Goal: Task Accomplishment & Management: Use online tool/utility

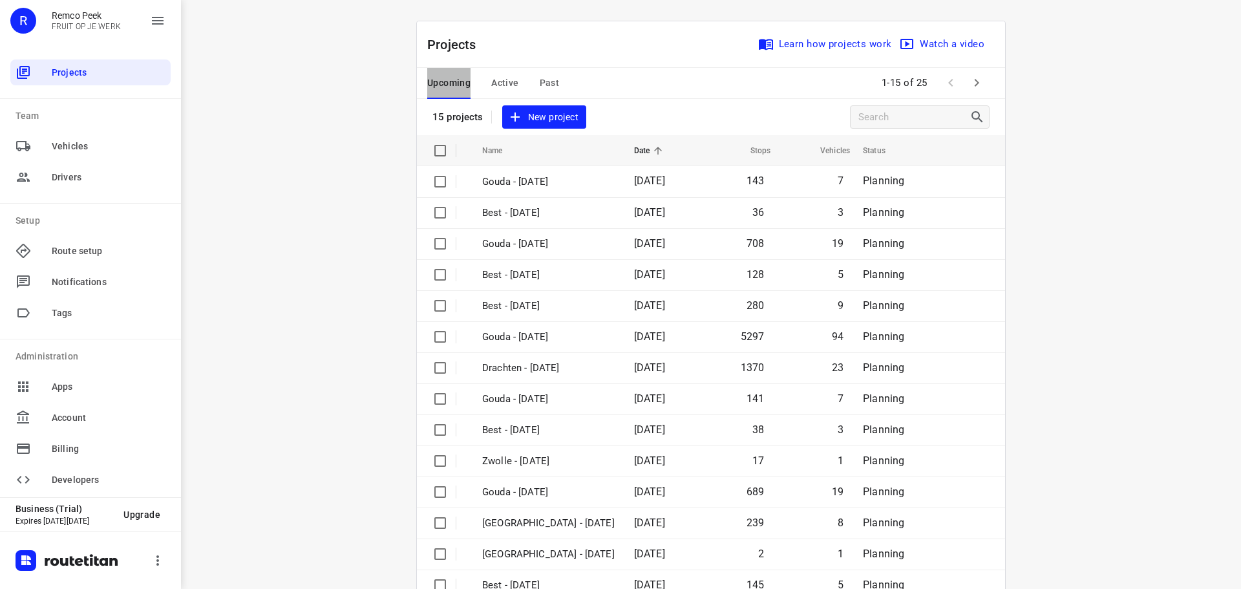
click at [435, 84] on span "Upcoming" at bounding box center [448, 83] width 43 height 16
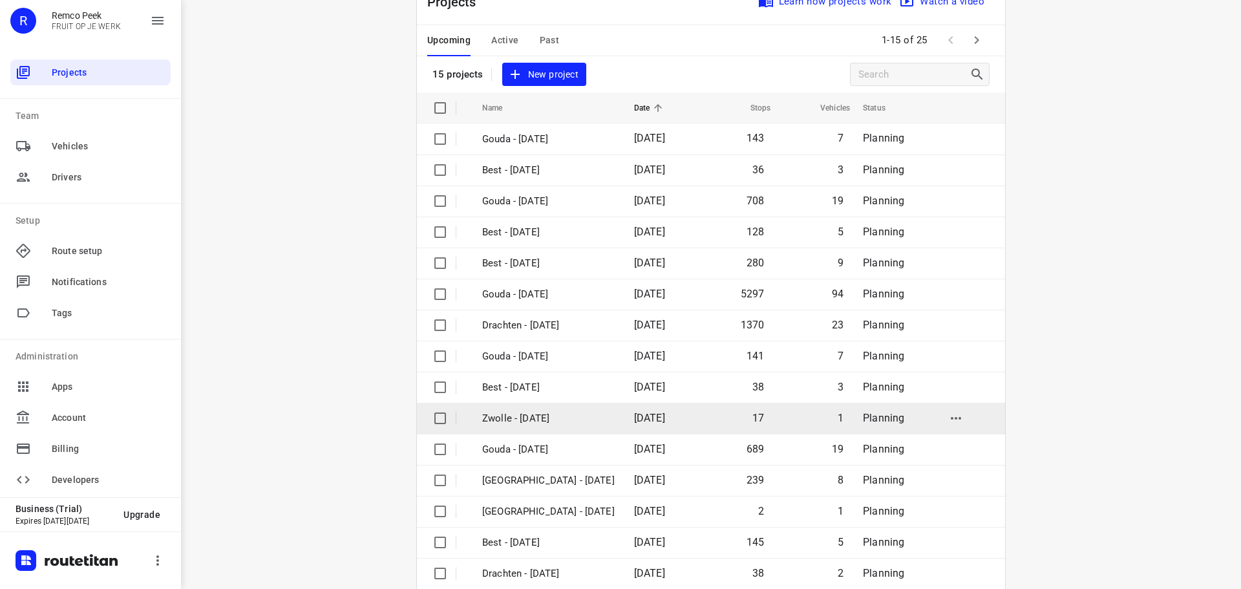
scroll to position [65, 0]
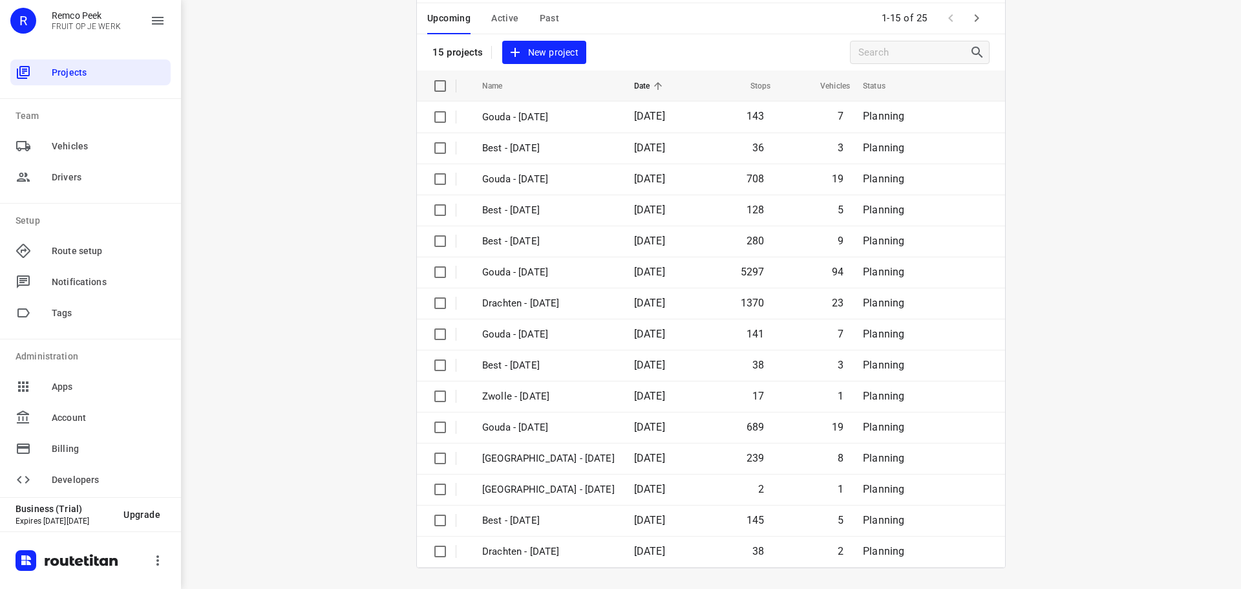
click at [976, 19] on icon "button" at bounding box center [977, 18] width 16 height 16
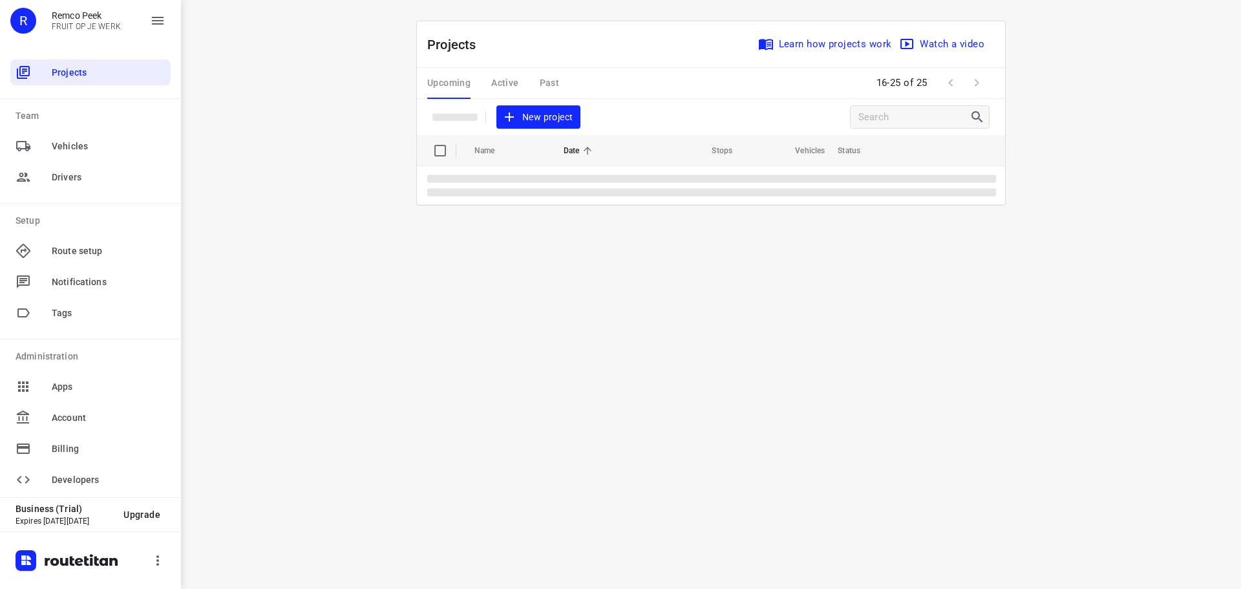
scroll to position [0, 0]
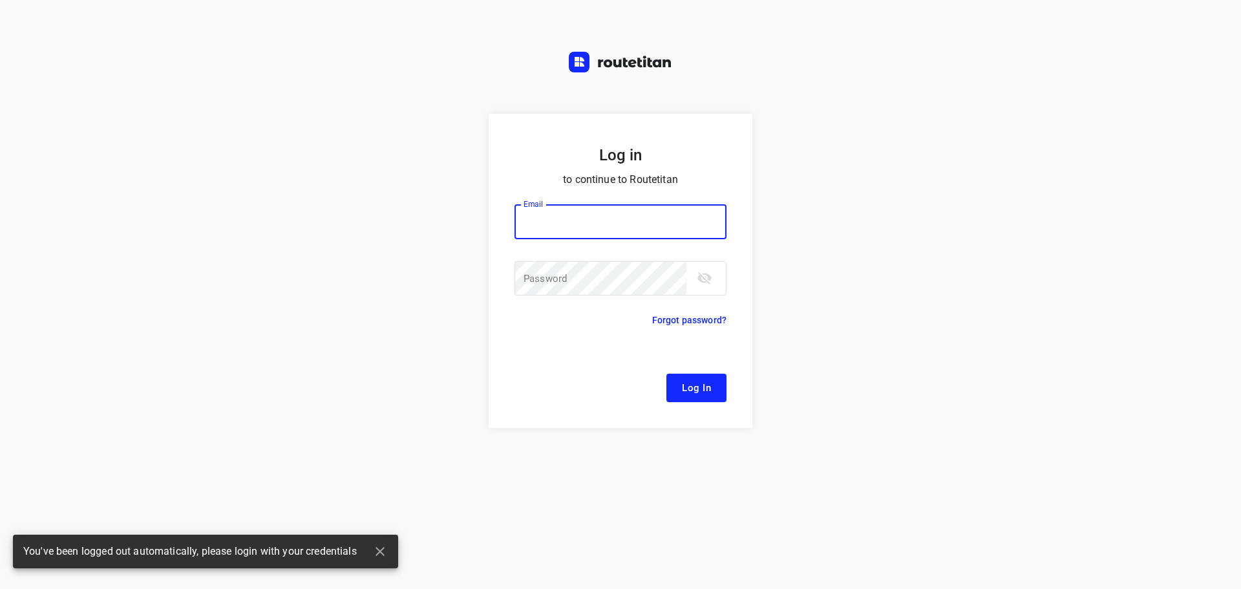
type input "remco@fruitopjewerk.nl"
click at [677, 368] on form "Log in to continue to Routetitan Email remco@fruitopjewerk.nl Email ​ Password …" at bounding box center [620, 271] width 264 height 314
click at [689, 381] on span "Log In" at bounding box center [696, 387] width 29 height 17
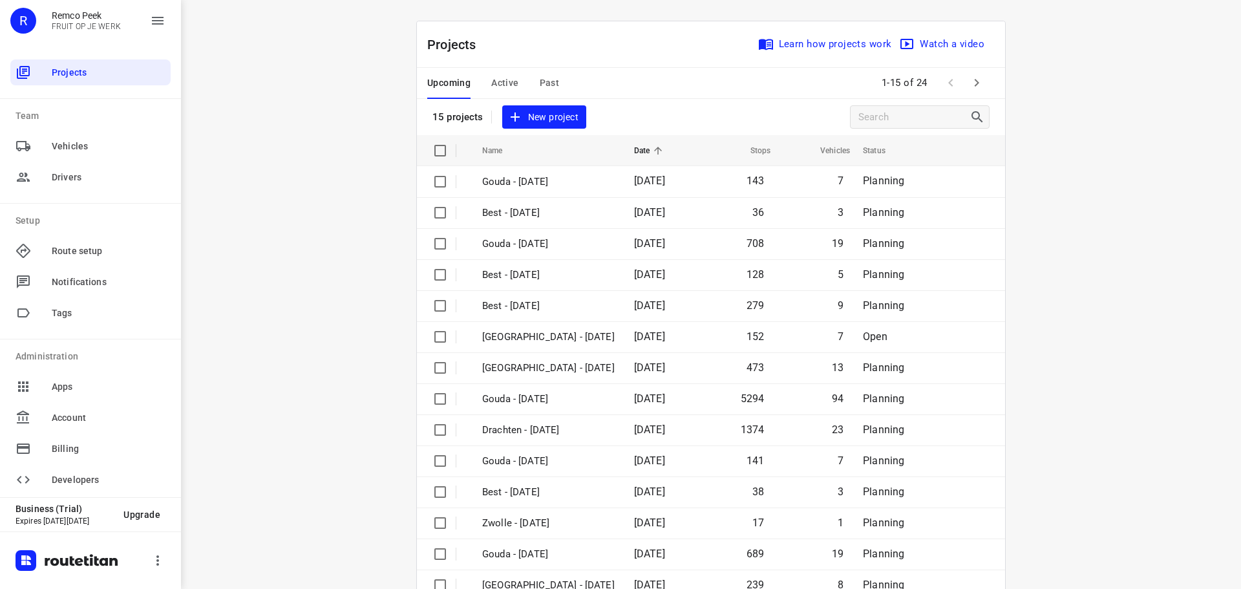
click at [497, 76] on span "Active" at bounding box center [504, 83] width 27 height 16
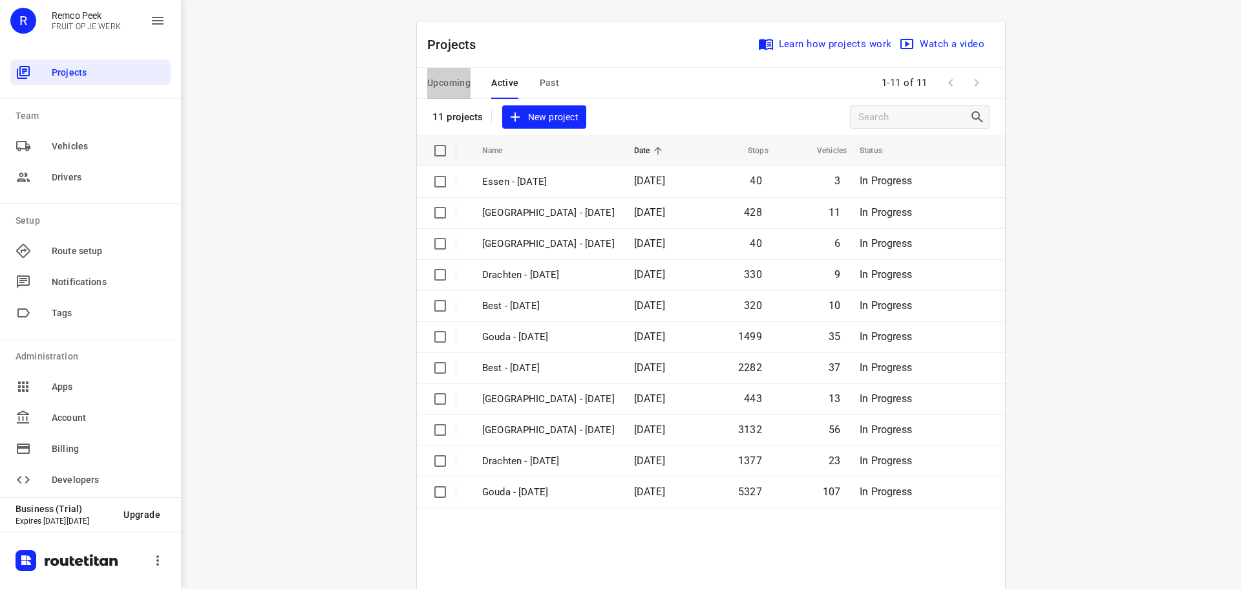
click at [464, 70] on button "Upcoming" at bounding box center [448, 83] width 43 height 31
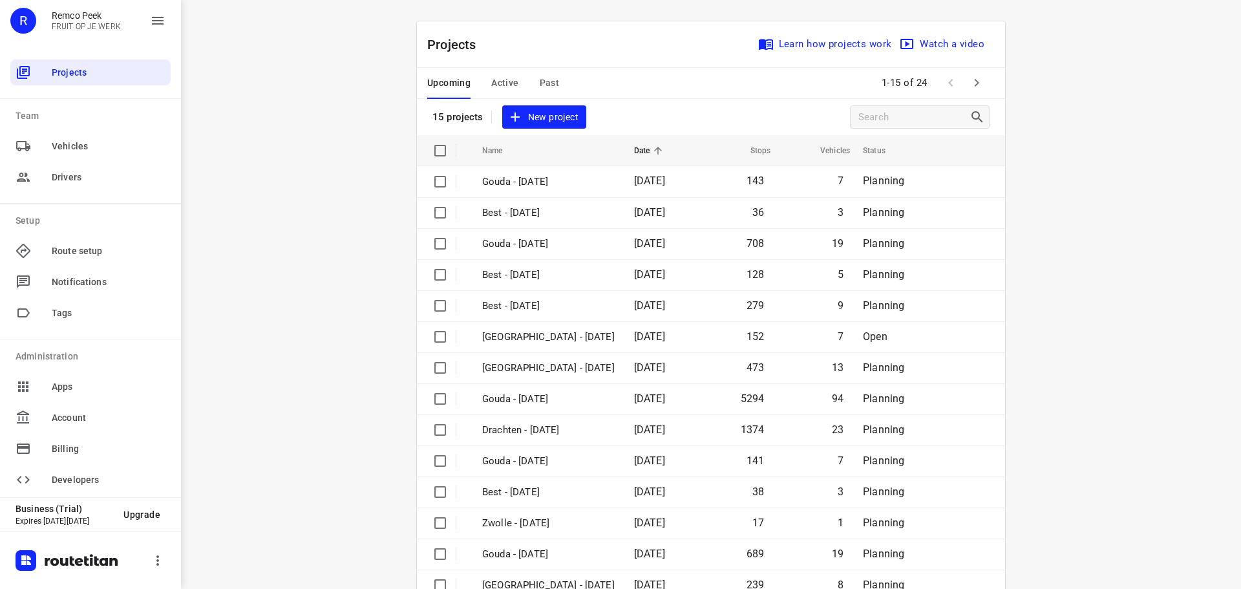
click at [975, 78] on icon "button" at bounding box center [977, 83] width 16 height 16
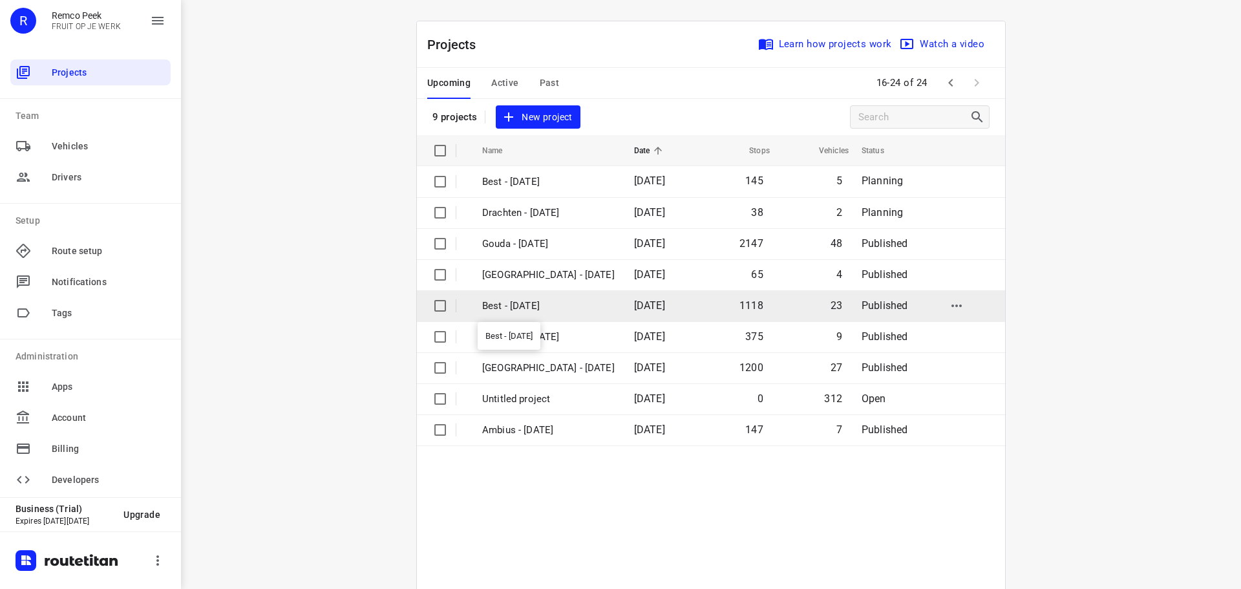
click at [538, 308] on p "Best - [DATE]" at bounding box center [548, 305] width 132 height 15
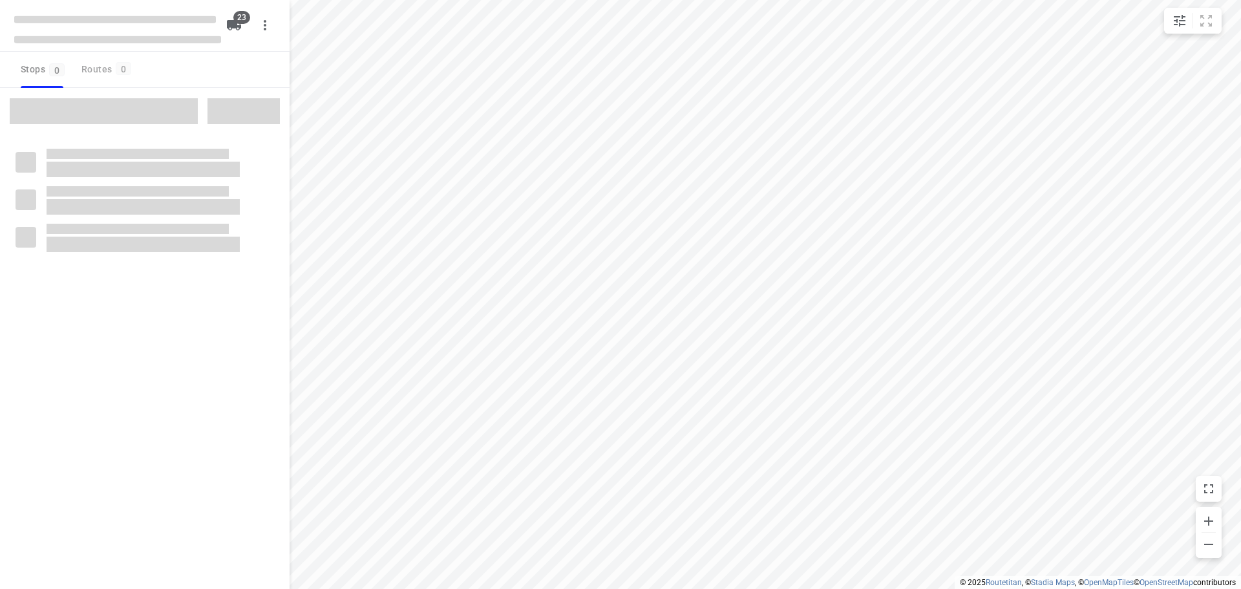
checkbox input "true"
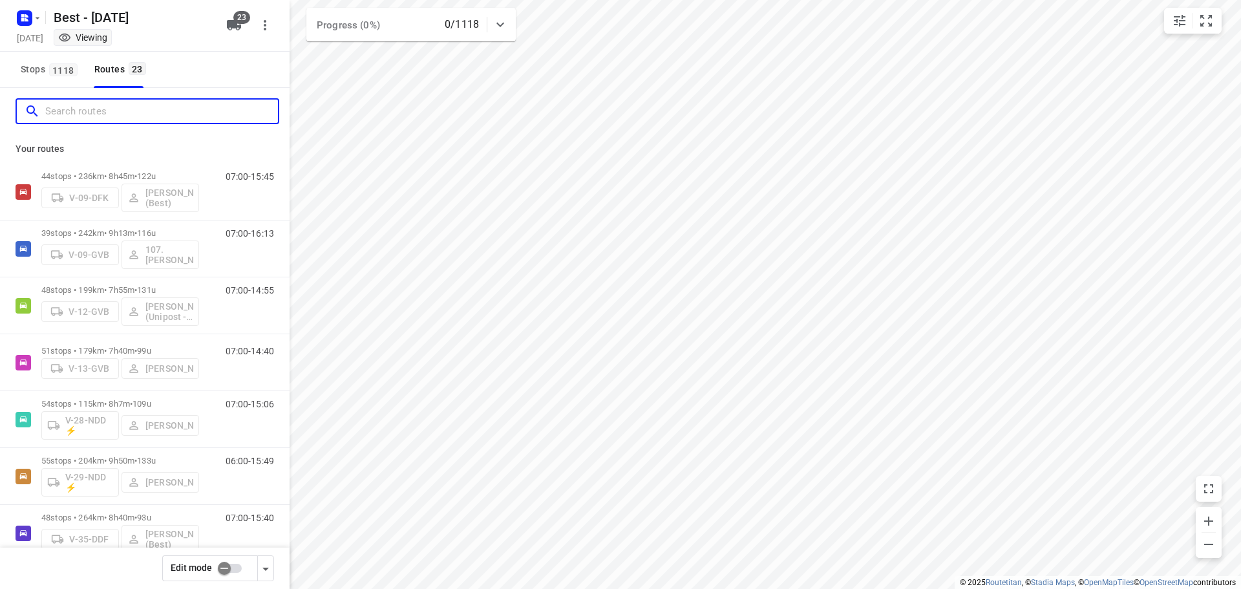
click at [167, 111] on input "Search routes" at bounding box center [161, 111] width 233 height 20
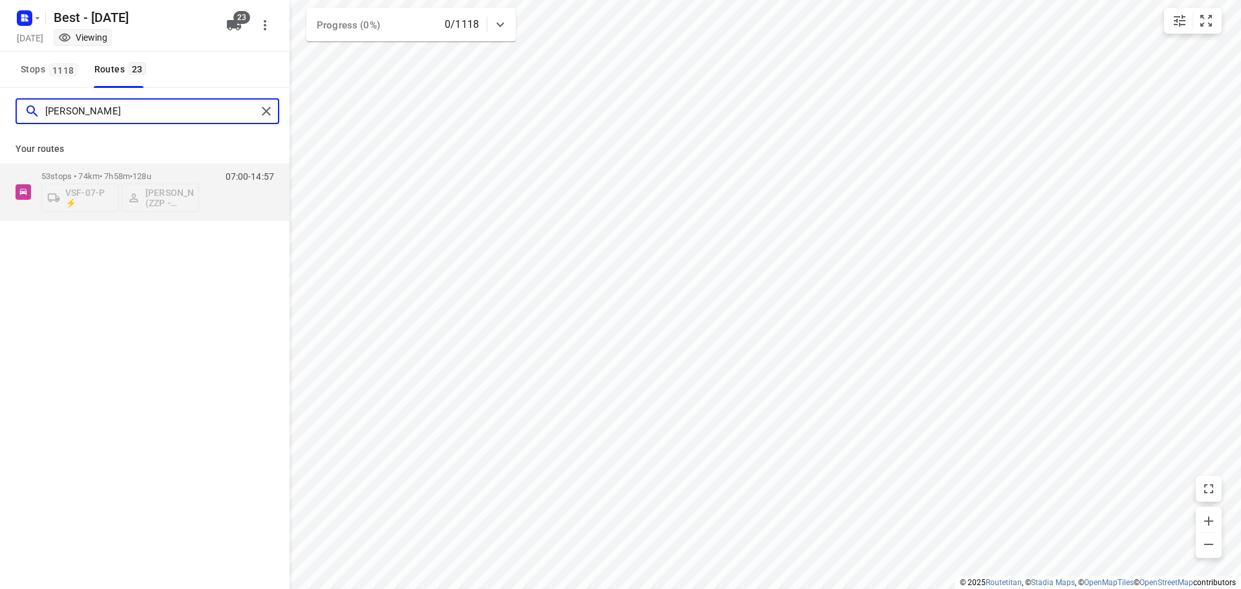
type input "eugen"
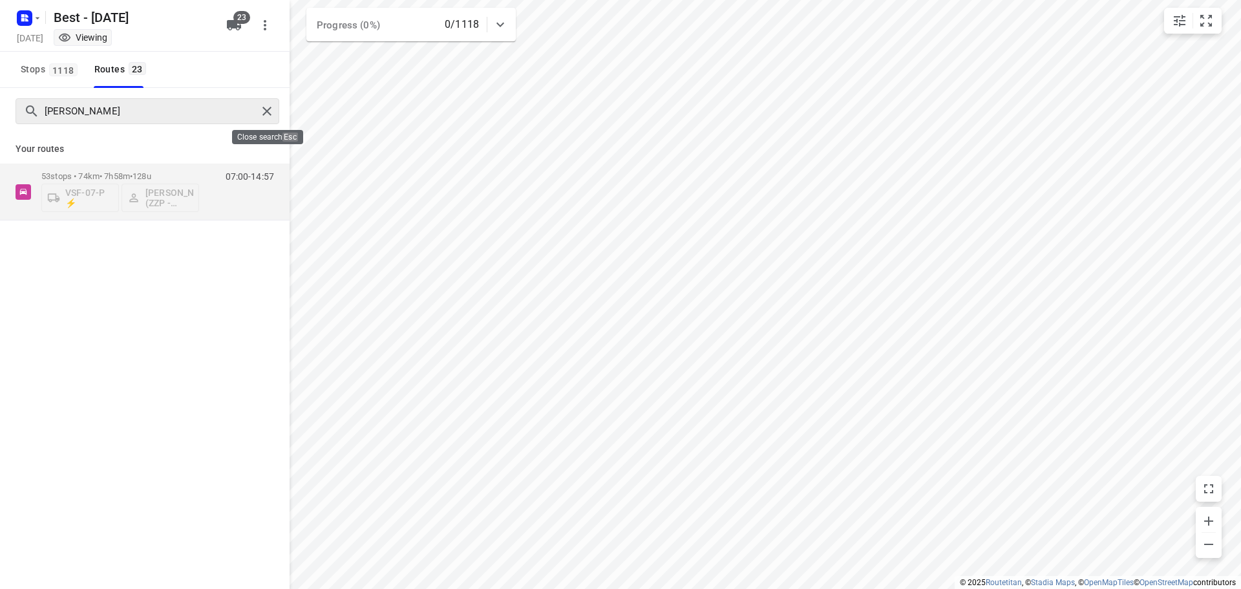
click at [277, 111] on div at bounding box center [268, 110] width 23 height 19
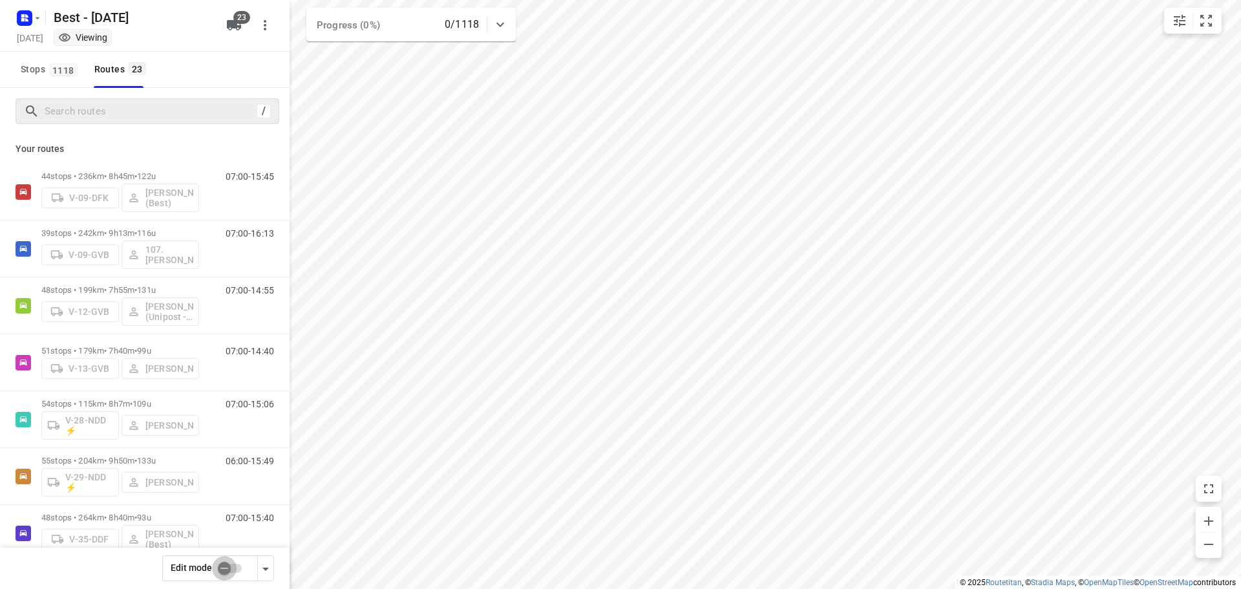
click at [222, 569] on input "checkbox" at bounding box center [224, 568] width 74 height 25
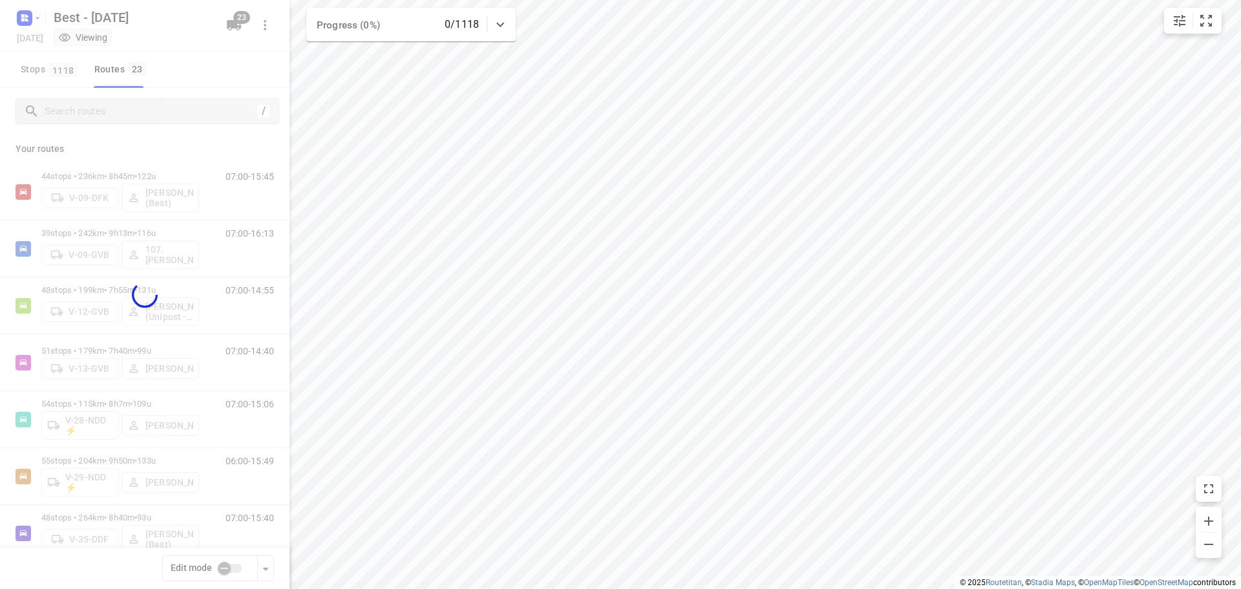
checkbox input "true"
click at [172, 113] on div at bounding box center [144, 294] width 289 height 589
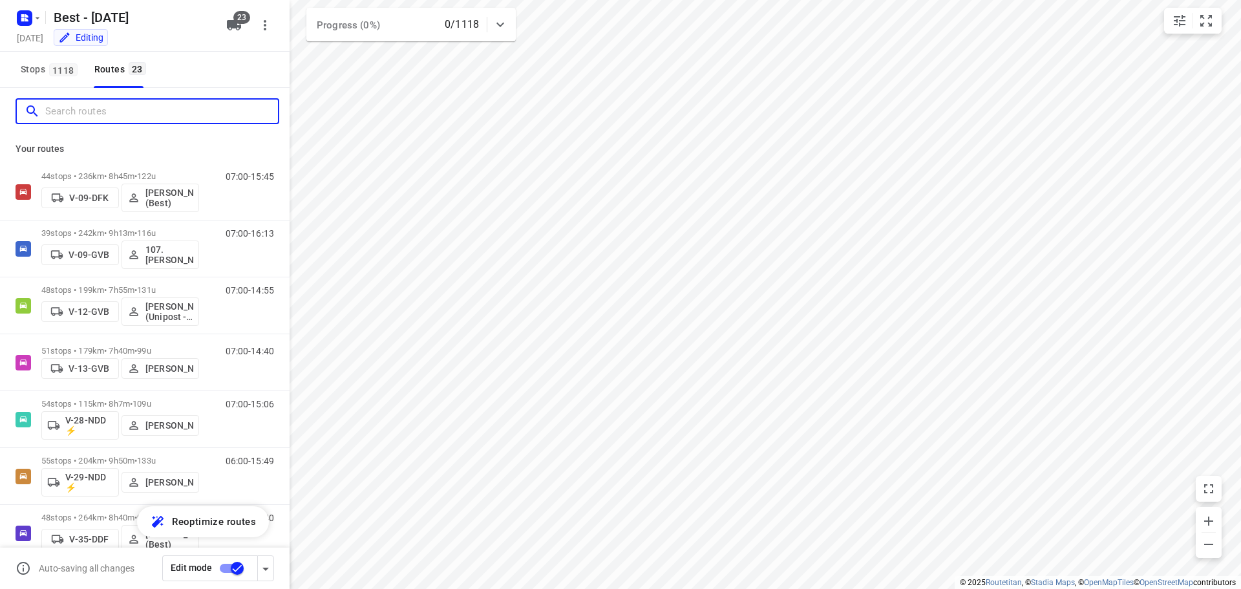
click at [134, 101] on input "Search routes" at bounding box center [161, 111] width 233 height 20
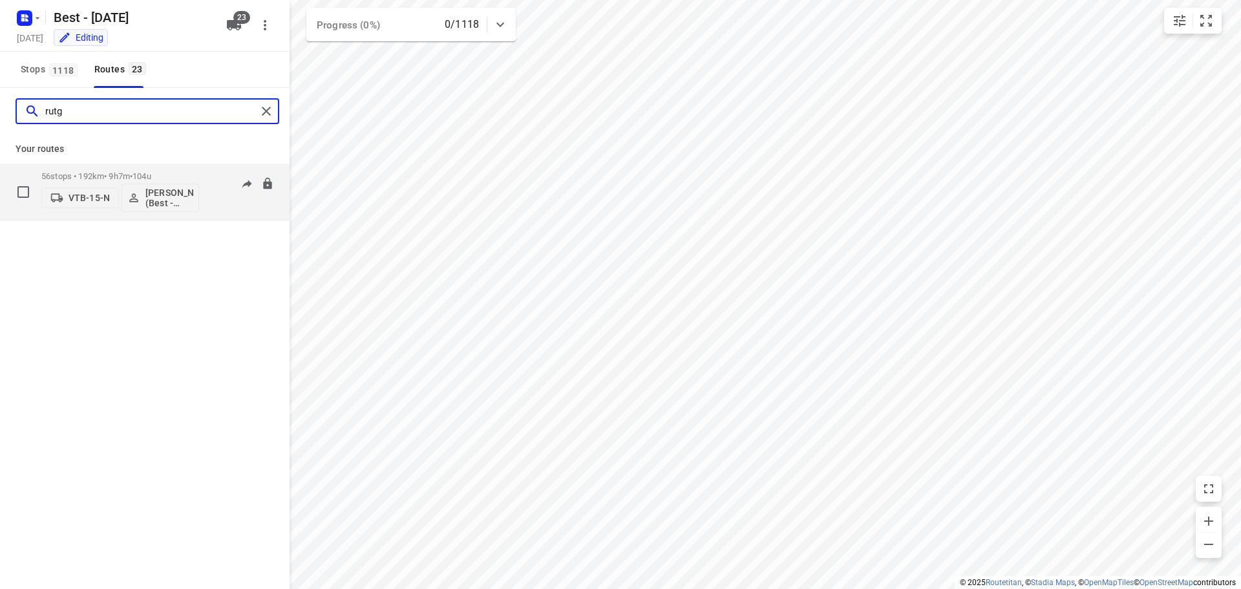
type input "rutg"
click at [83, 173] on p "56 stops • 192km • 9h7m • 104u" at bounding box center [120, 176] width 158 height 10
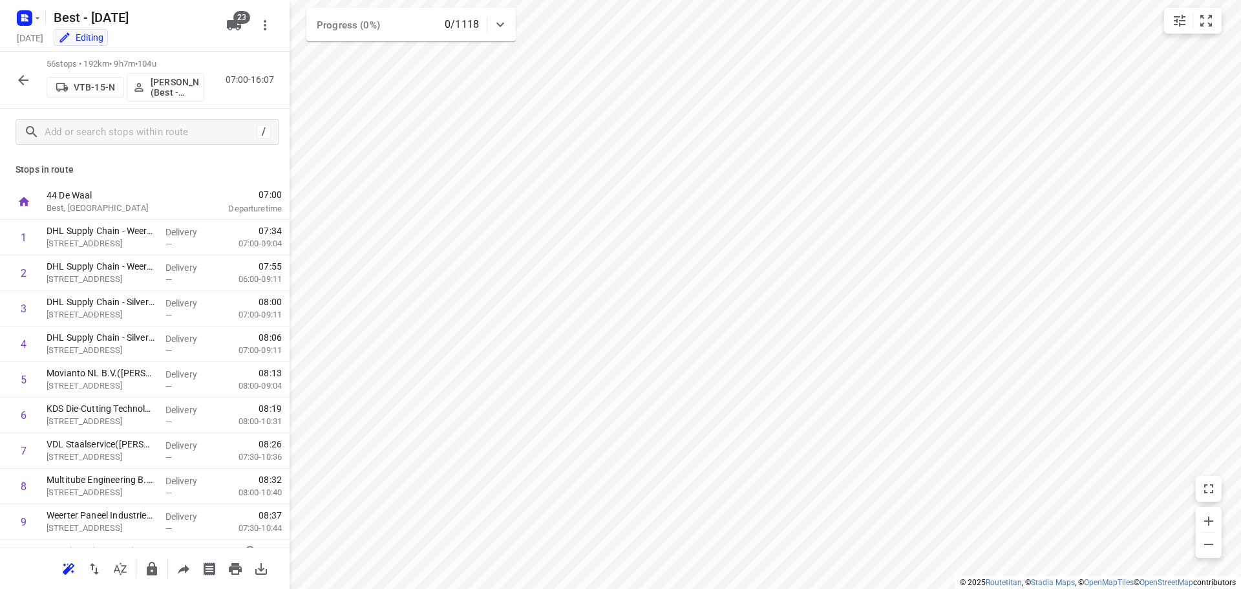
click at [17, 81] on icon "button" at bounding box center [24, 80] width 16 height 16
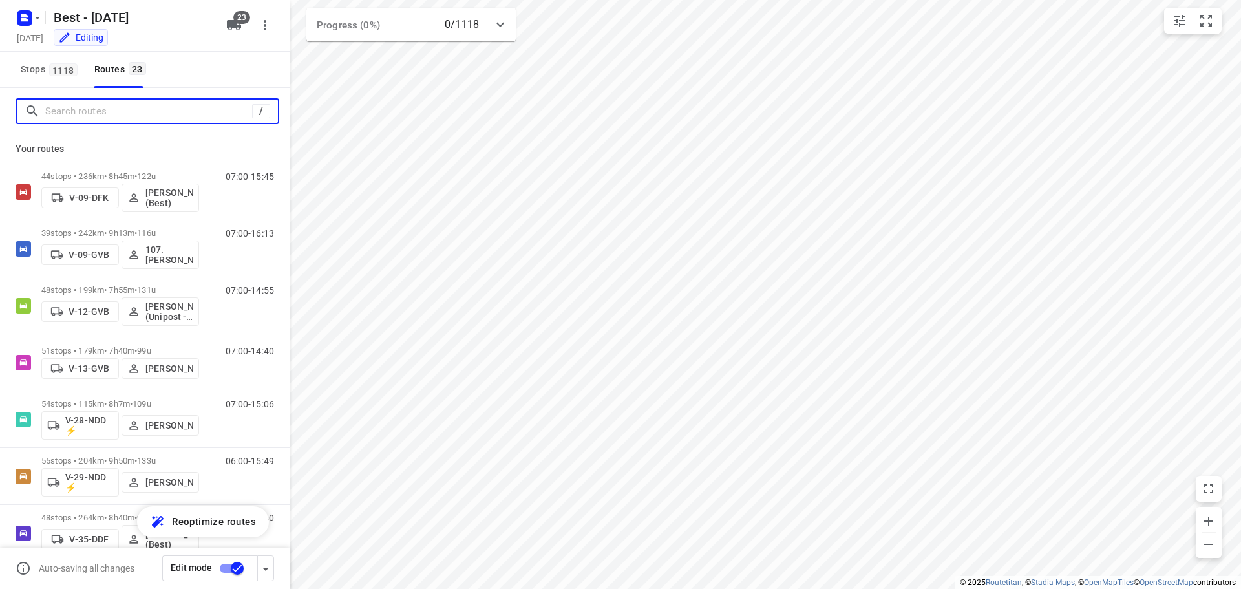
click at [167, 116] on input "Search routes" at bounding box center [148, 111] width 207 height 20
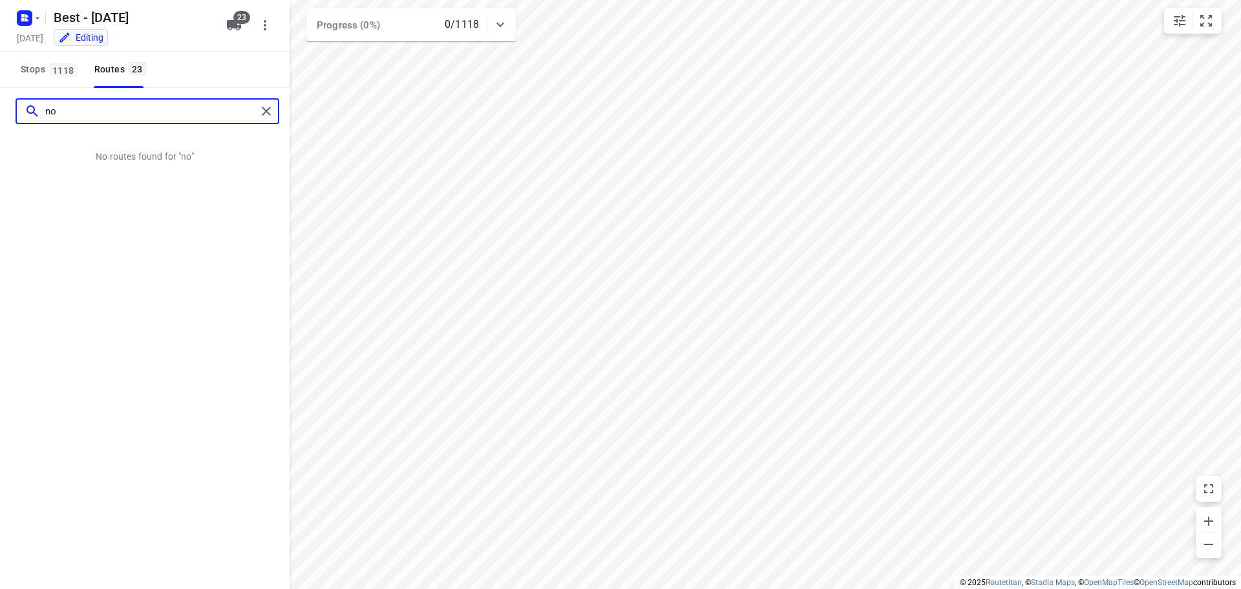
type input "n"
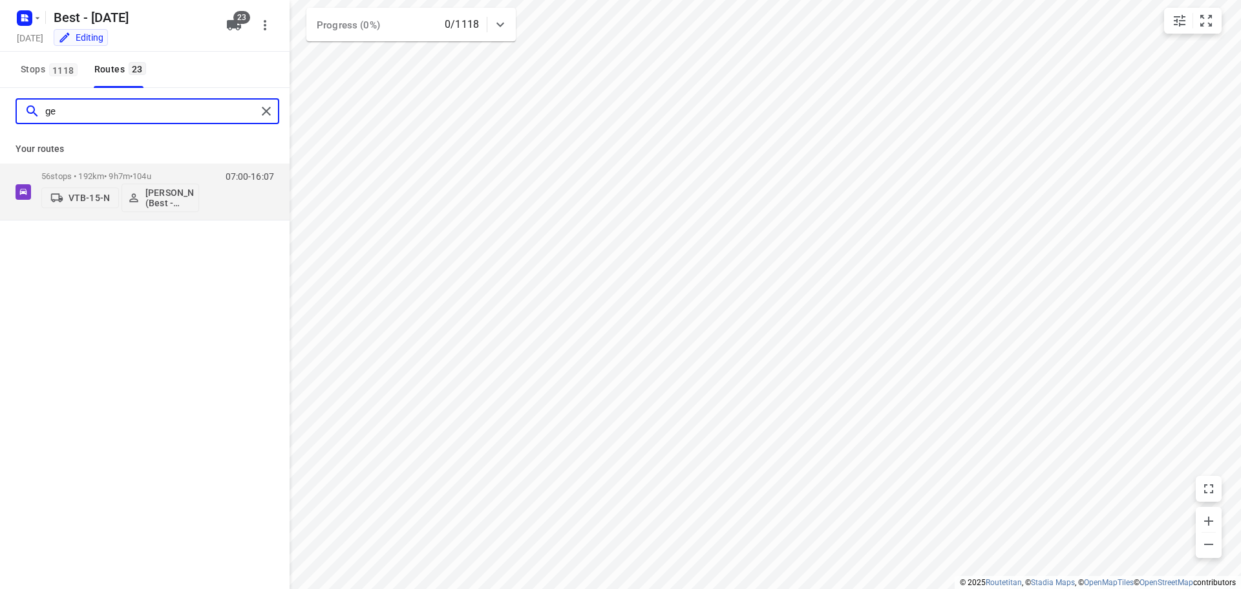
type input "g"
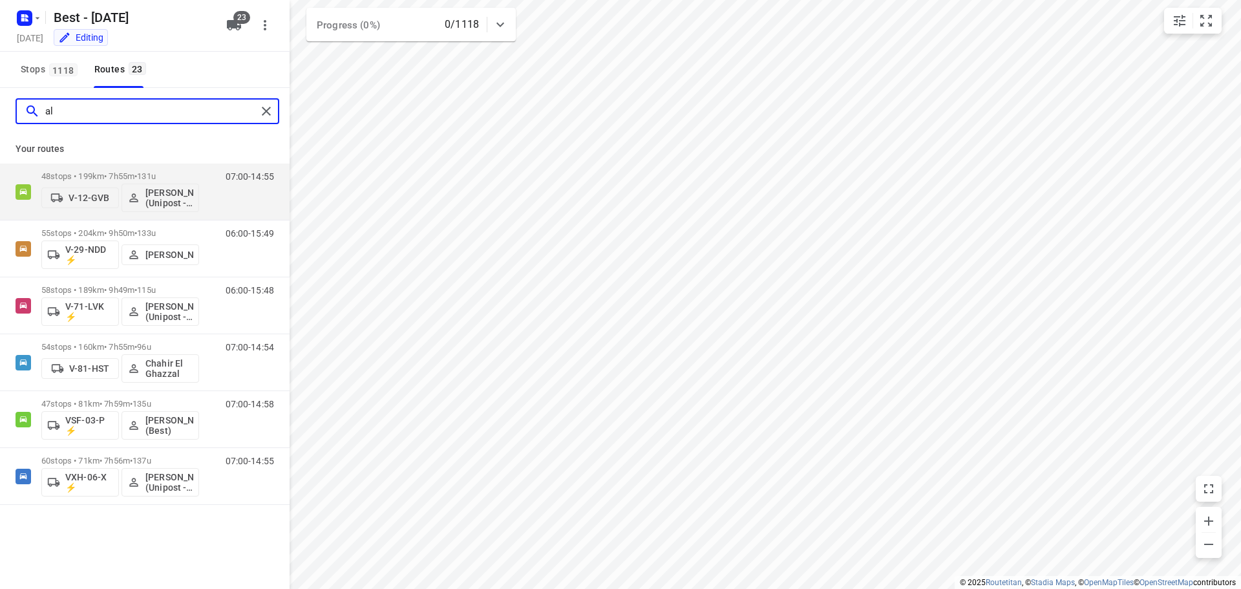
type input "a"
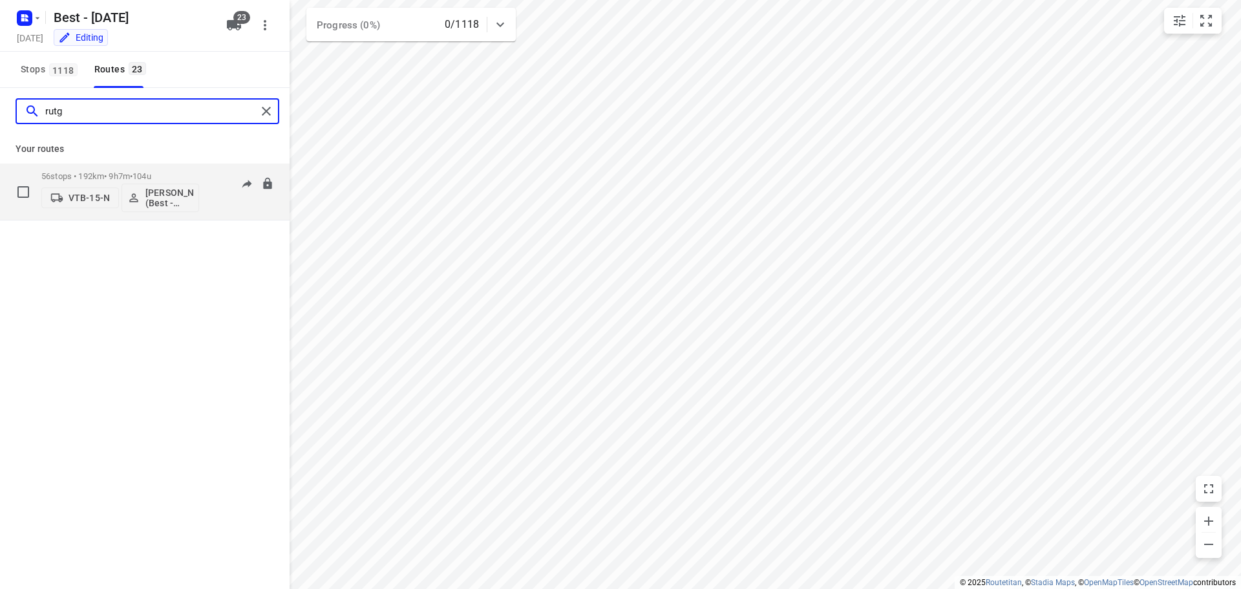
type input "rutg"
click at [77, 193] on p "VTB-15-N" at bounding box center [88, 198] width 41 height 10
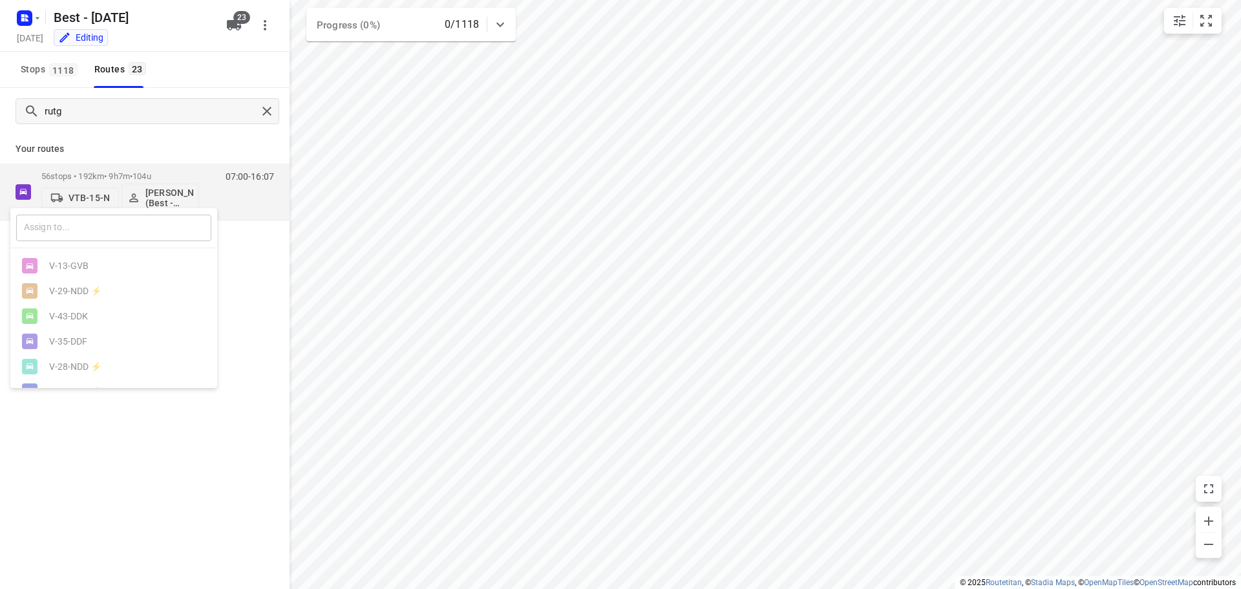
drag, startPoint x: 96, startPoint y: 254, endPoint x: 96, endPoint y: 239, distance: 14.9
click at [96, 253] on ul "V-13-GVB V-29-NDD ⚡ V-43-DDK V-35-DDF V-28-NDD ⚡ VRX-17-D ⚡ VSF-97-N ⚡ VTB-15-N…" at bounding box center [113, 542] width 207 height 578
click at [97, 236] on input "text" at bounding box center [113, 228] width 195 height 26
click at [178, 205] on div at bounding box center [620, 294] width 1241 height 589
click at [171, 193] on div "​ V-13-GVB V-29-NDD ⚡ V-43-DDK V-35-DDF V-28-NDD ⚡ VRX-17-D ⚡ VSF-97-N ⚡ VTB-15…" at bounding box center [620, 294] width 1241 height 589
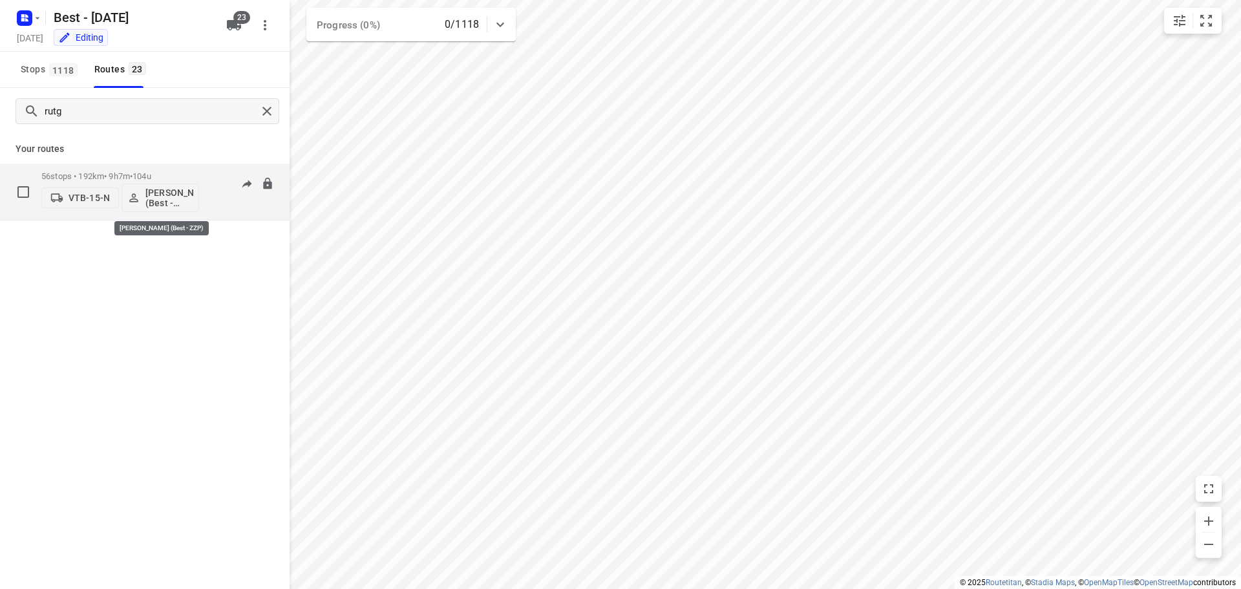
click at [163, 195] on p "[PERSON_NAME] (Best - ZZP)" at bounding box center [169, 197] width 48 height 21
click at [274, 110] on div "​ Unassigned I( Ismail (BZZ) R( Ronan (BZZ) N( Nolan (BZZ) M( Mark (BZZ) F( Fur…" at bounding box center [620, 294] width 1241 height 589
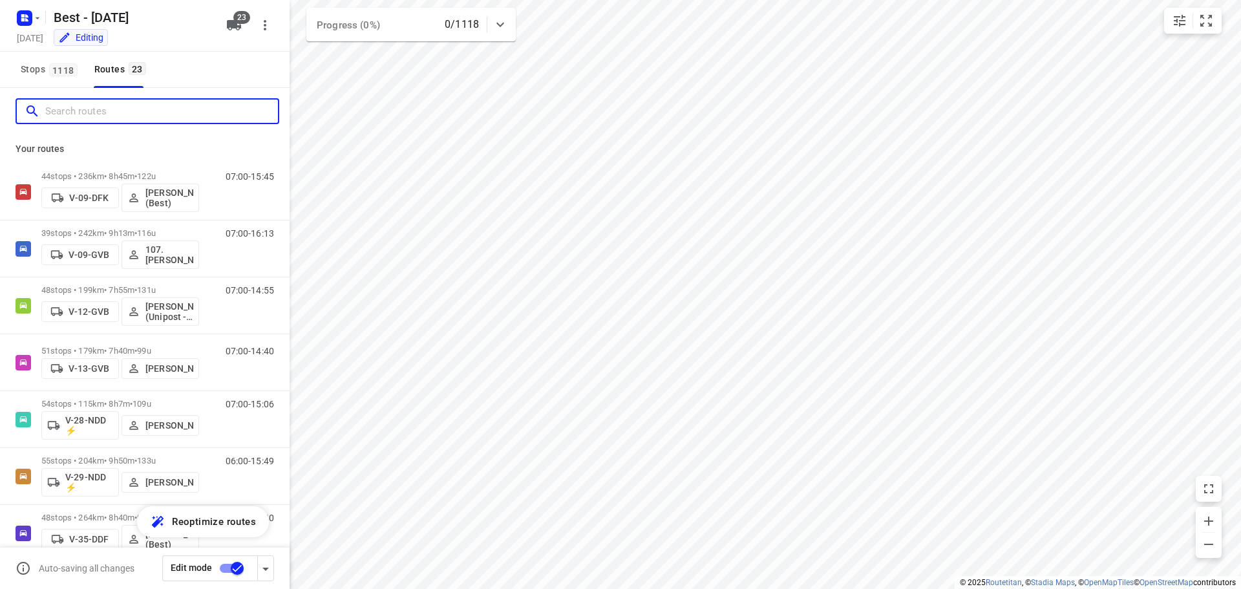
click at [106, 114] on input "Search routes" at bounding box center [161, 111] width 233 height 20
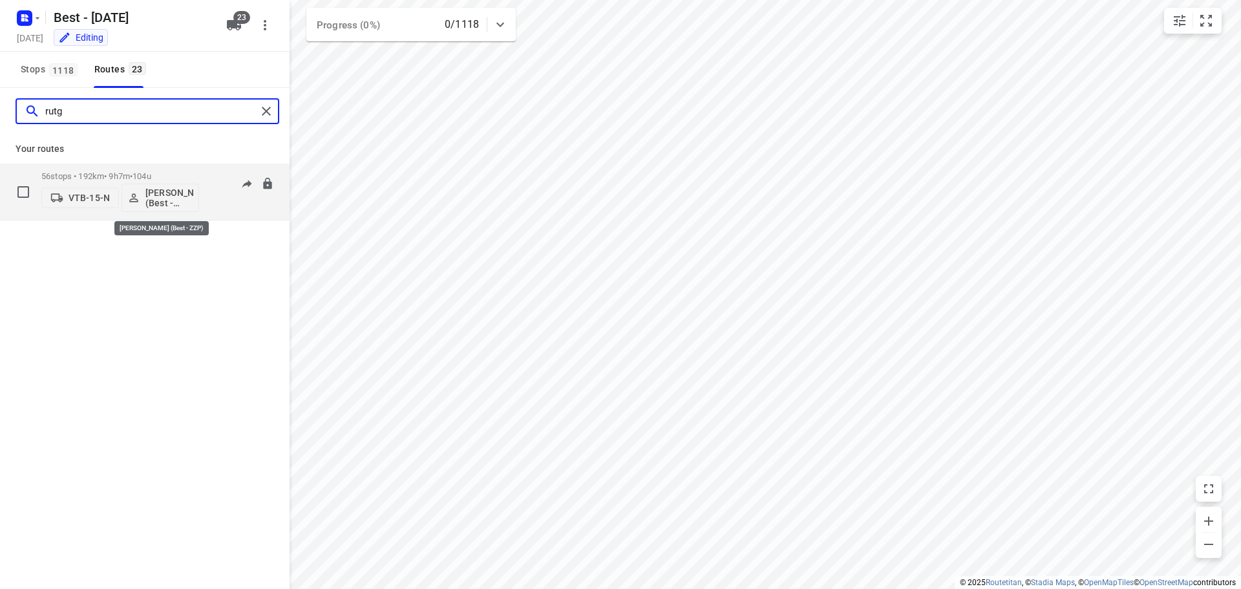
type input "rutg"
click at [153, 195] on p "[PERSON_NAME] (Best - ZZP)" at bounding box center [169, 197] width 48 height 21
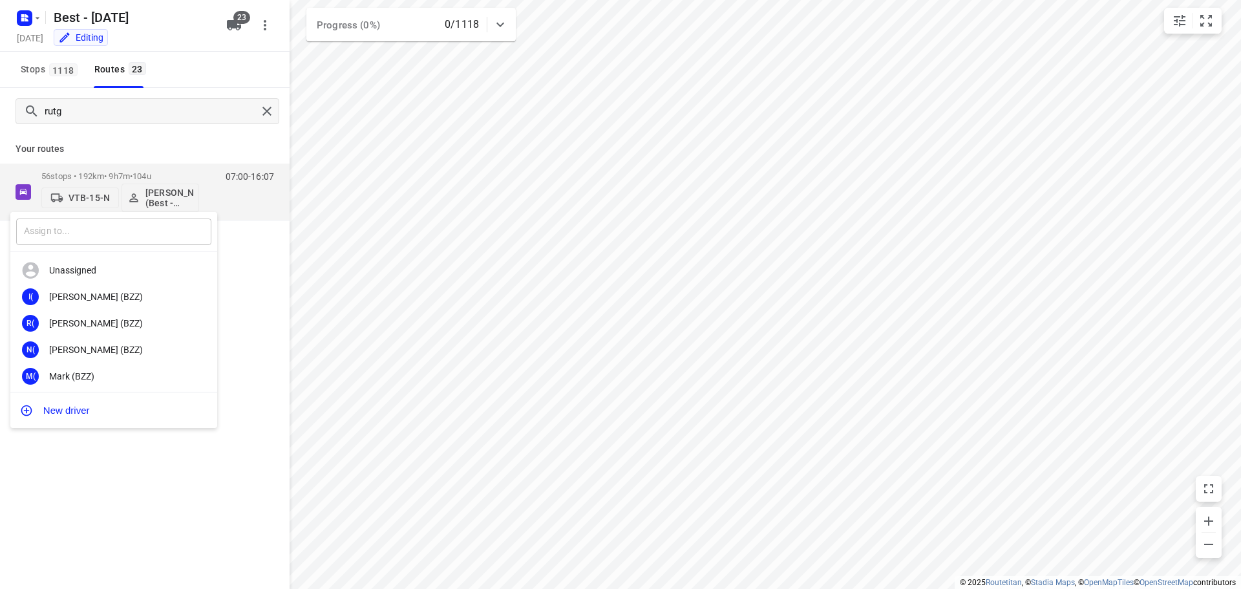
click at [151, 229] on input "text" at bounding box center [113, 231] width 195 height 26
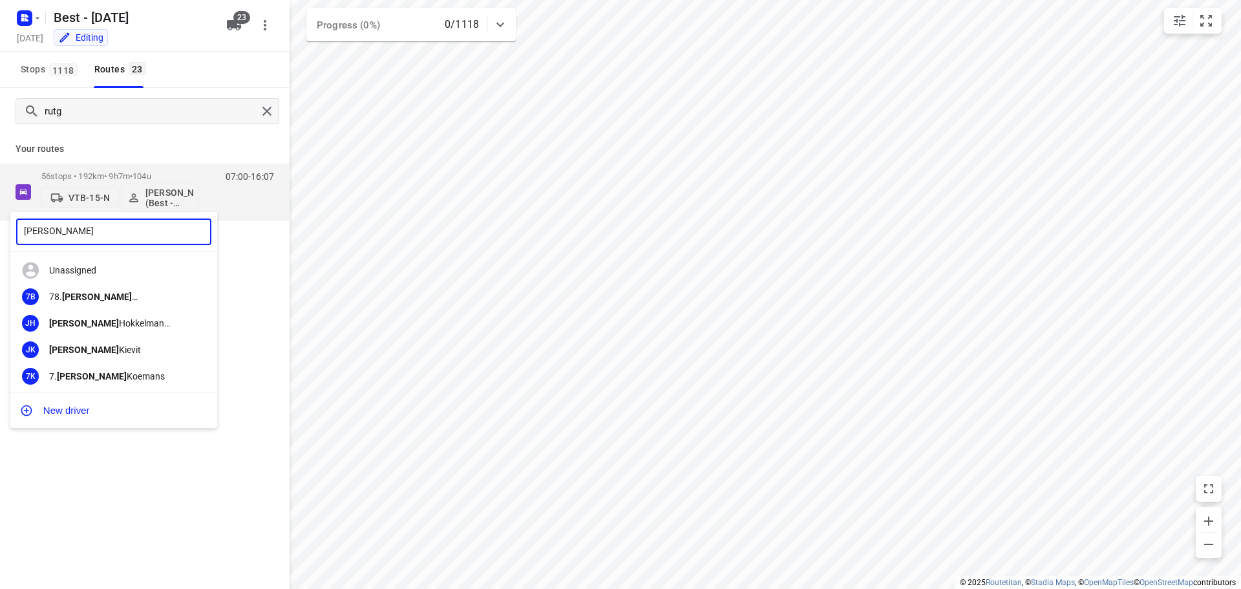
type input "jesse"
click at [111, 324] on div "Jesse Hokkelman (ZZP - Best)" at bounding box center [117, 323] width 136 height 10
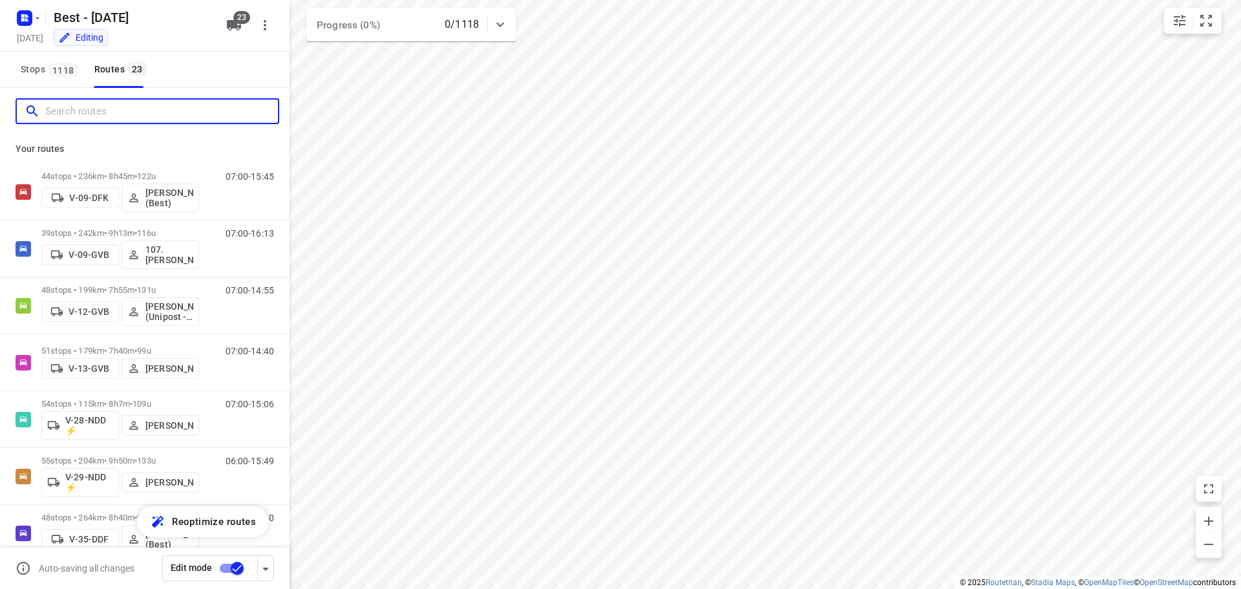
click at [207, 109] on input "Search routes" at bounding box center [161, 111] width 233 height 20
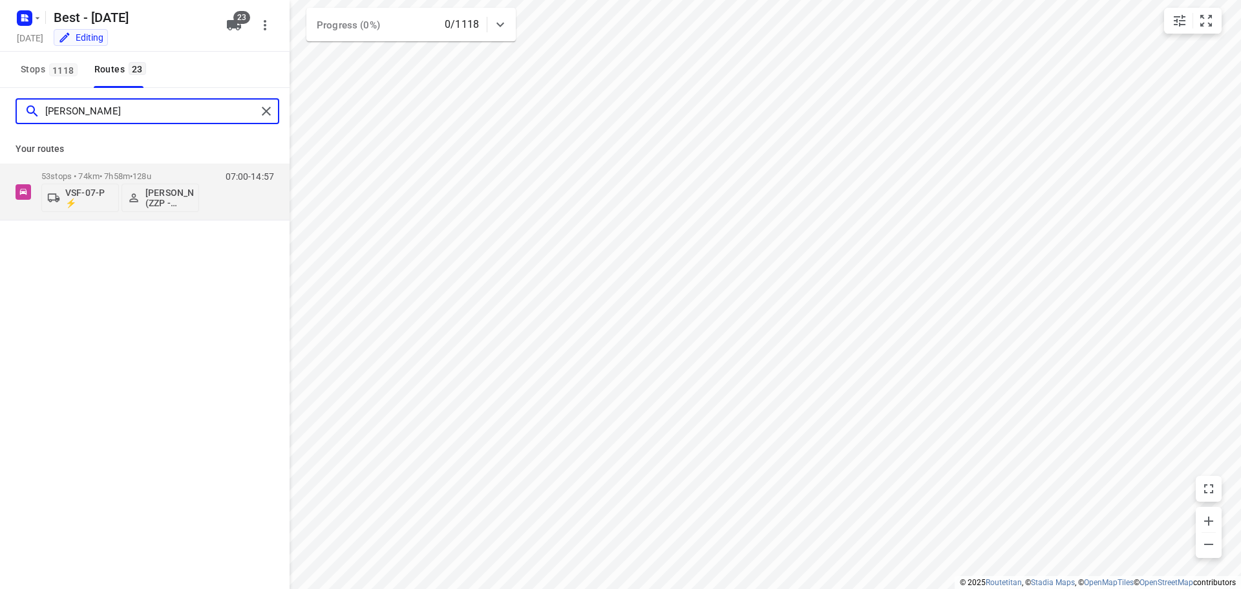
type input "eugen"
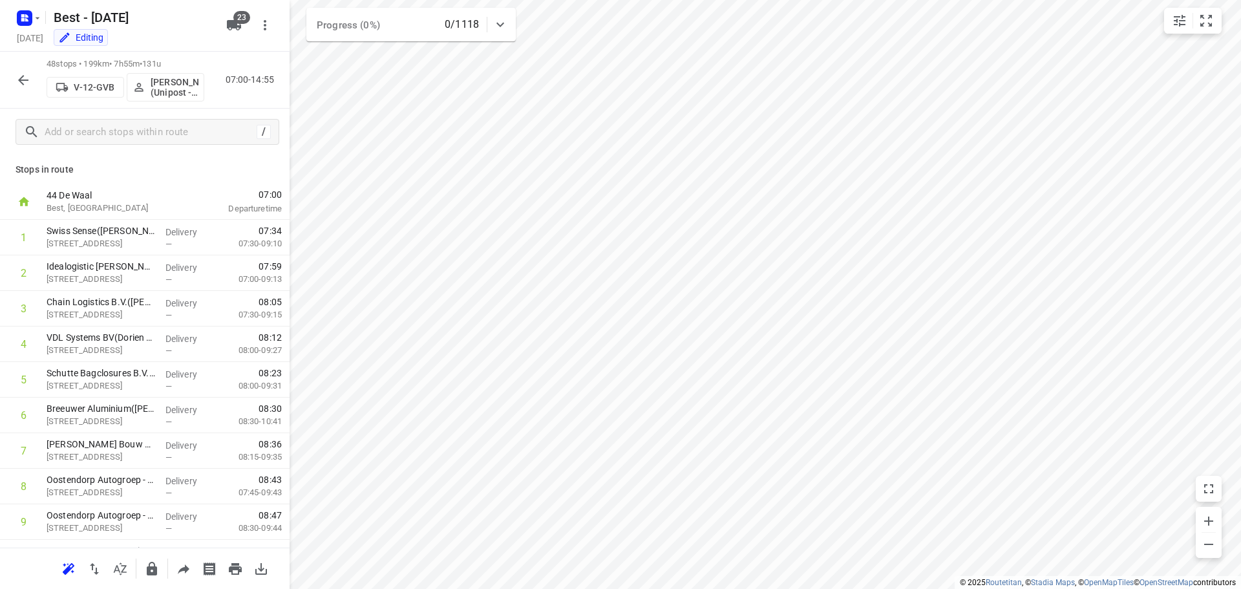
click at [159, 86] on p "[PERSON_NAME] (Unipost - Best - ZZP)" at bounding box center [175, 87] width 48 height 21
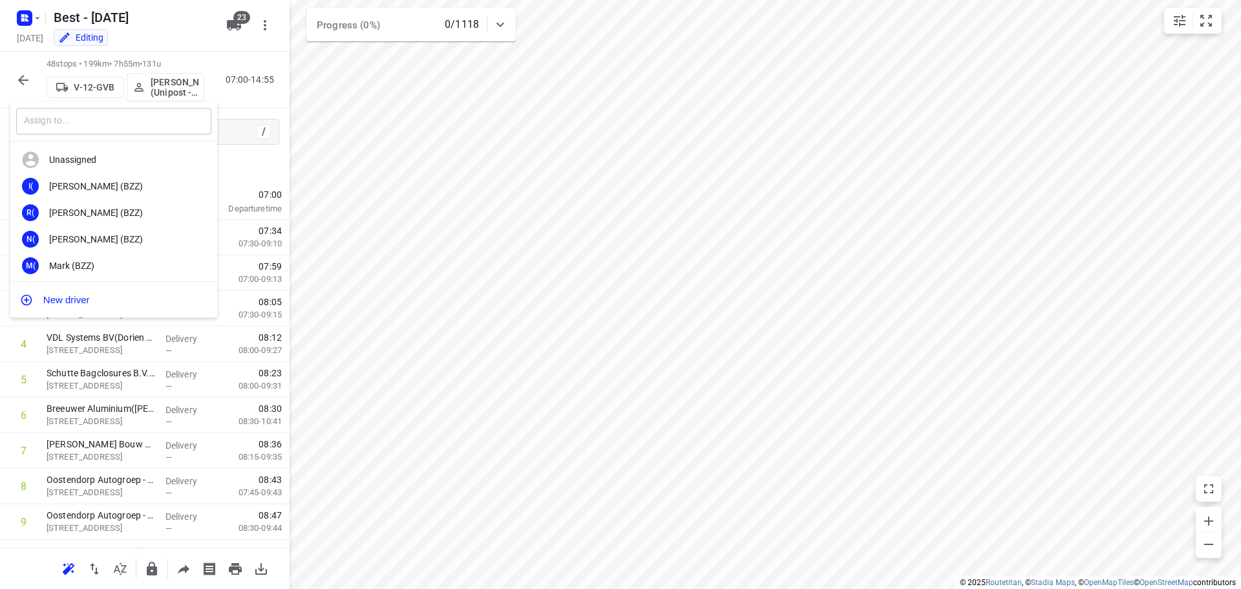
click at [83, 114] on input "text" at bounding box center [113, 121] width 195 height 26
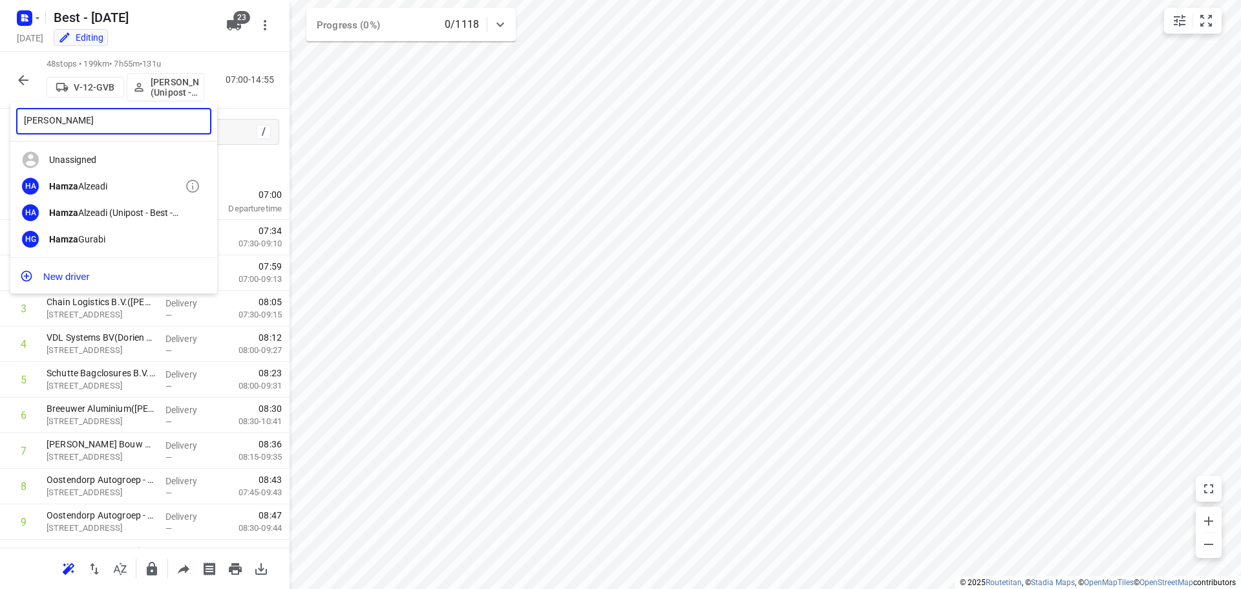
type input "hamza"
click at [87, 198] on div "HA Hamza Alzeadi" at bounding box center [113, 186] width 207 height 26
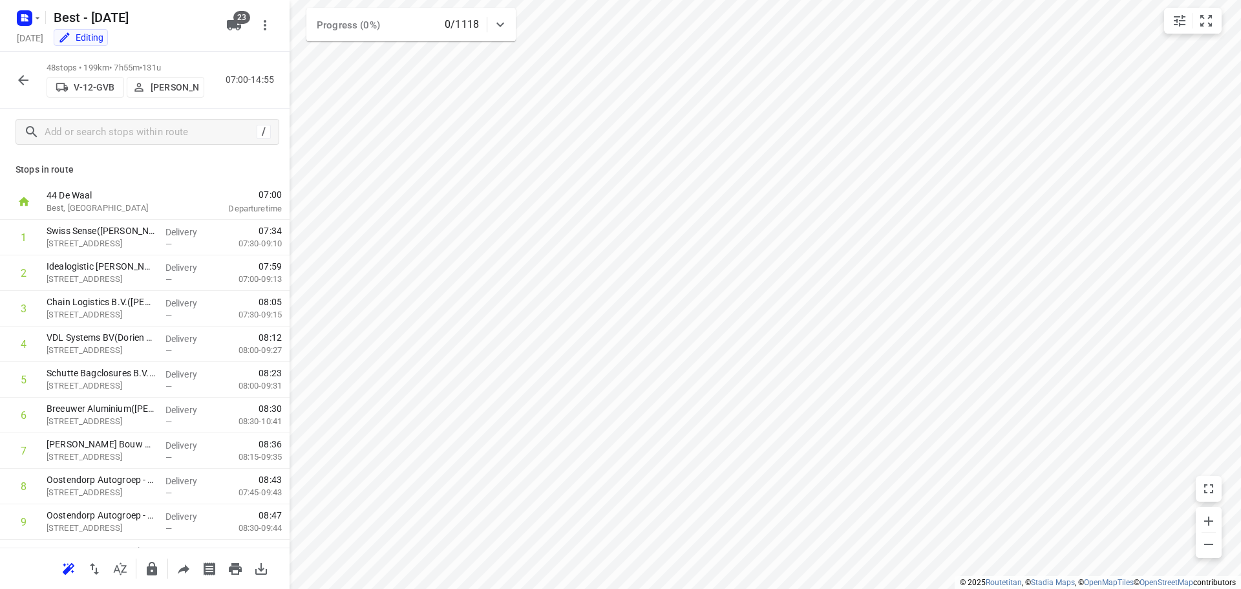
click at [18, 74] on icon "button" at bounding box center [24, 80] width 16 height 16
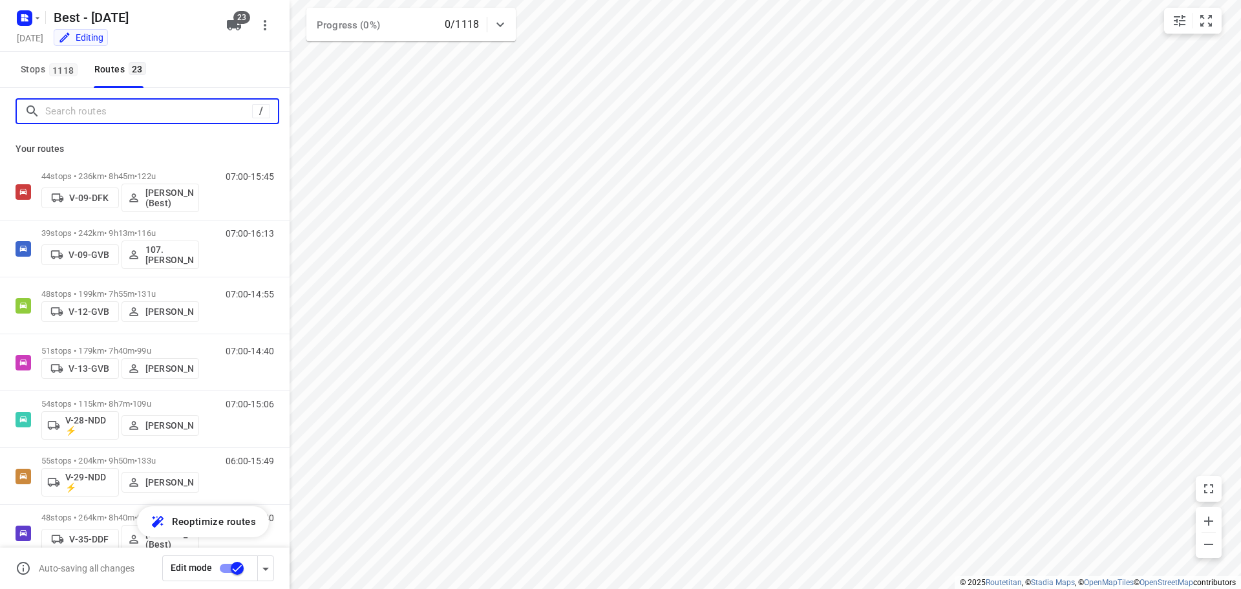
click at [120, 105] on input "Search routes" at bounding box center [148, 111] width 207 height 20
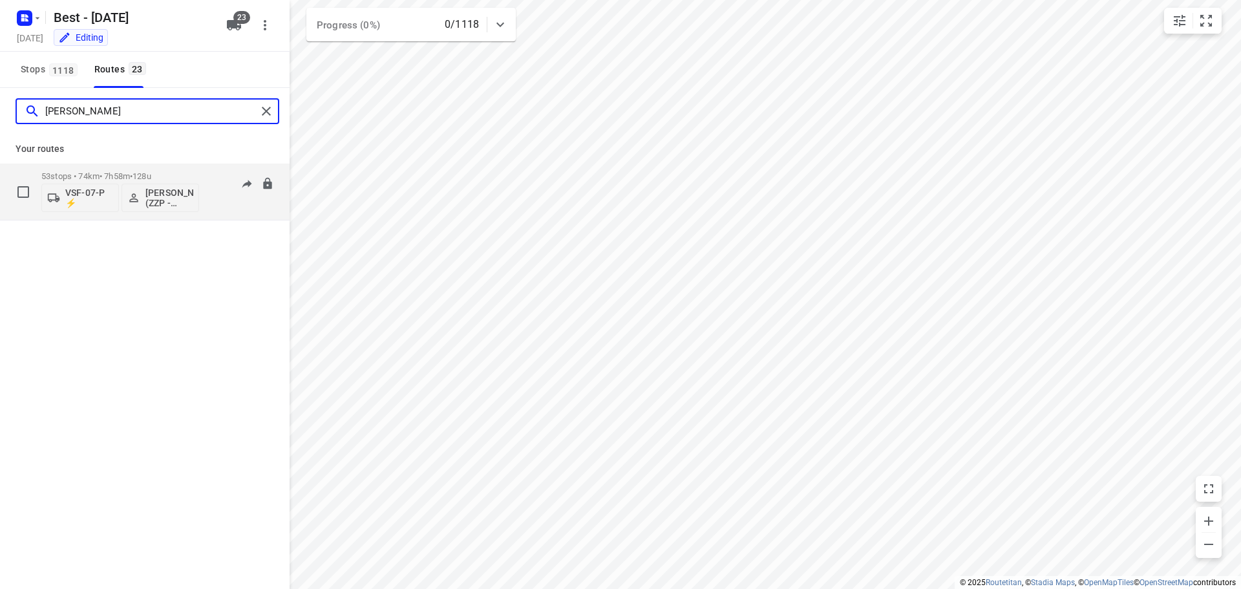
type input "eugen"
click at [158, 192] on p "[PERSON_NAME] (ZZP - Best)" at bounding box center [169, 197] width 48 height 21
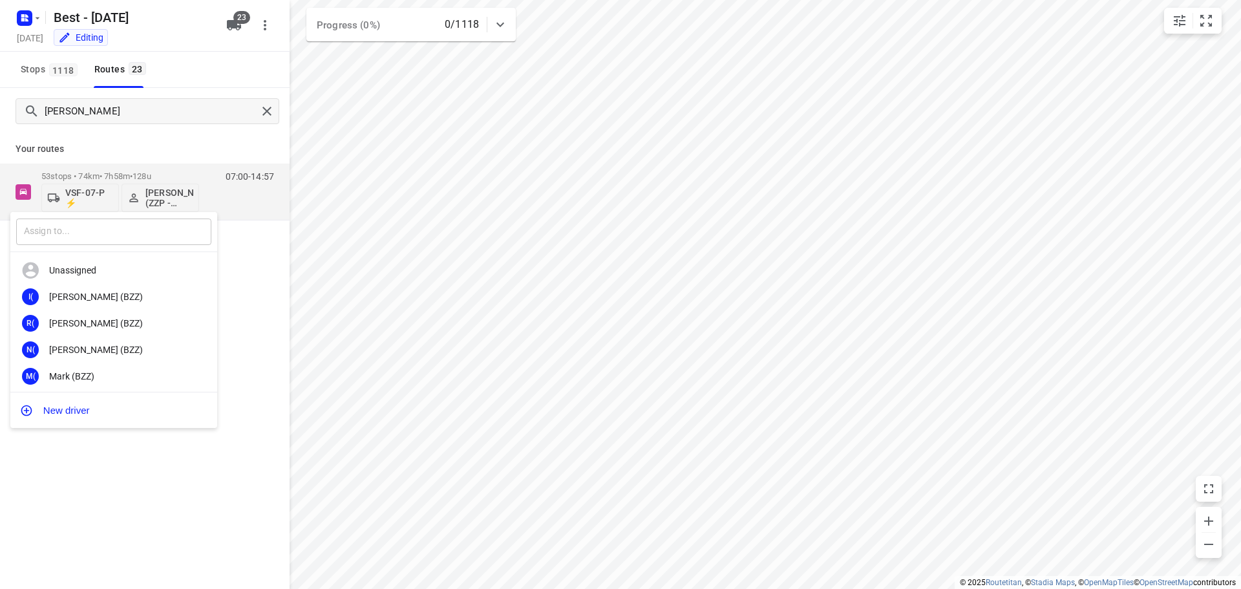
click at [101, 224] on input "text" at bounding box center [113, 231] width 195 height 26
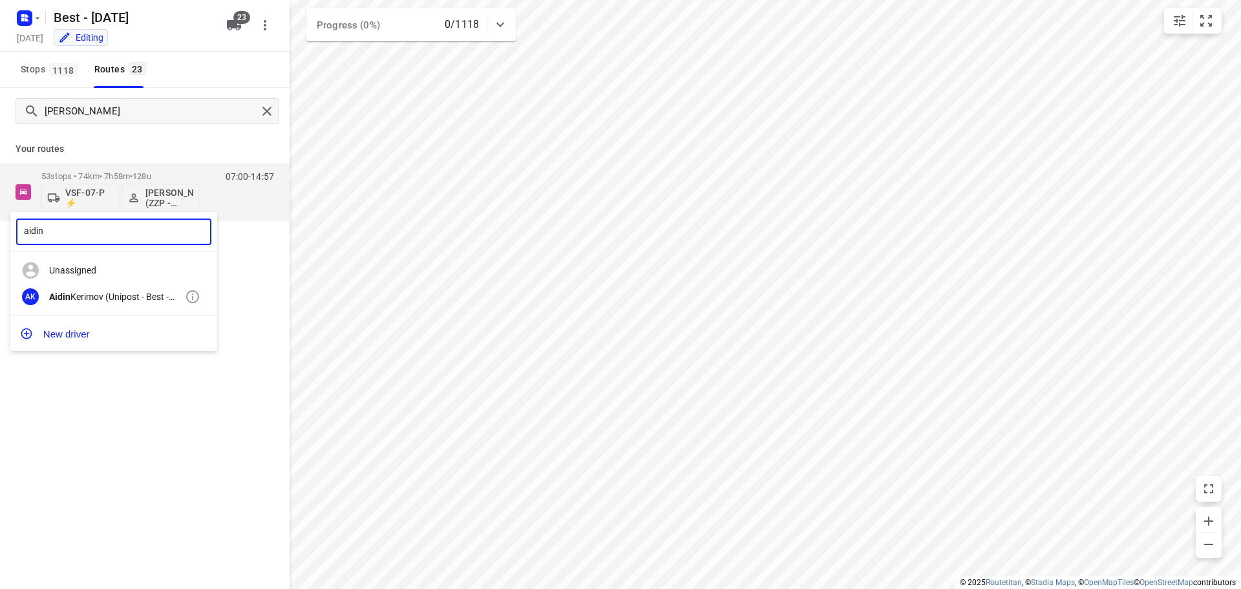
type input "aidin"
click at [78, 289] on div "AK Aidin Kerimov (Unipost - Best - ZZP)" at bounding box center [113, 297] width 207 height 26
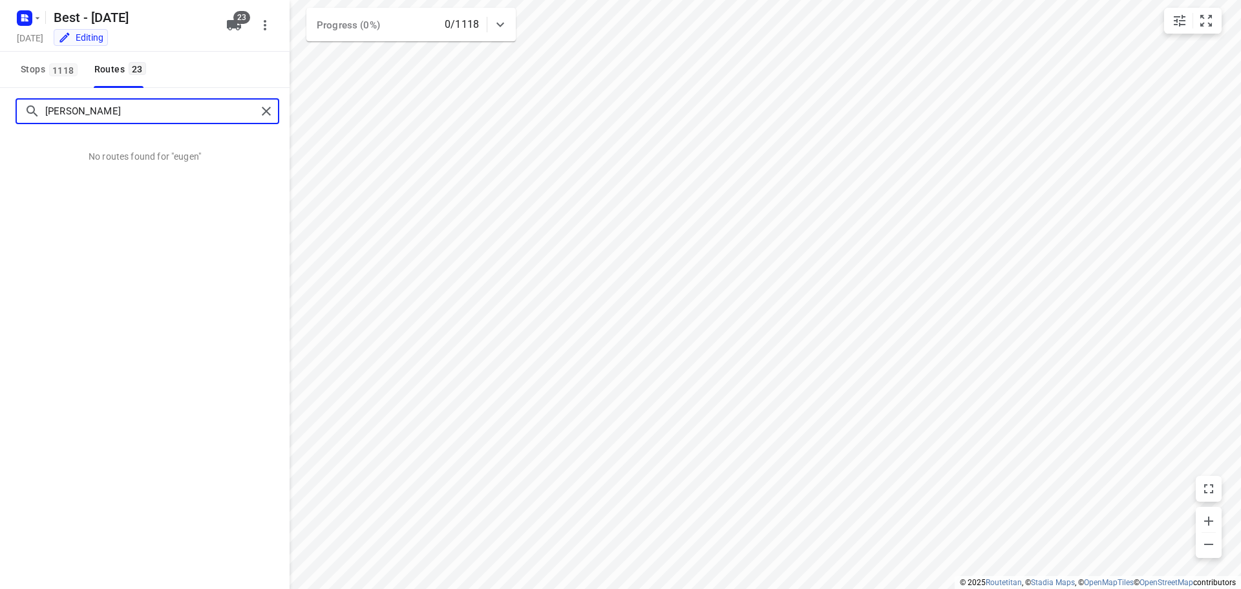
drag, startPoint x: 94, startPoint y: 106, endPoint x: -139, endPoint y: 76, distance: 235.1
click at [0, 76] on html "i © 2025 Routetitan , © Stadia Maps , © OpenMapTiles © OpenStreetMap contributo…" at bounding box center [620, 294] width 1241 height 589
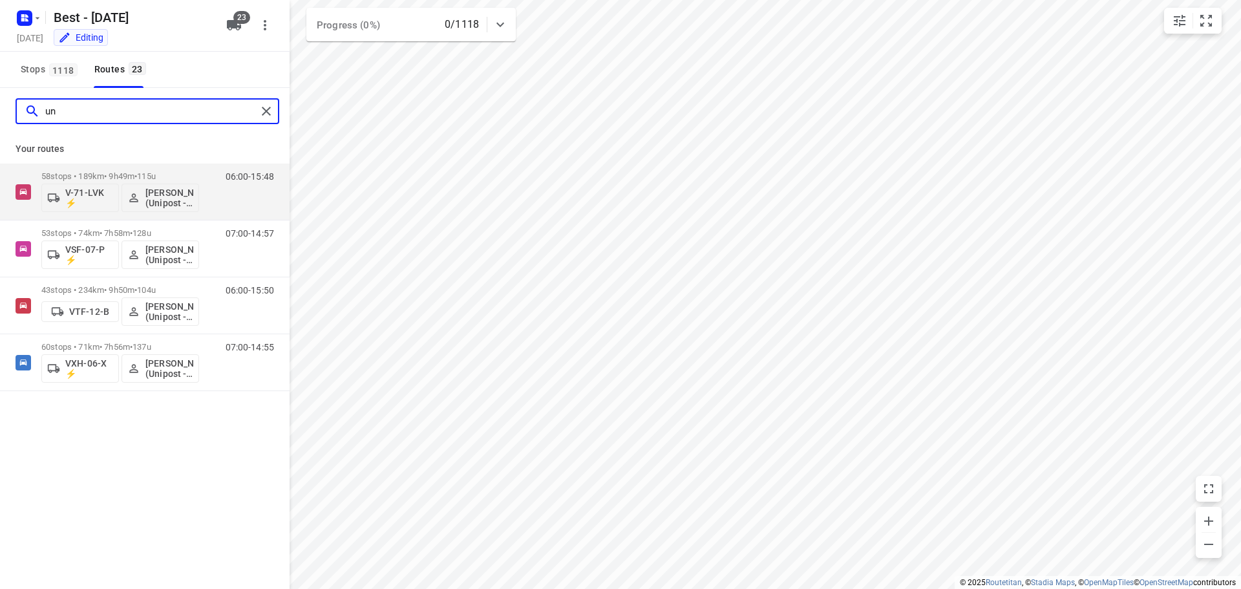
type input "u"
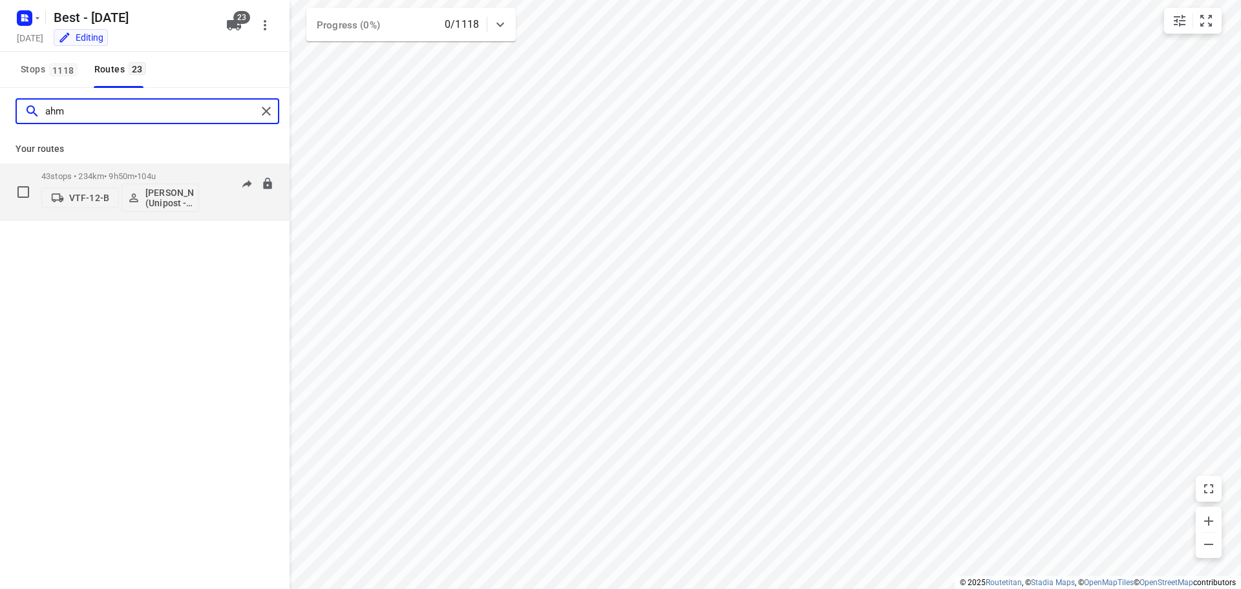
type input "ahm"
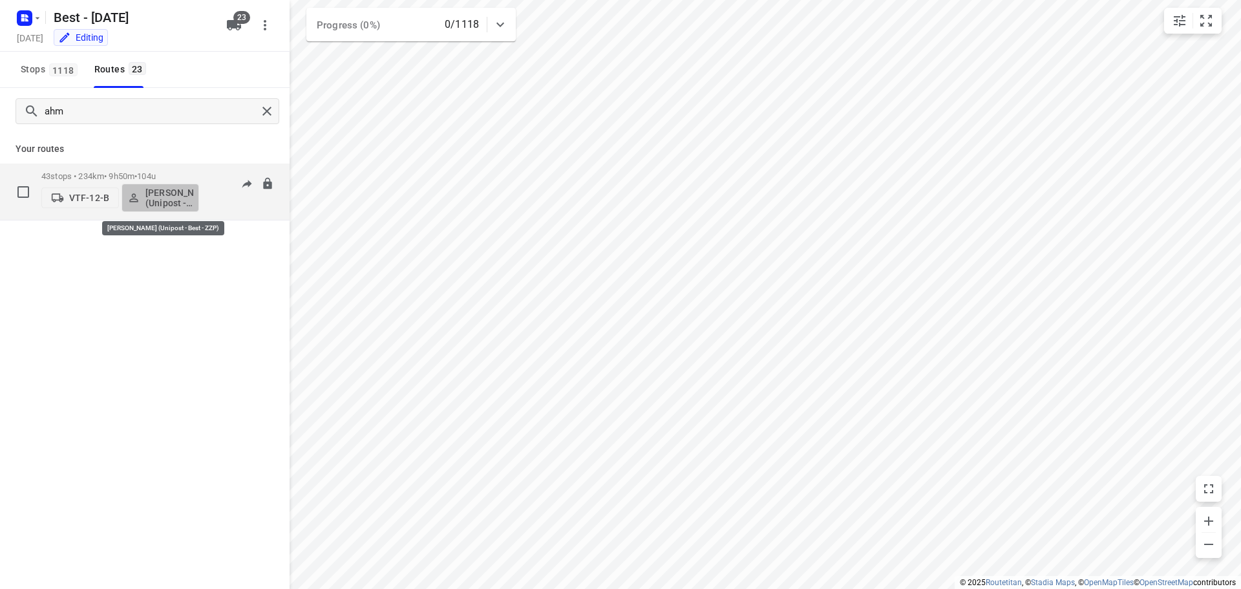
click at [158, 204] on p "[PERSON_NAME] (Unipost - Best - ZZP)" at bounding box center [169, 197] width 48 height 21
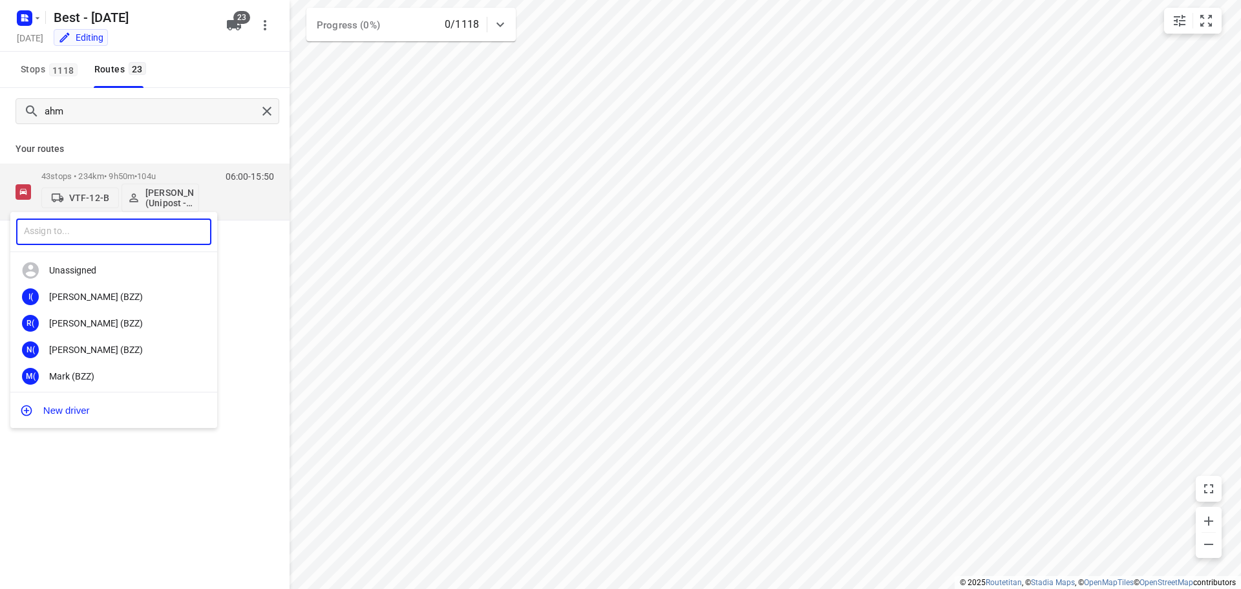
click at [103, 229] on input "text" at bounding box center [113, 231] width 195 height 26
type input "bilal"
click at [134, 306] on div "BA Bilal Alzeadi (Unipost - Best - ZZP)" at bounding box center [113, 297] width 207 height 26
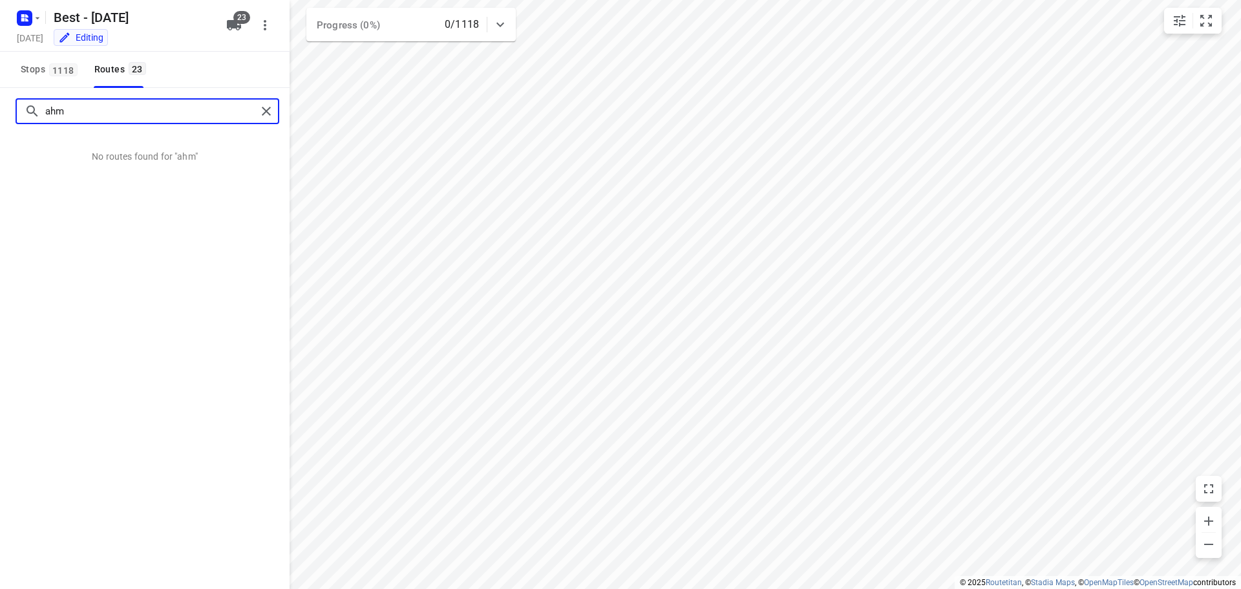
drag, startPoint x: 145, startPoint y: 110, endPoint x: 52, endPoint y: 123, distance: 93.3
click at [52, 123] on div "ahm" at bounding box center [148, 111] width 264 height 26
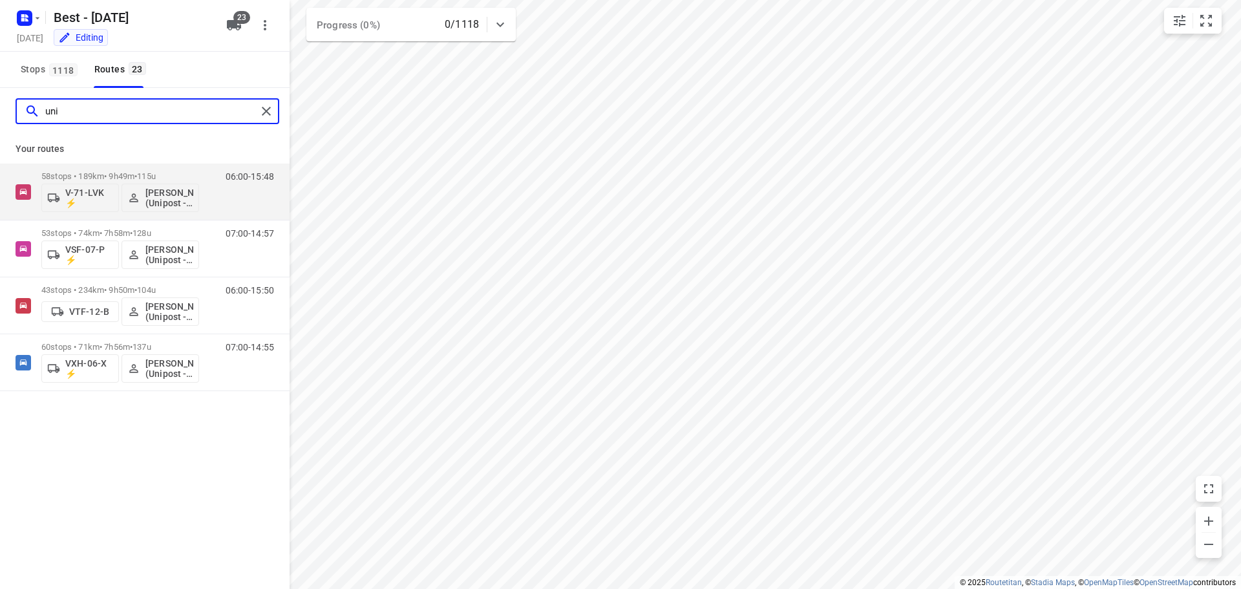
type input "uni"
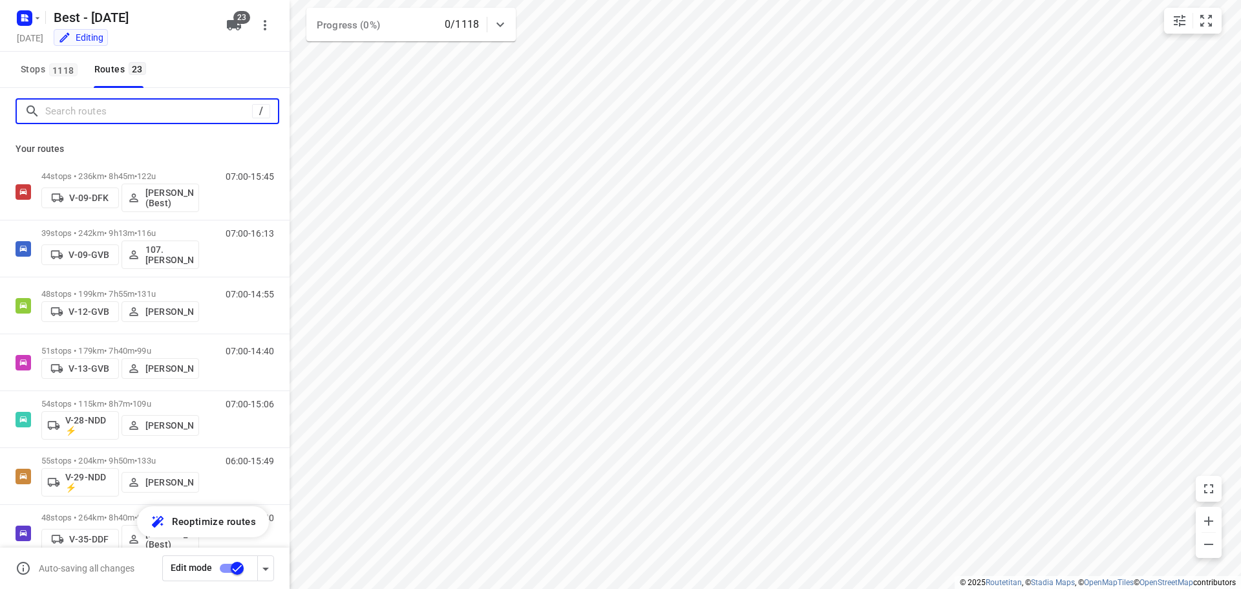
click at [90, 110] on input "Search routes" at bounding box center [148, 111] width 207 height 20
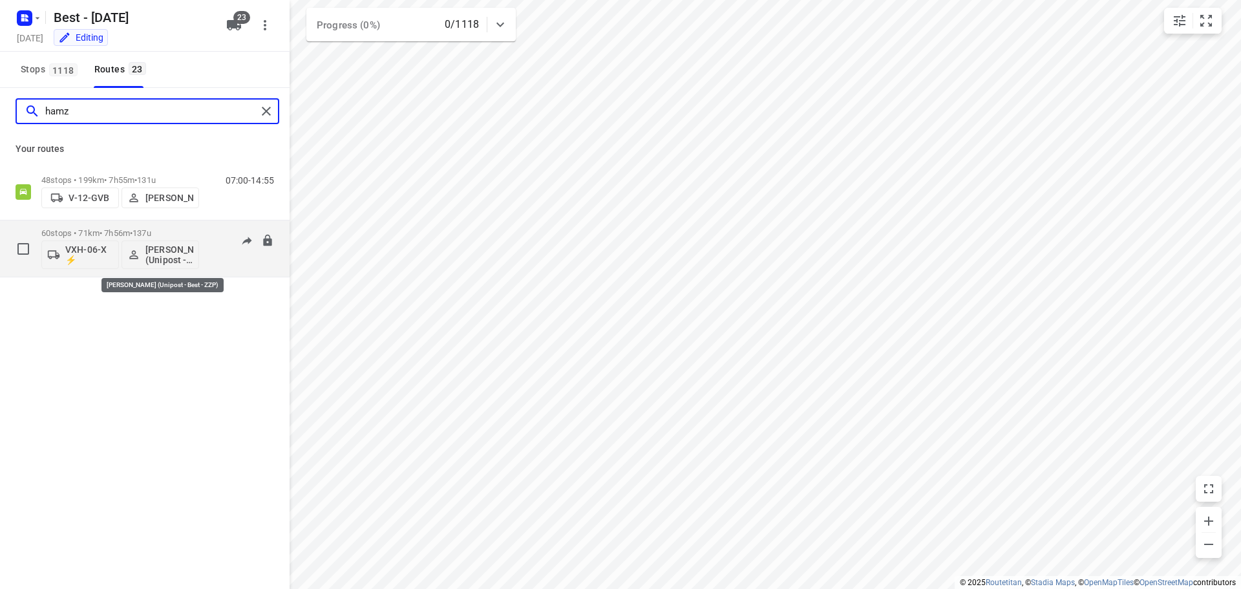
type input "hamz"
click at [170, 253] on p "[PERSON_NAME] (Unipost - Best - ZZP)" at bounding box center [169, 254] width 48 height 21
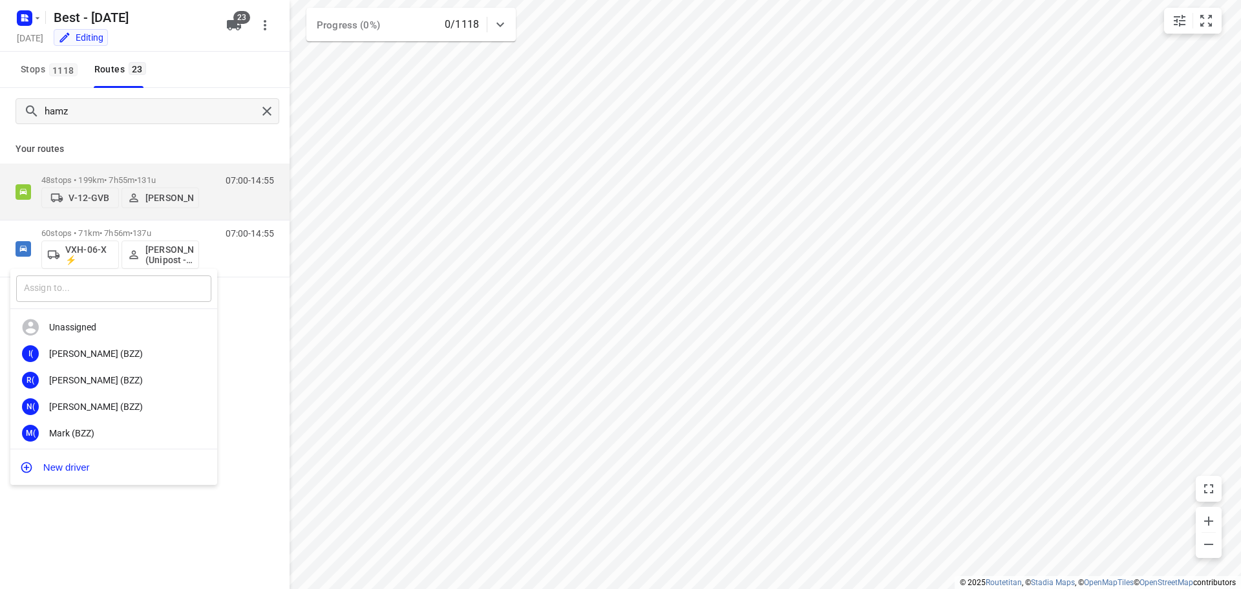
click at [94, 298] on input "text" at bounding box center [113, 288] width 195 height 26
type input "d"
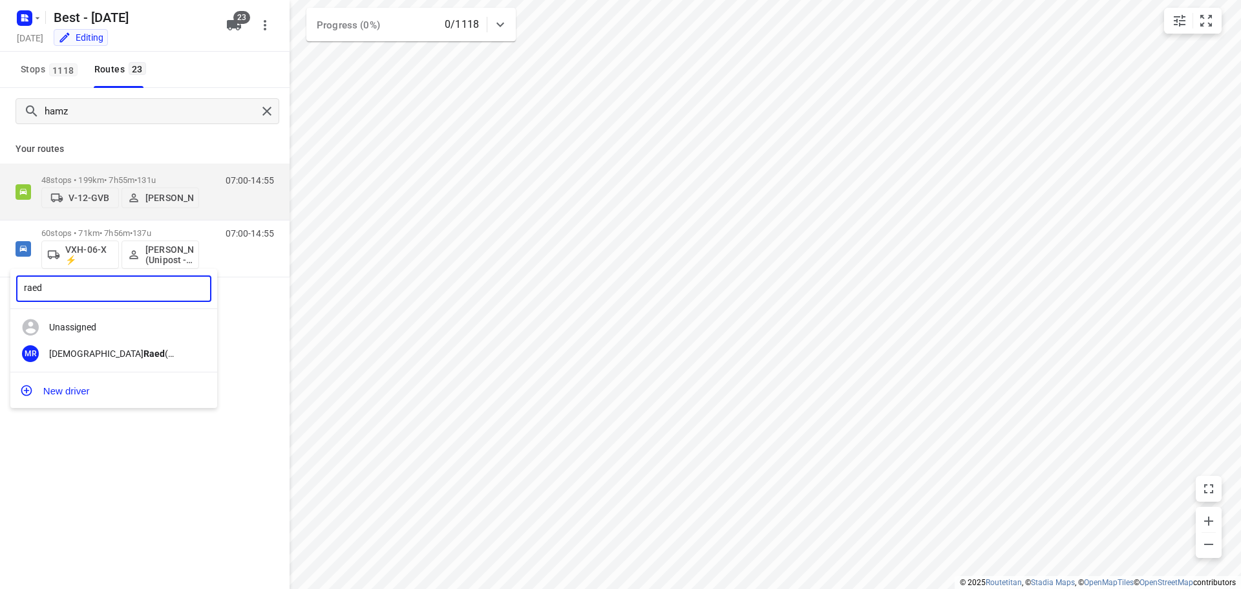
type input "raed"
click at [156, 465] on div at bounding box center [620, 294] width 1241 height 589
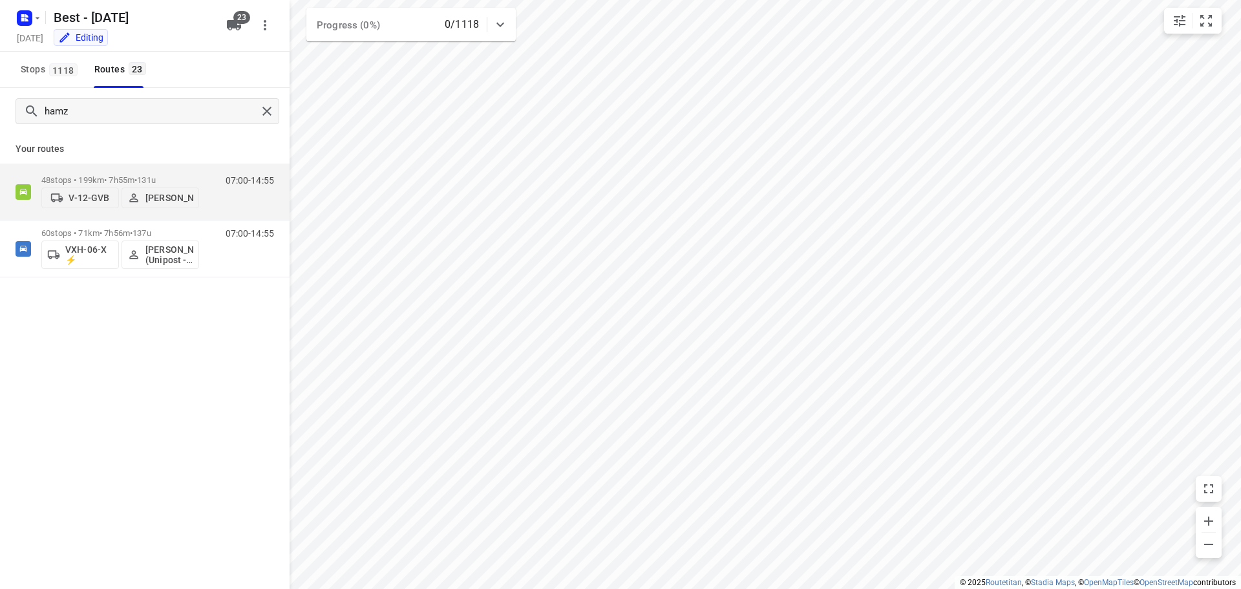
click at [180, 252] on div "raed ​ Unassigned MR Mohammed Raed (Unipost - Best - ZZP) New driver" at bounding box center [620, 294] width 1241 height 589
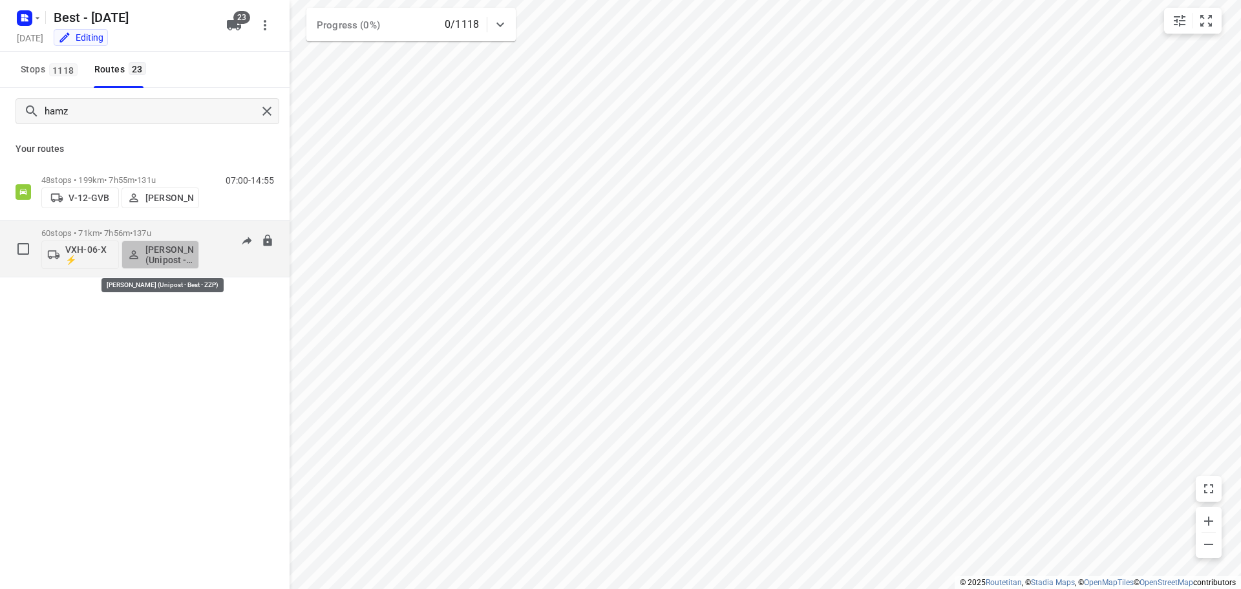
click at [154, 257] on p "[PERSON_NAME] (Unipost - Best - ZZP)" at bounding box center [169, 254] width 48 height 21
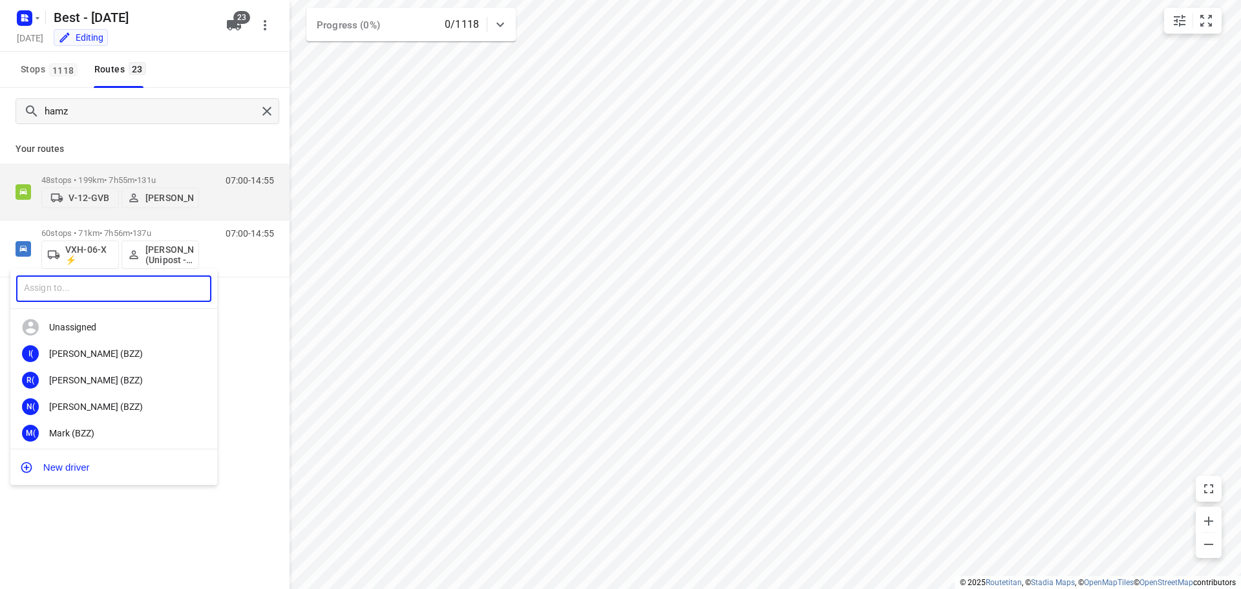
click at [106, 290] on input "text" at bounding box center [113, 288] width 195 height 26
type input "raed"
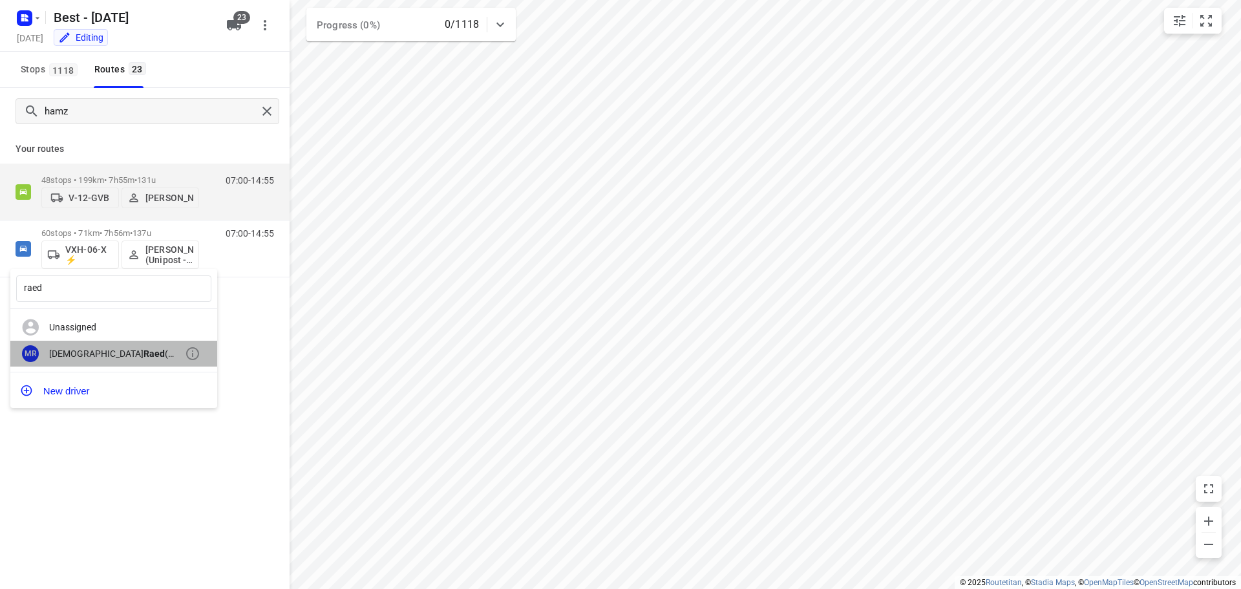
click at [117, 347] on div "MR Mohammed Raed (Unipost - Best - ZZP)" at bounding box center [113, 353] width 207 height 26
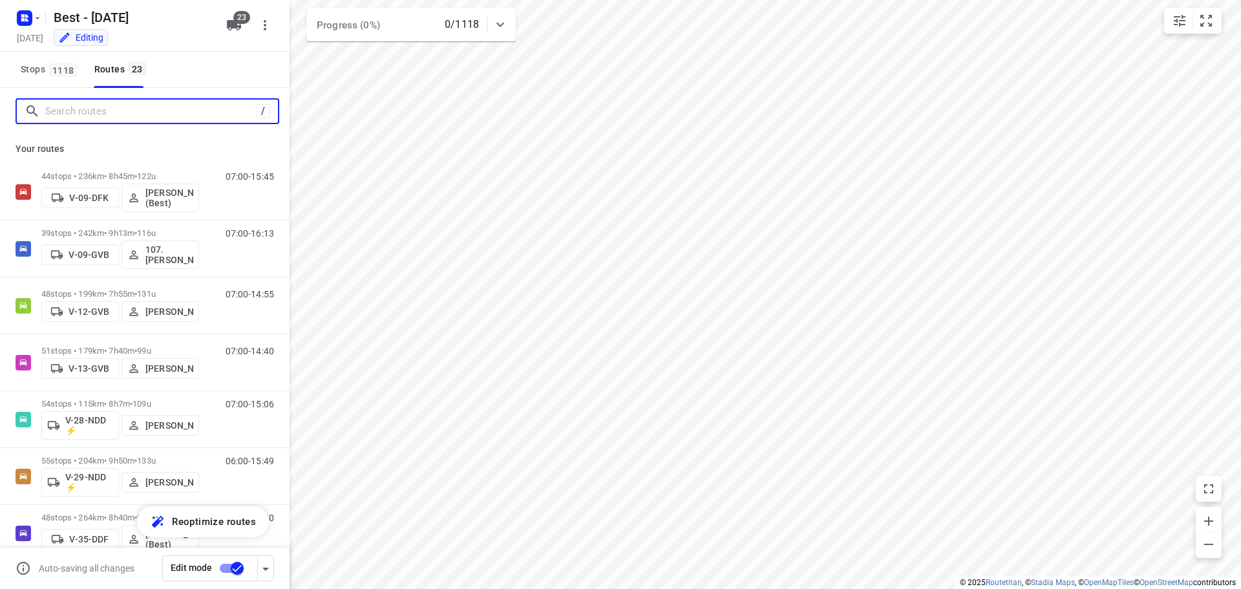
click at [72, 107] on input "Search routes" at bounding box center [150, 111] width 211 height 20
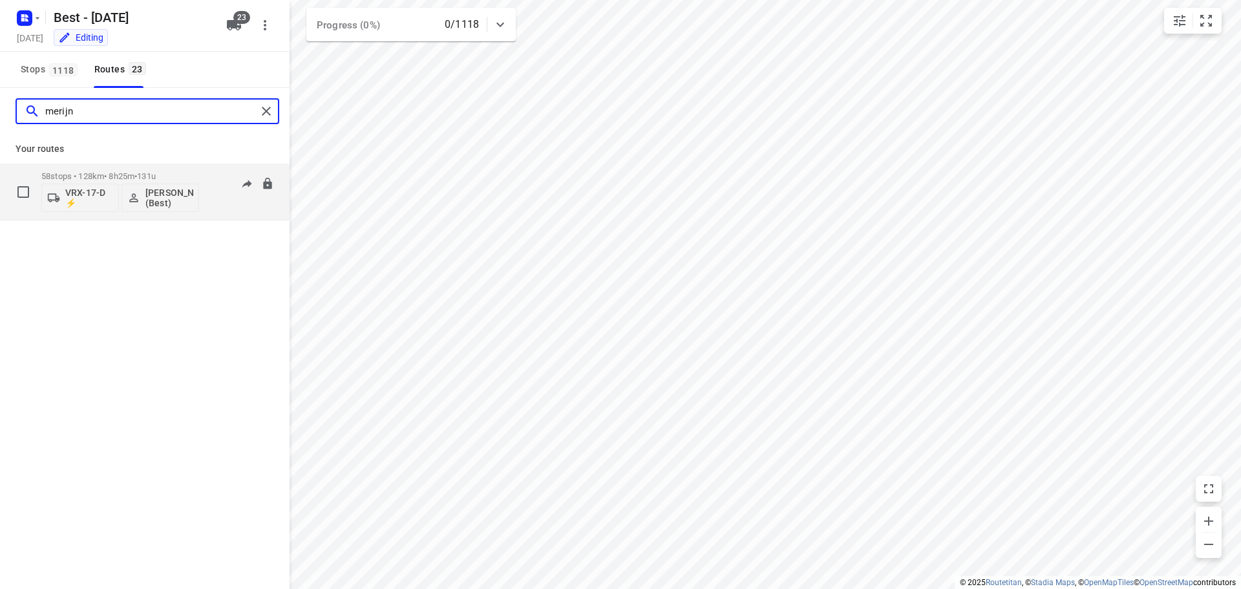
type input "merijn"
click at [88, 192] on p "VRX-17-D ⚡" at bounding box center [89, 197] width 48 height 21
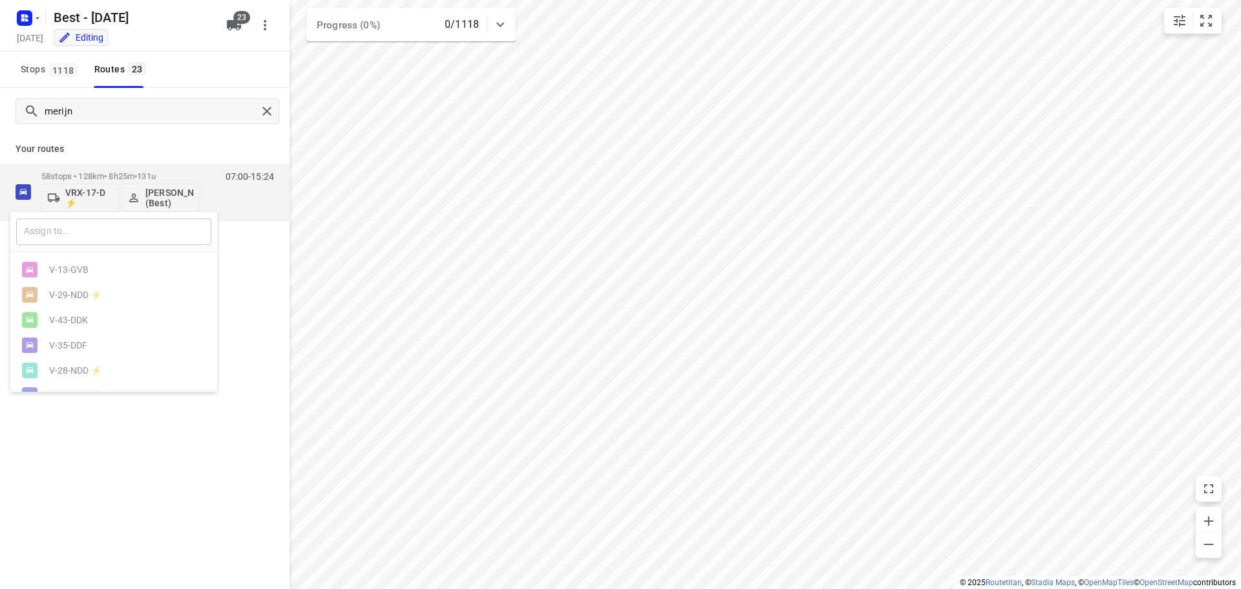
click at [83, 231] on input "text" at bounding box center [113, 231] width 195 height 26
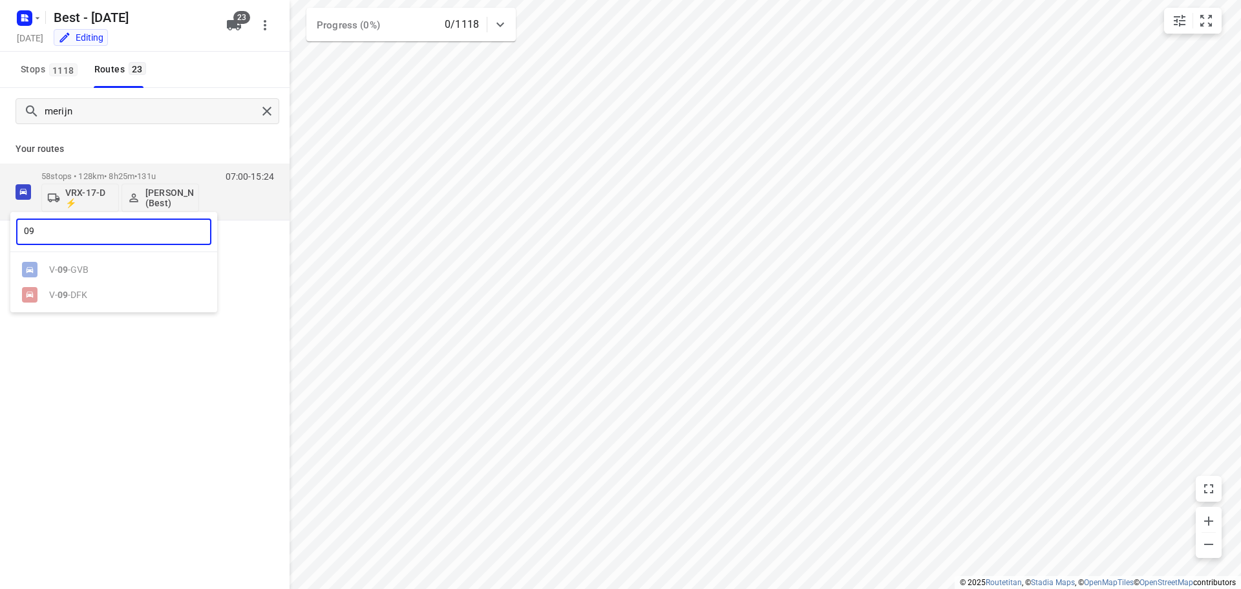
type input "09"
click at [76, 271] on ul "V- 09 -GVB V- 09 -DFK" at bounding box center [113, 282] width 207 height 50
drag, startPoint x: 86, startPoint y: 109, endPoint x: -79, endPoint y: 86, distance: 167.0
click at [0, 86] on html "i © 2025 Routetitan , © Stadia Maps , © OpenMapTiles © OpenStreetMap contributo…" at bounding box center [620, 294] width 1241 height 589
click at [128, 102] on div at bounding box center [620, 294] width 1241 height 589
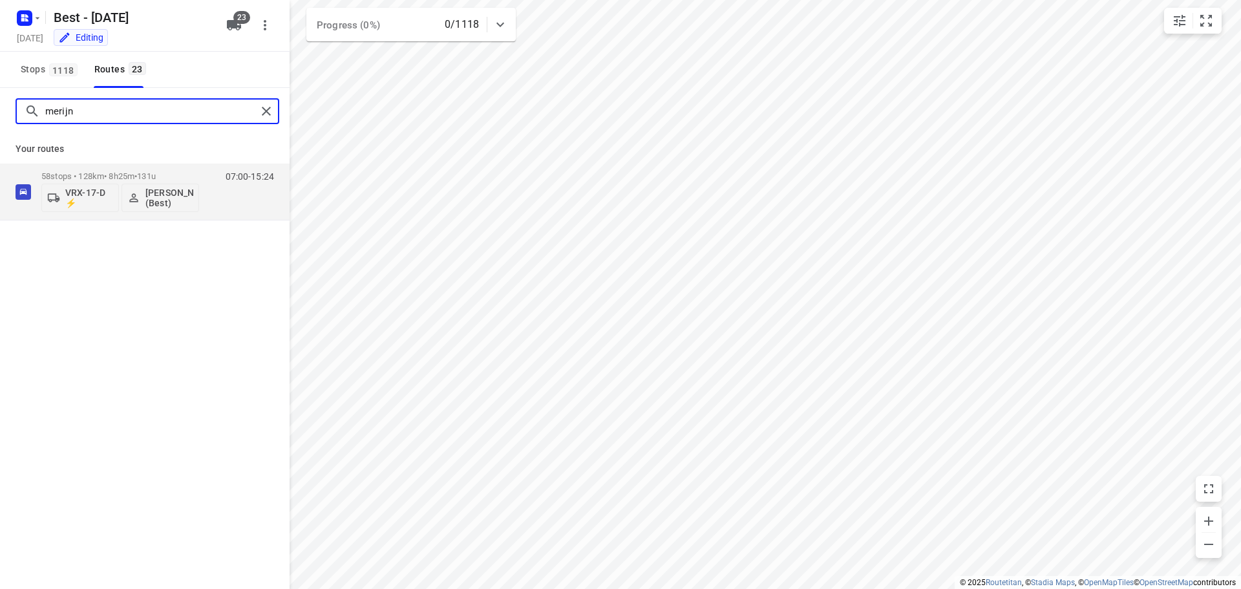
drag, startPoint x: 114, startPoint y: 108, endPoint x: -57, endPoint y: 74, distance: 173.8
click at [0, 74] on html "i © 2025 Routetitan , © Stadia Maps , © OpenMapTiles © OpenStreetMap contributo…" at bounding box center [620, 294] width 1241 height 589
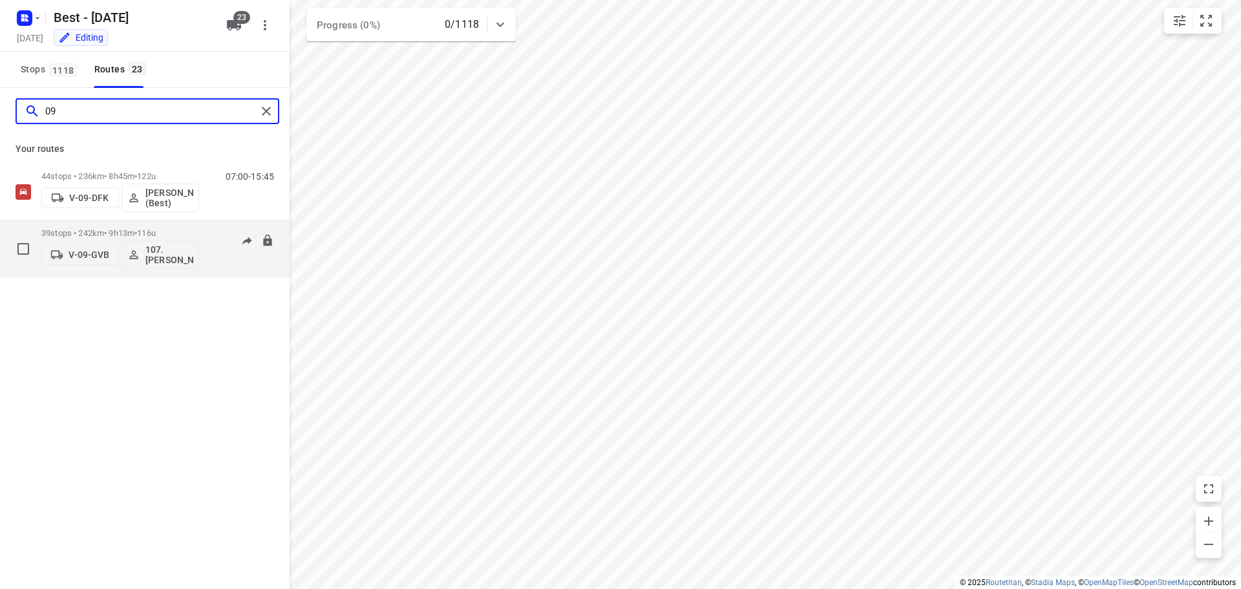
type input "09"
click at [93, 255] on p "V-09-GVB" at bounding box center [88, 254] width 41 height 10
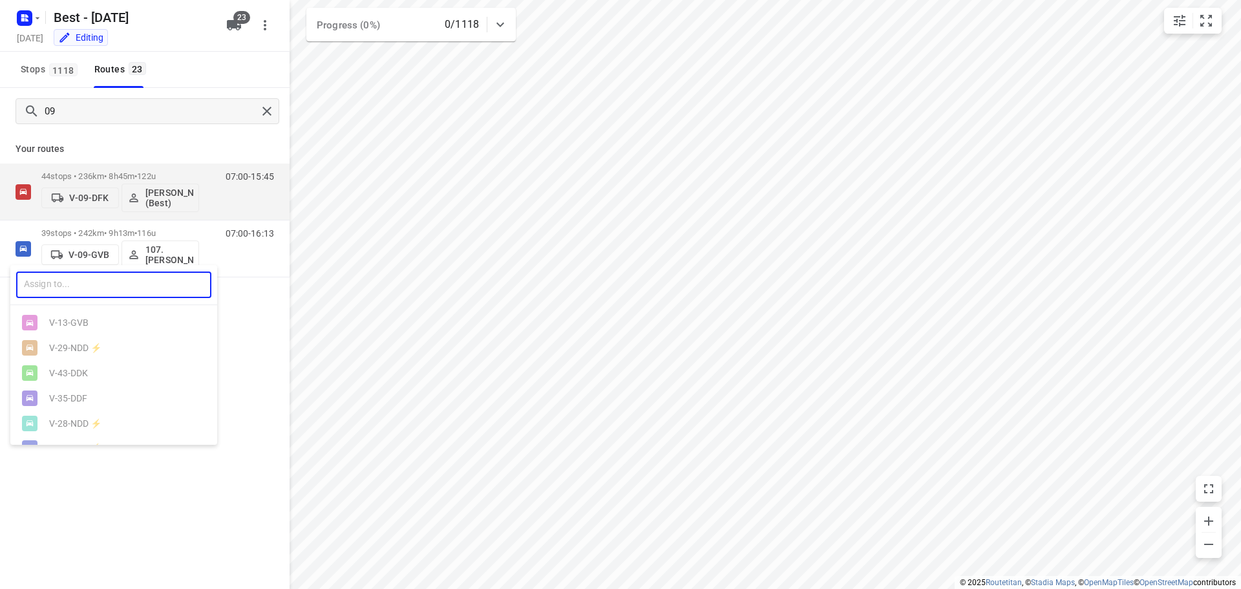
click at [90, 284] on input "text" at bounding box center [113, 284] width 195 height 26
type input "8"
type input "a"
type input "s"
click at [235, 30] on div at bounding box center [620, 294] width 1241 height 589
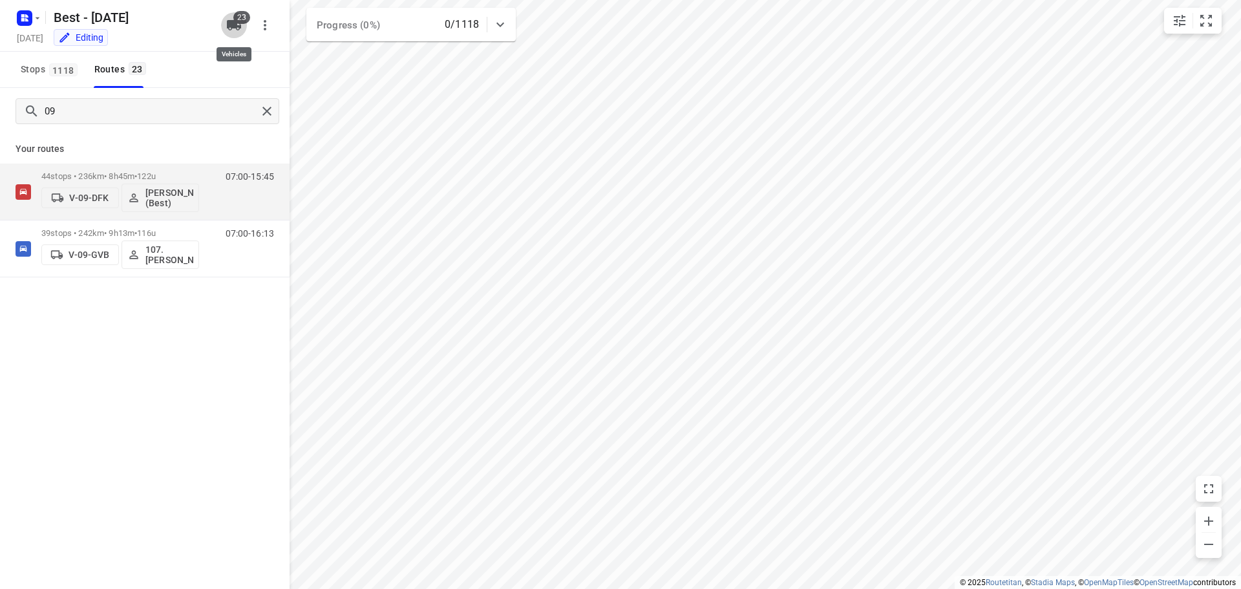
click at [238, 16] on span "23" at bounding box center [241, 17] width 17 height 13
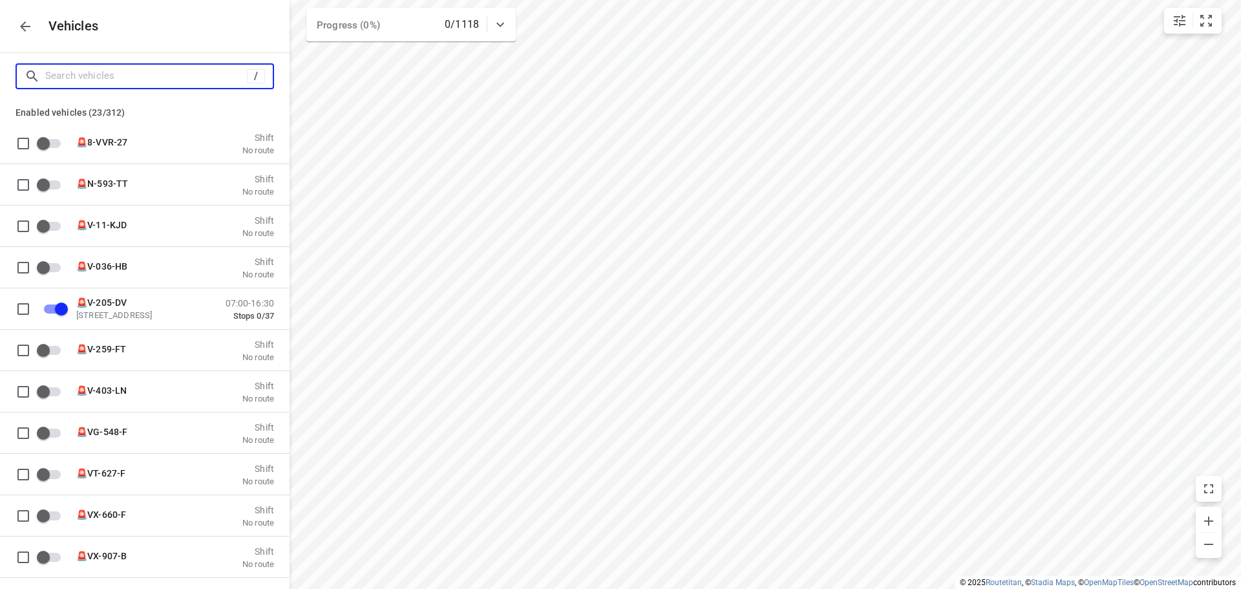
click at [118, 74] on input "Search vehicles" at bounding box center [146, 76] width 202 height 20
type input "8"
checkbox input "false"
checkbox input "true"
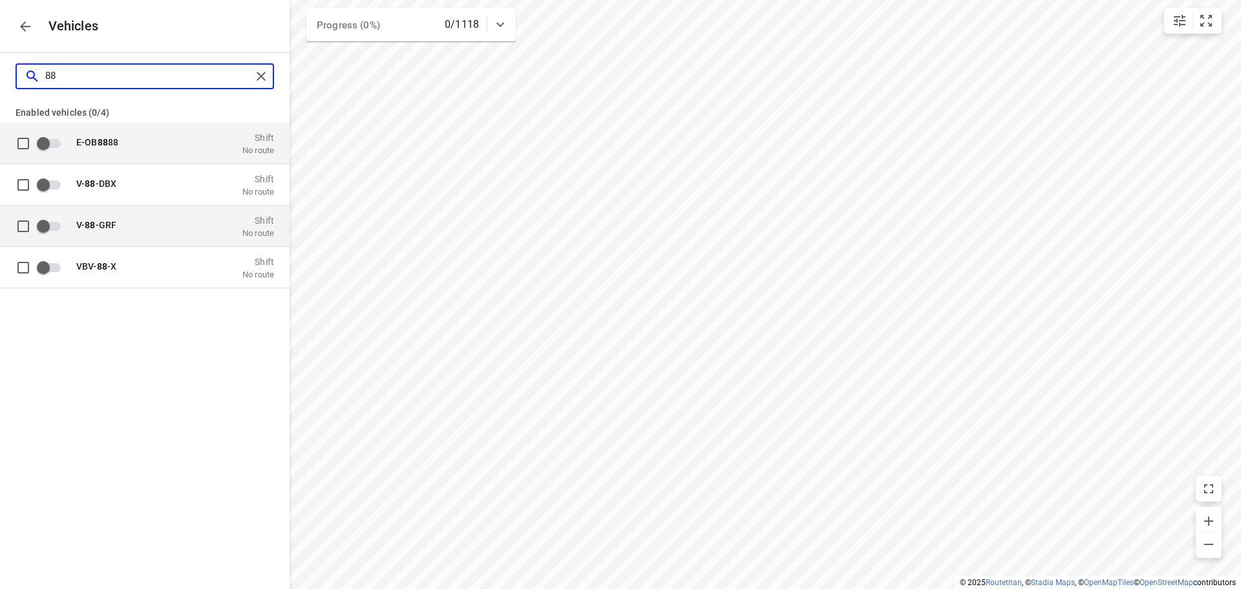
type input "88"
click at [51, 229] on input "grid" at bounding box center [43, 225] width 74 height 25
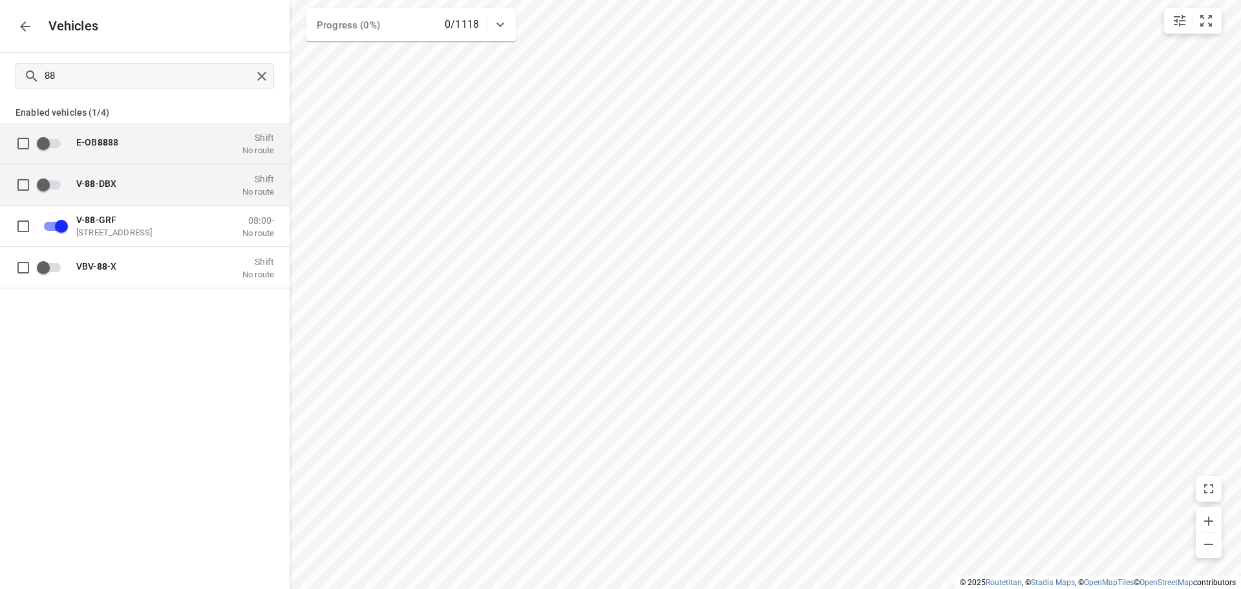
checkbox input "true"
click at [23, 27] on icon "button" at bounding box center [25, 27] width 16 height 16
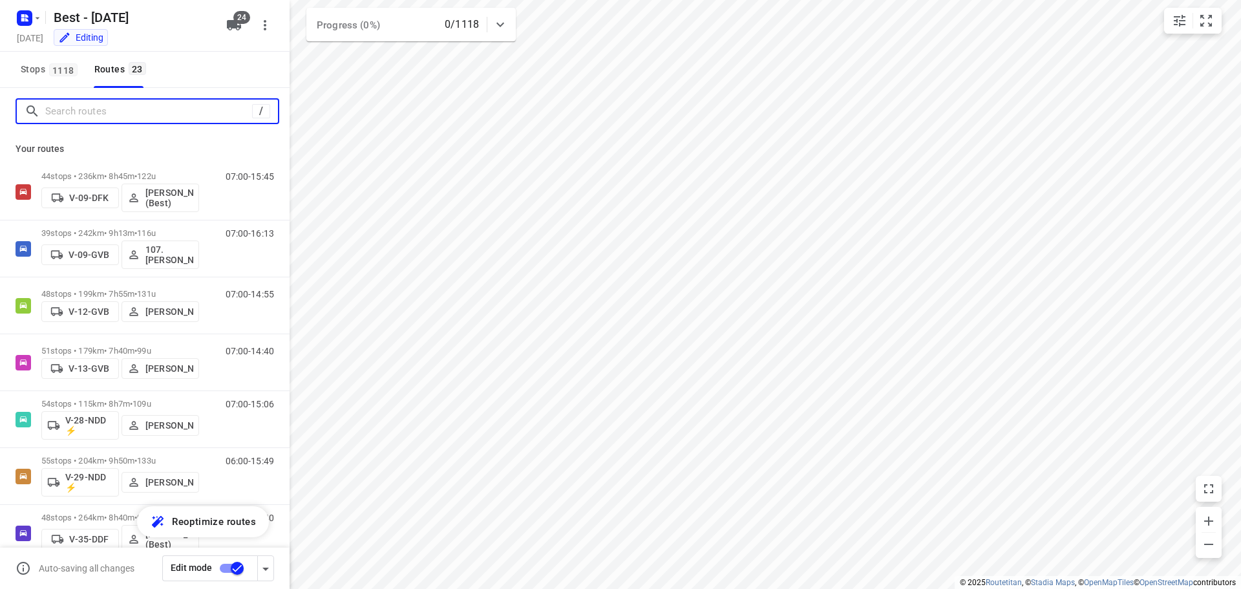
click at [100, 109] on input "Search routes" at bounding box center [148, 111] width 207 height 20
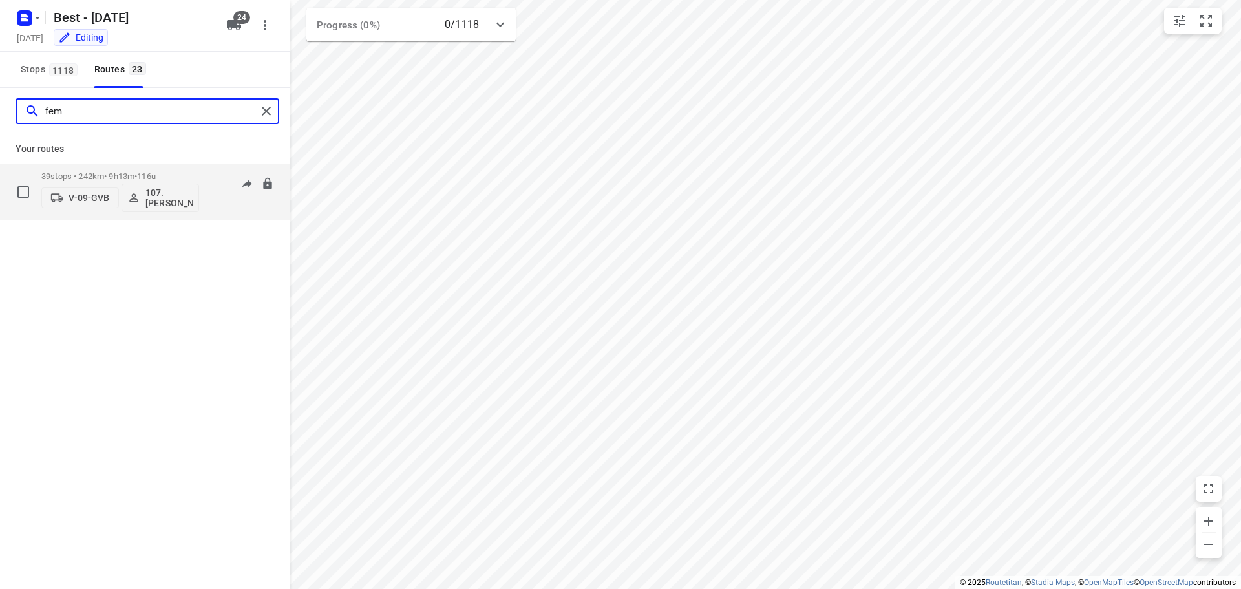
type input "fem"
click at [86, 191] on span "V-09-GVB" at bounding box center [80, 197] width 66 height 13
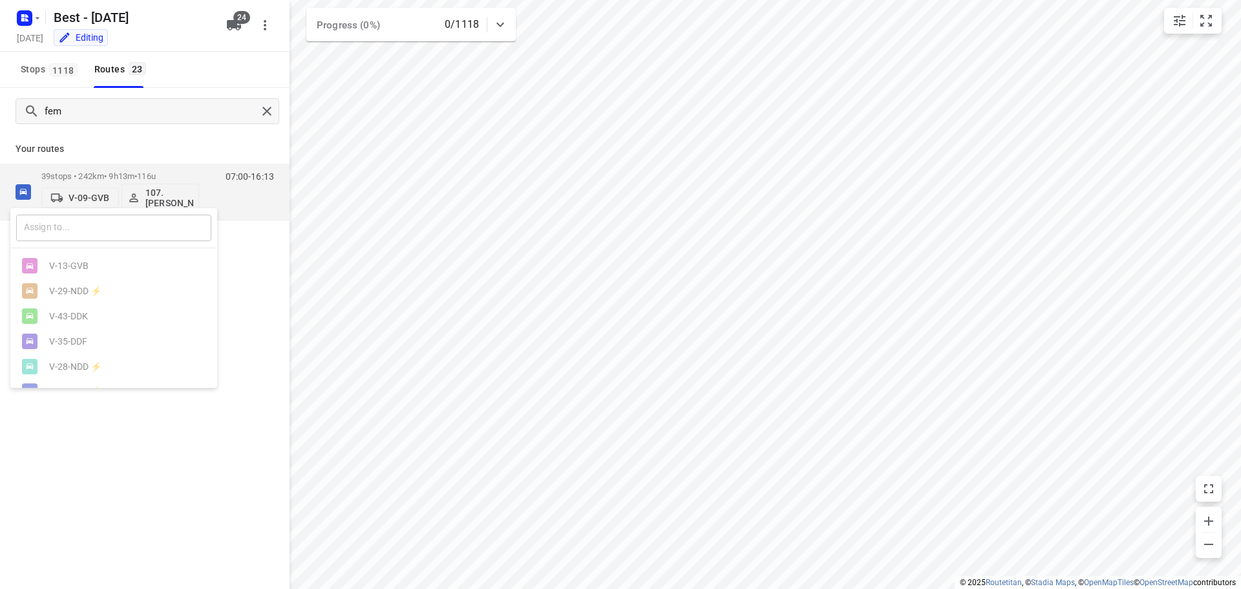
click at [89, 223] on input "text" at bounding box center [113, 228] width 195 height 26
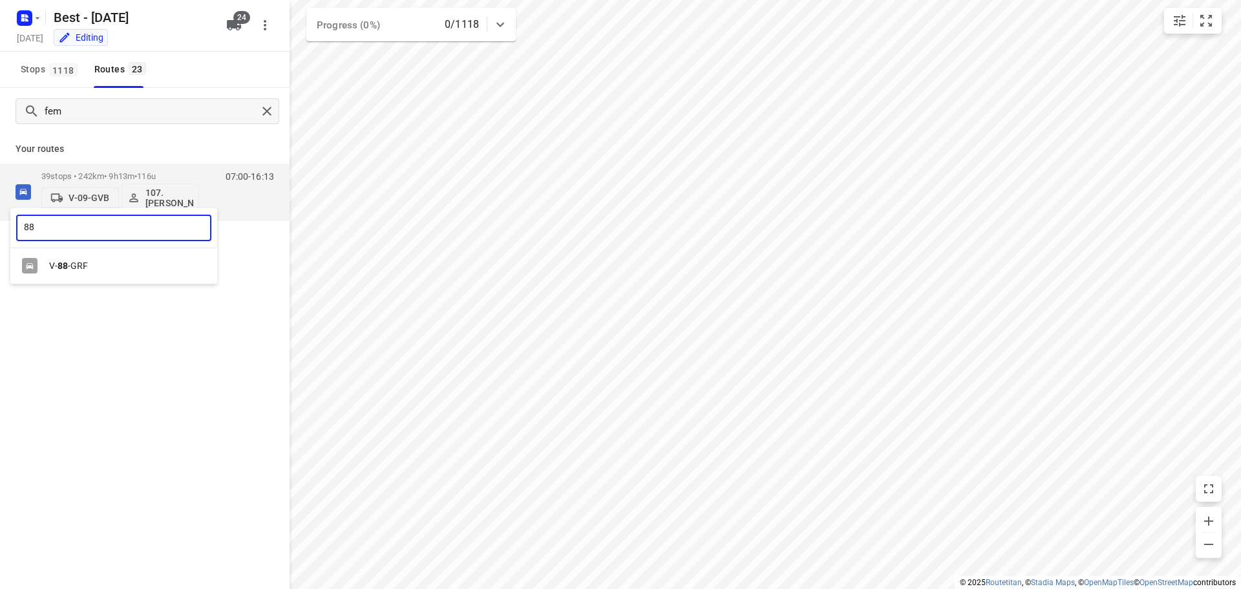
type input "88"
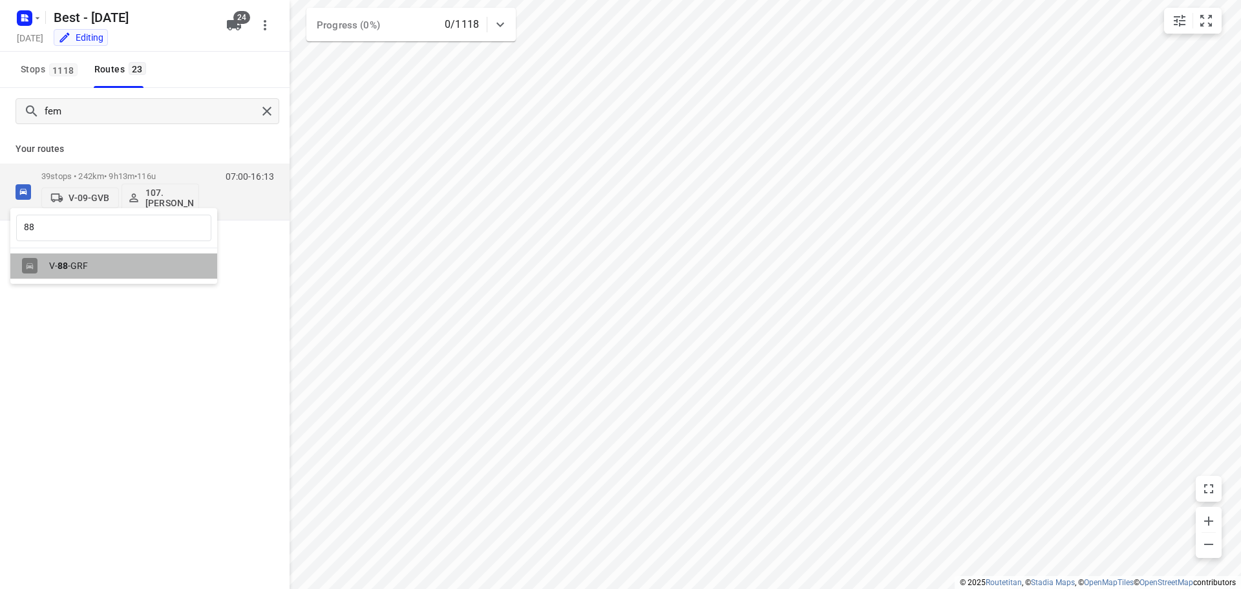
click at [81, 260] on div "V- 88 -GRF" at bounding box center [113, 265] width 207 height 25
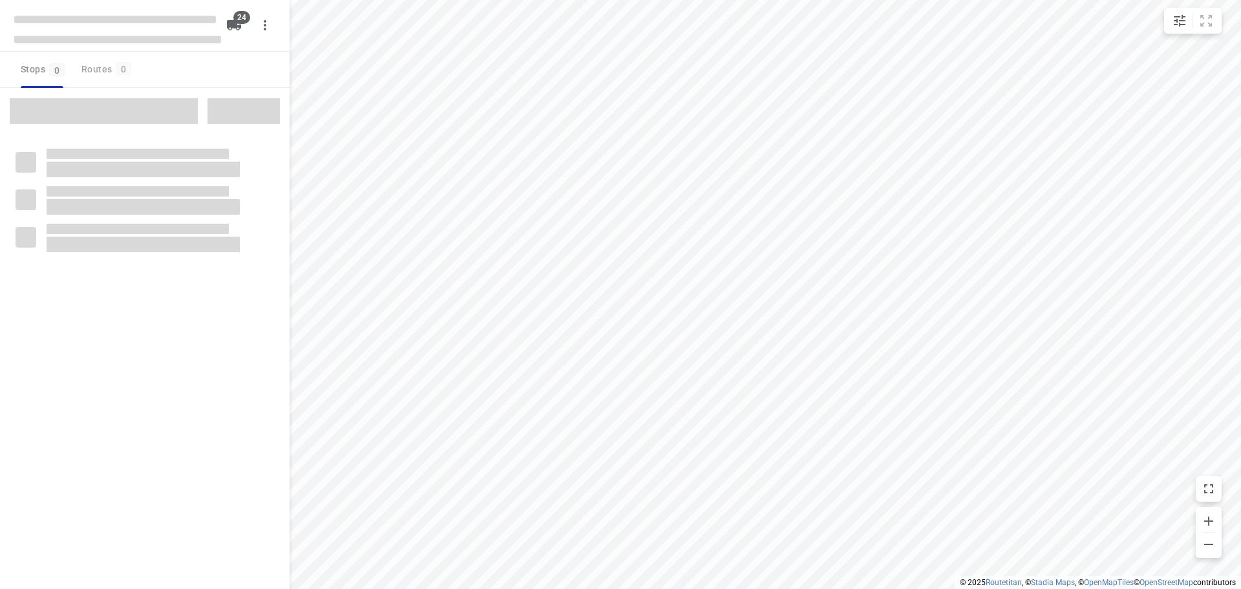
checkbox input "true"
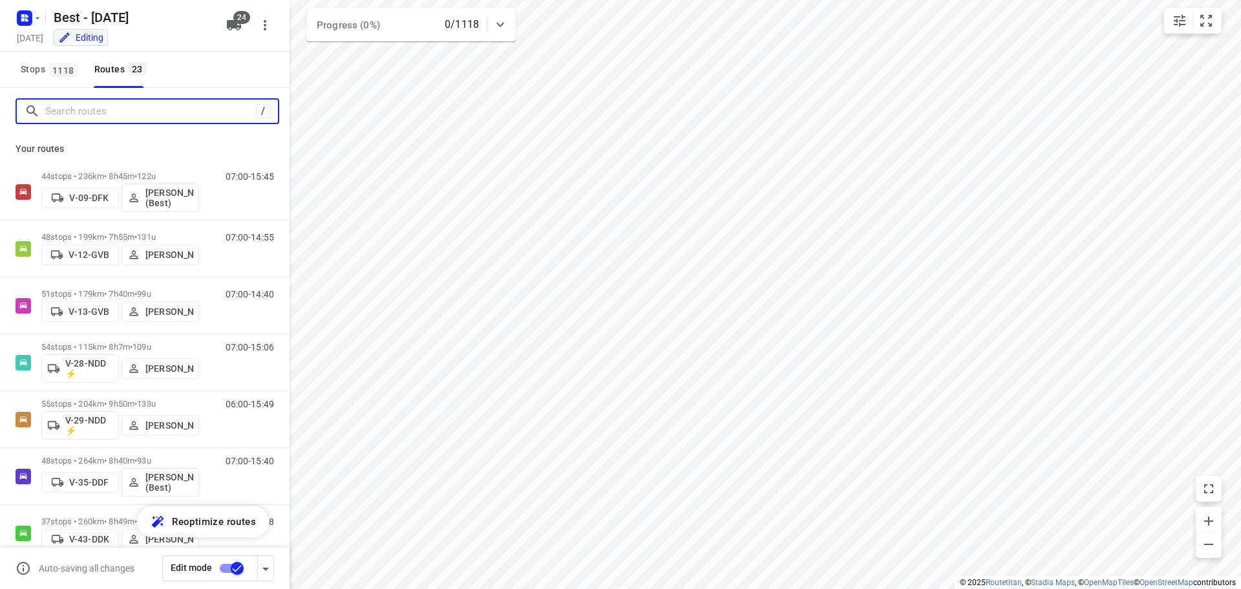
click at [128, 119] on input "Search routes" at bounding box center [150, 111] width 211 height 20
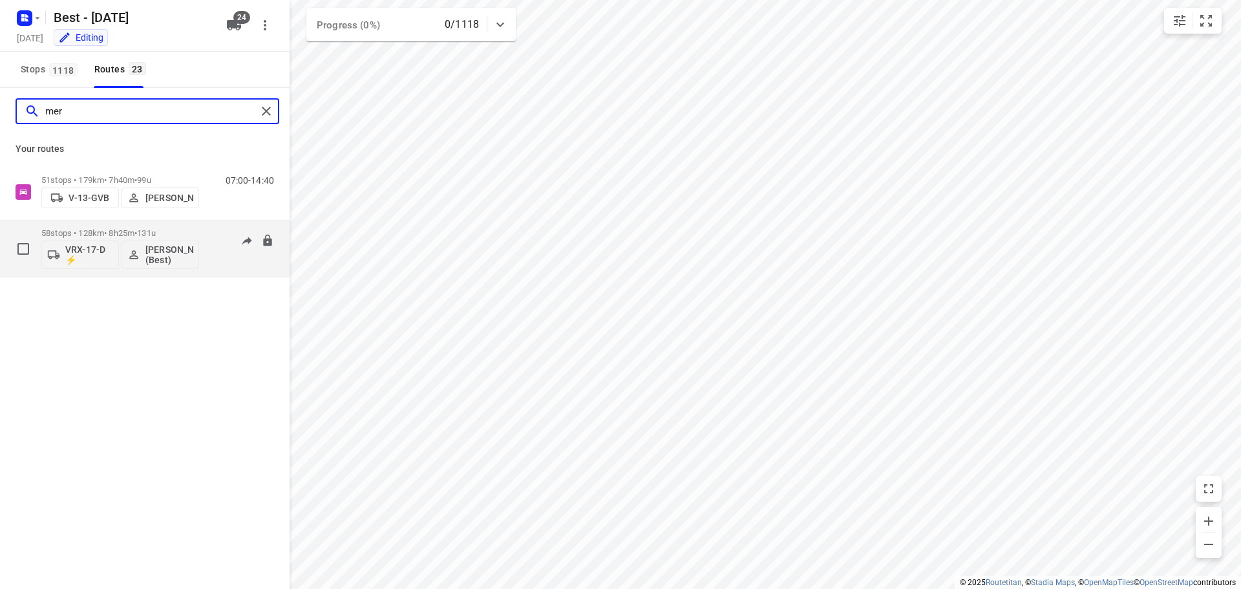
type input "mer"
click at [81, 249] on p "VRX-17-D ⚡" at bounding box center [89, 254] width 48 height 21
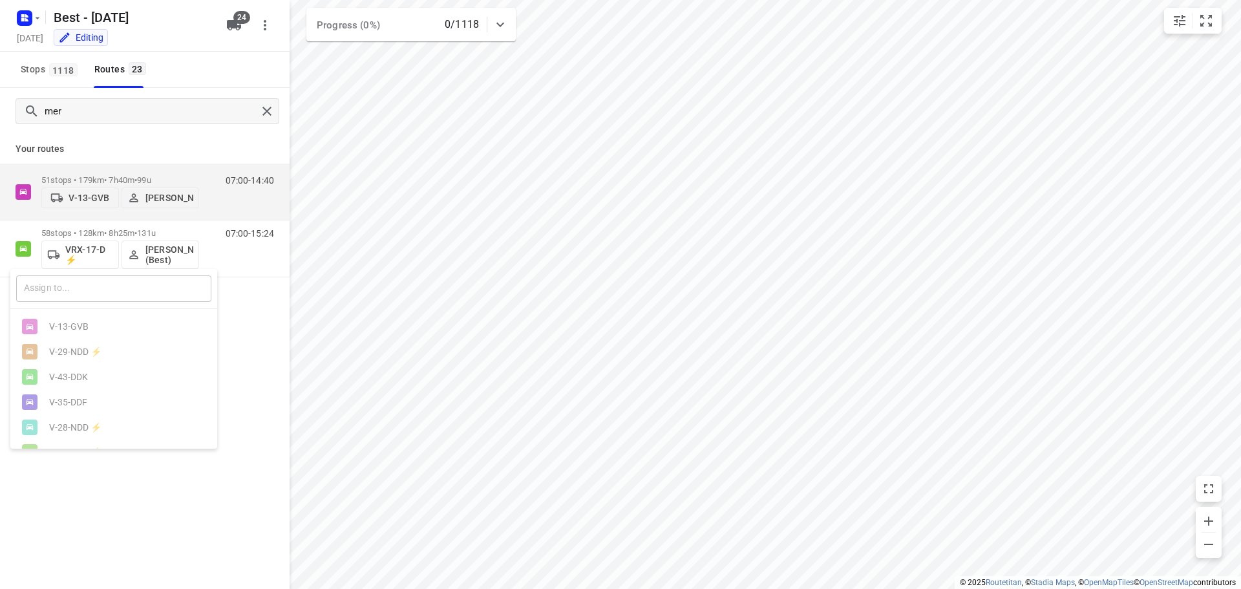
click at [138, 287] on input "text" at bounding box center [113, 288] width 195 height 26
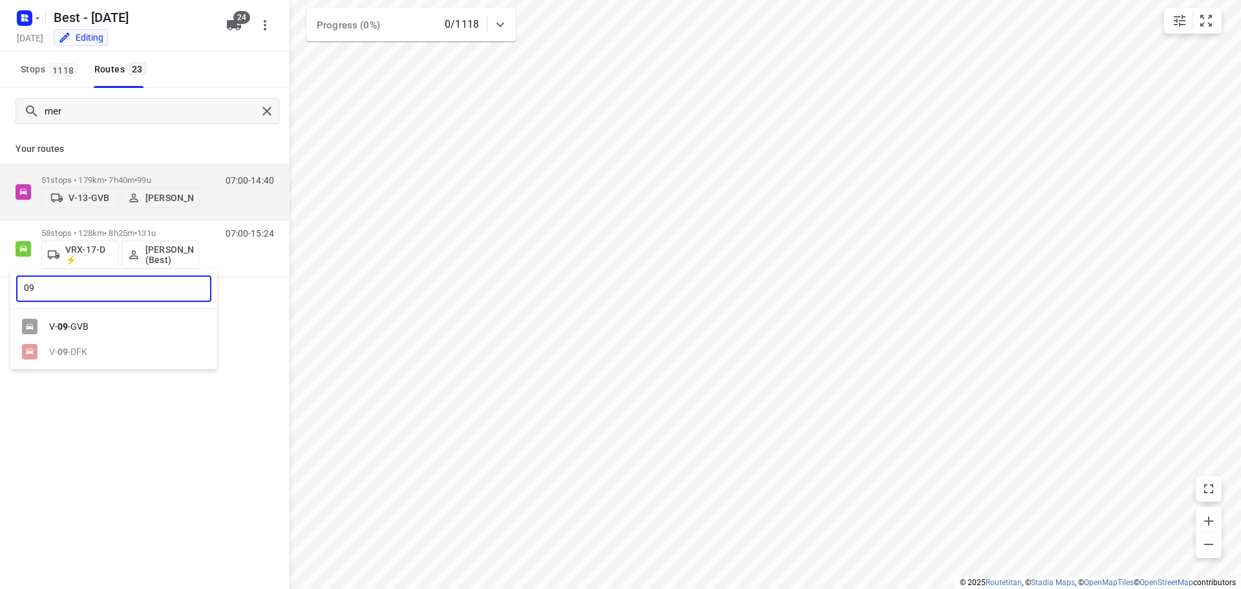
type input "09"
click at [72, 329] on div "V- 09 -GVB" at bounding box center [117, 326] width 136 height 10
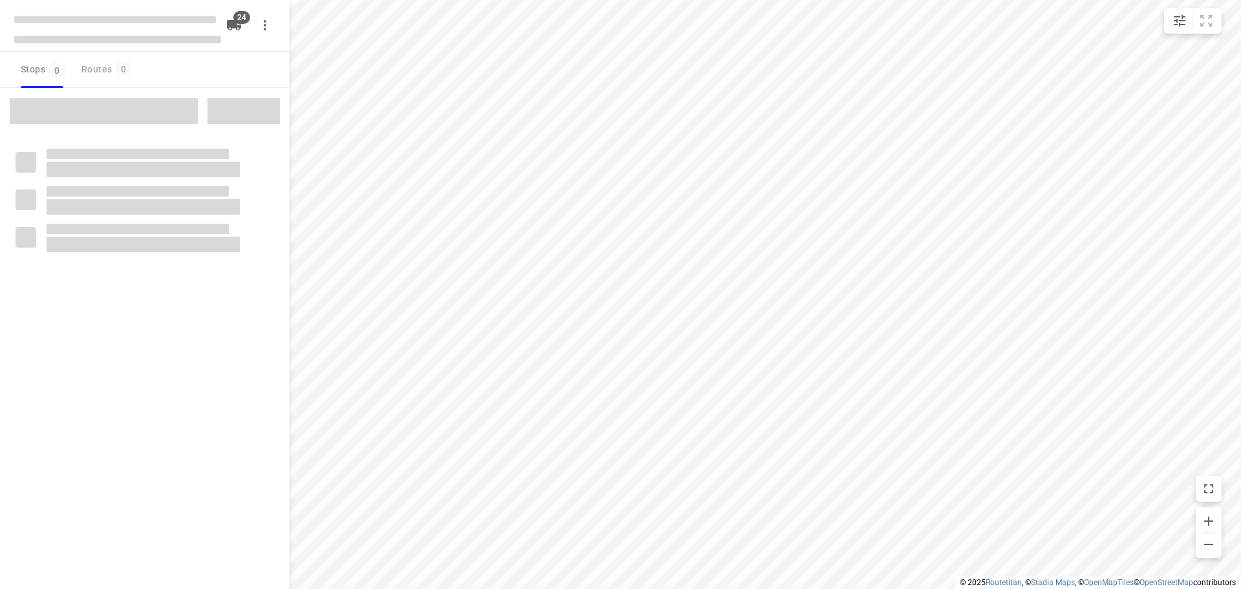
checkbox input "true"
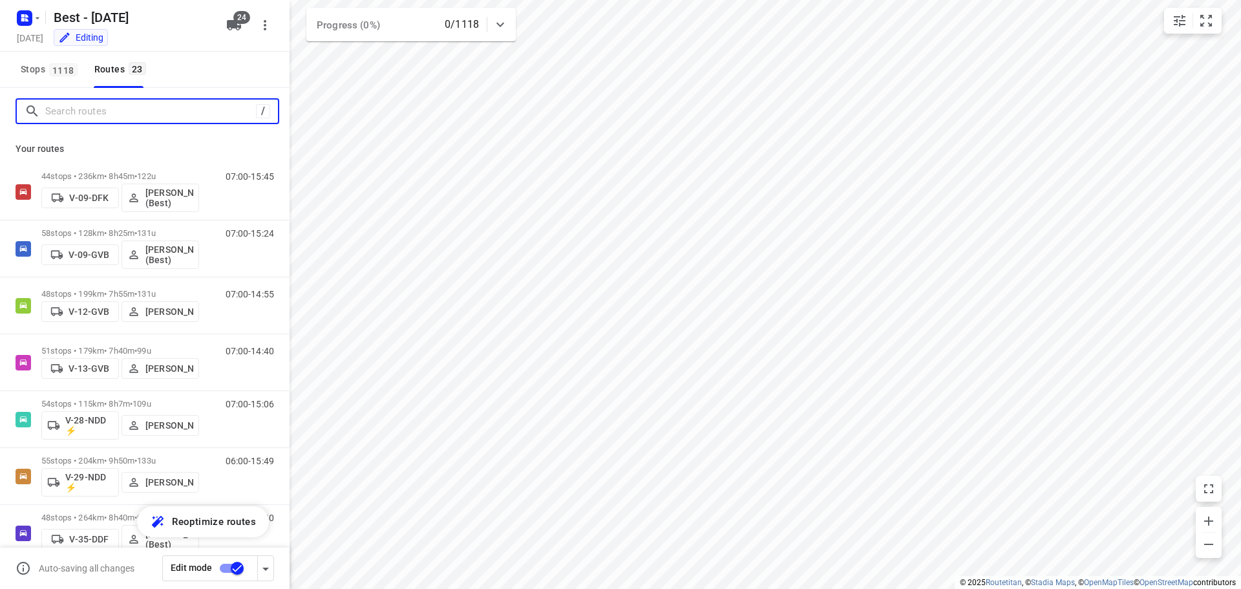
click at [102, 114] on input "Search routes" at bounding box center [150, 111] width 211 height 20
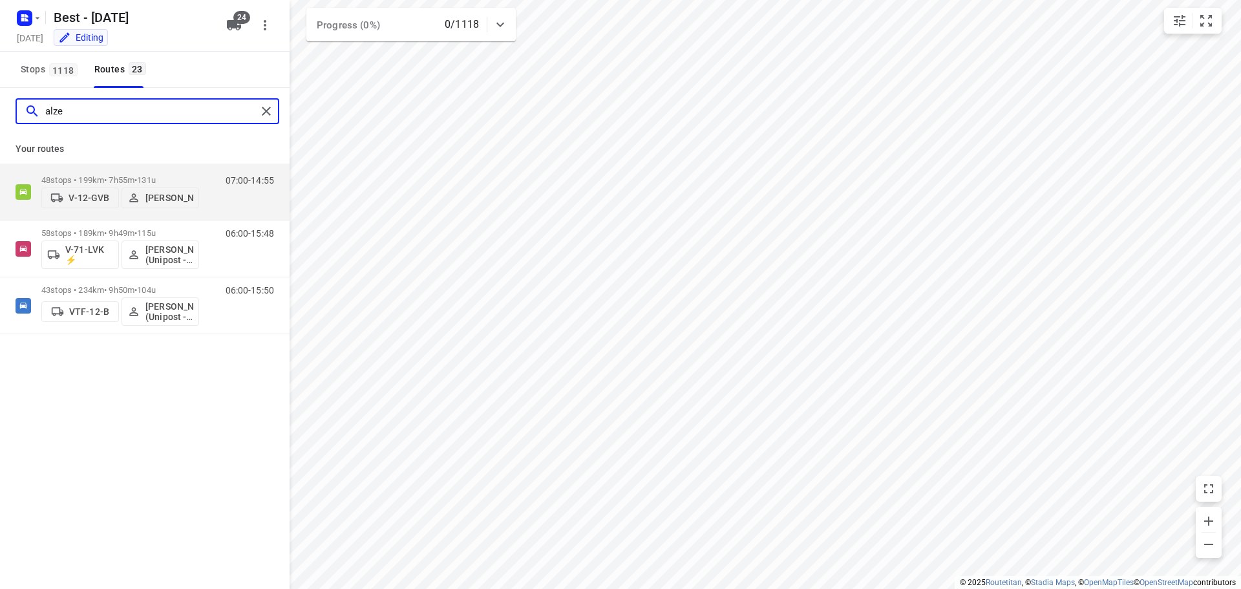
type input "alzea"
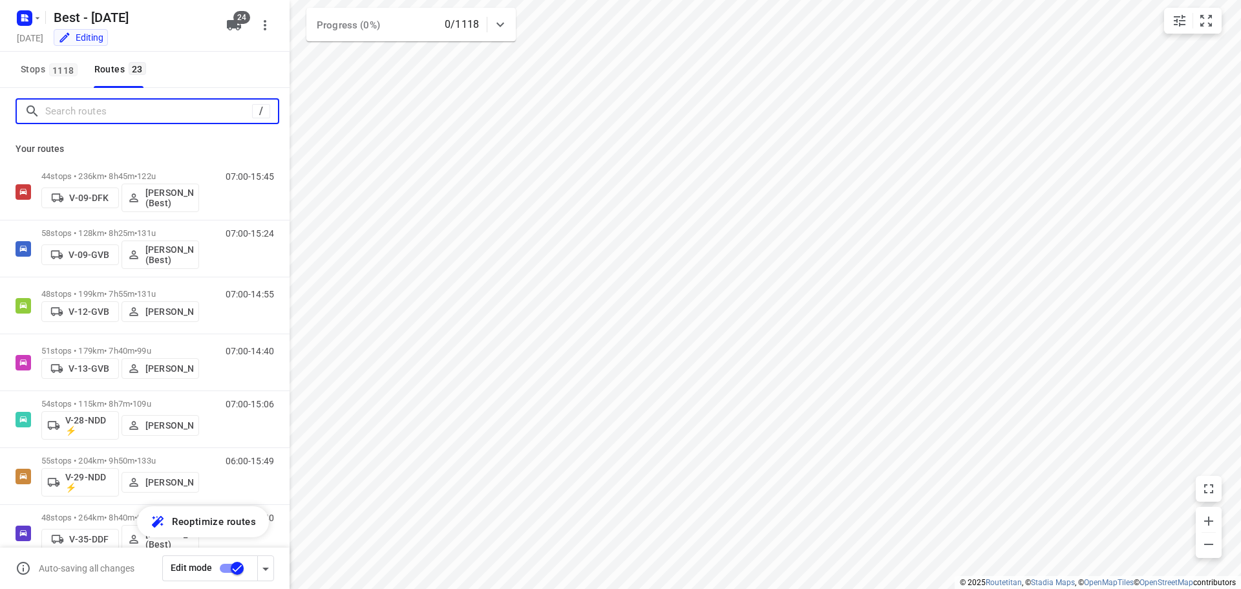
click at [159, 115] on input "Search routes" at bounding box center [148, 111] width 207 height 20
click at [233, 10] on div "Best - Wednesday Wednesday, Oct 08 Editing 24" at bounding box center [144, 26] width 289 height 52
click at [237, 21] on span "24" at bounding box center [241, 17] width 17 height 13
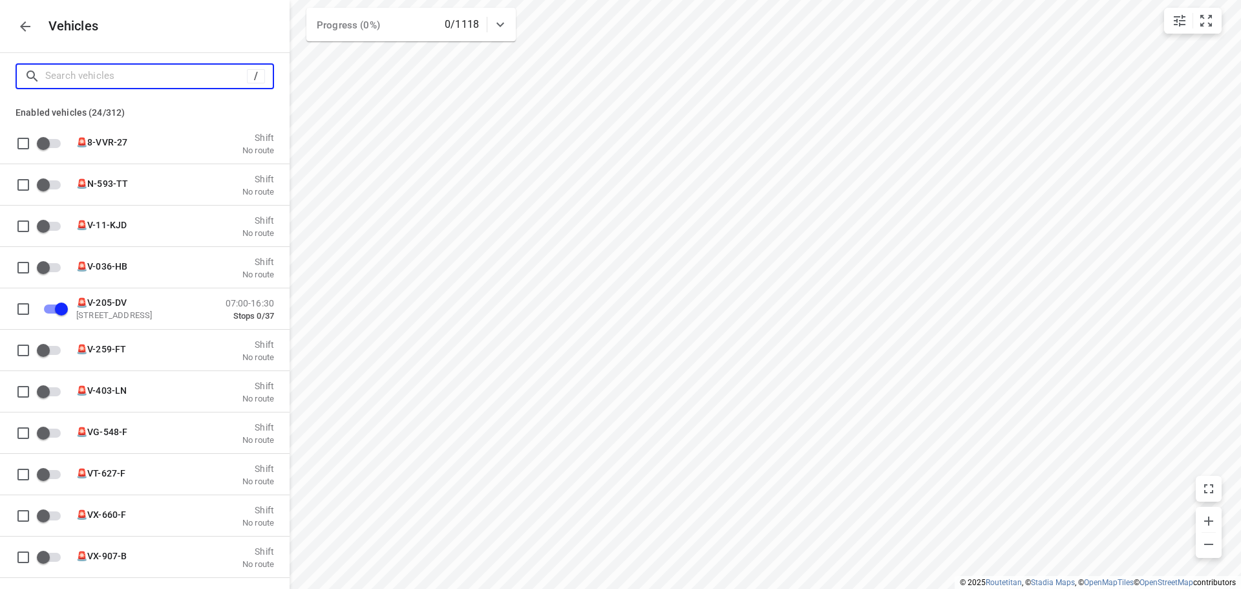
click at [117, 85] on input "Search vehicles" at bounding box center [146, 76] width 202 height 20
type input "a"
checkbox input "false"
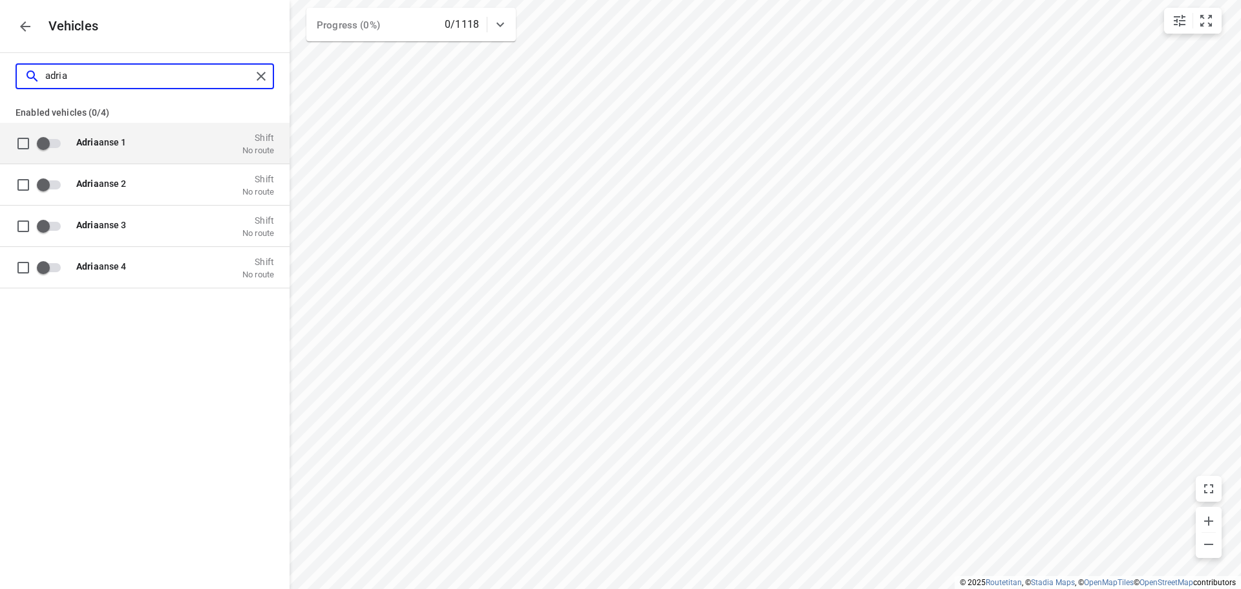
type input "adria"
click at [158, 143] on p "Adria anse 1" at bounding box center [140, 141] width 129 height 10
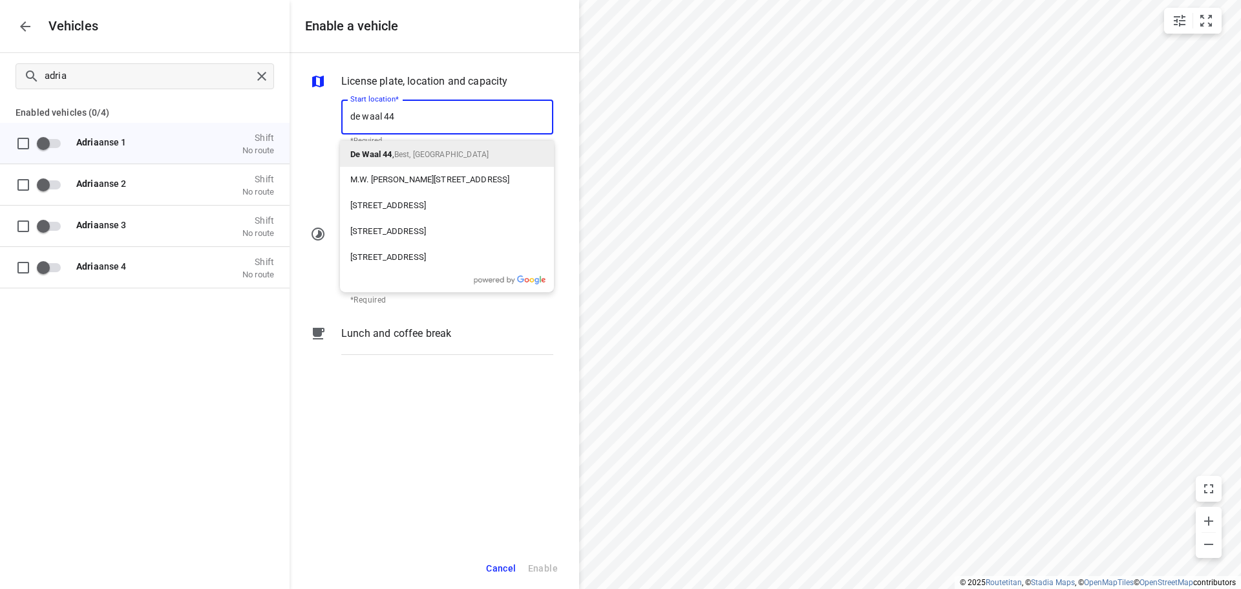
type input "de waal 44"
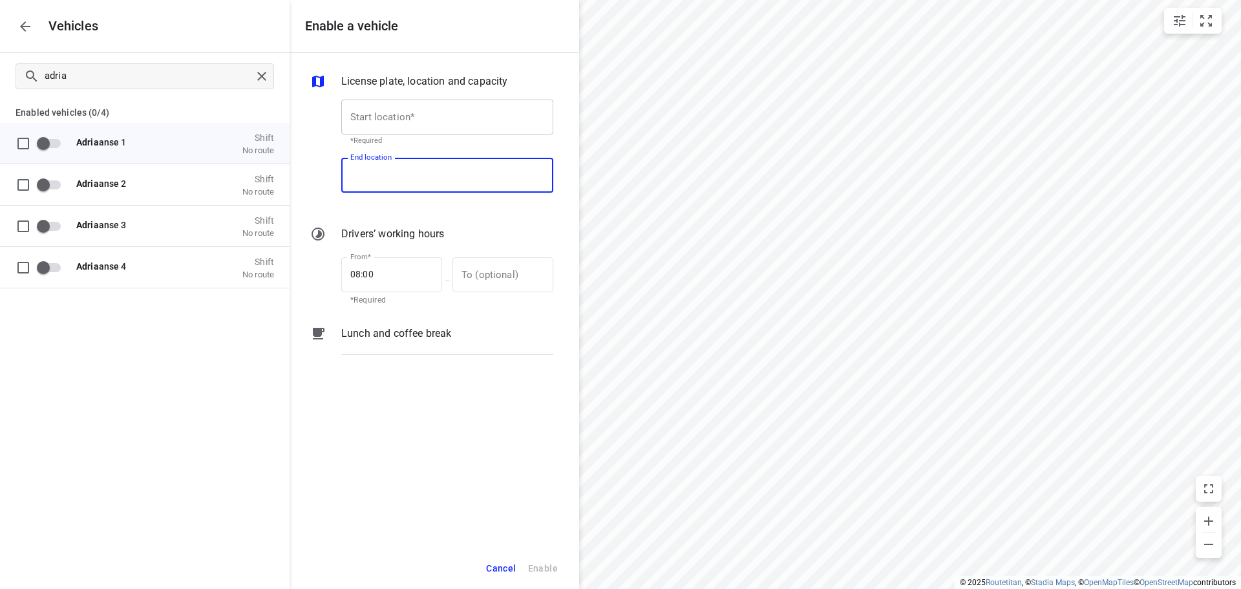
click at [414, 129] on input "Start location*" at bounding box center [447, 116] width 212 height 35
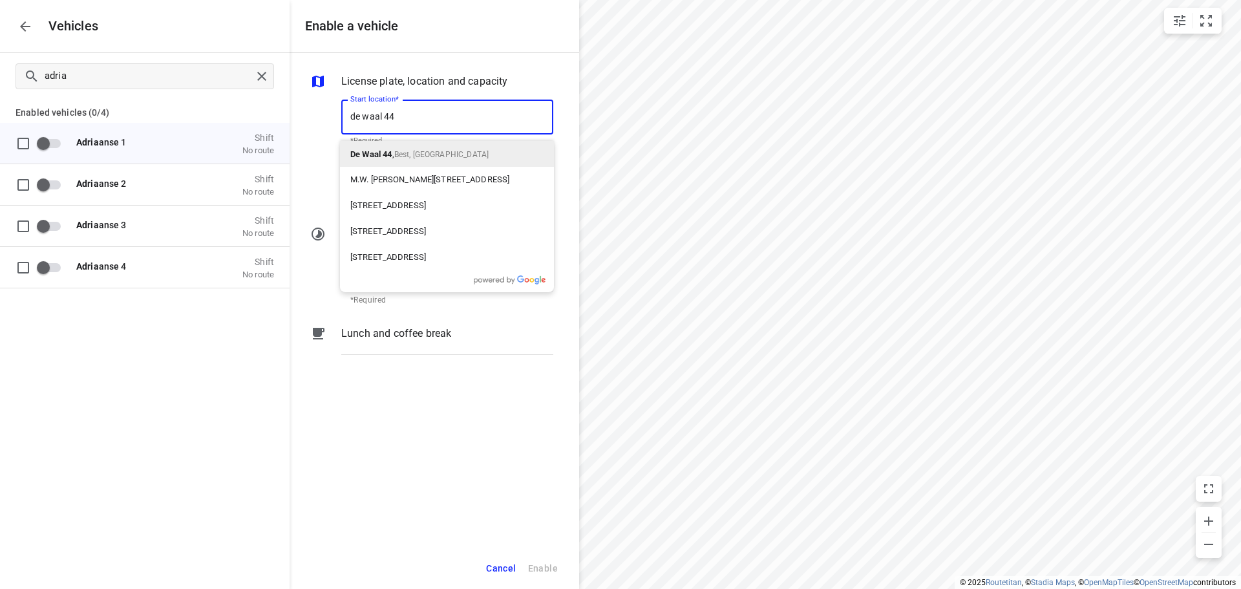
click at [476, 152] on div "De Waal 44 , Best, Nederland" at bounding box center [447, 154] width 214 height 26
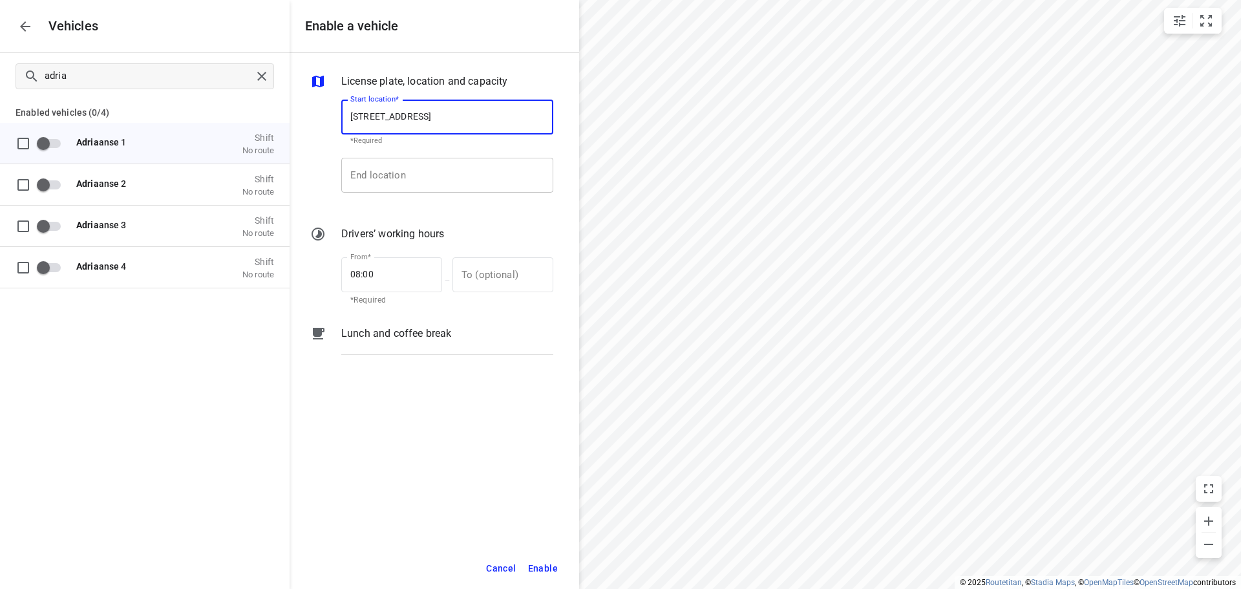
type input "De Waal 44, 5684 PH Best, Netherlands"
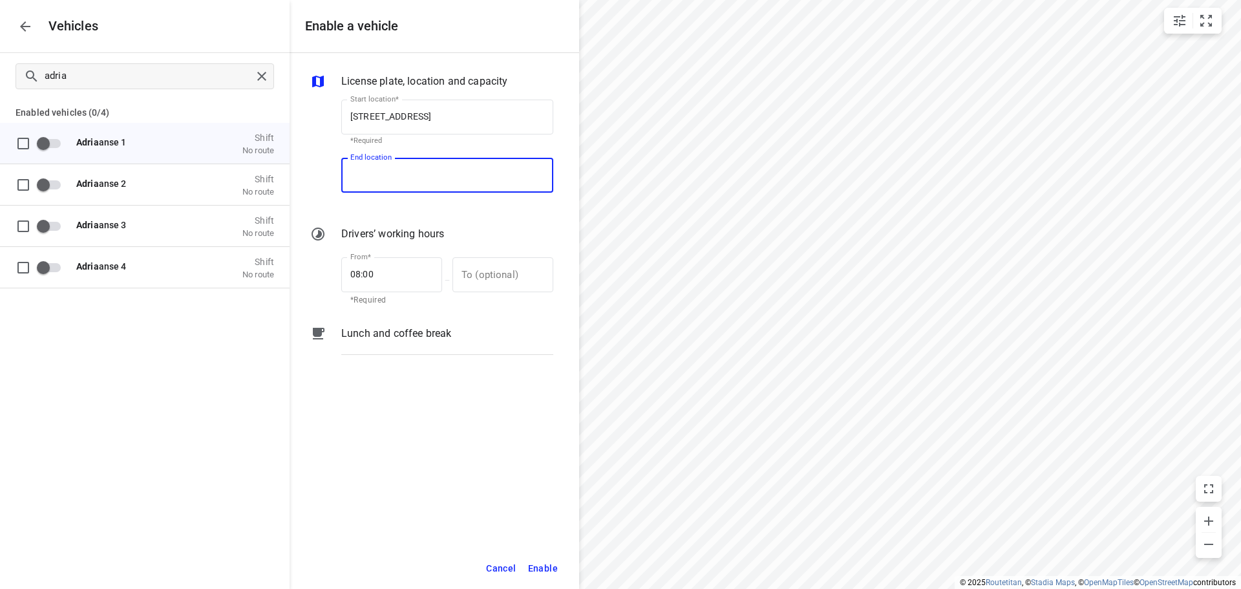
click at [476, 166] on input "End location" at bounding box center [447, 175] width 212 height 35
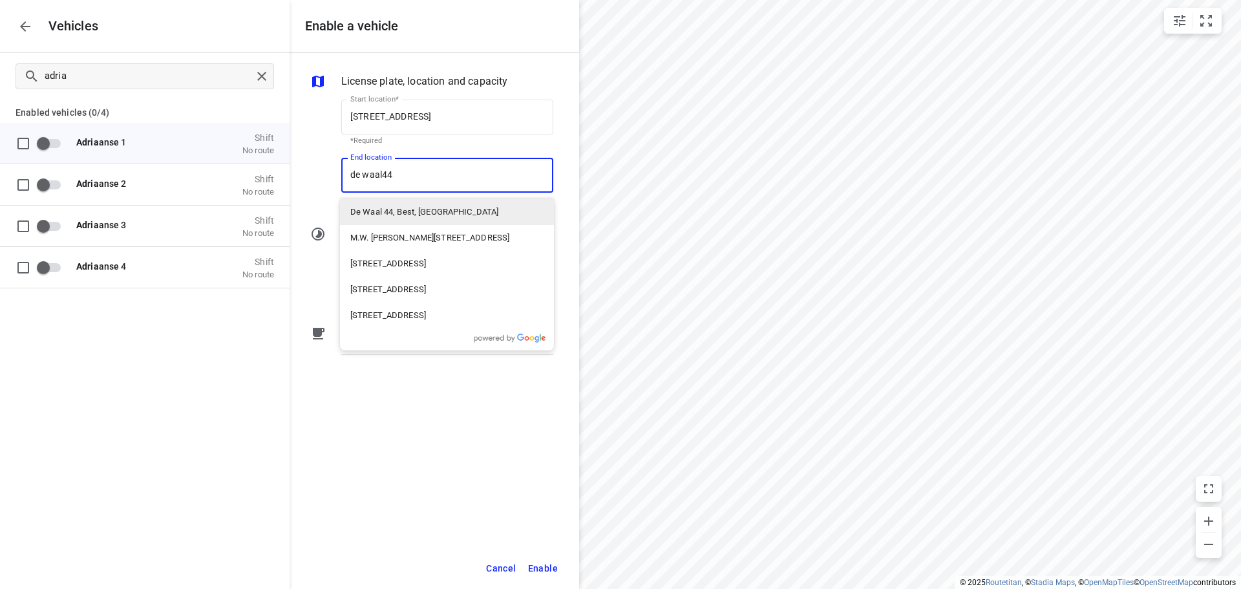
click at [454, 216] on p "De Waal 44, Best, Nederland" at bounding box center [424, 211] width 148 height 13
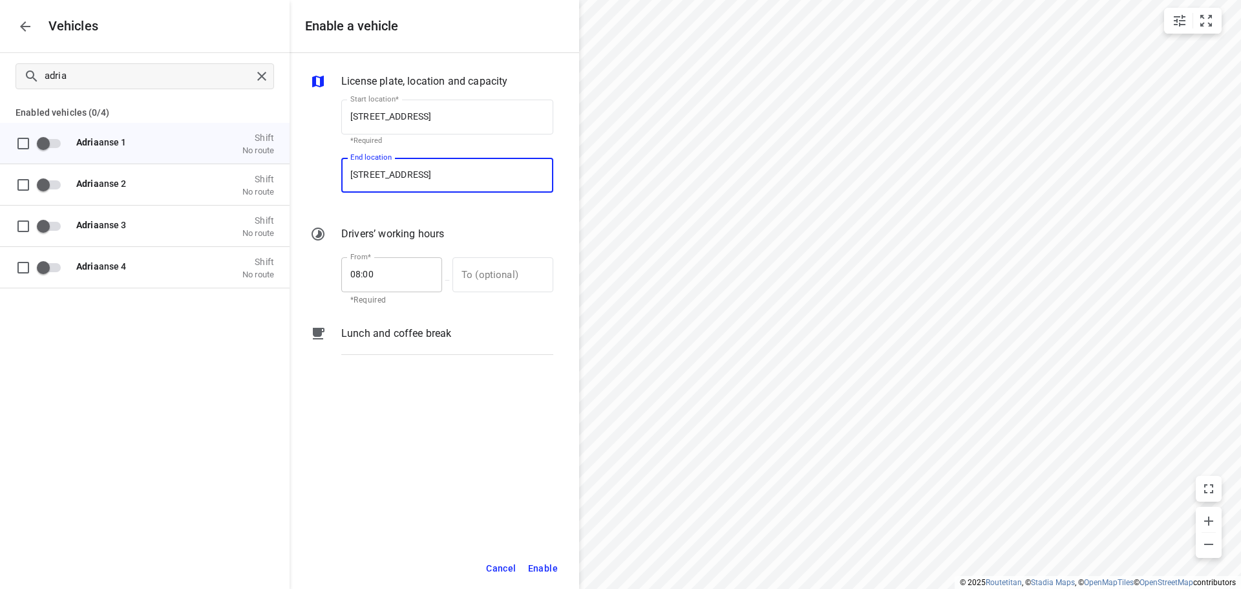
type input "De Waal 44, 5684 PH Best, Netherlands"
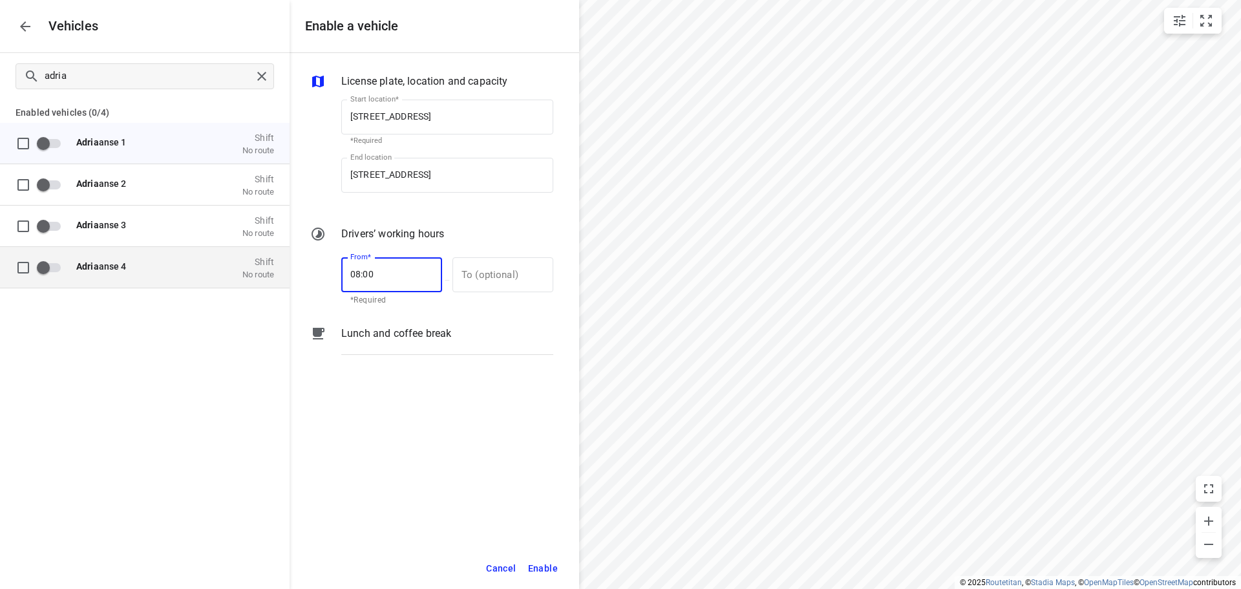
drag, startPoint x: 379, startPoint y: 272, endPoint x: 246, endPoint y: 258, distance: 133.8
click at [242, 259] on div "Enable a vehicle License plate, location and capacity Start location* De Waal 4…" at bounding box center [144, 294] width 289 height 589
type input "07:00"
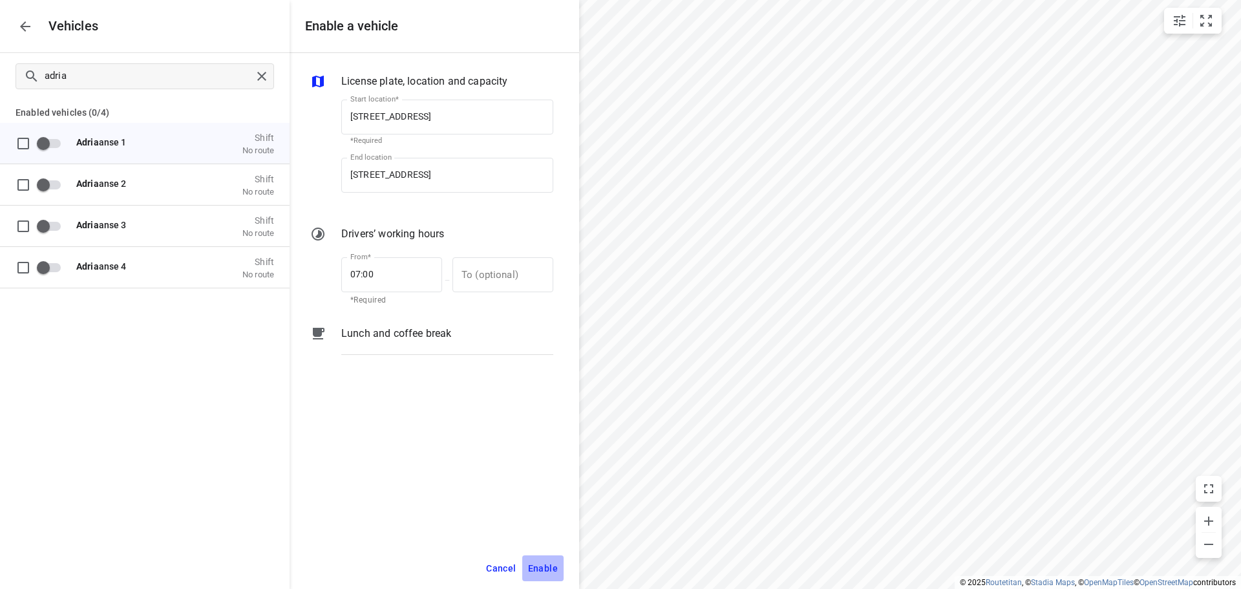
click at [553, 568] on span "Enable" at bounding box center [543, 568] width 30 height 16
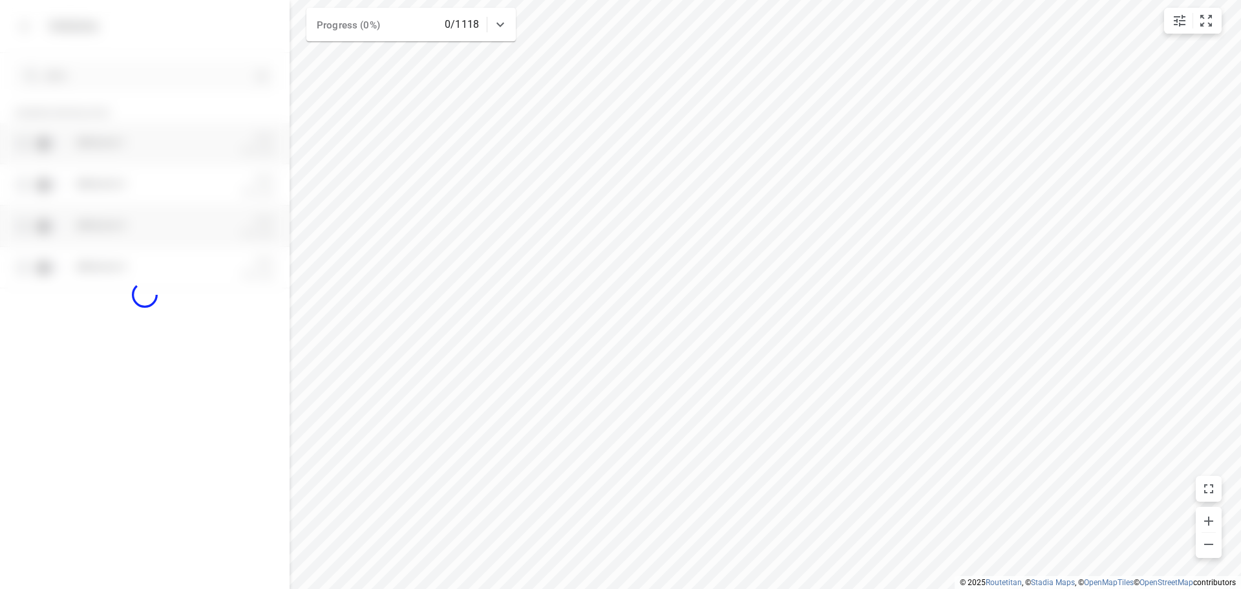
checkbox input "true"
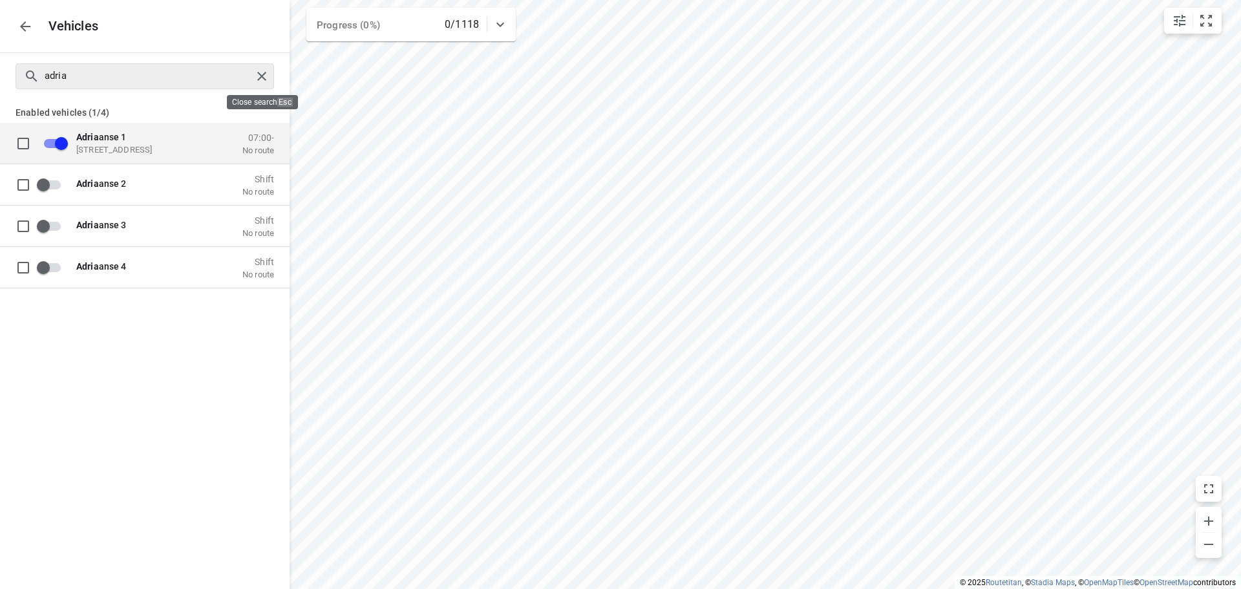
checkbox input "false"
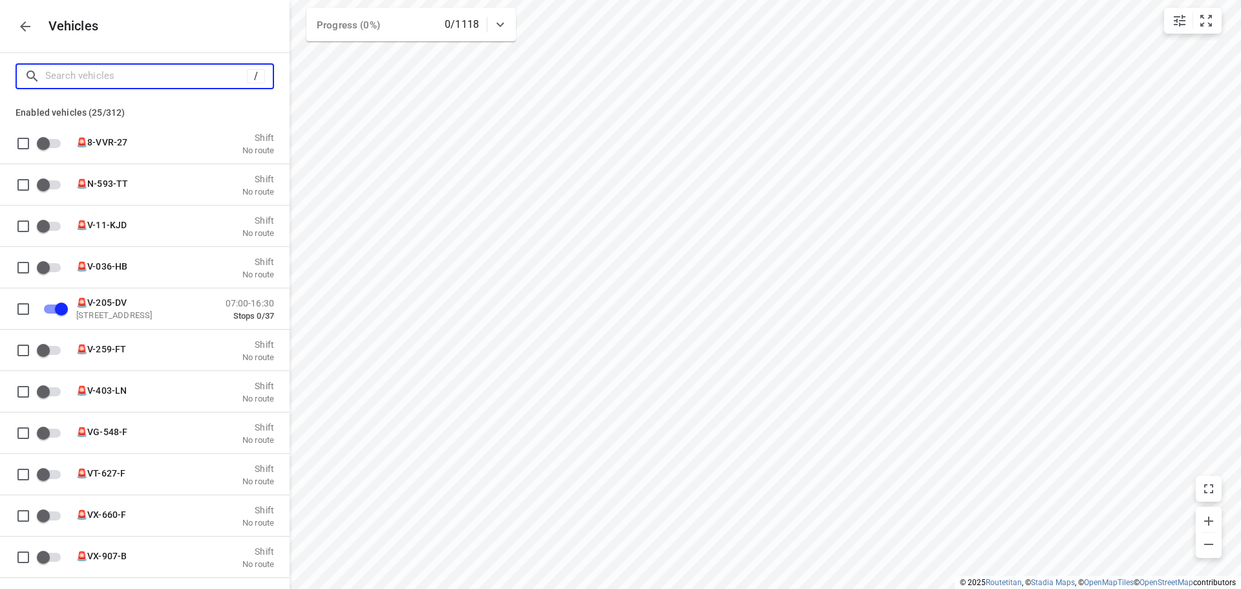
click at [74, 78] on input "Search vehicles" at bounding box center [146, 76] width 202 height 20
click at [25, 19] on icon "button" at bounding box center [25, 27] width 16 height 16
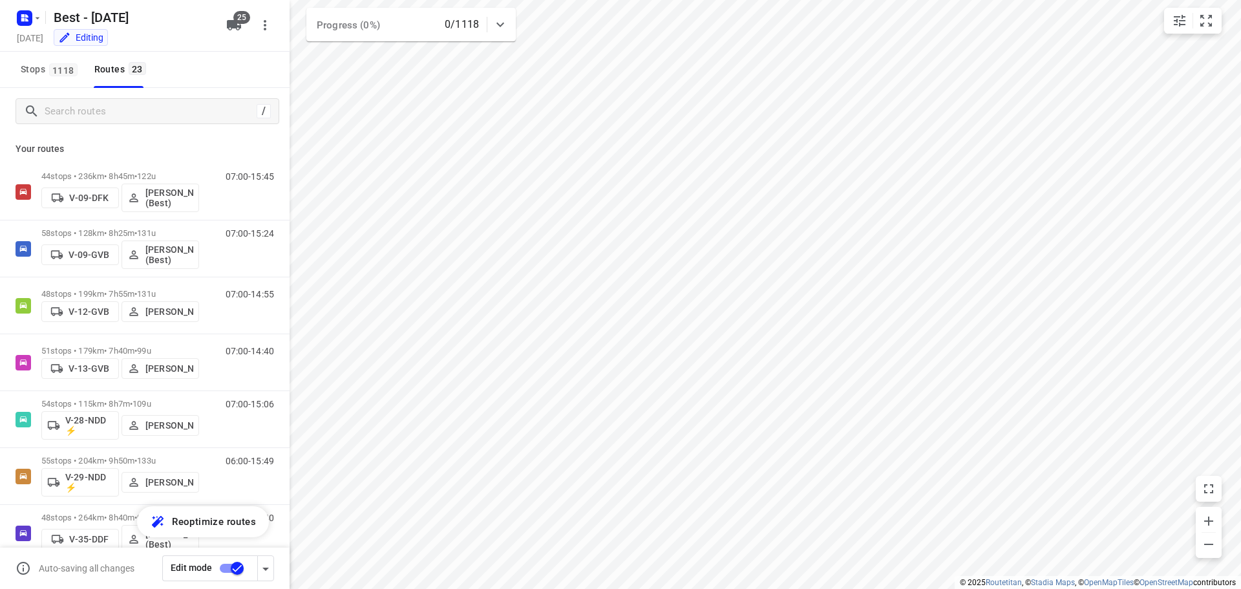
click at [88, 96] on div "/" at bounding box center [144, 111] width 289 height 47
click at [87, 105] on input "Search routes" at bounding box center [148, 111] width 207 height 20
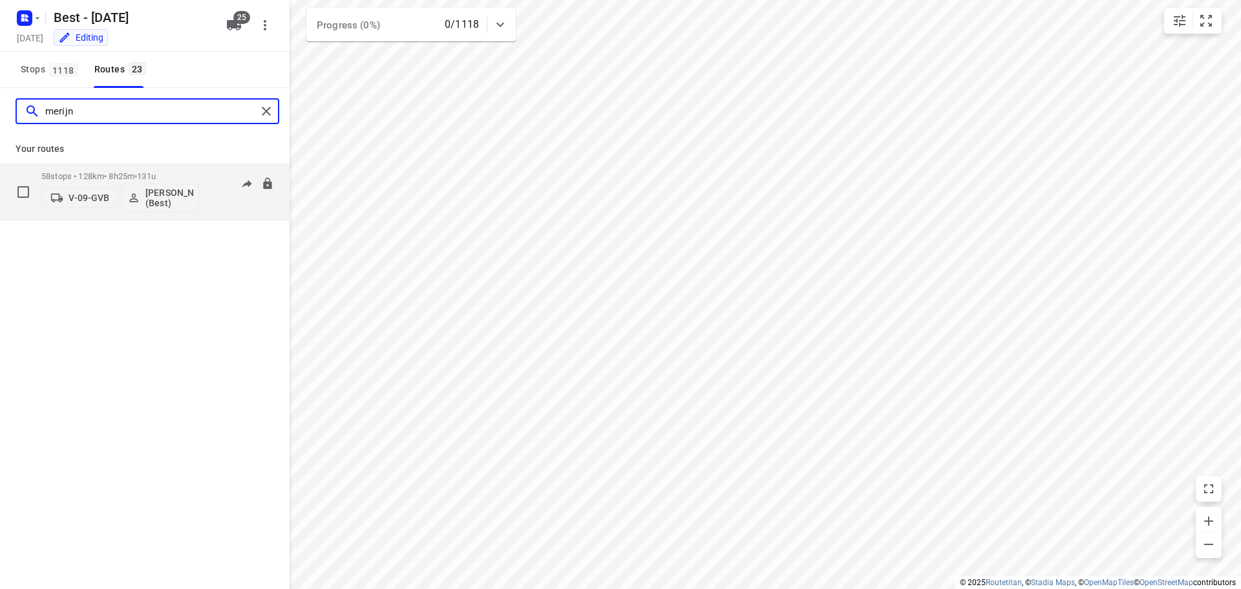
type input "merijn"
click at [81, 193] on p "V-09-GVB" at bounding box center [88, 198] width 41 height 10
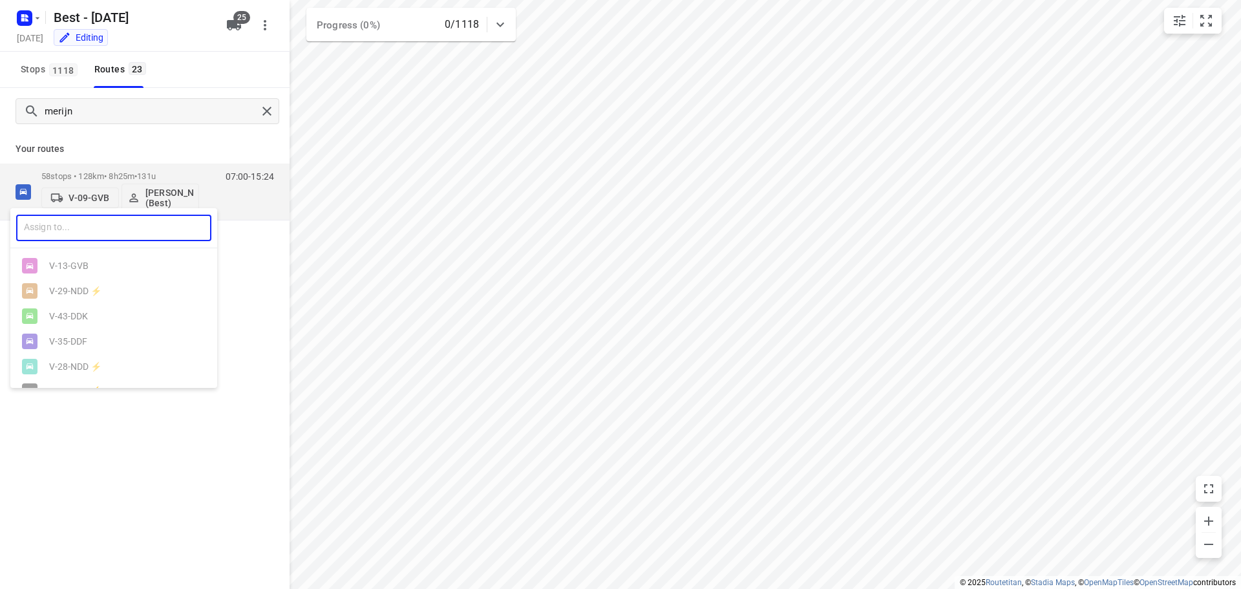
click at [151, 232] on input "text" at bounding box center [113, 228] width 195 height 26
type input "adria"
click at [74, 277] on div "Adria anse 1" at bounding box center [113, 265] width 207 height 25
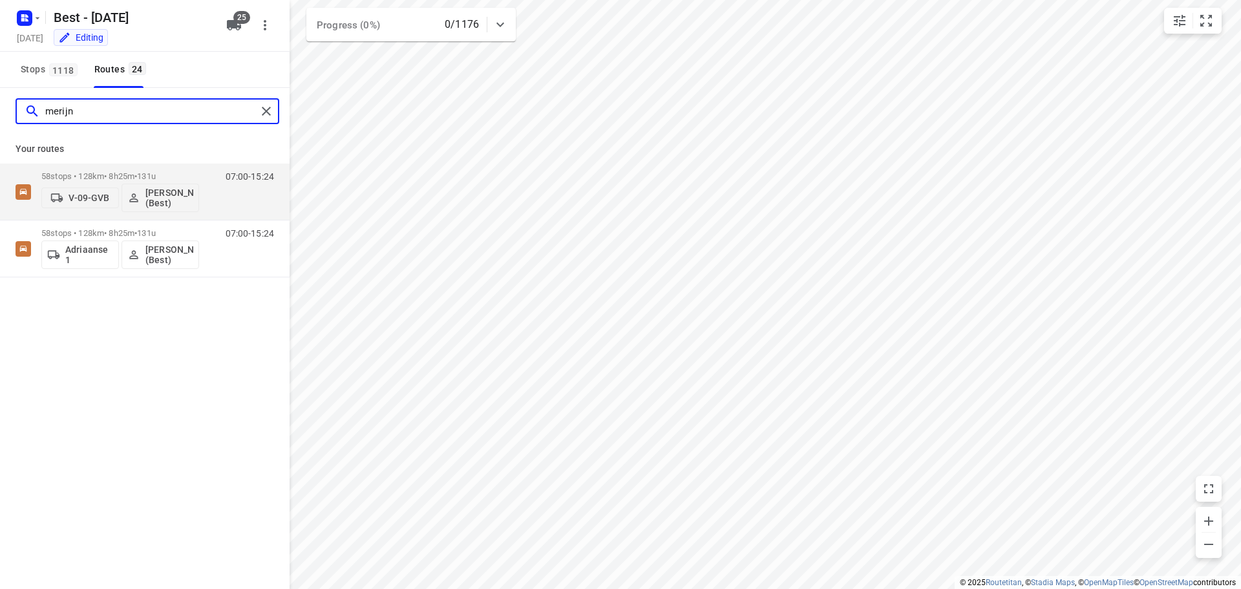
drag, startPoint x: 96, startPoint y: 105, endPoint x: -34, endPoint y: 87, distance: 131.8
click at [0, 87] on html "i © 2025 Routetitan , © Stadia Maps , © OpenMapTiles © OpenStreetMap contributo…" at bounding box center [620, 294] width 1241 height 589
type input "moham"
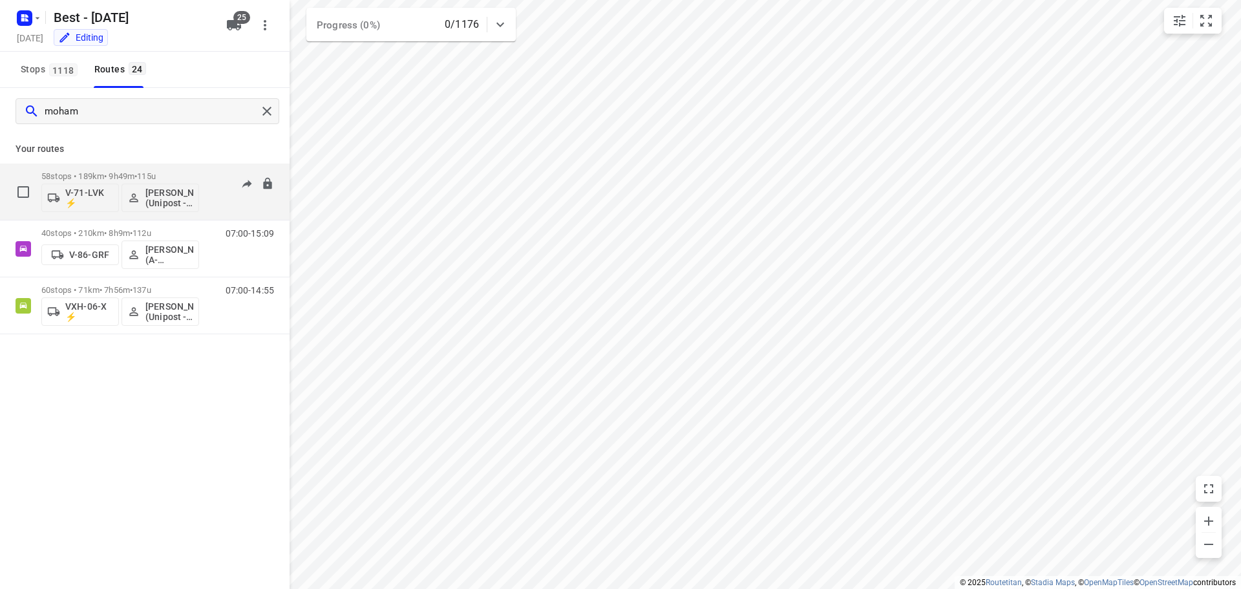
click at [105, 209] on button "V-71-LVK ⚡" at bounding box center [80, 197] width 78 height 28
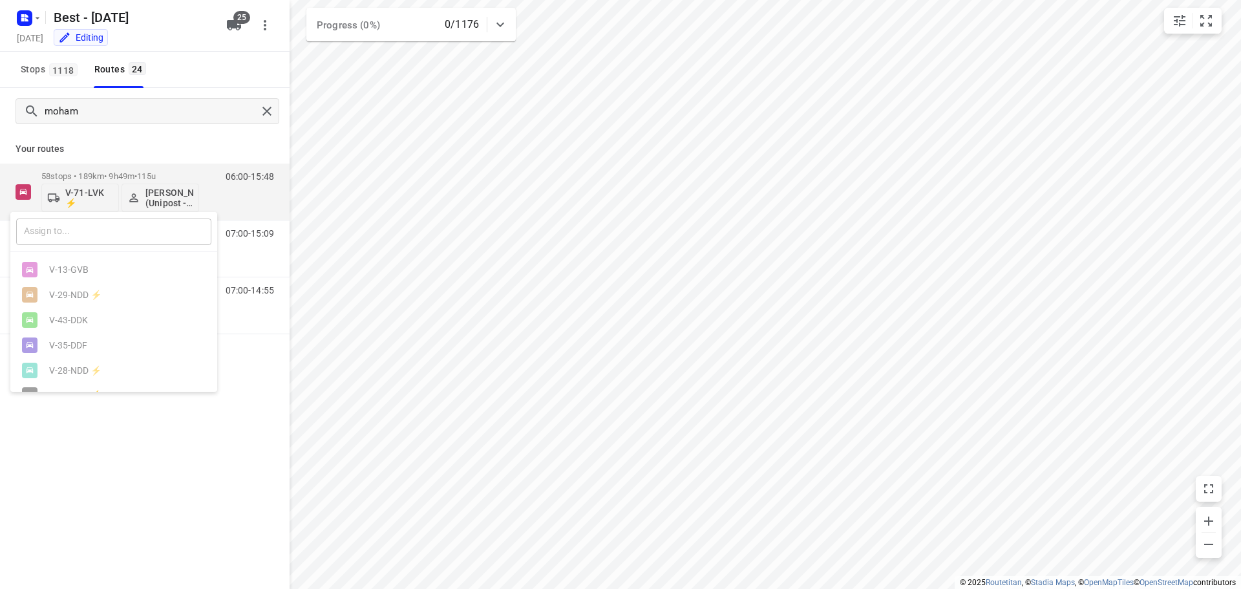
click at [69, 222] on input "text" at bounding box center [113, 231] width 195 height 26
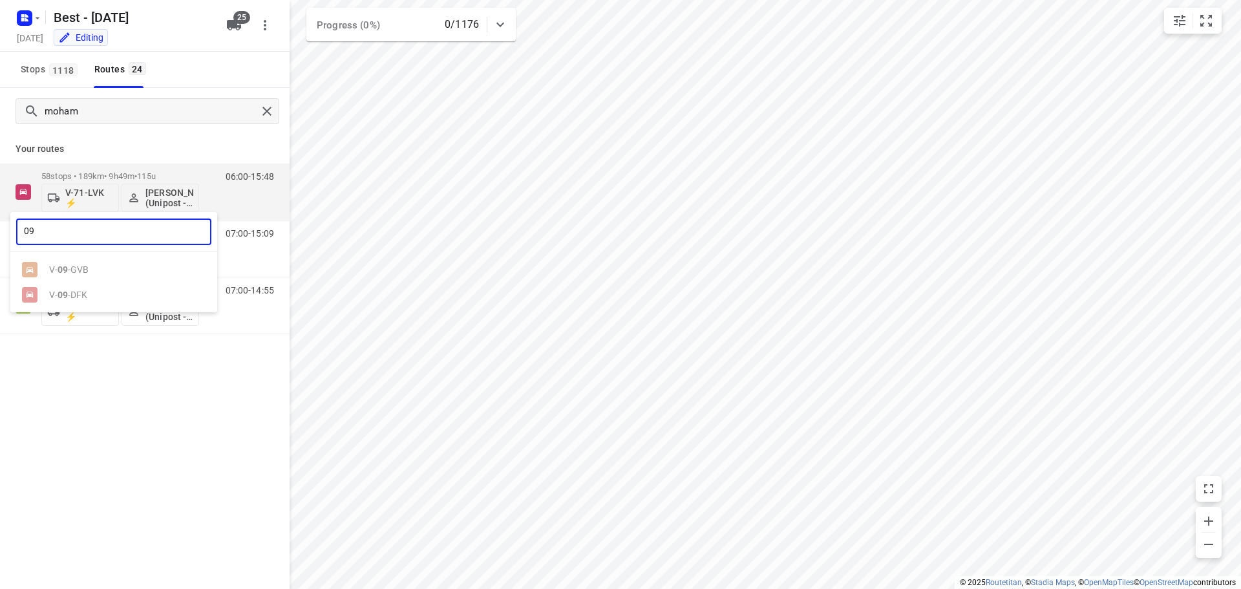
type input "09"
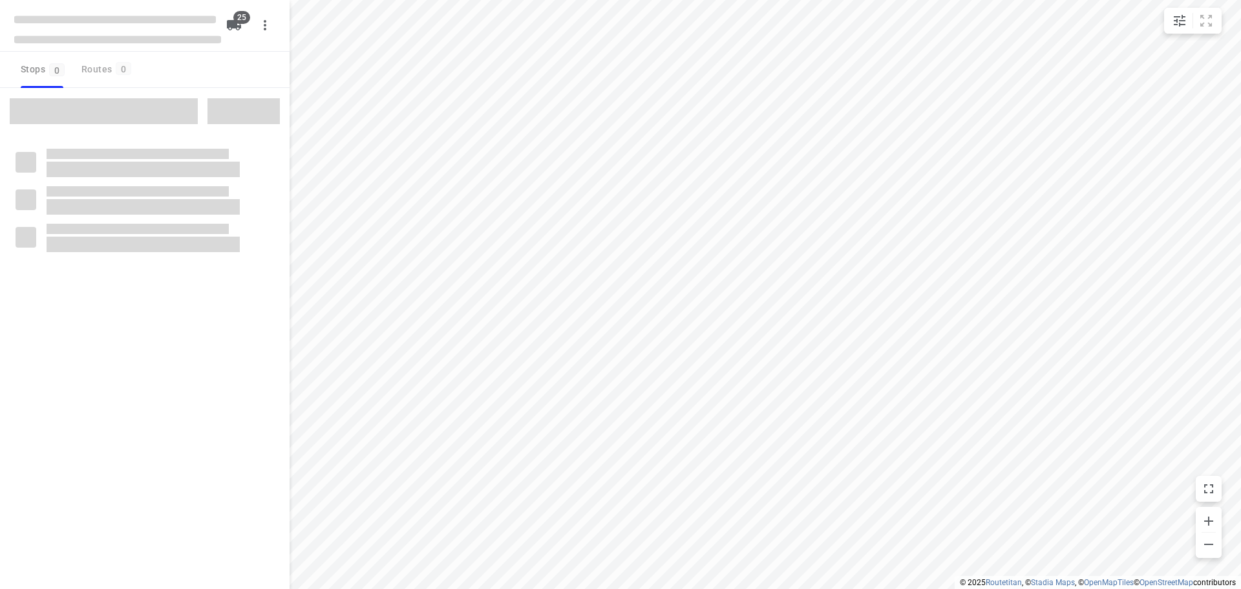
checkbox input "true"
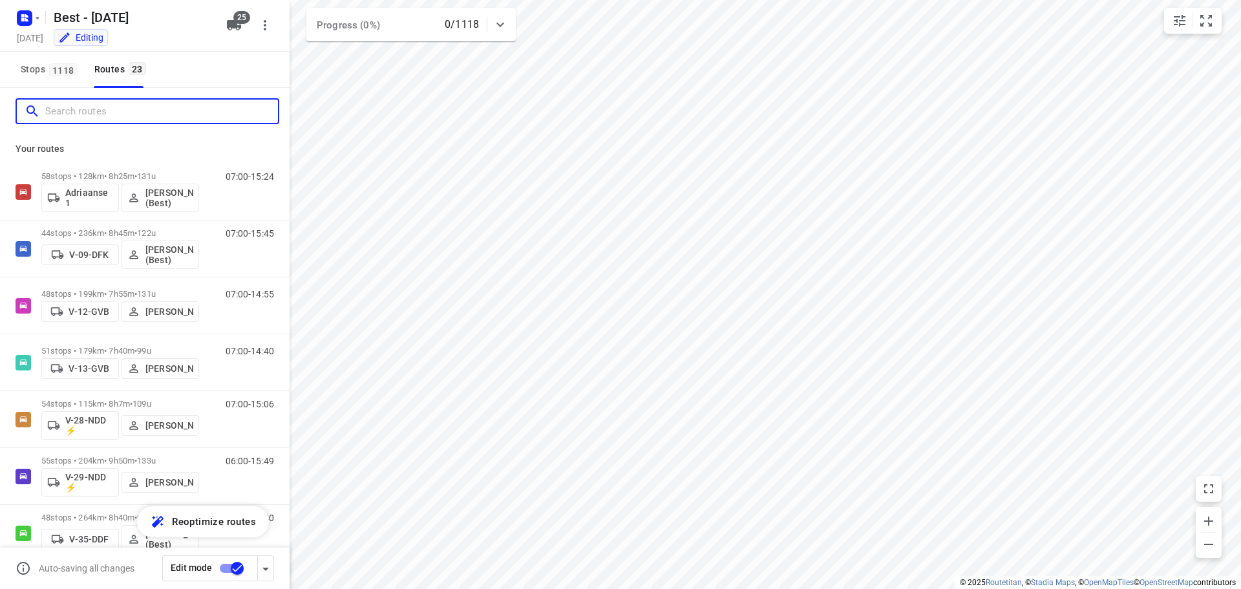
click at [90, 108] on input "Search routes" at bounding box center [161, 111] width 233 height 20
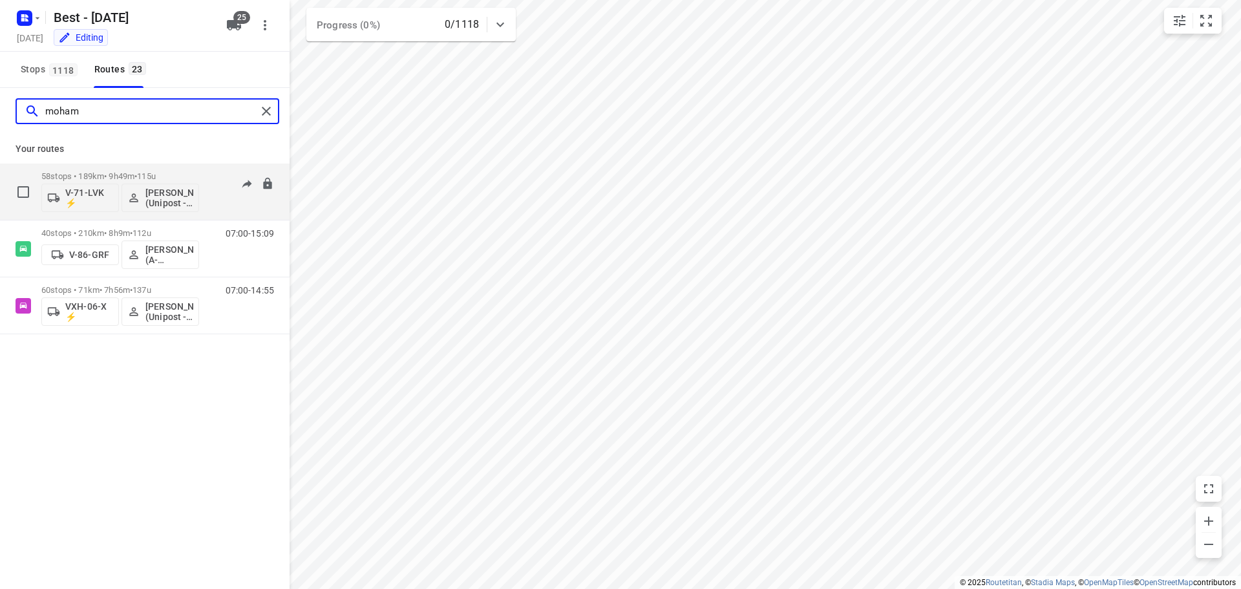
type input "moham"
click at [82, 204] on p "V-71-LVK ⚡" at bounding box center [89, 197] width 48 height 21
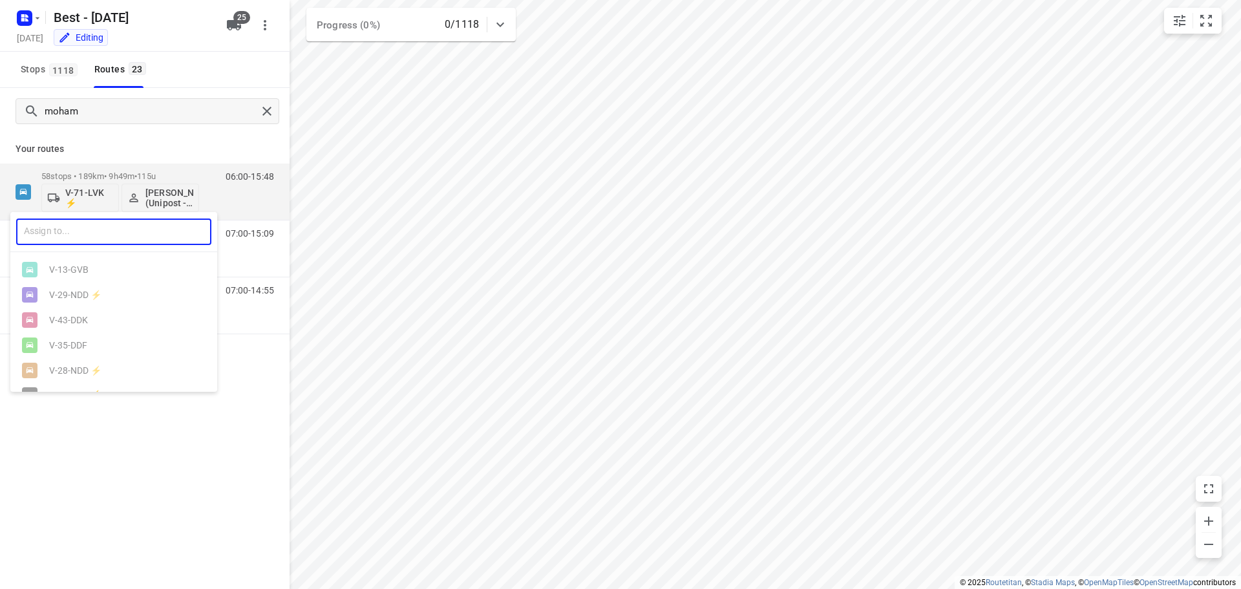
click at [76, 240] on input "text" at bounding box center [113, 231] width 195 height 26
type input "09"
click at [70, 271] on div "V- 09 -GVB" at bounding box center [117, 269] width 136 height 10
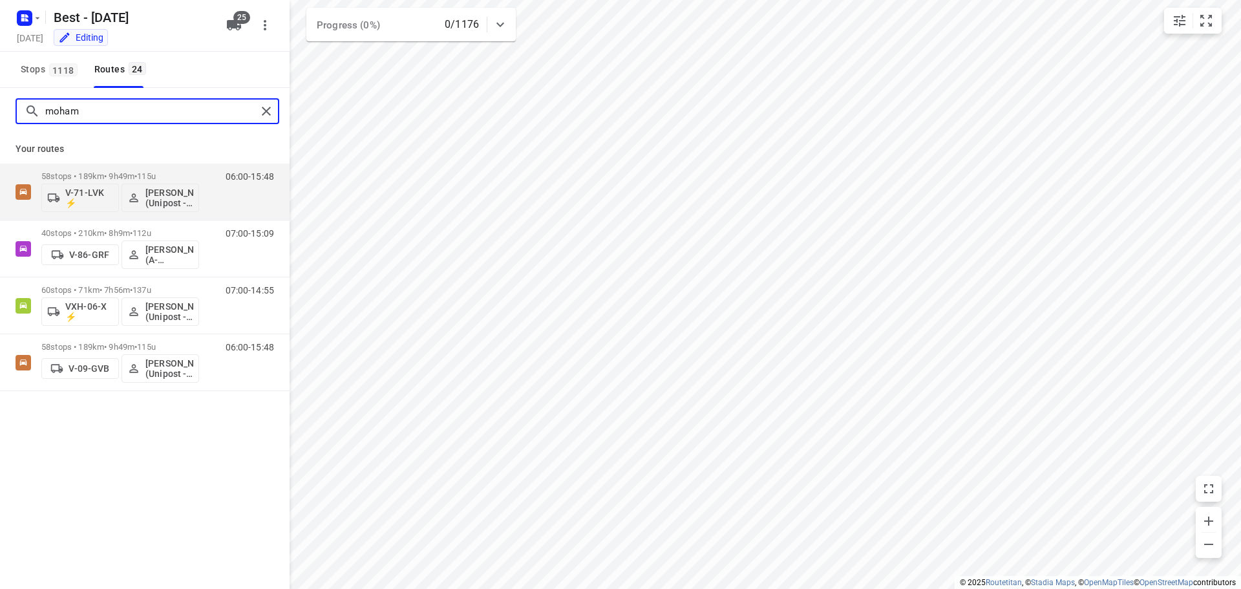
drag, startPoint x: 129, startPoint y: 114, endPoint x: -186, endPoint y: 67, distance: 318.8
click at [0, 67] on html "i © 2025 Routetitan , © Stadia Maps , © OpenMapTiles © OpenStreetMap contributo…" at bounding box center [620, 294] width 1241 height 589
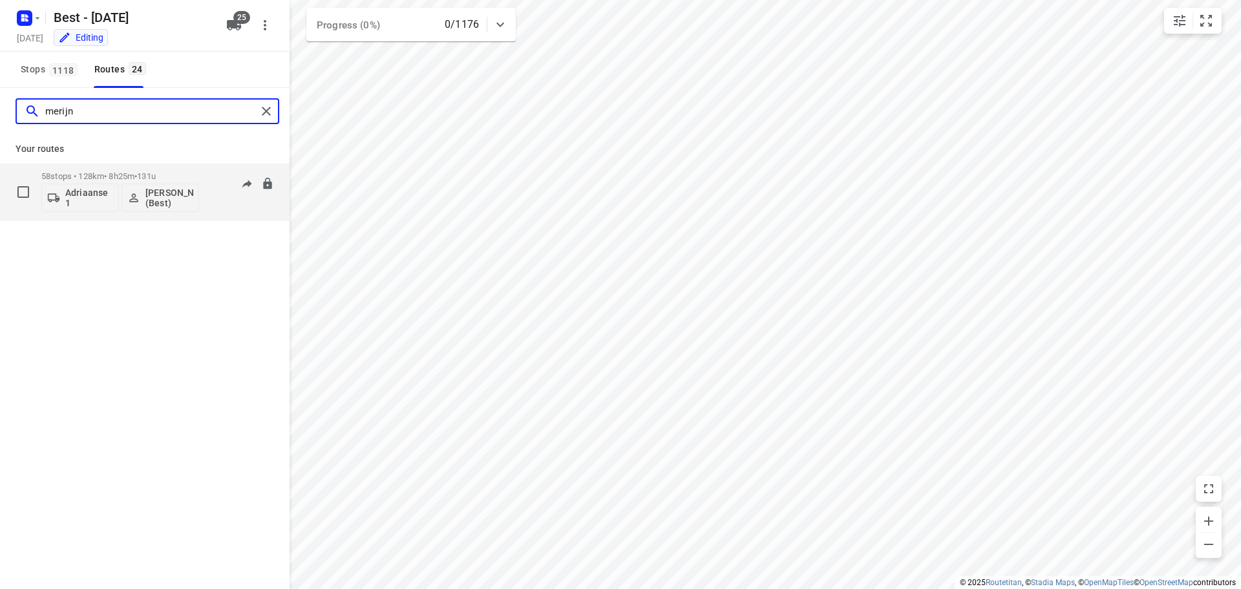
type input "merijn"
click at [101, 198] on p "Adriaanse 1" at bounding box center [89, 197] width 48 height 21
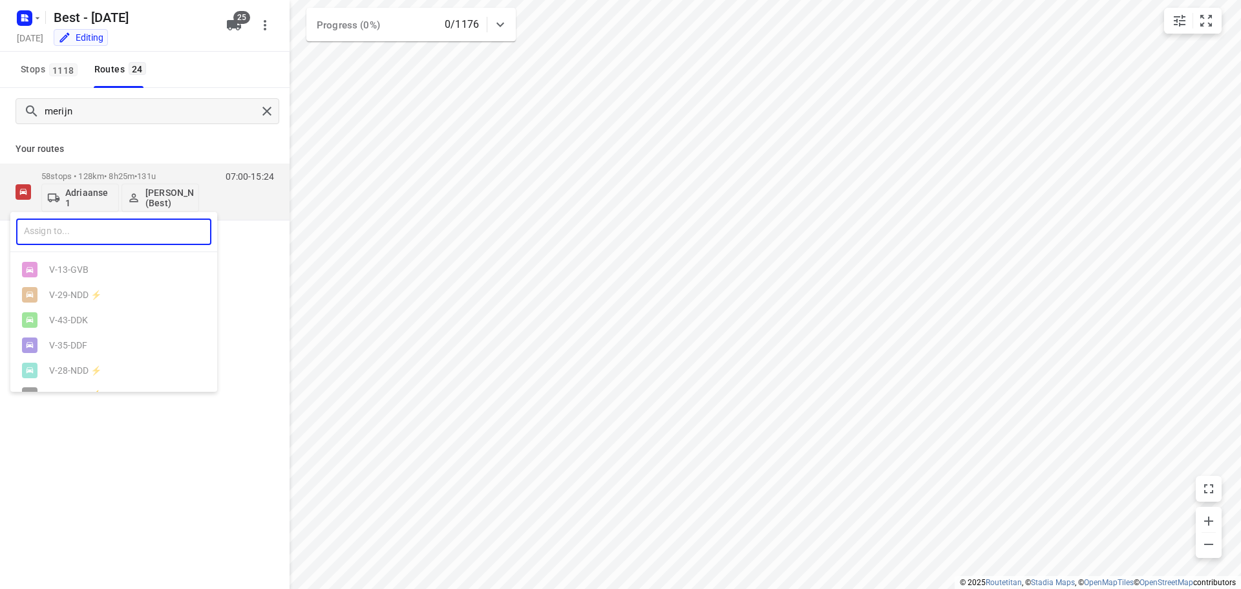
click at [68, 237] on input "text" at bounding box center [113, 231] width 195 height 26
type input "71"
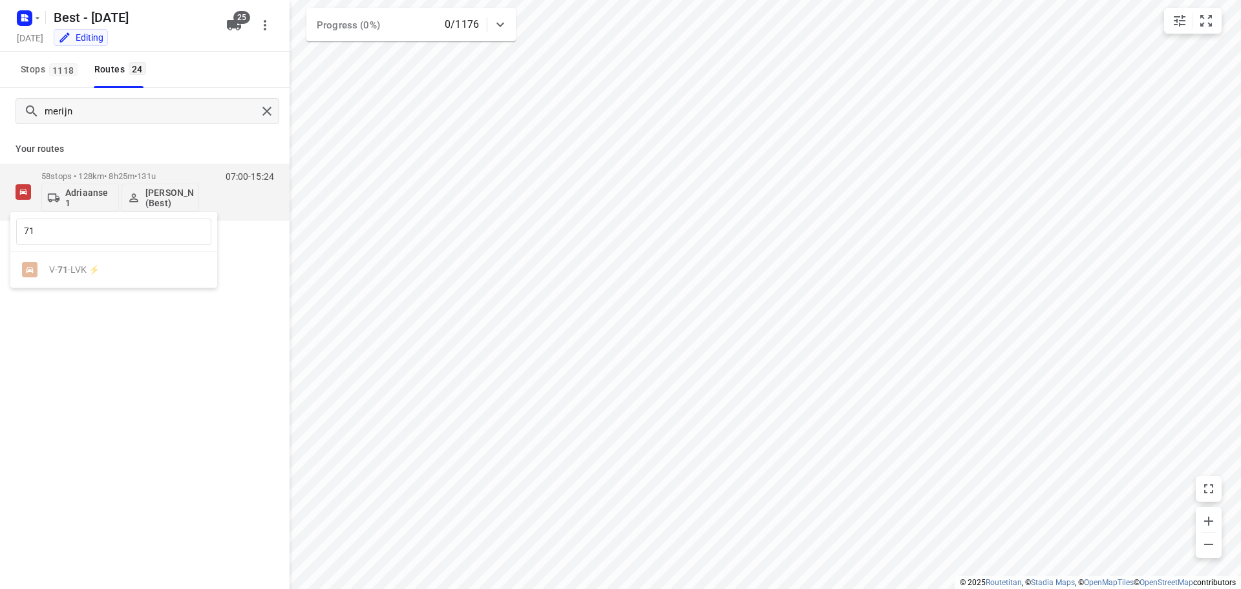
click at [79, 264] on ul "V- 71 -LVK ⚡" at bounding box center [113, 269] width 207 height 25
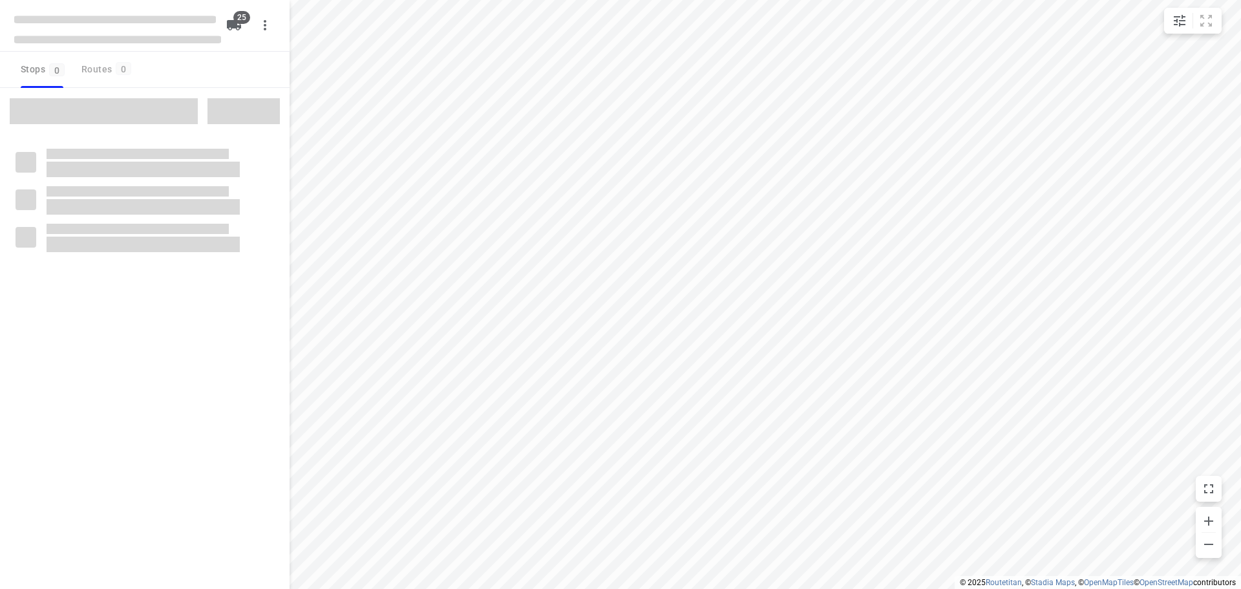
checkbox input "true"
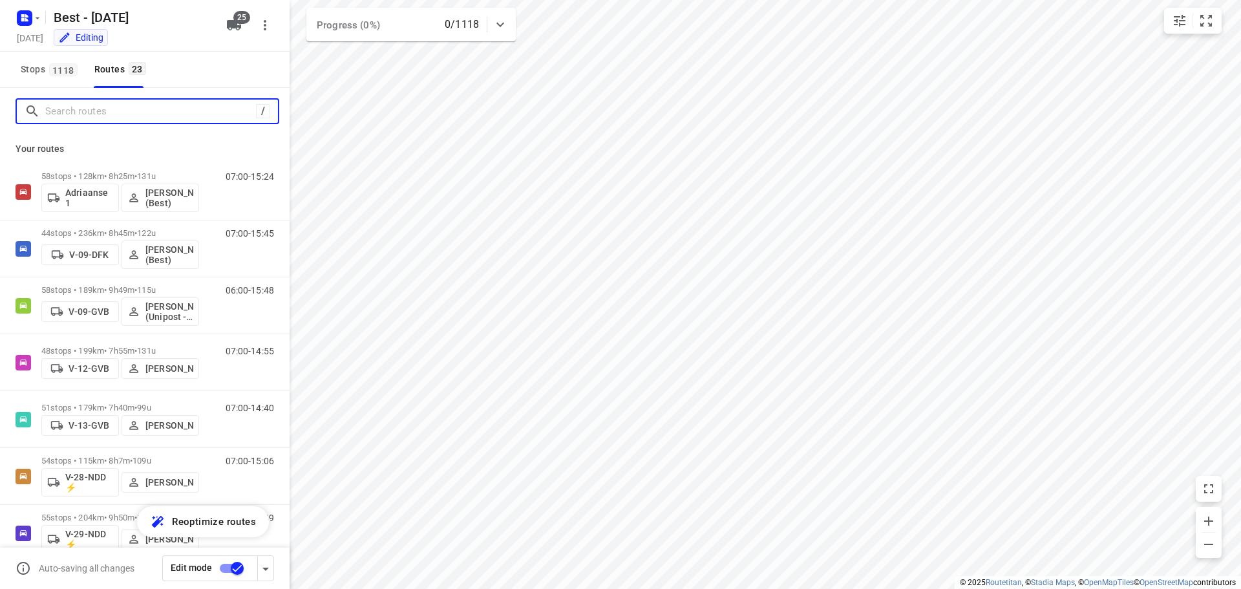
click at [92, 109] on input "Search routes" at bounding box center [150, 111] width 211 height 20
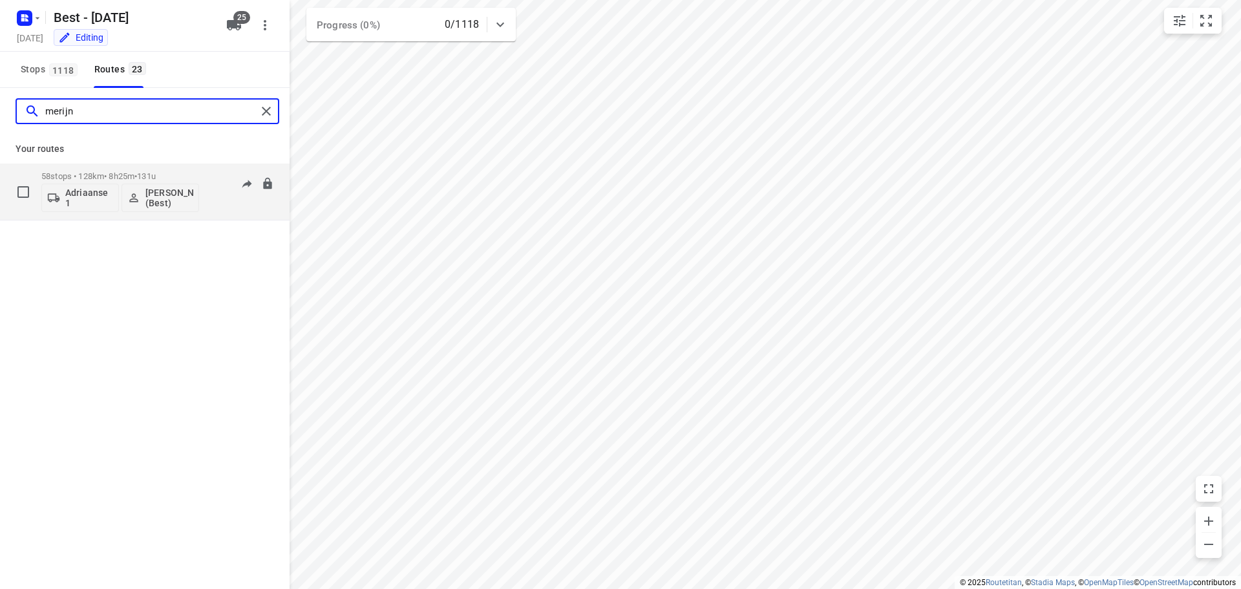
type input "merijn"
click at [90, 187] on p "Adriaanse 1" at bounding box center [89, 197] width 48 height 21
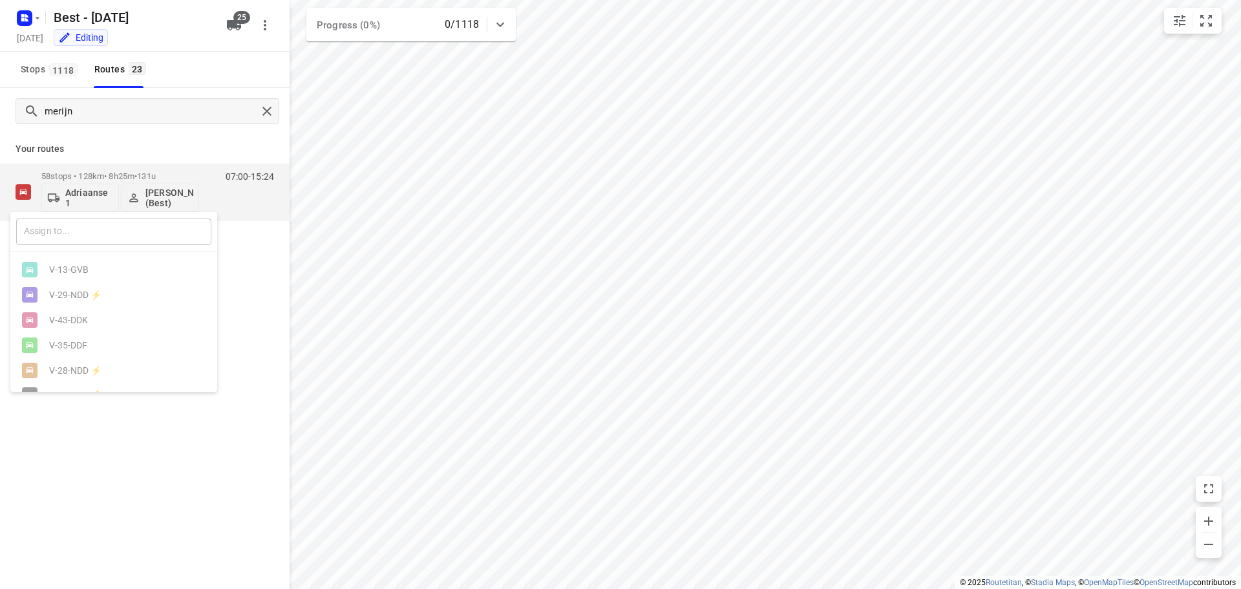
click at [89, 228] on input "text" at bounding box center [113, 231] width 195 height 26
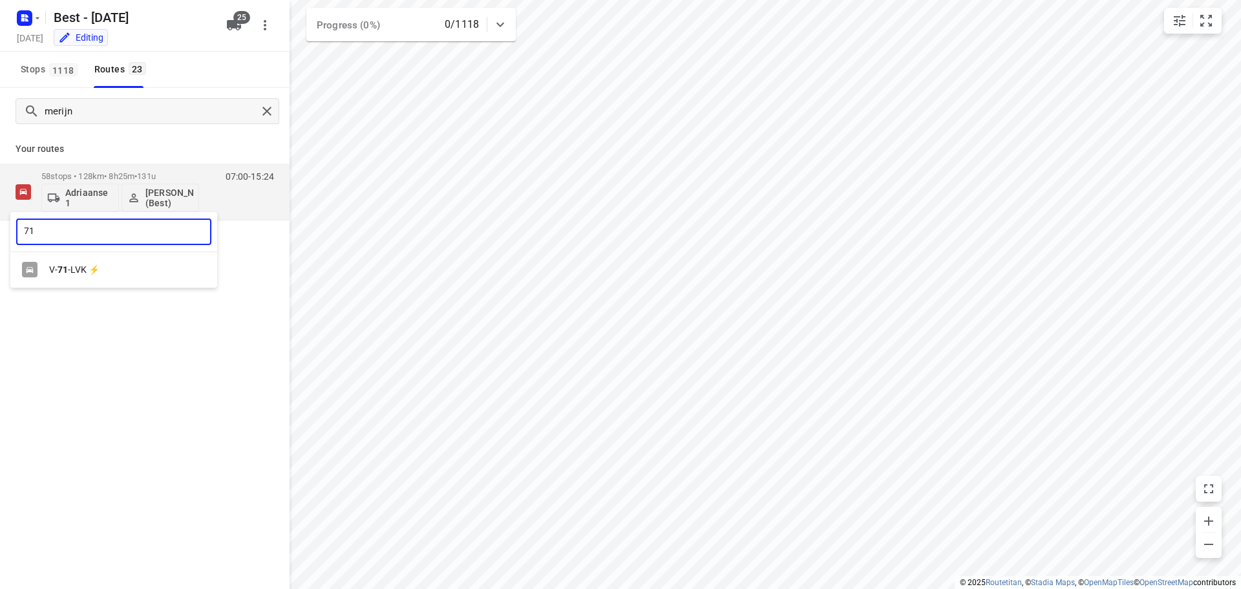
type input "71"
click at [85, 261] on div "V- 71 -LVK ⚡" at bounding box center [113, 269] width 207 height 25
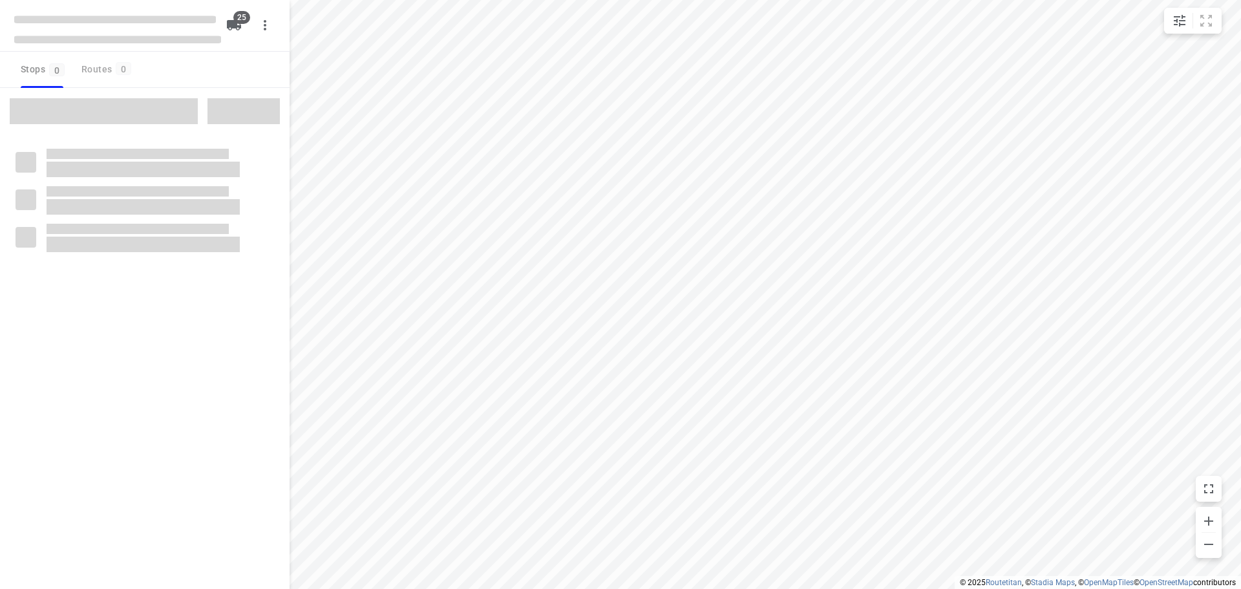
checkbox input "true"
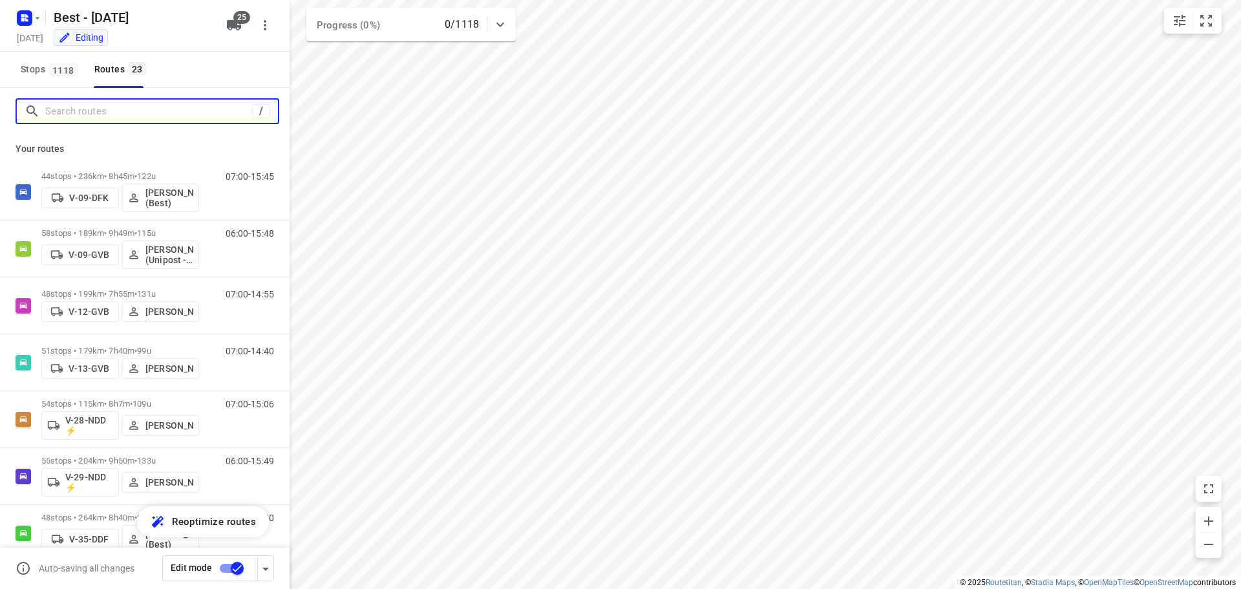
click at [139, 116] on input "Search routes" at bounding box center [148, 111] width 207 height 20
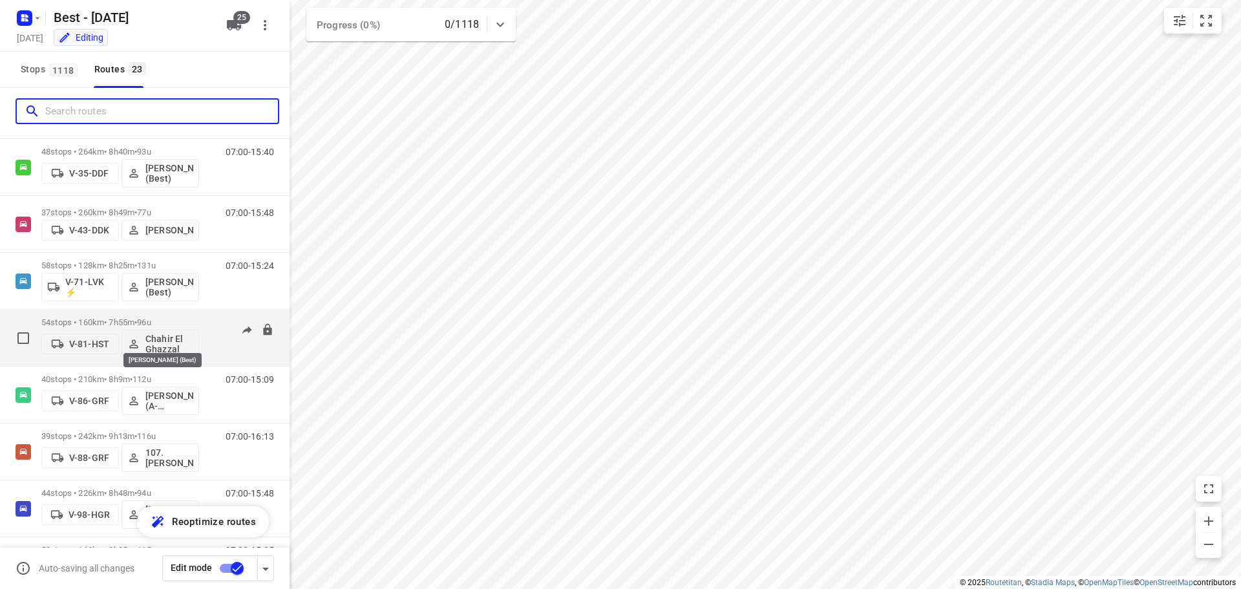
scroll to position [388, 0]
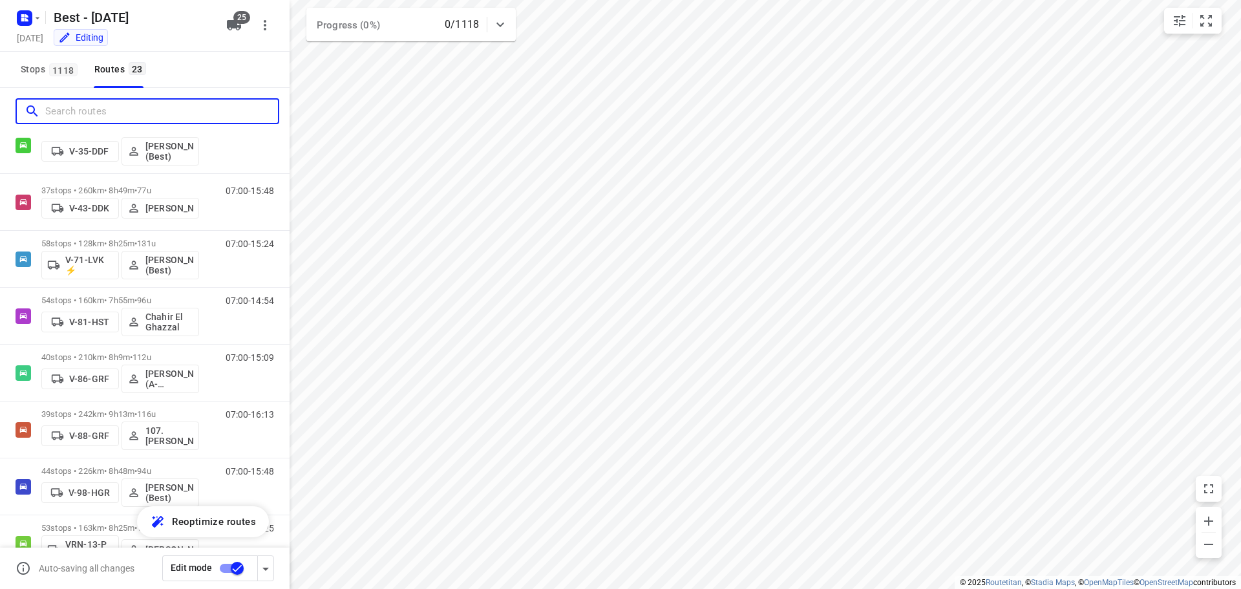
click at [134, 109] on input "Search routes" at bounding box center [161, 111] width 233 height 20
click at [133, 101] on input "Search routes" at bounding box center [161, 111] width 233 height 20
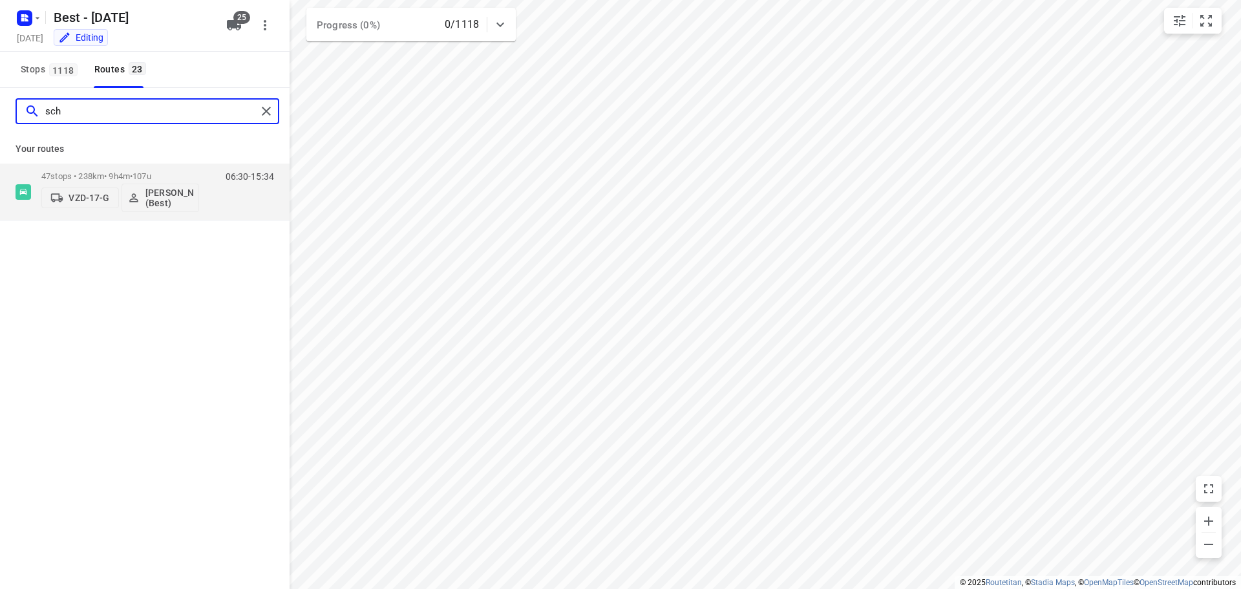
scroll to position [0, 0]
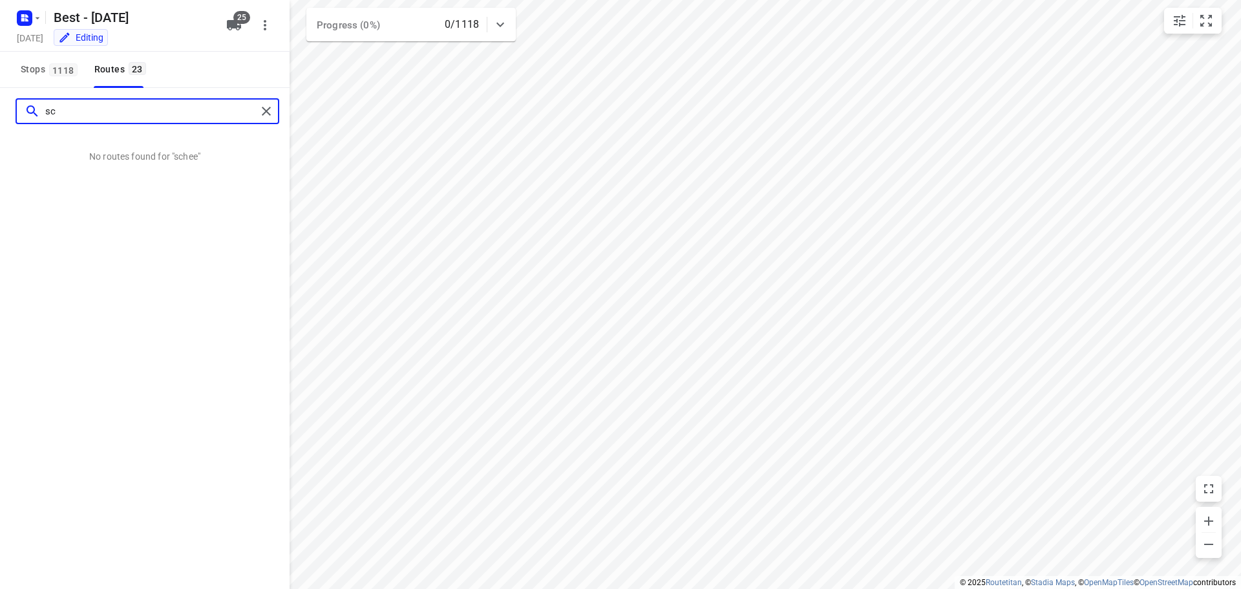
type input "s"
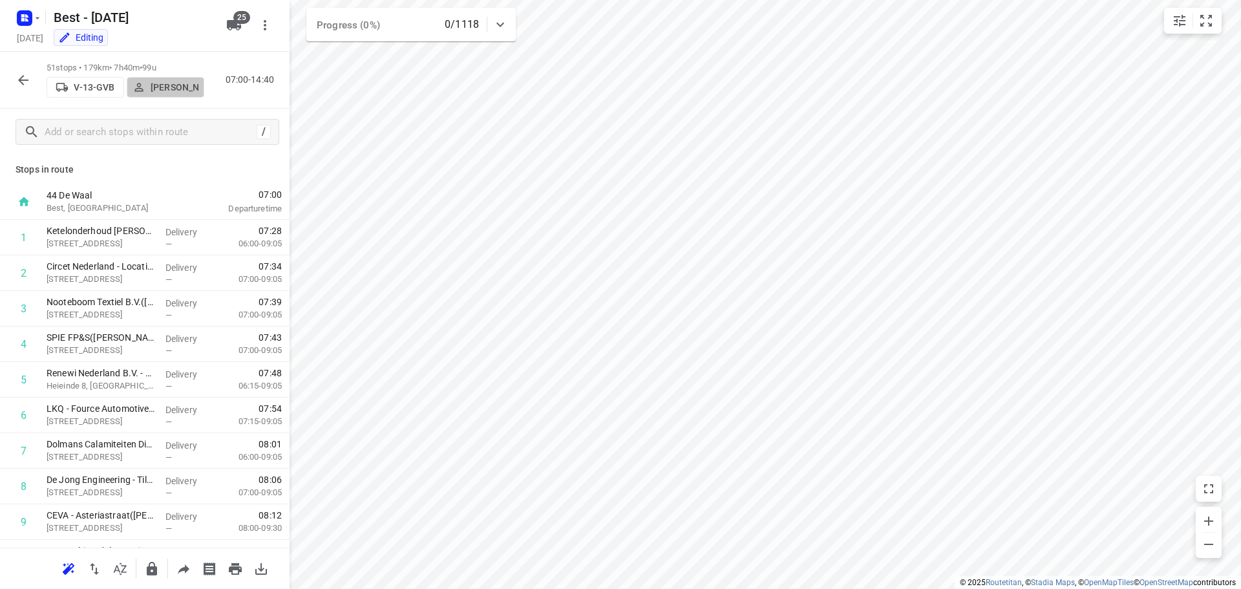
click at [163, 82] on p "[PERSON_NAME]" at bounding box center [175, 87] width 48 height 10
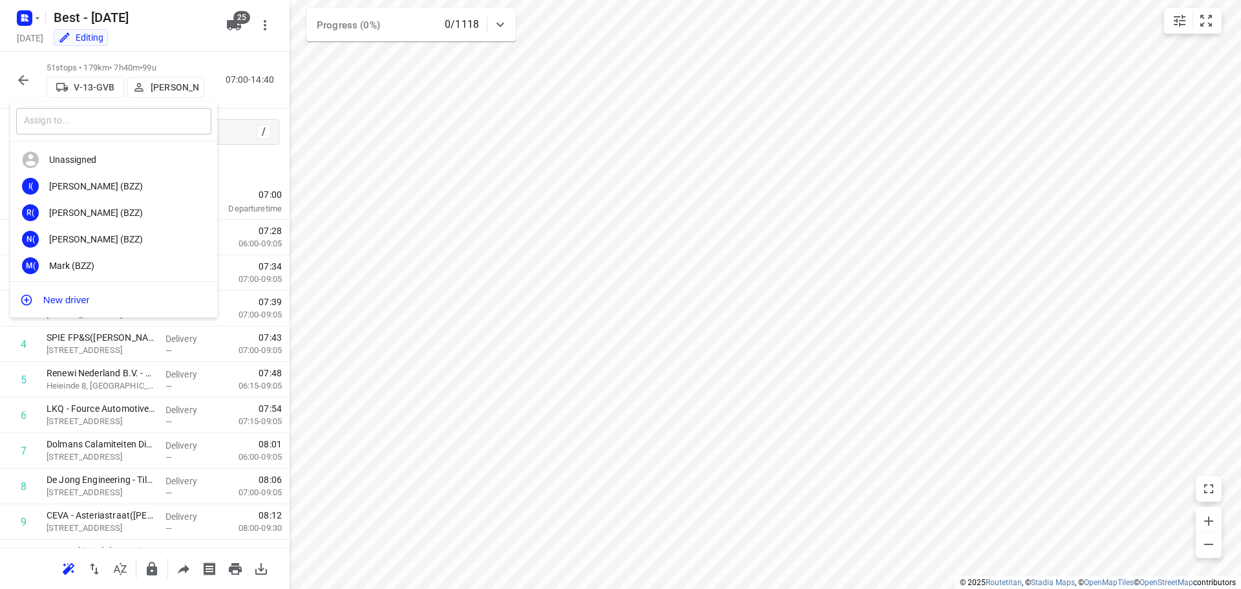
click at [131, 123] on input "text" at bounding box center [113, 121] width 195 height 26
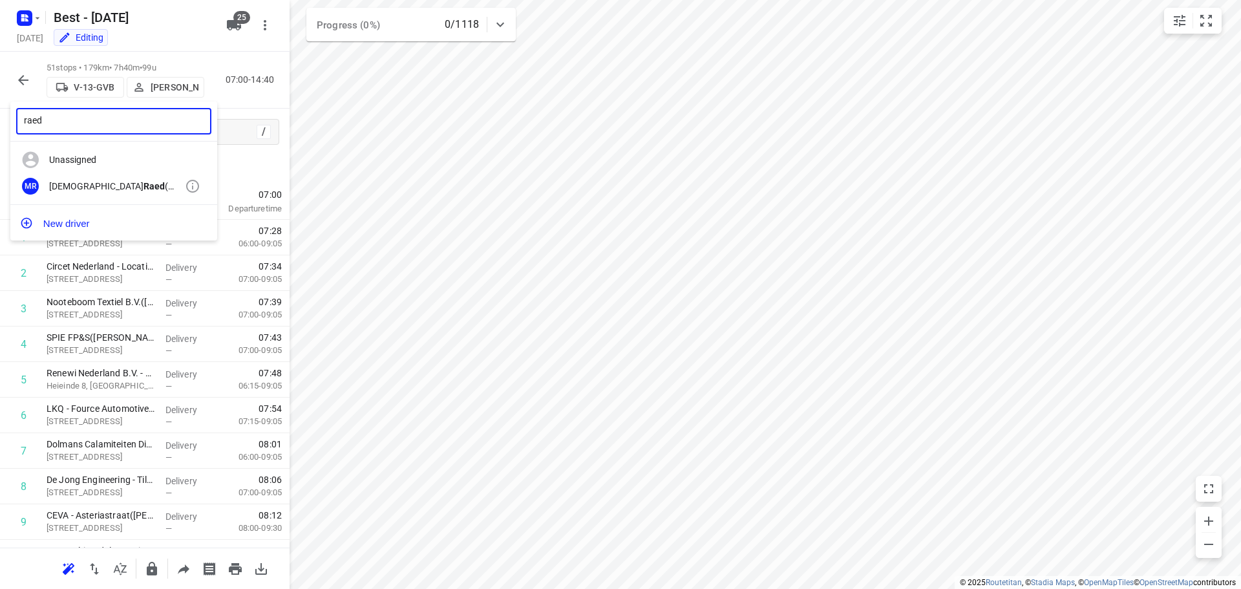
type input "raed"
click at [111, 176] on div "MR Mohammed Raed (Unipost - Best - ZZP)" at bounding box center [113, 186] width 207 height 26
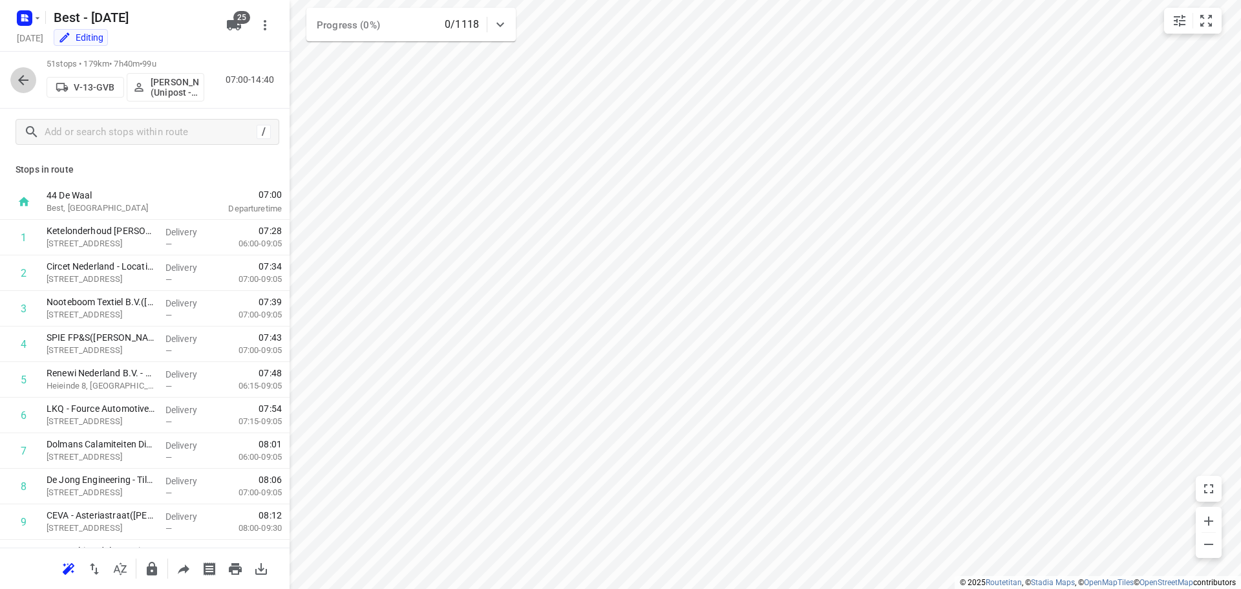
click at [19, 78] on icon "button" at bounding box center [24, 80] width 16 height 16
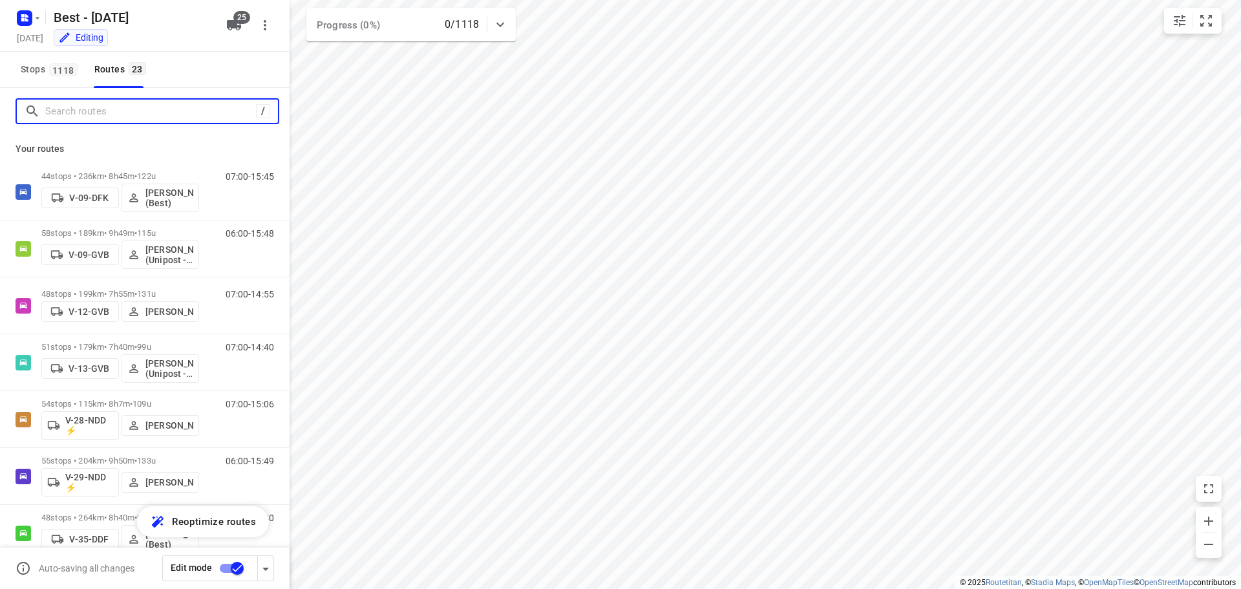
click at [112, 107] on input "Search routes" at bounding box center [150, 111] width 211 height 20
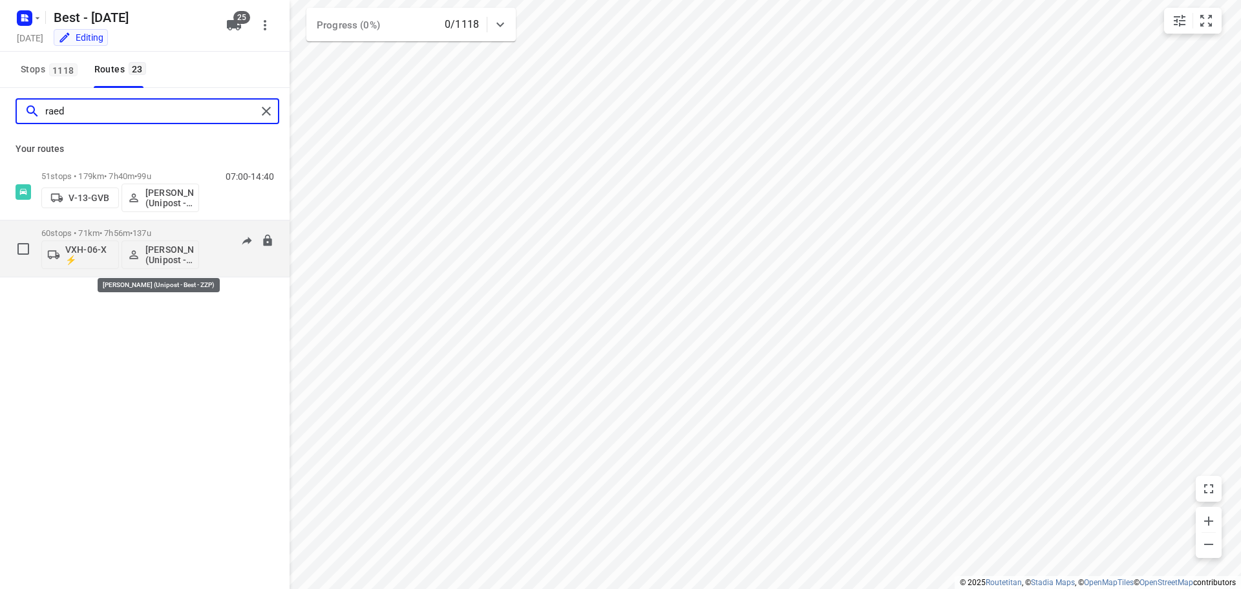
type input "raed"
click at [171, 254] on p "[PERSON_NAME] (Unipost - Best - ZZP)" at bounding box center [169, 254] width 48 height 21
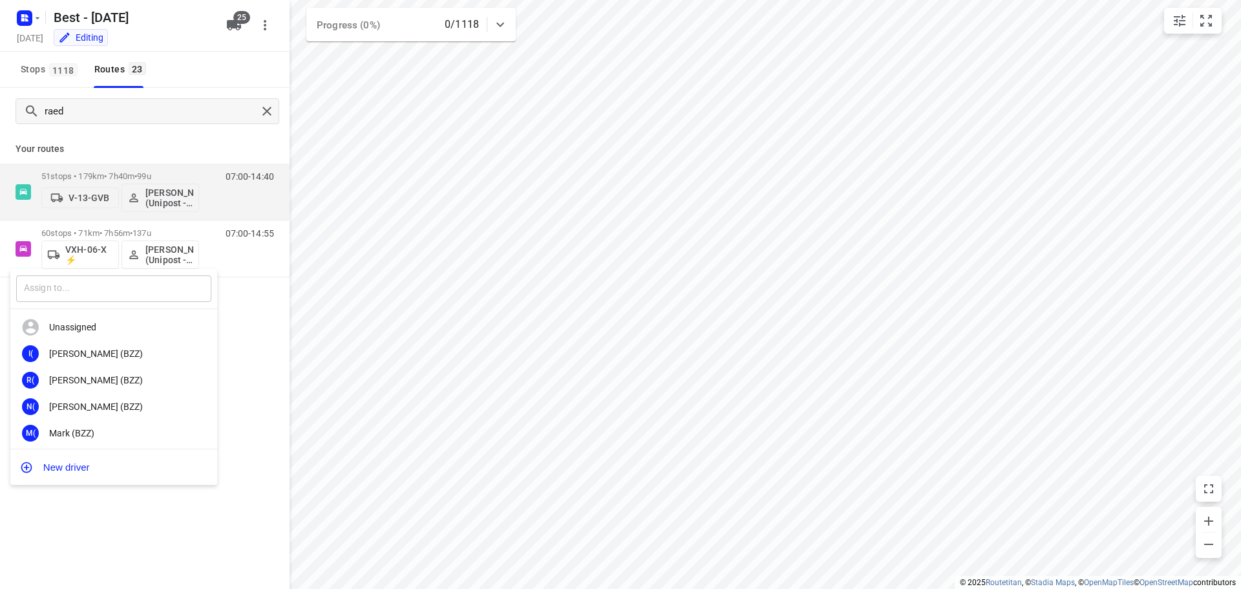
click at [100, 297] on input "text" at bounding box center [113, 288] width 195 height 26
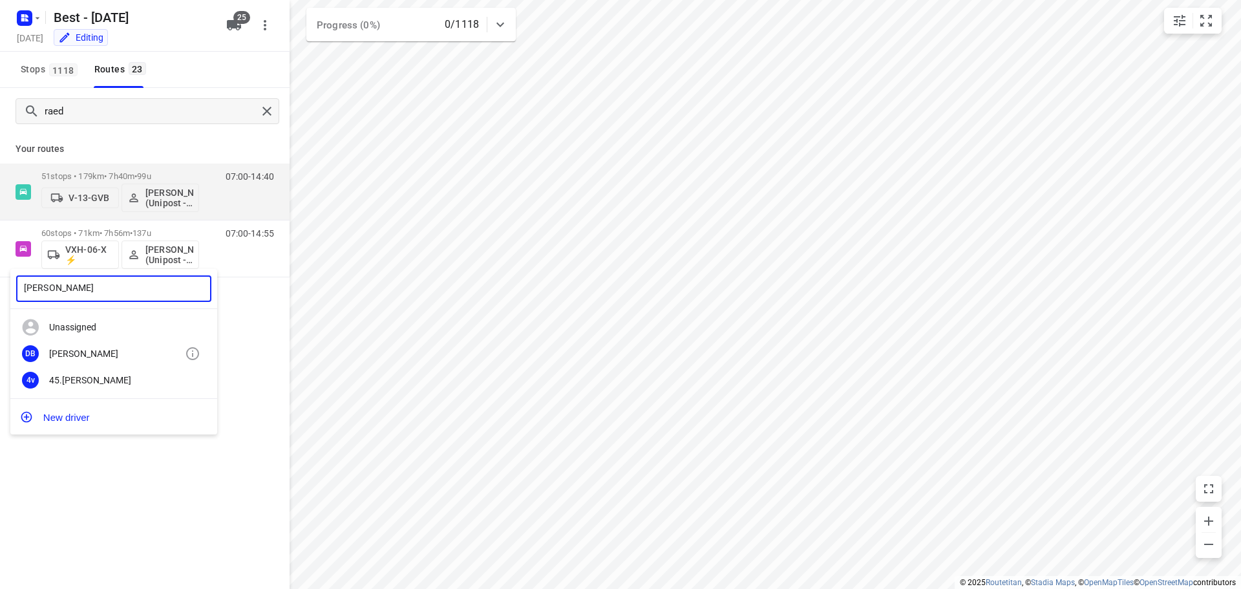
type input "daniel"
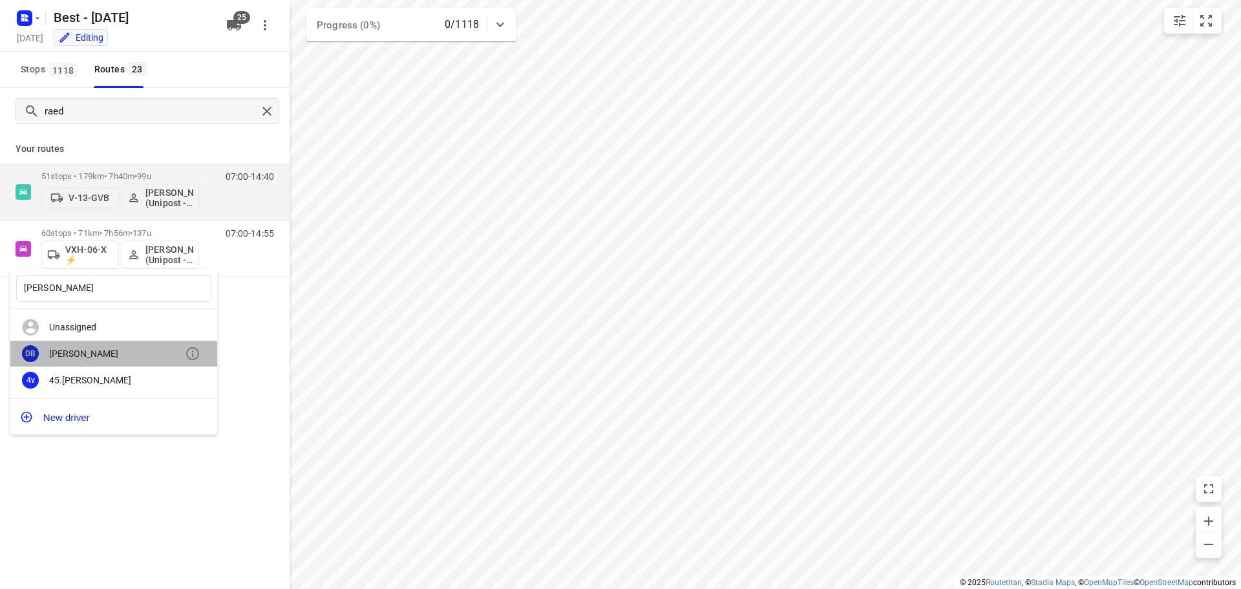
click at [83, 350] on div "[PERSON_NAME]" at bounding box center [117, 353] width 136 height 10
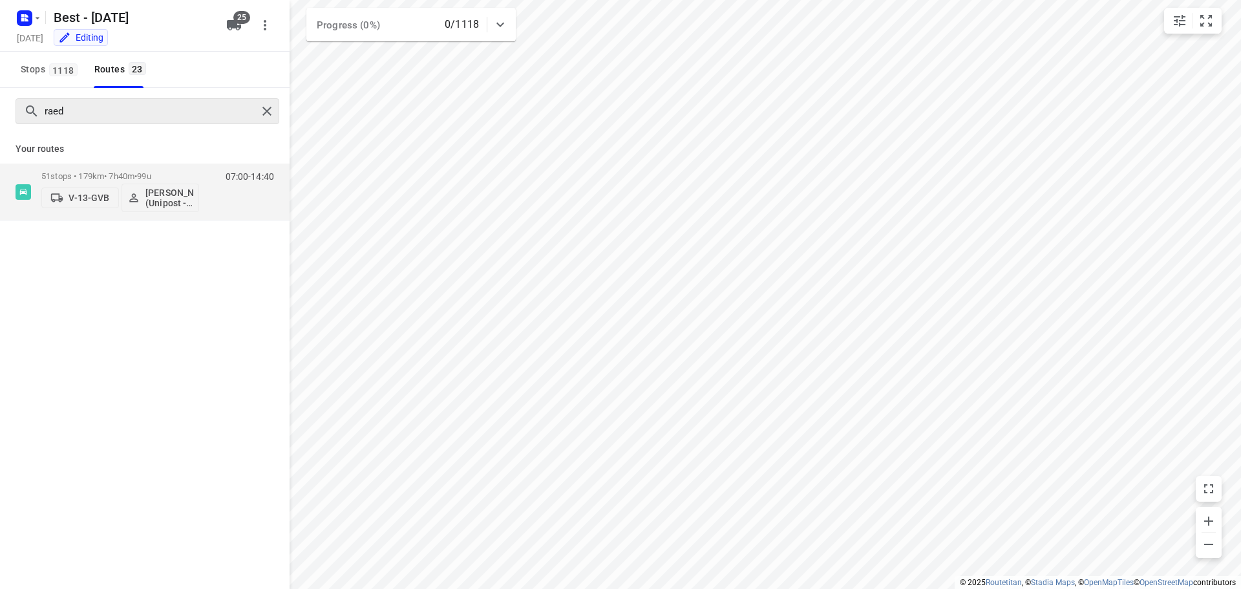
click at [278, 109] on div at bounding box center [268, 110] width 23 height 19
click at [277, 109] on div at bounding box center [268, 110] width 23 height 19
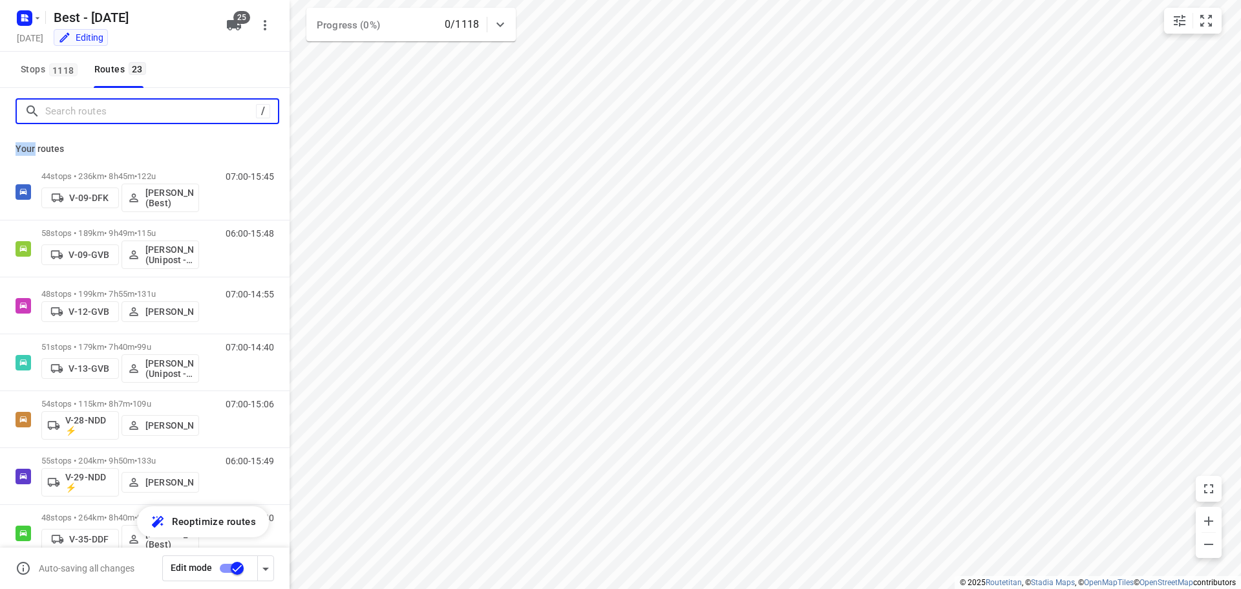
click at [130, 103] on input "Search routes" at bounding box center [150, 111] width 211 height 20
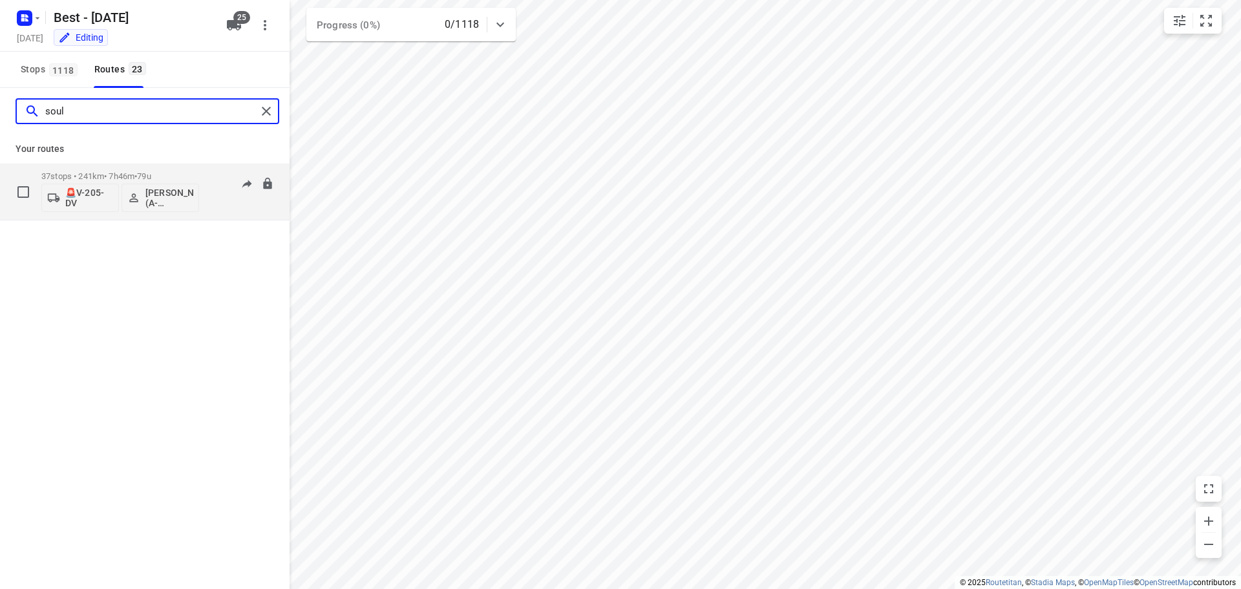
type input "soul"
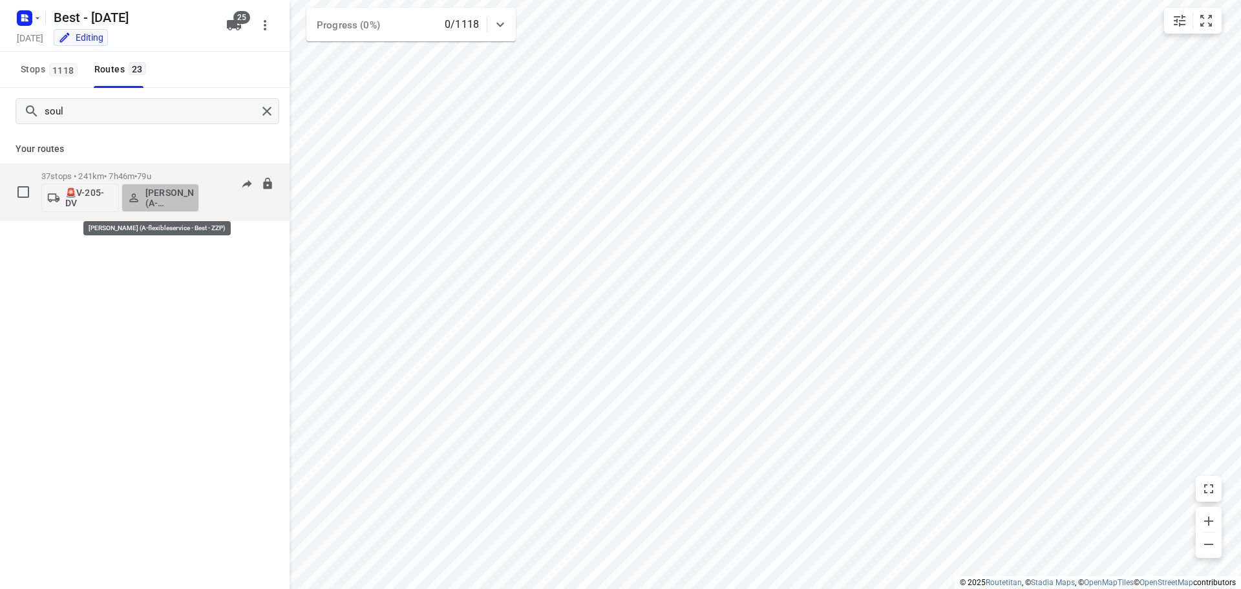
click at [152, 205] on p "[PERSON_NAME] (A-flexibleservice - Best - ZZP)" at bounding box center [169, 197] width 48 height 21
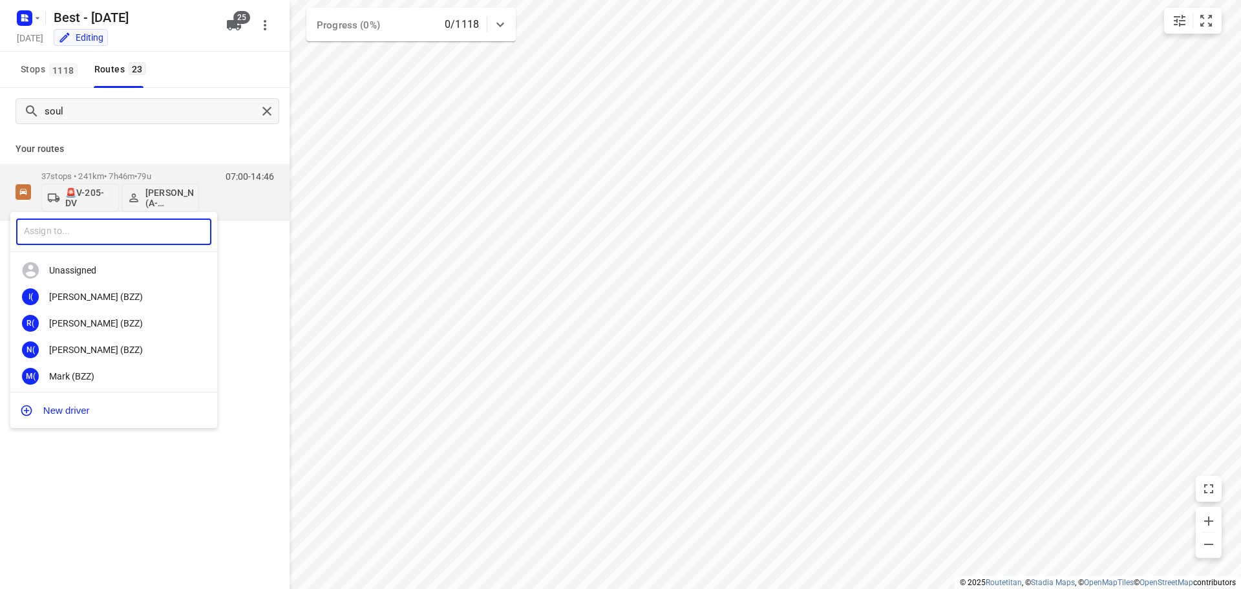
click at [124, 226] on input "text" at bounding box center [113, 231] width 195 height 26
type input "78"
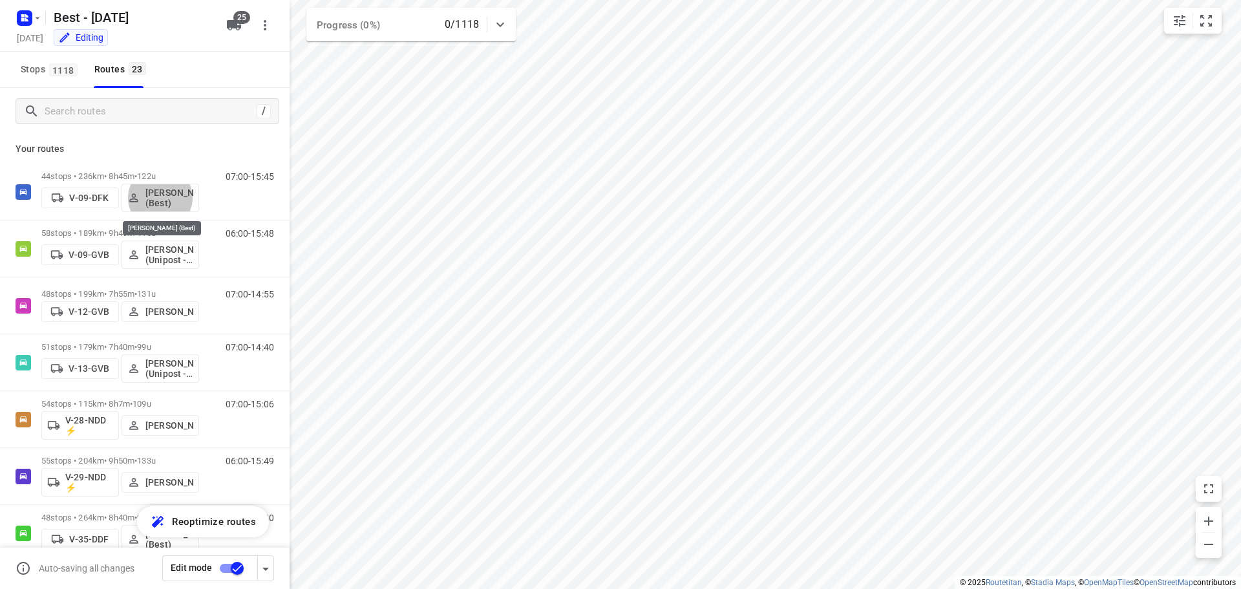
click at [89, 216] on input "78" at bounding box center [135, 223] width 147 height 15
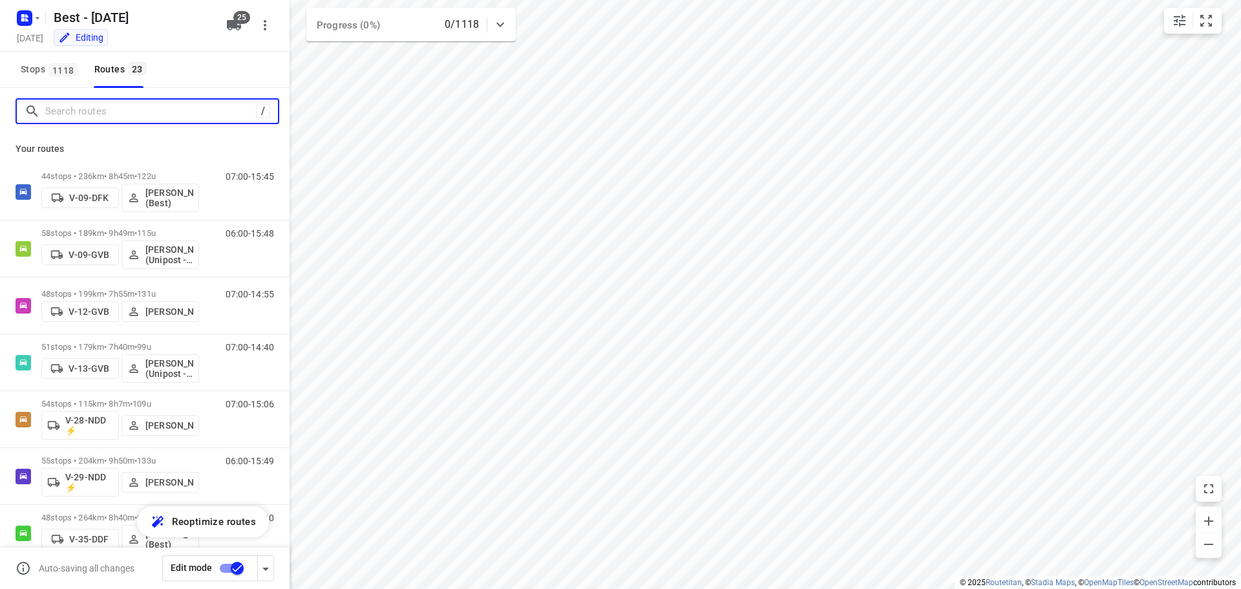
click at [102, 111] on input "Search routes" at bounding box center [150, 111] width 211 height 20
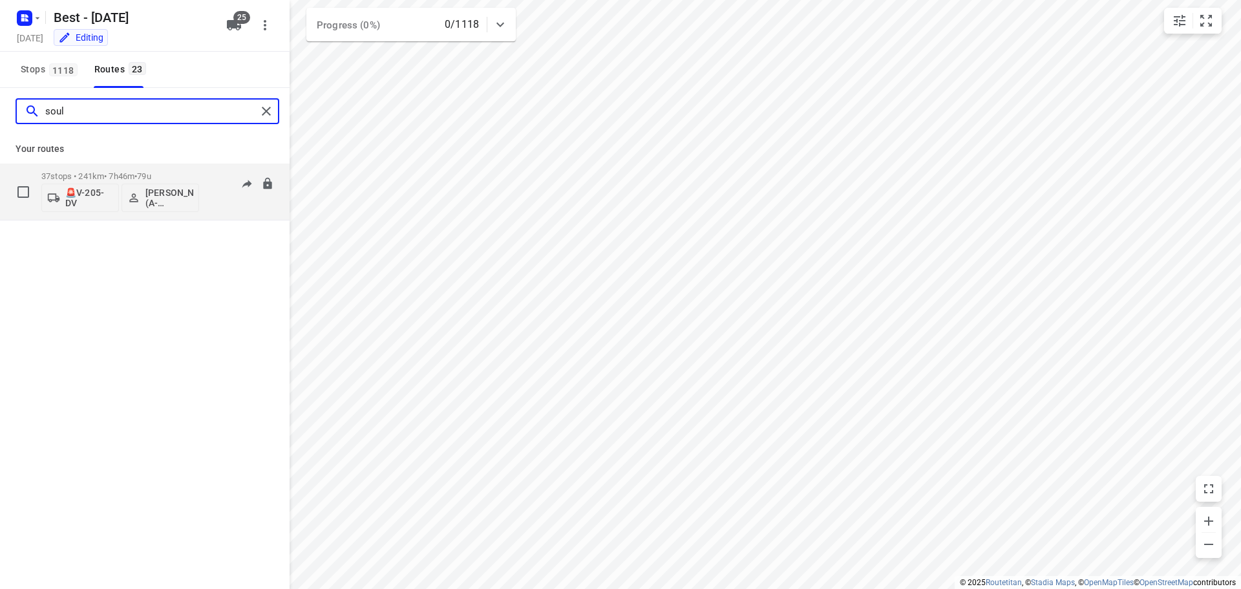
type input "soul"
click at [86, 198] on p "🚨V-205-DV" at bounding box center [89, 197] width 48 height 21
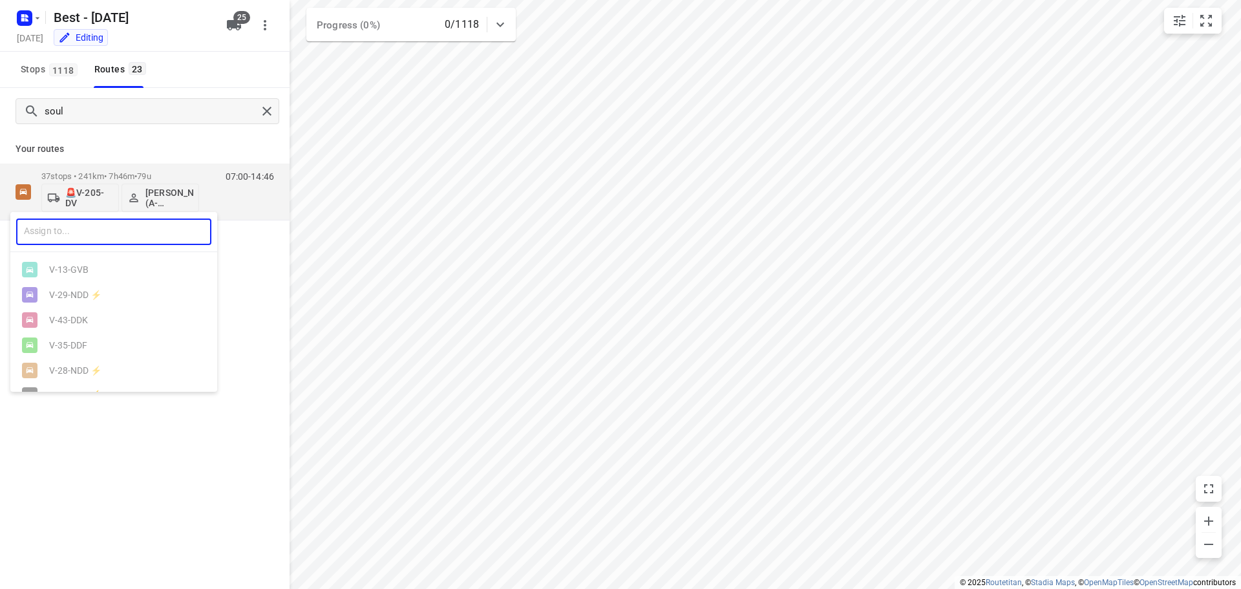
click at [87, 231] on input "text" at bounding box center [113, 231] width 195 height 26
type input "78"
click at [231, 15] on div at bounding box center [620, 294] width 1241 height 589
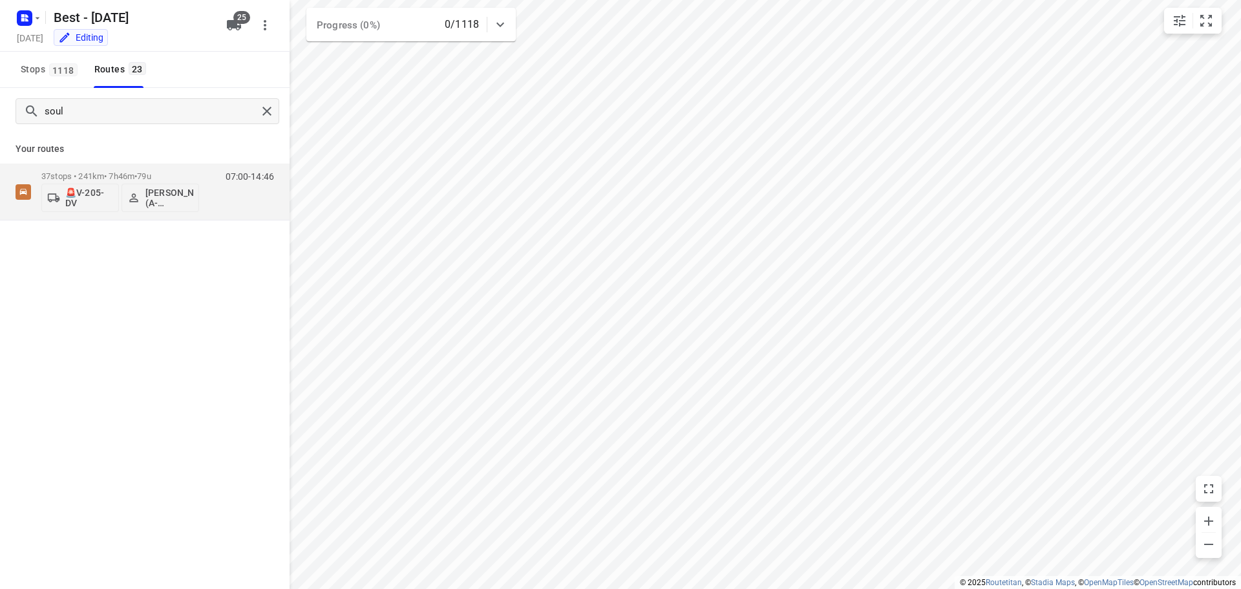
click at [236, 19] on span "25" at bounding box center [241, 17] width 17 height 13
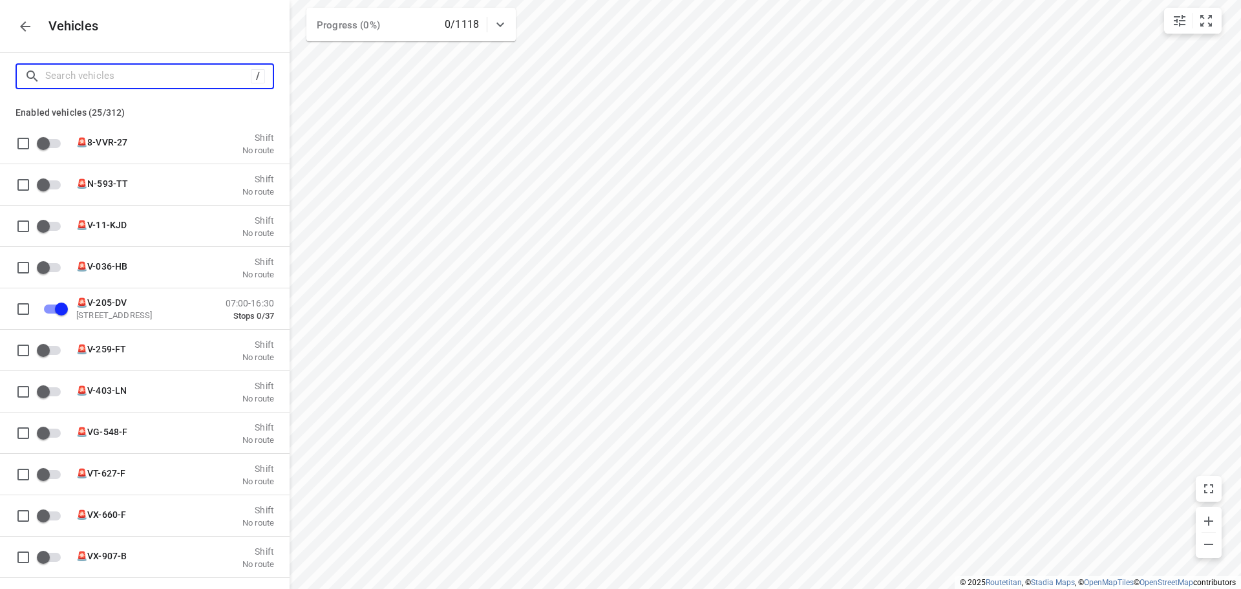
click at [122, 78] on input "Search vehicles" at bounding box center [147, 76] width 205 height 20
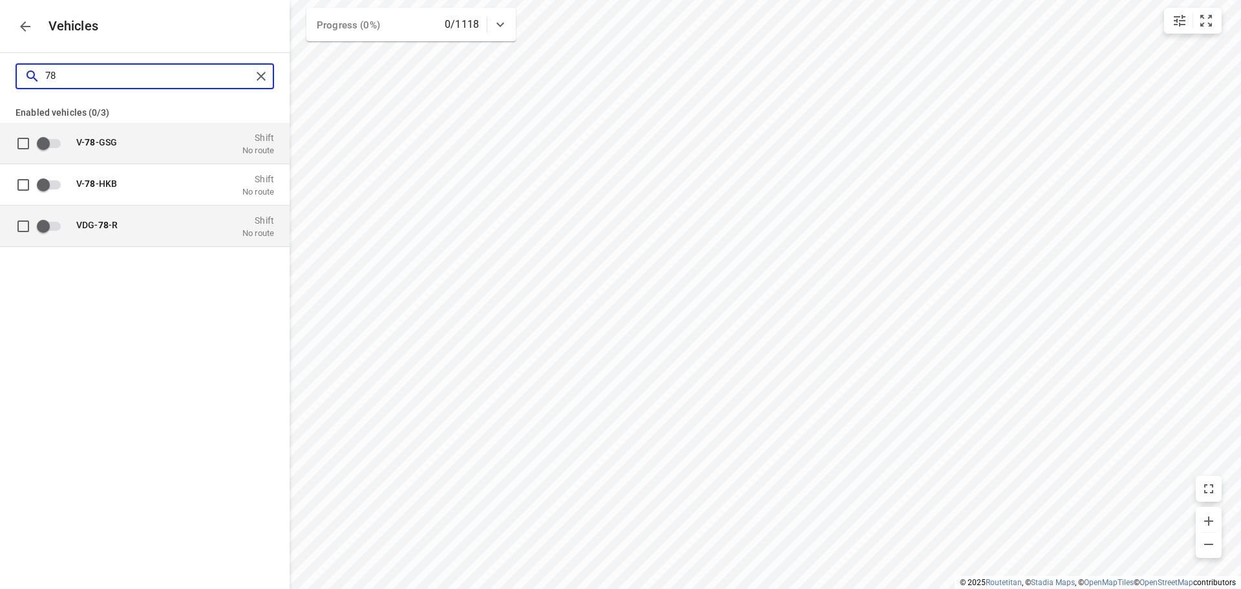
type input "78"
click at [122, 231] on div "VDG- 78 -R" at bounding box center [140, 225] width 129 height 13
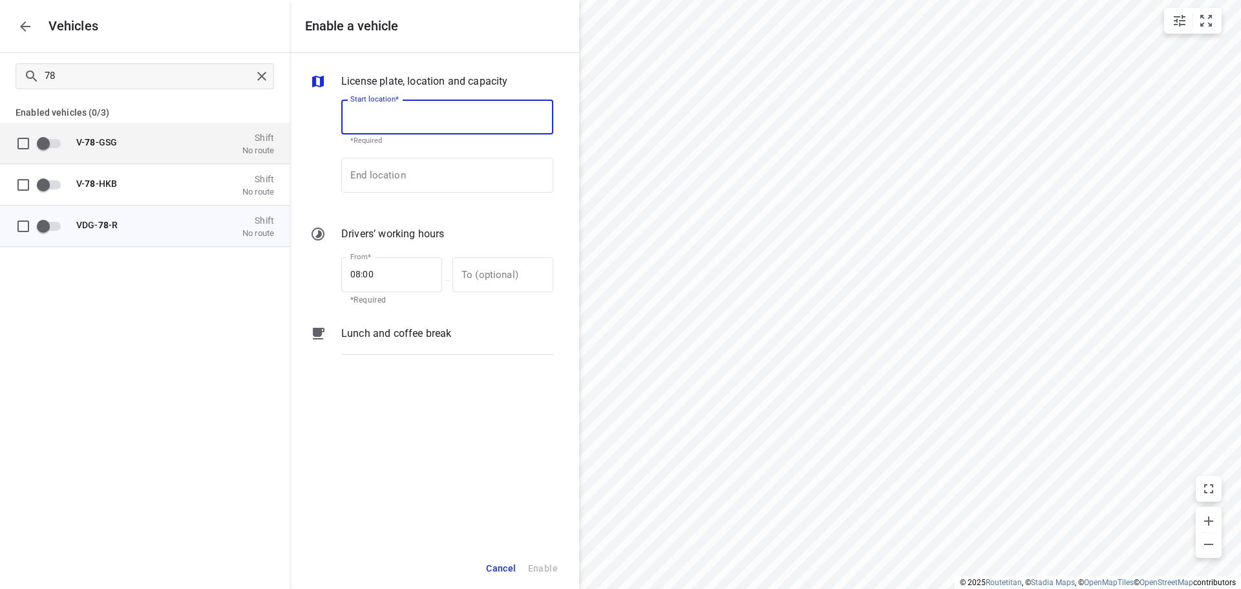
click at [459, 129] on input "Start location*" at bounding box center [447, 116] width 212 height 35
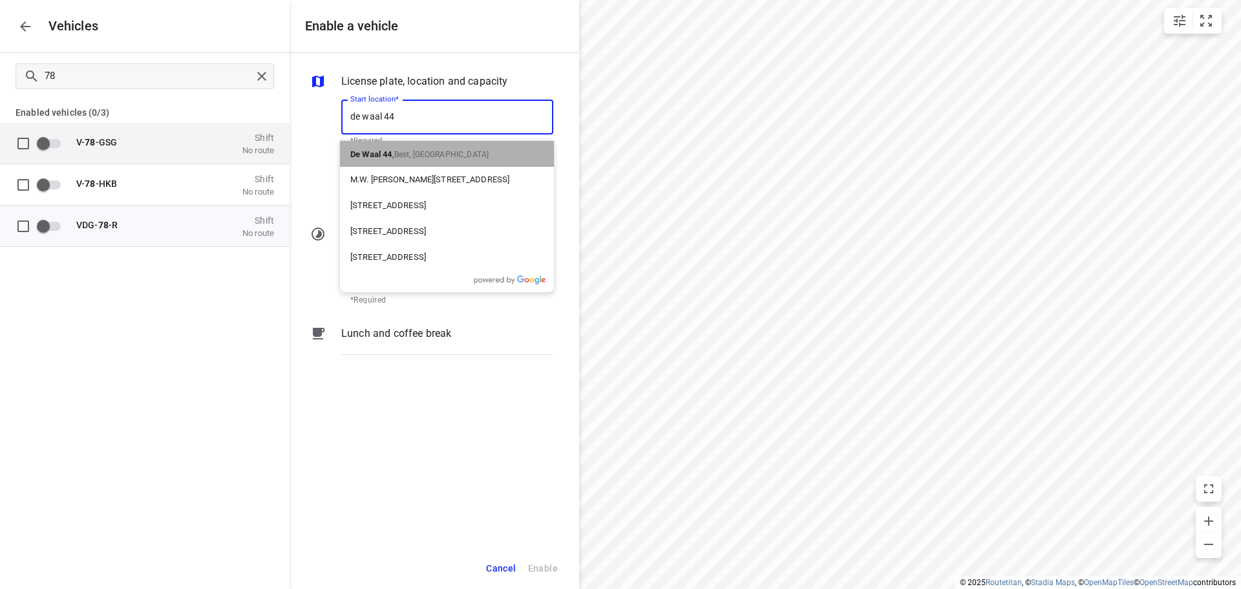
click at [410, 157] on span "Best, Nederland" at bounding box center [441, 154] width 94 height 9
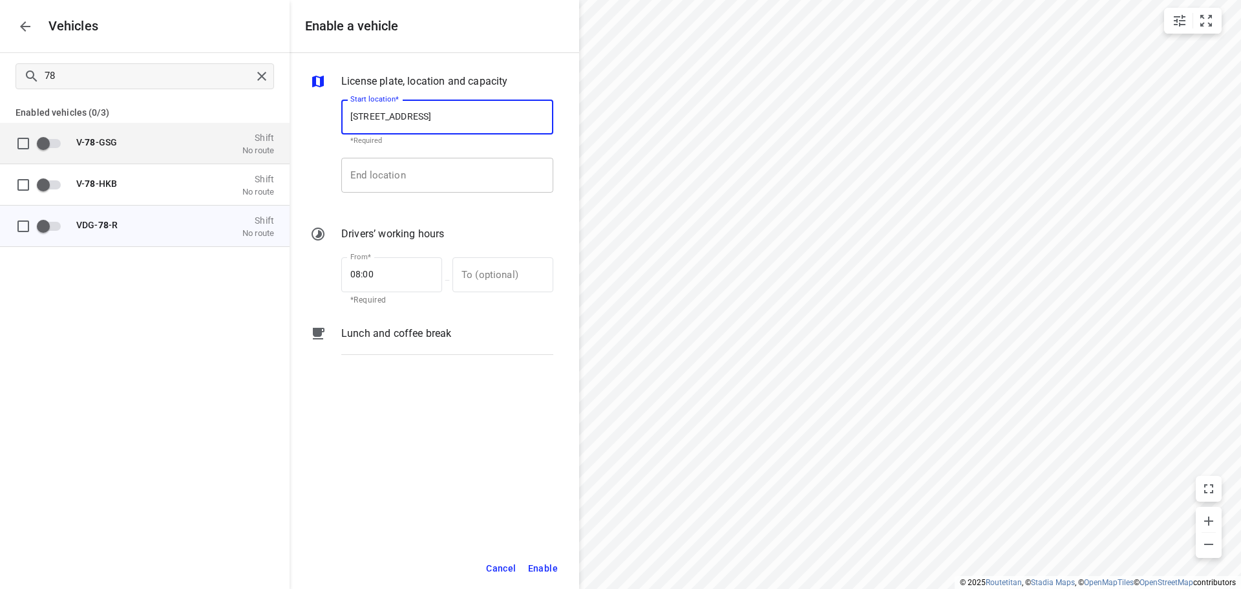
type input "De Waal 44, 5684 PH Best, Netherlands"
click at [409, 162] on input "End location" at bounding box center [447, 175] width 212 height 35
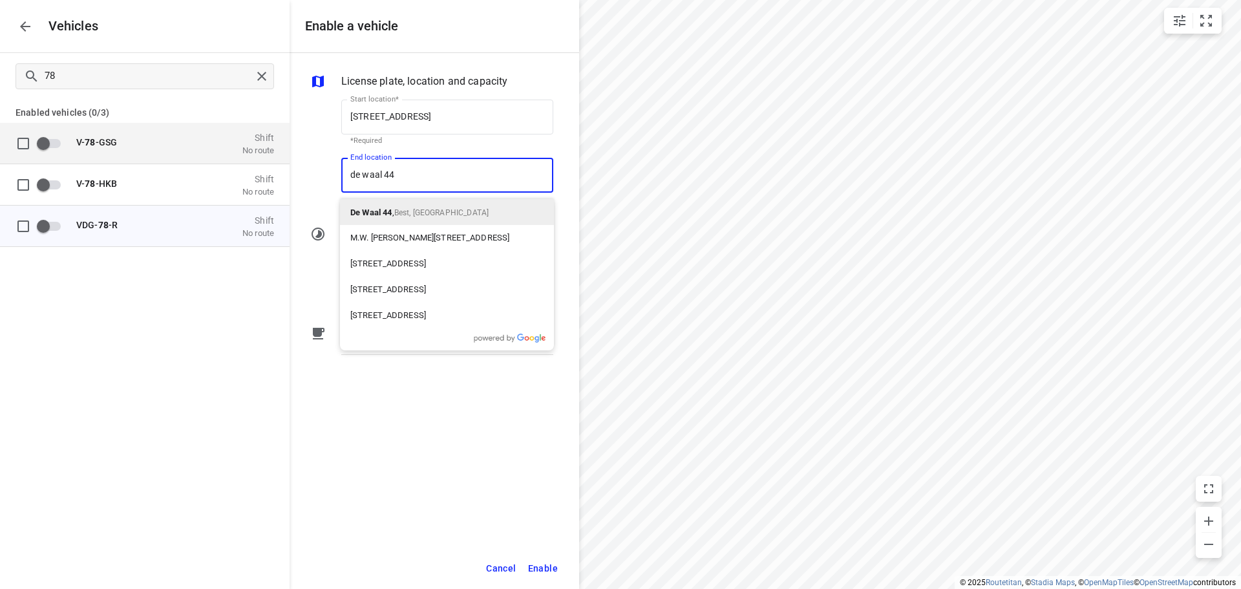
click at [408, 211] on span "Best, Nederland" at bounding box center [441, 212] width 94 height 9
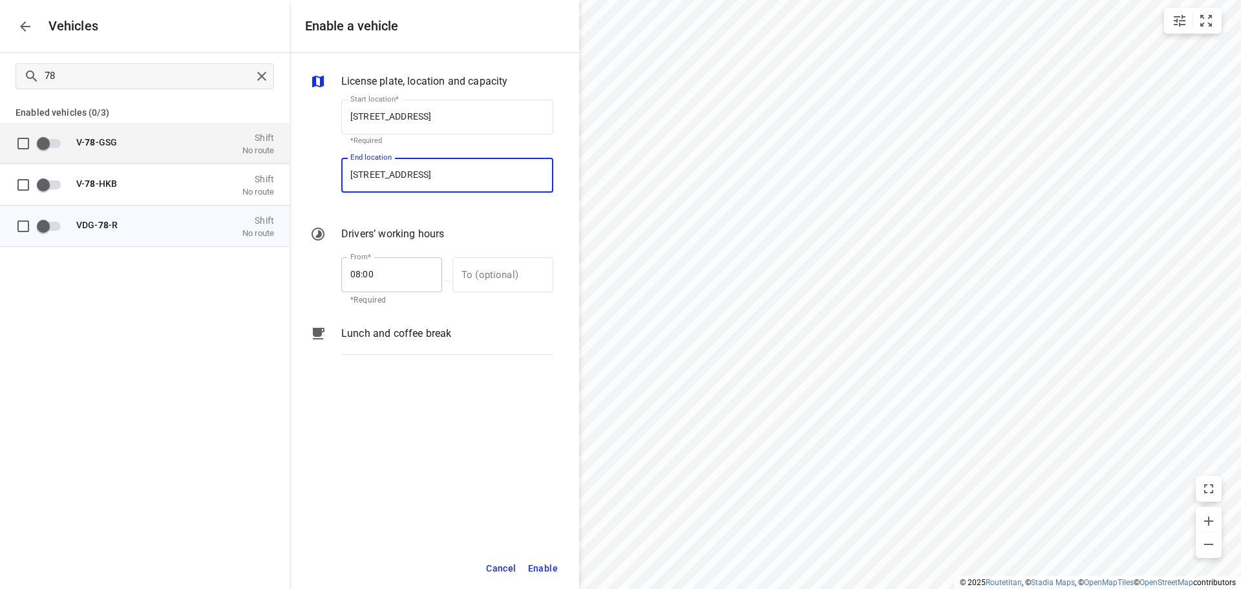
type input "De Waal 44, 5684 PH Best, Netherlands"
drag, startPoint x: 376, startPoint y: 275, endPoint x: 224, endPoint y: 242, distance: 156.1
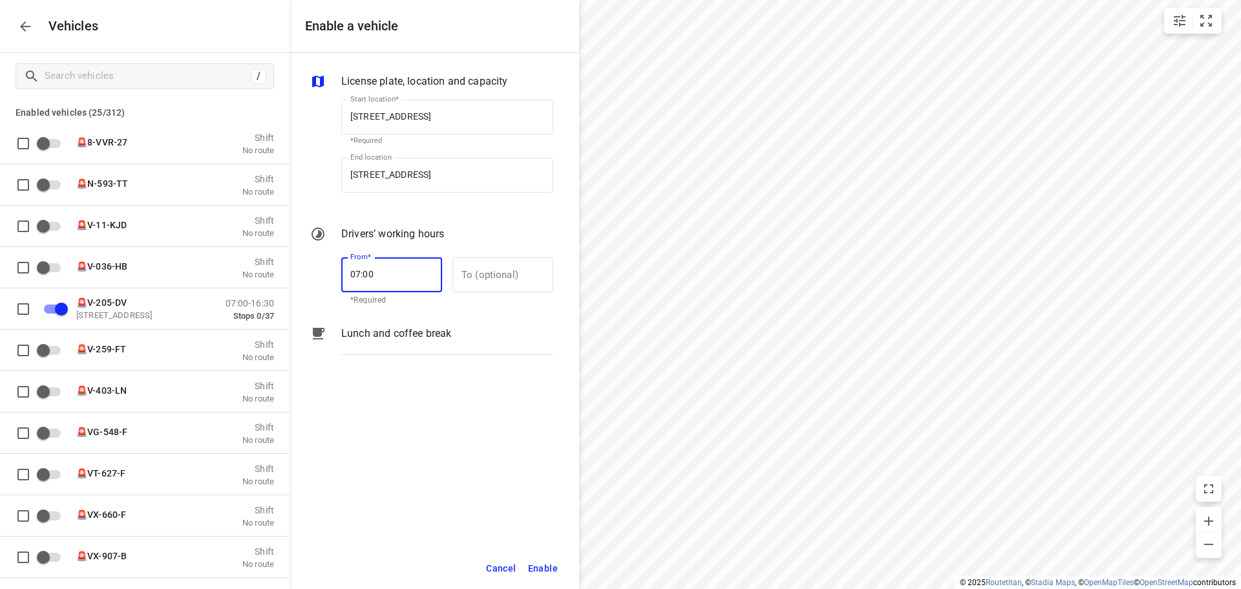
type input "07:00"
click at [462, 509] on div "License plate, location and capacity Start location* De Waal 44, 5684 PH Best, …" at bounding box center [433, 300] width 289 height 494
click at [548, 566] on span "Enable" at bounding box center [543, 568] width 30 height 16
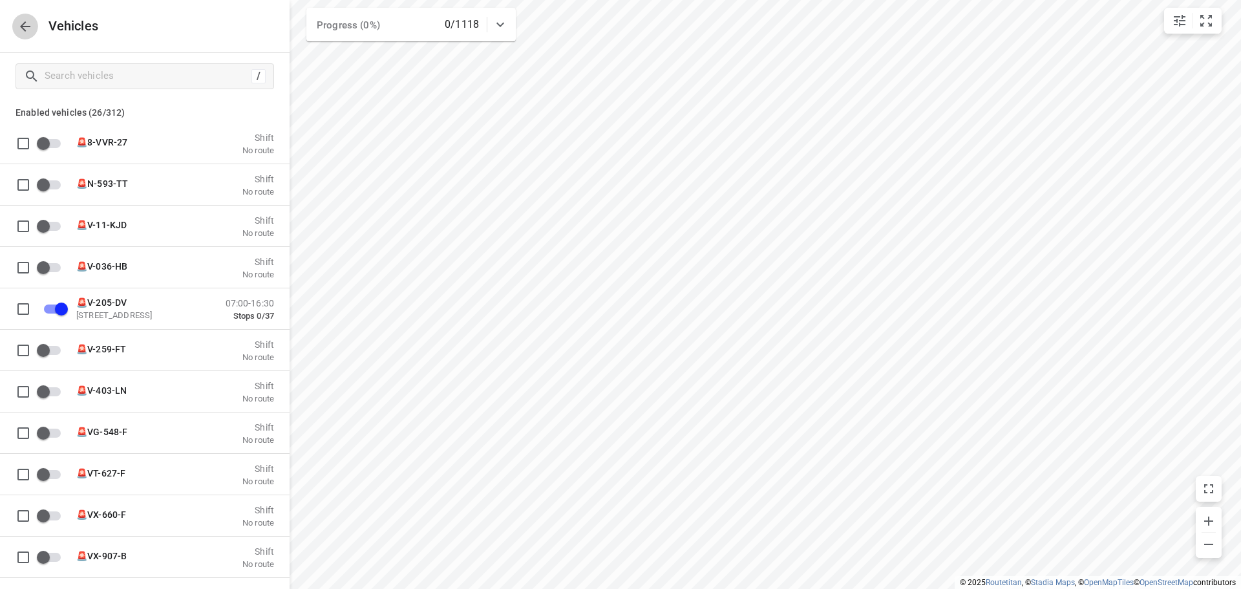
click at [12, 26] on button "button" at bounding box center [25, 27] width 26 height 26
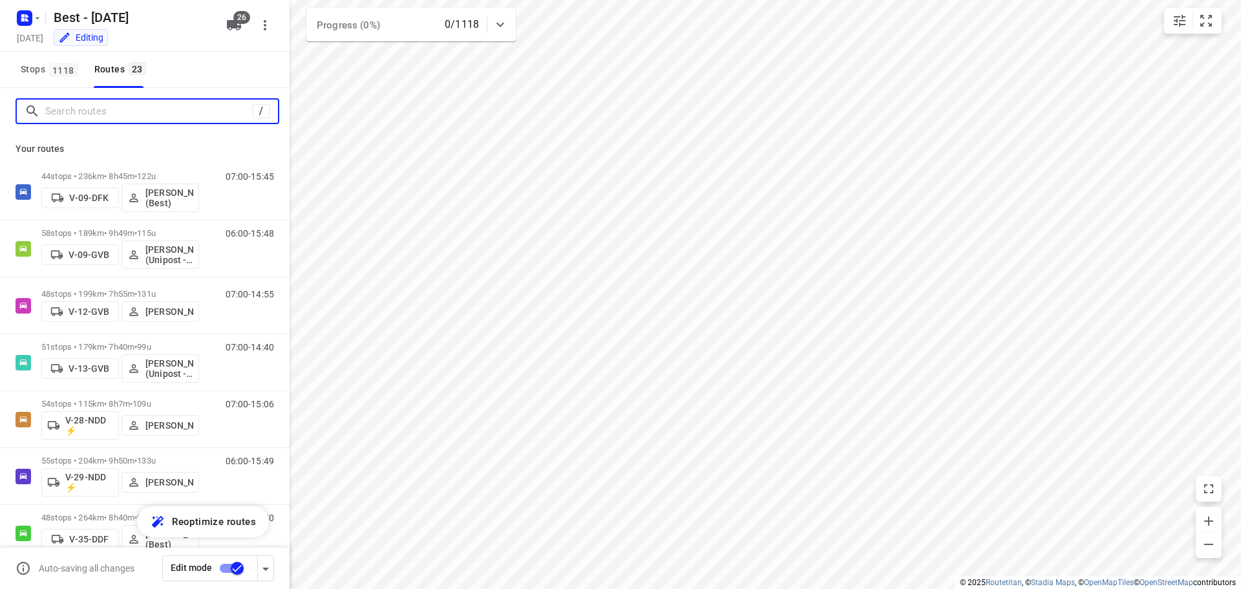
click at [106, 112] on input "Search routes" at bounding box center [148, 111] width 207 height 20
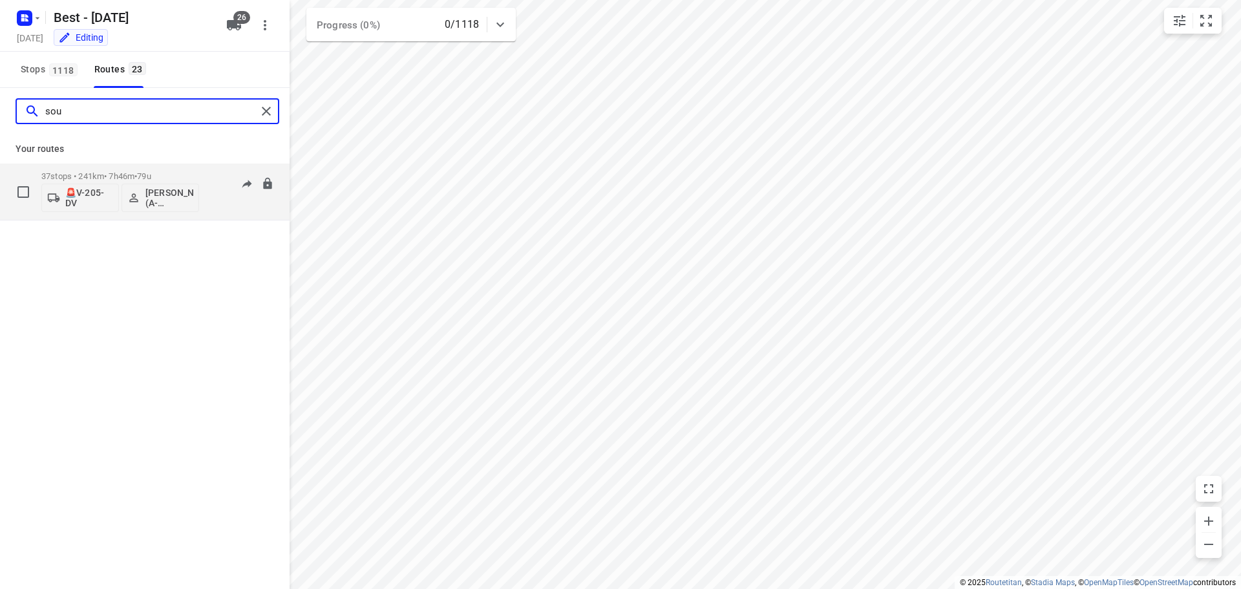
type input "sou"
click at [101, 204] on p "🚨V-205-DV" at bounding box center [89, 197] width 48 height 21
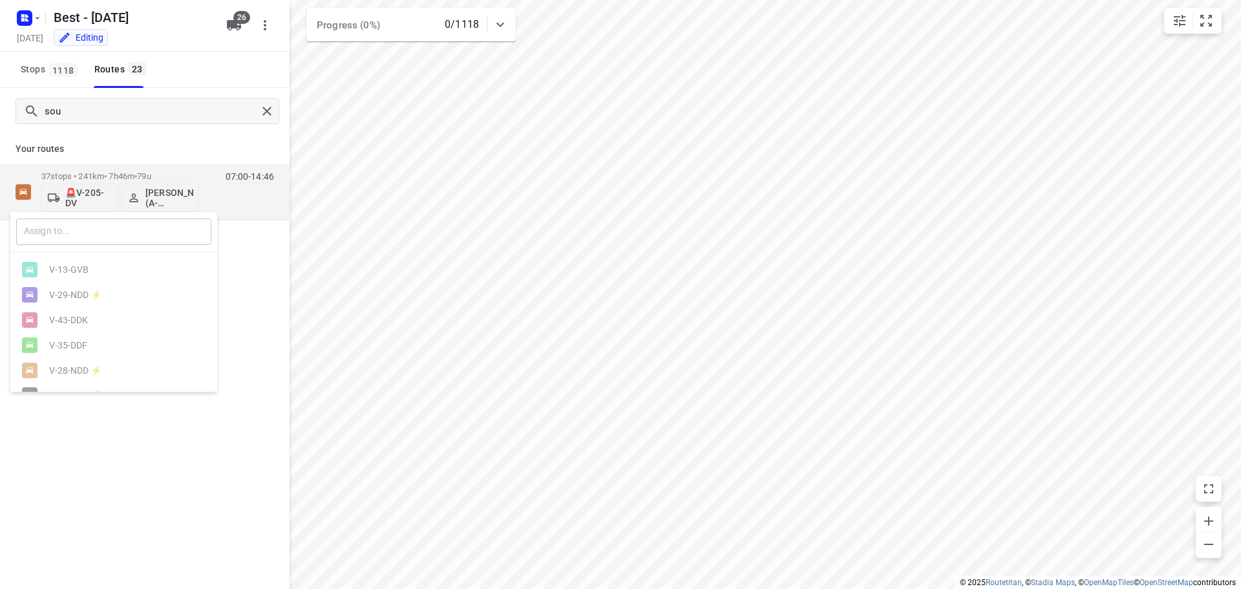
click at [159, 235] on input "text" at bounding box center [113, 231] width 195 height 26
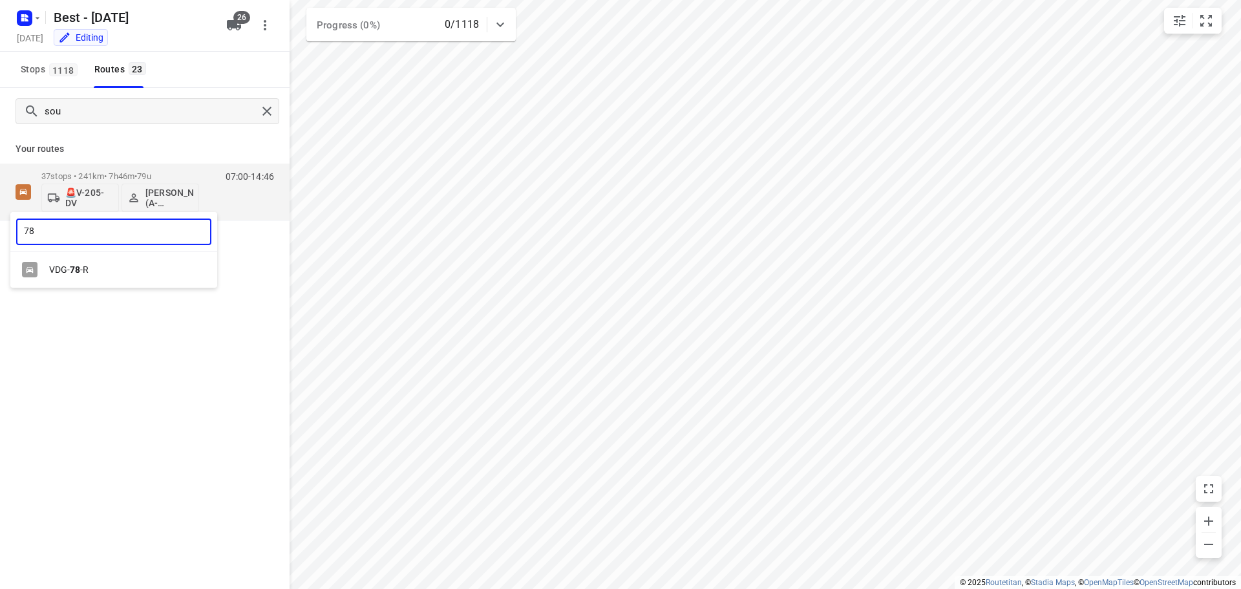
type input "78"
click at [72, 267] on b "78" at bounding box center [75, 269] width 10 height 10
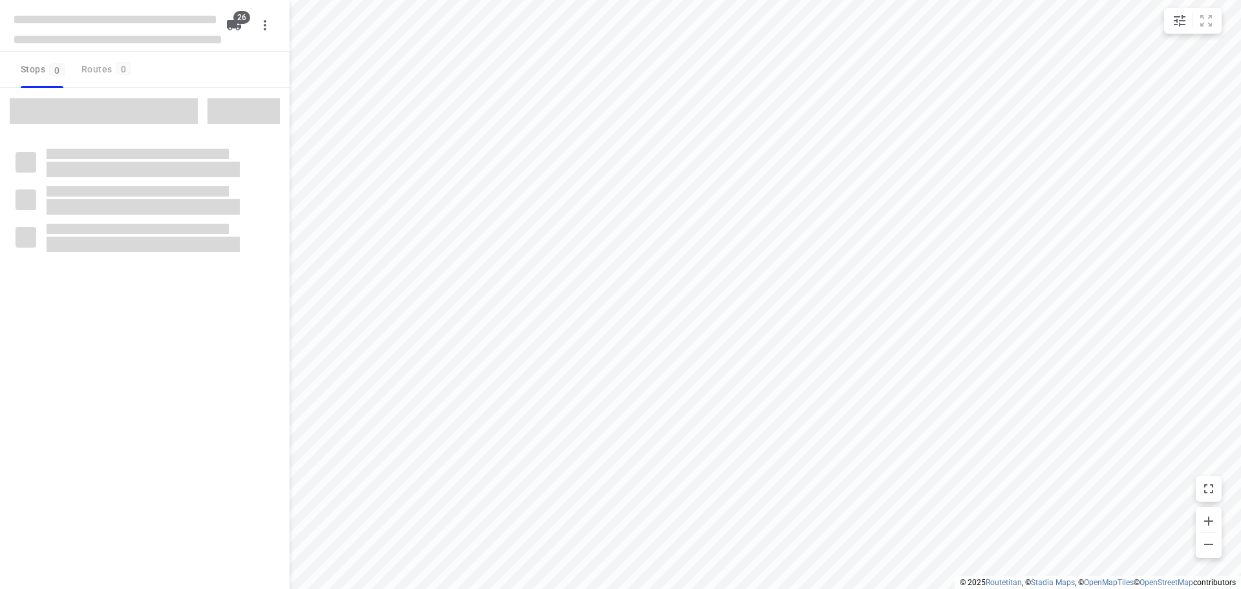
checkbox input "true"
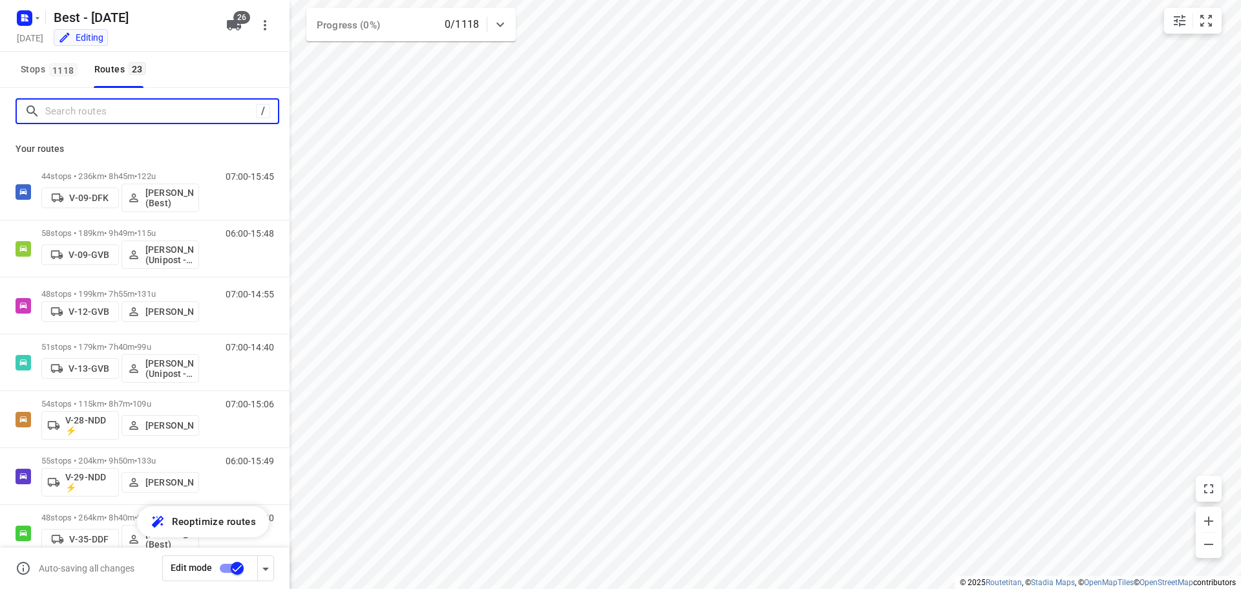
click at [222, 106] on input "Search routes" at bounding box center [150, 111] width 211 height 20
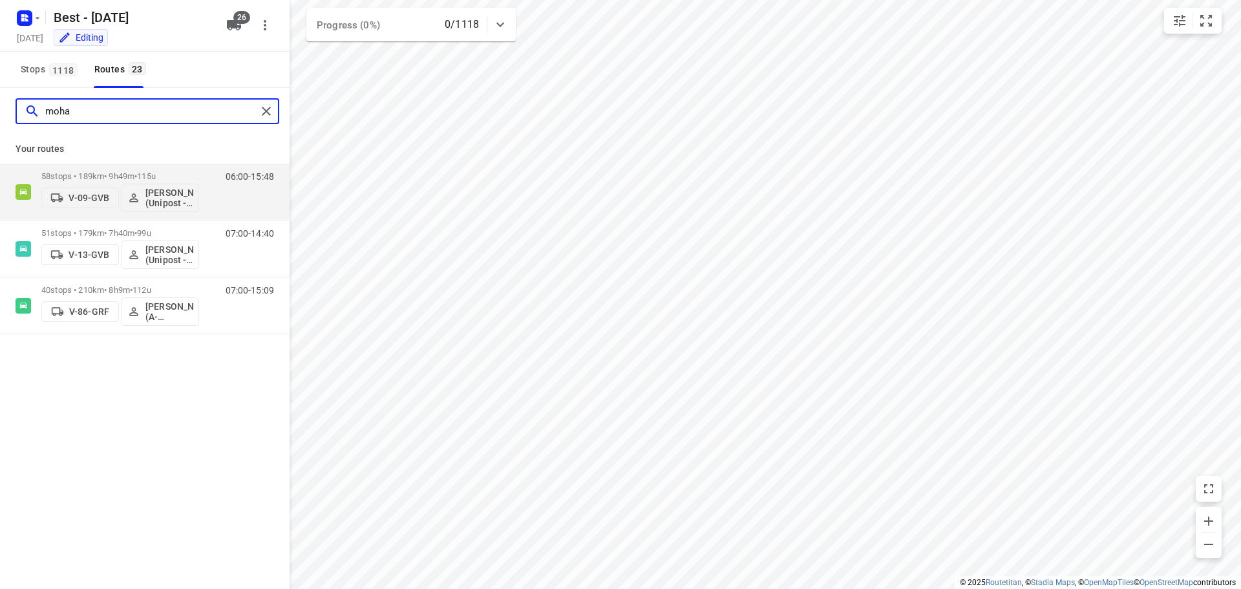
type input "moham"
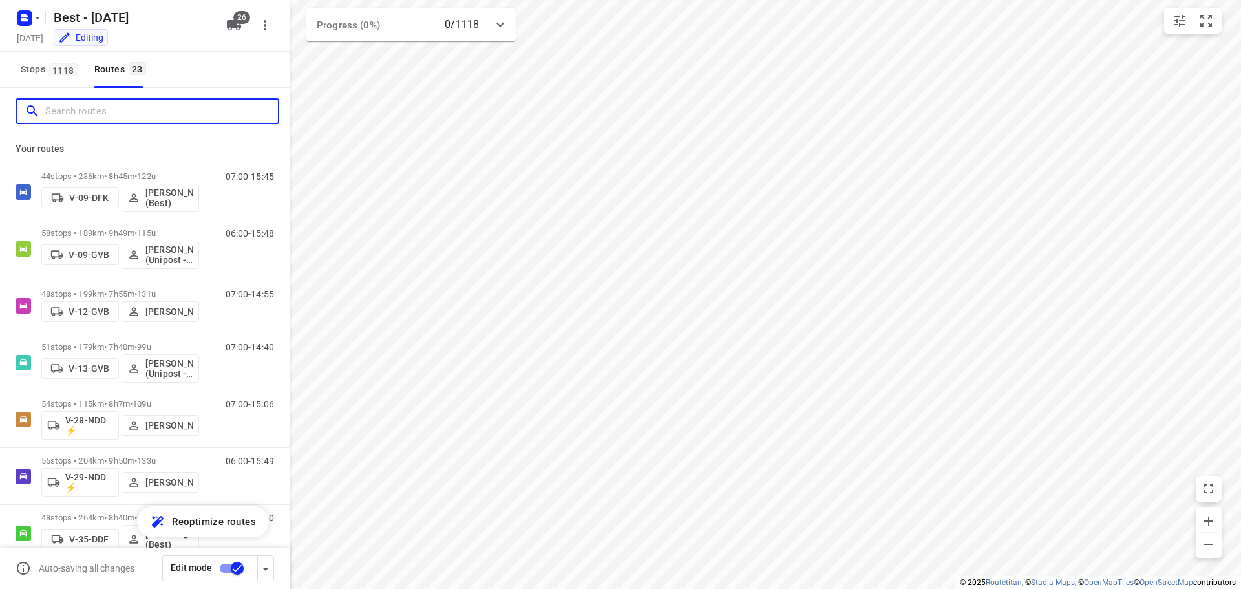
click at [191, 107] on input "Search routes" at bounding box center [161, 111] width 233 height 20
type input "o"
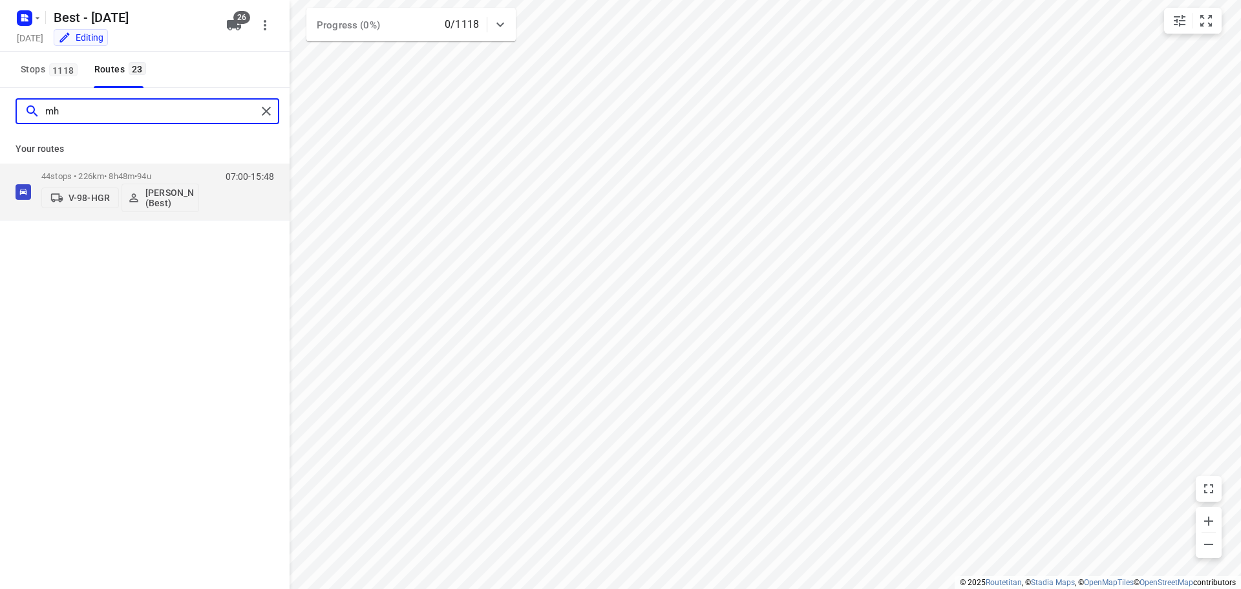
type input "m"
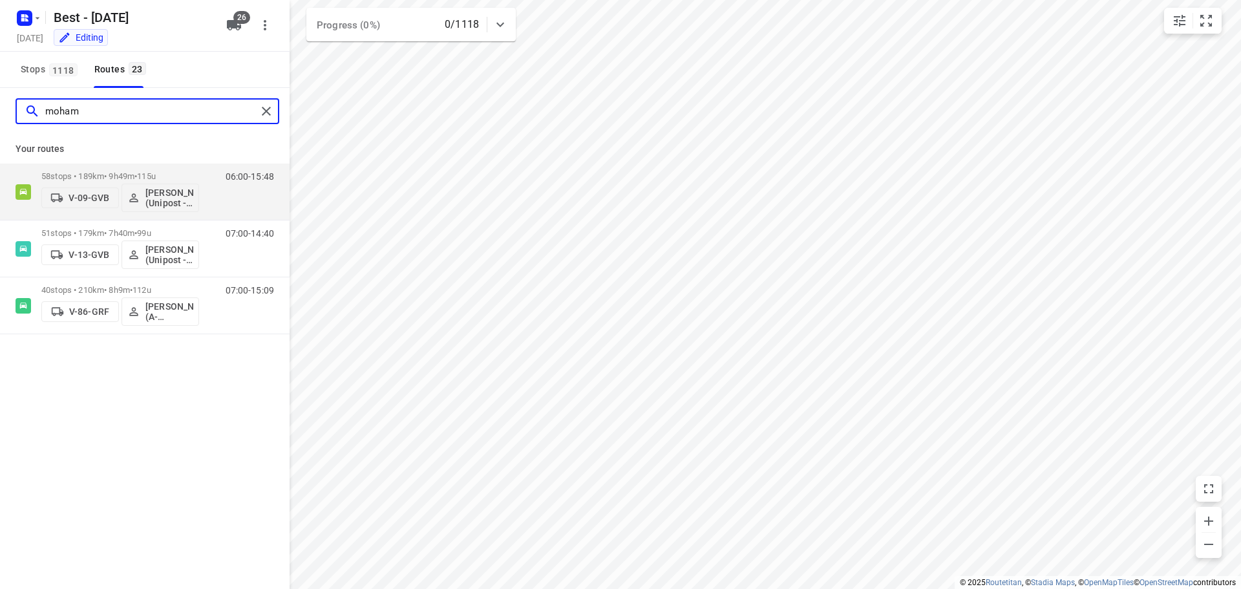
type input "moham"
click at [48, 79] on button "Stops 1118" at bounding box center [49, 70] width 66 height 36
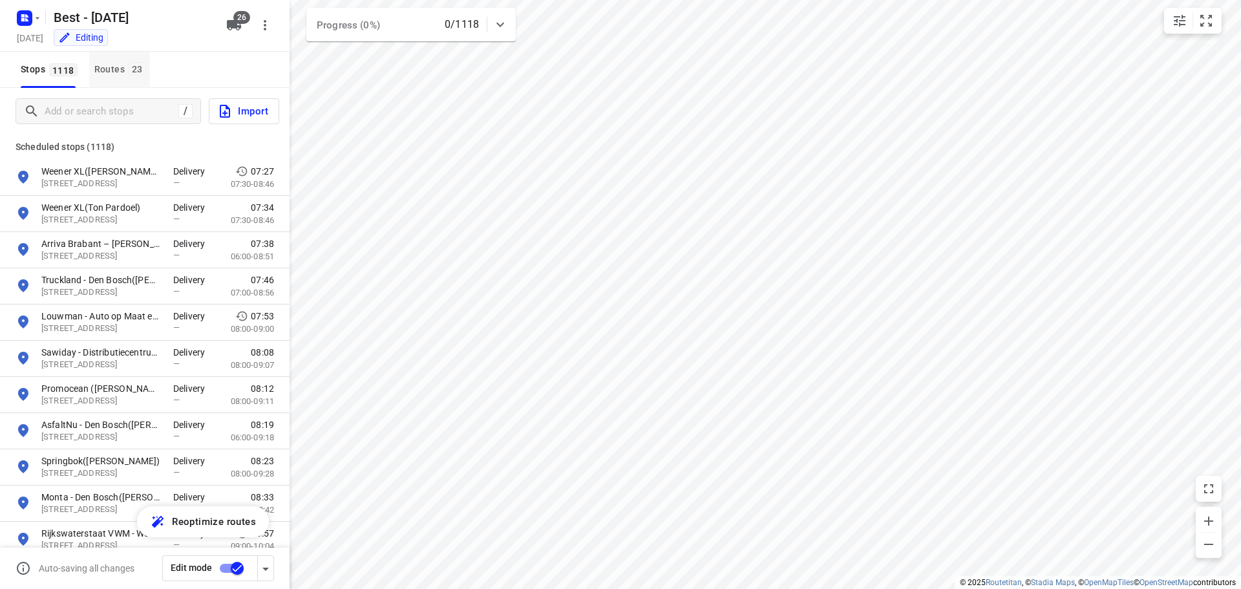
click at [120, 72] on div "Routes 23" at bounding box center [122, 69] width 56 height 16
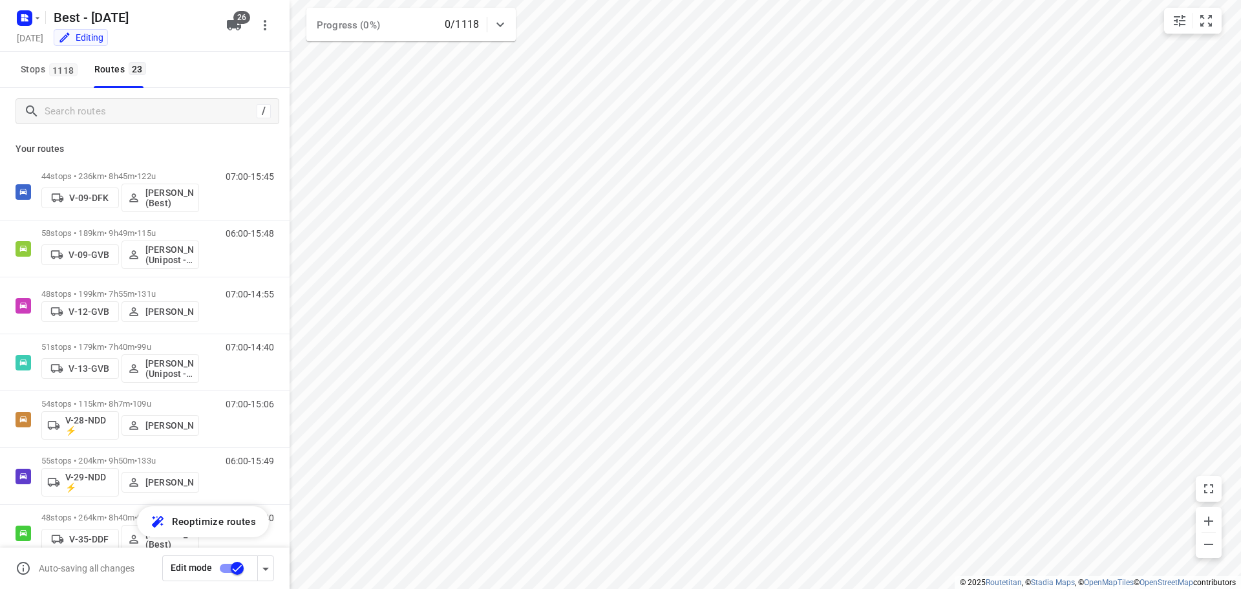
click at [240, 569] on input "checkbox" at bounding box center [237, 568] width 74 height 25
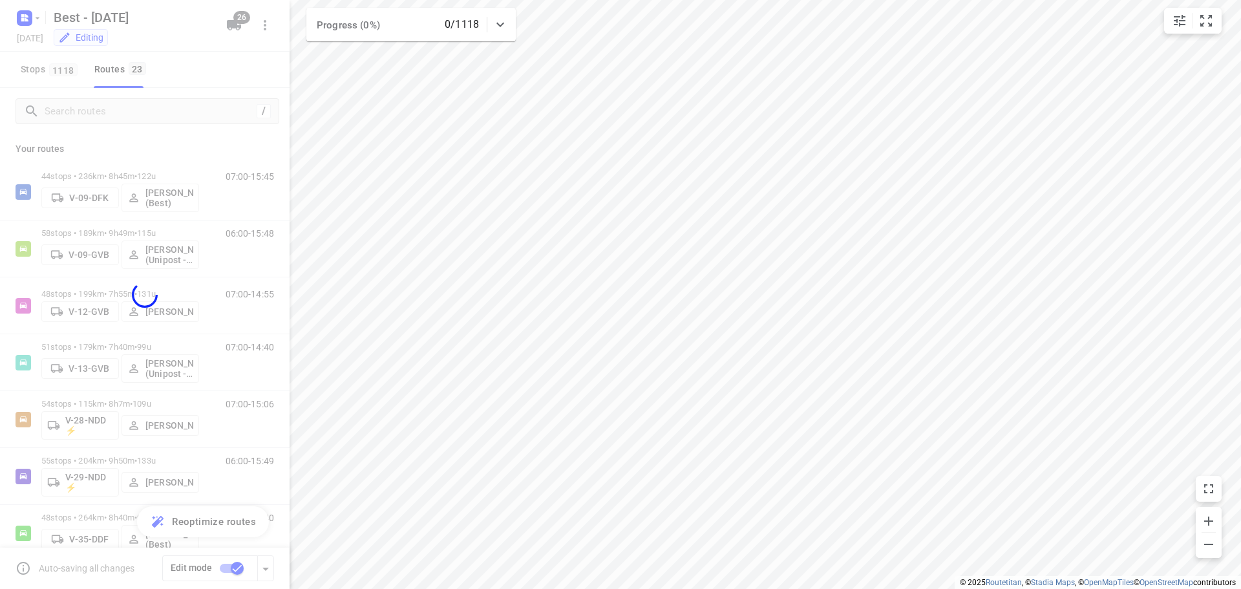
checkbox input "false"
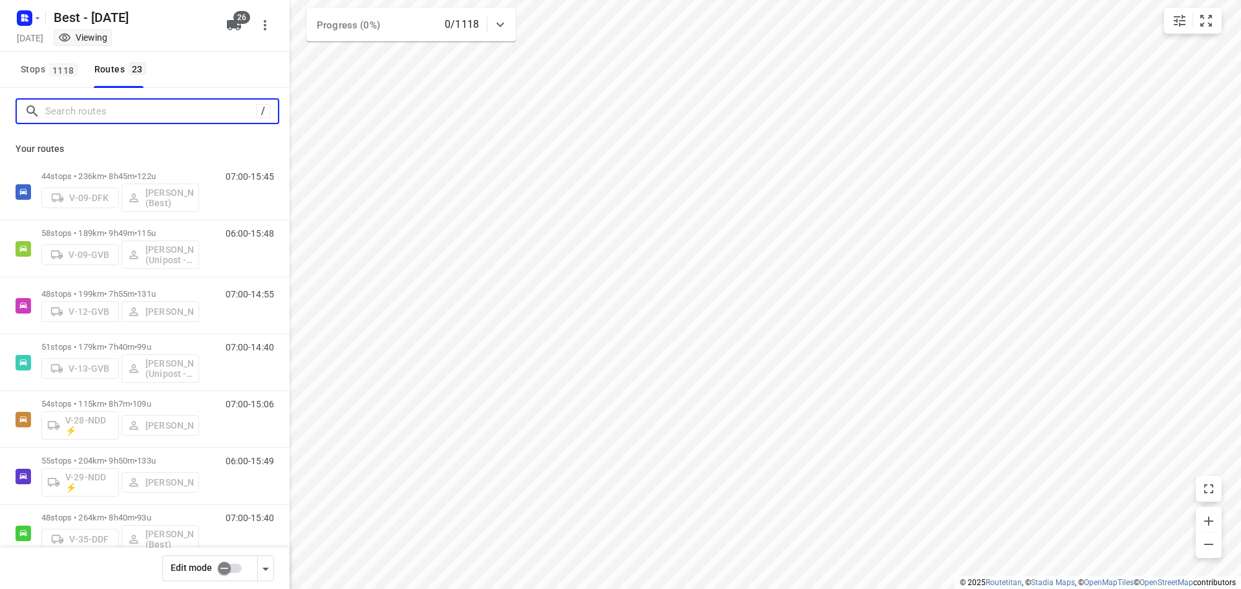
click at [192, 112] on input "Search routes" at bounding box center [150, 111] width 211 height 20
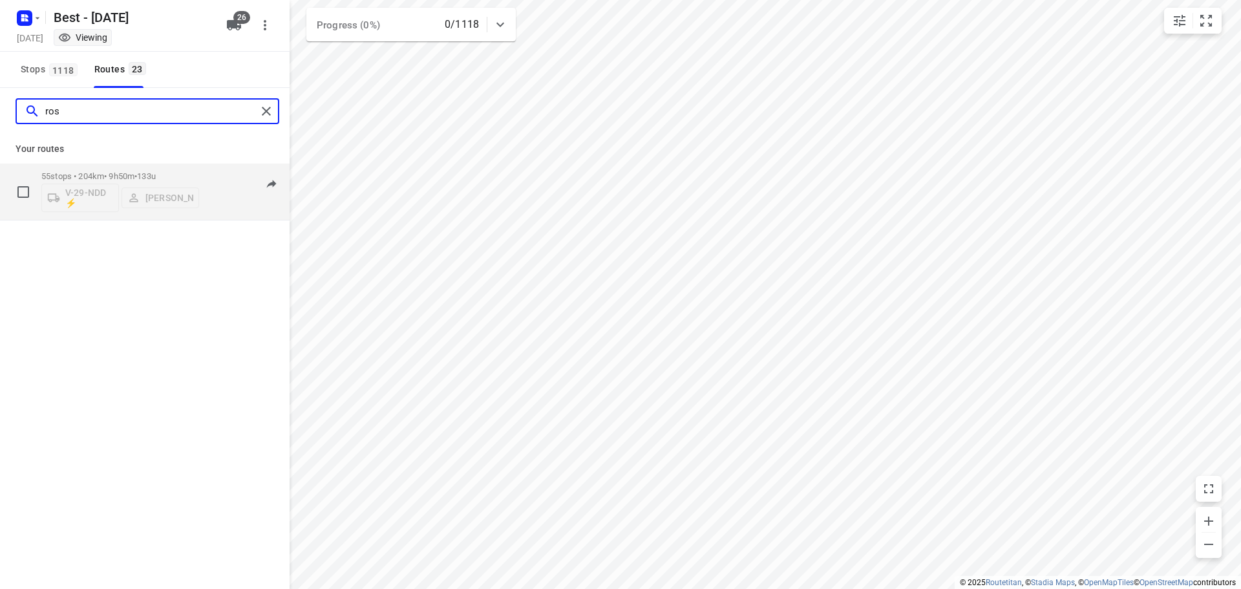
type input "ros"
click at [119, 181] on div "V-29-NDD ⚡ [PERSON_NAME]" at bounding box center [120, 196] width 158 height 31
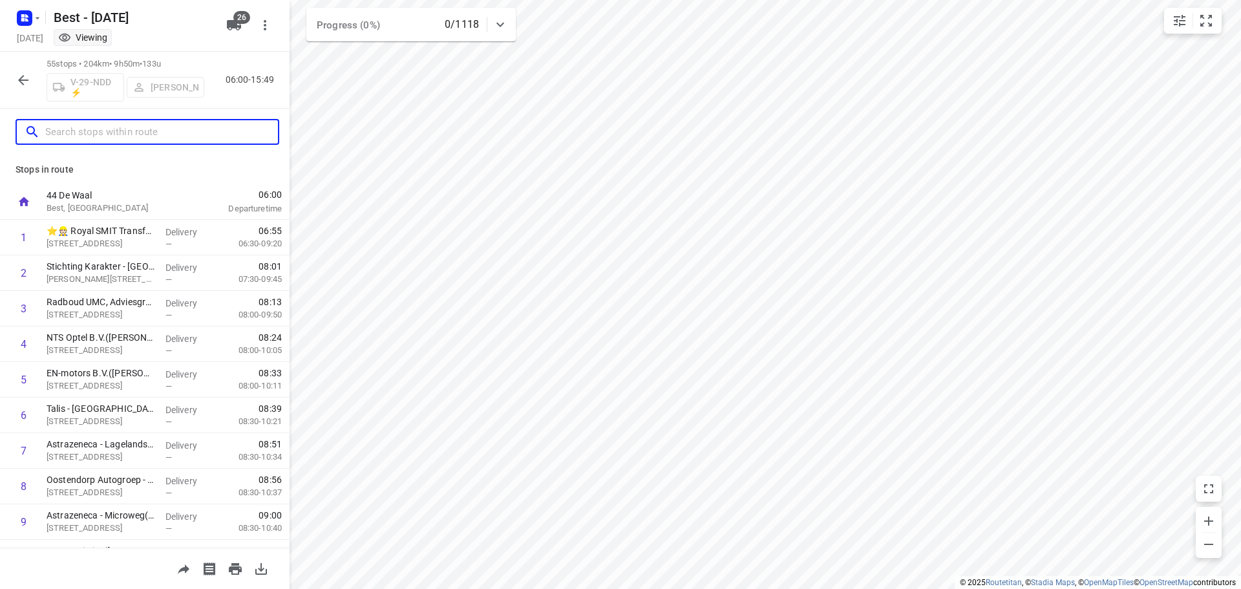
drag, startPoint x: 121, startPoint y: 130, endPoint x: 71, endPoint y: 140, distance: 51.4
click at [81, 135] on input "text" at bounding box center [161, 132] width 233 height 20
click at [25, 89] on button "button" at bounding box center [23, 80] width 26 height 26
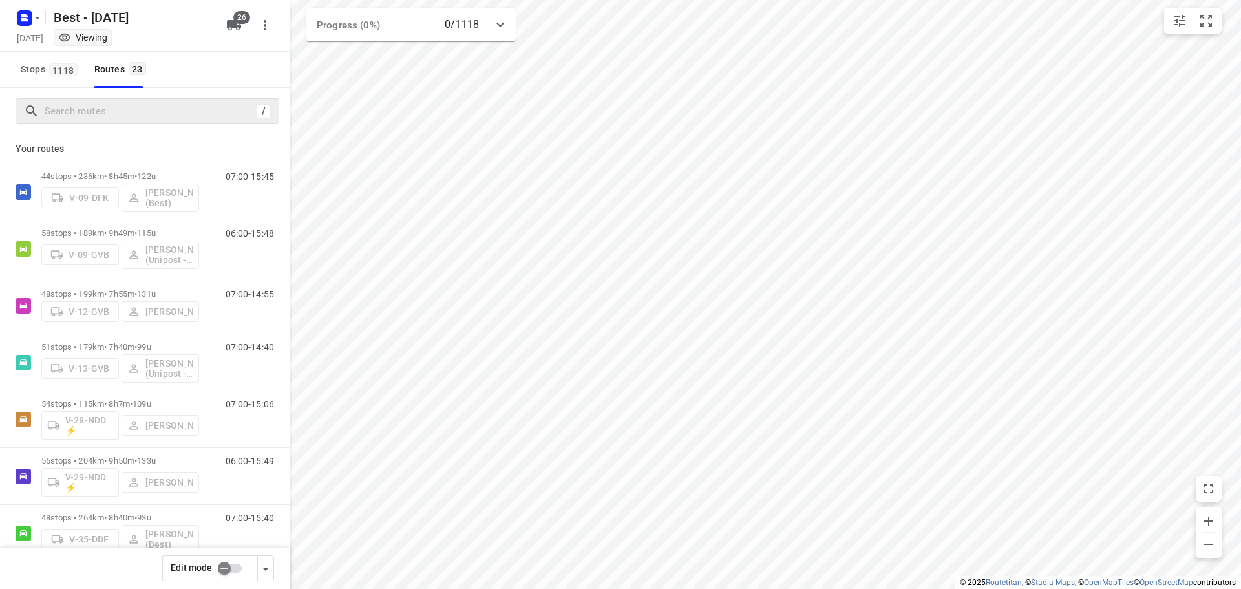
drag, startPoint x: 113, startPoint y: 125, endPoint x: 110, endPoint y: 119, distance: 7.2
click at [112, 125] on div "/" at bounding box center [144, 111] width 289 height 47
click at [110, 119] on input "Search routes" at bounding box center [161, 111] width 233 height 20
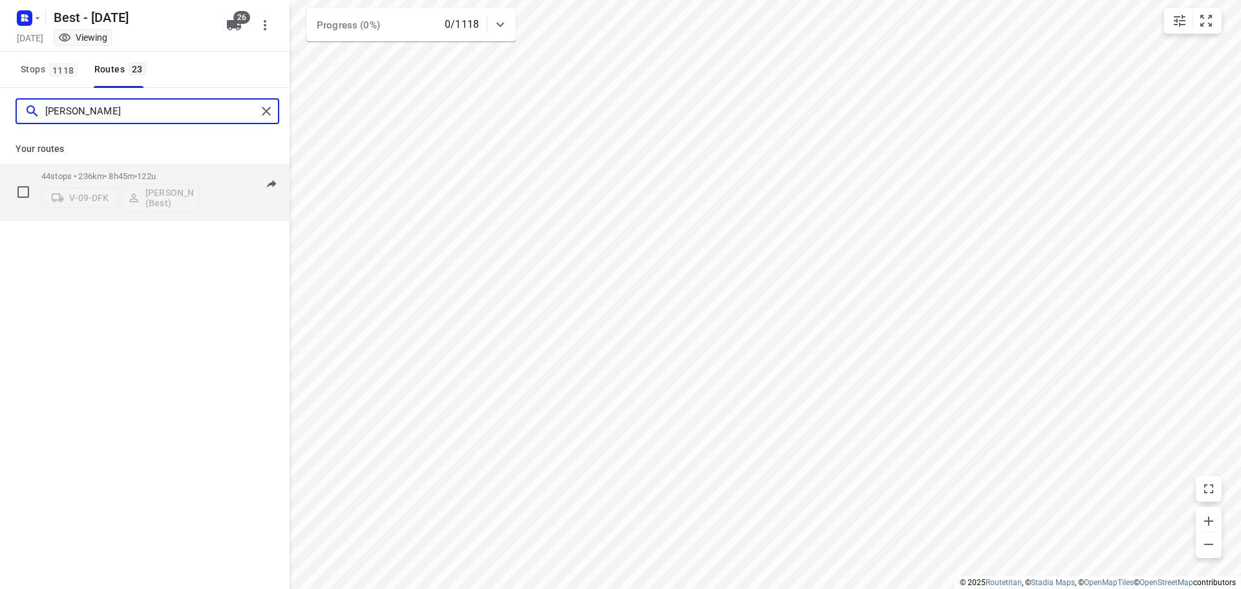
type input "[PERSON_NAME]"
click at [129, 168] on div "44 stops • 236km • 8h45m • 122u V-09-DFK [PERSON_NAME] (Best)" at bounding box center [120, 192] width 158 height 54
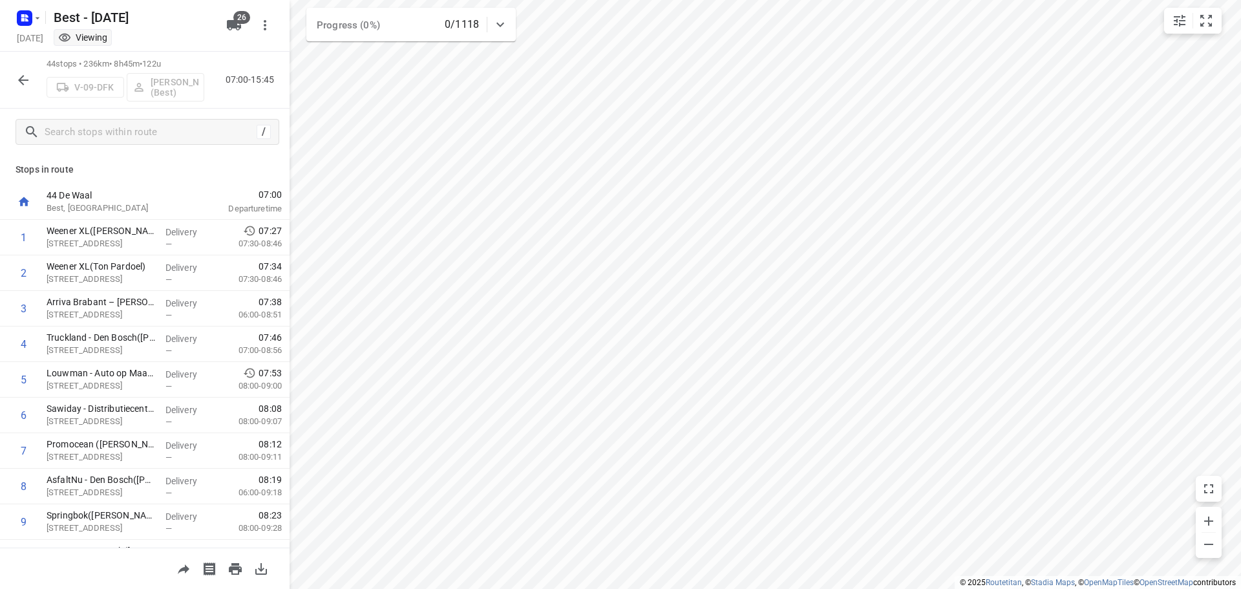
click at [23, 74] on icon "button" at bounding box center [24, 80] width 16 height 16
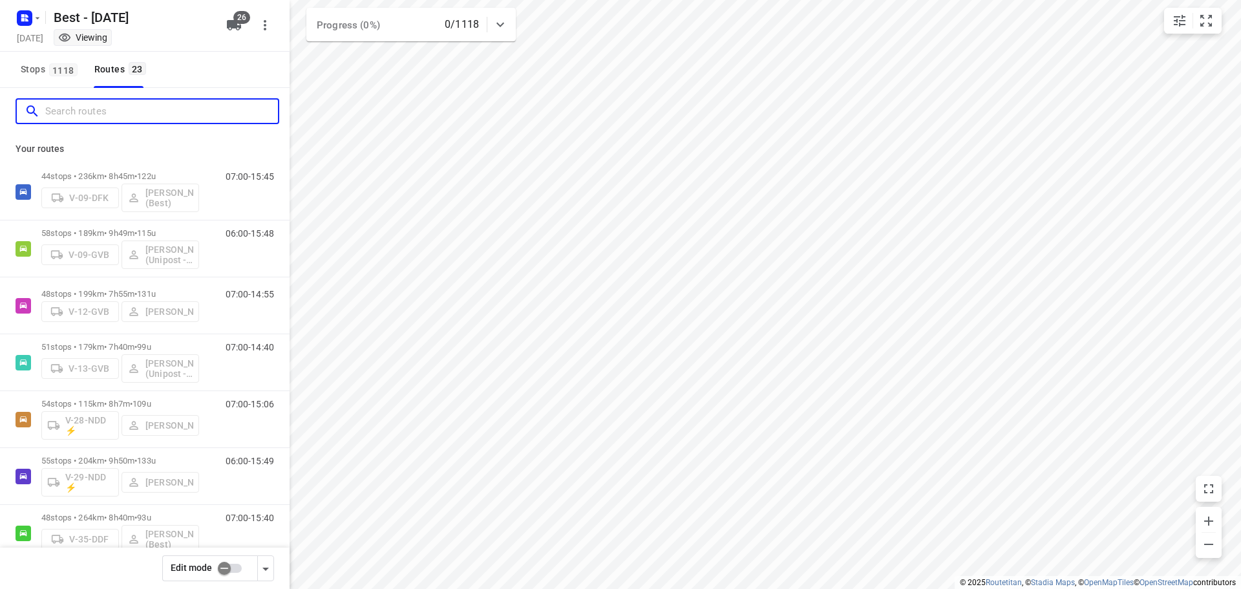
click at [169, 110] on input "Search routes" at bounding box center [161, 111] width 233 height 20
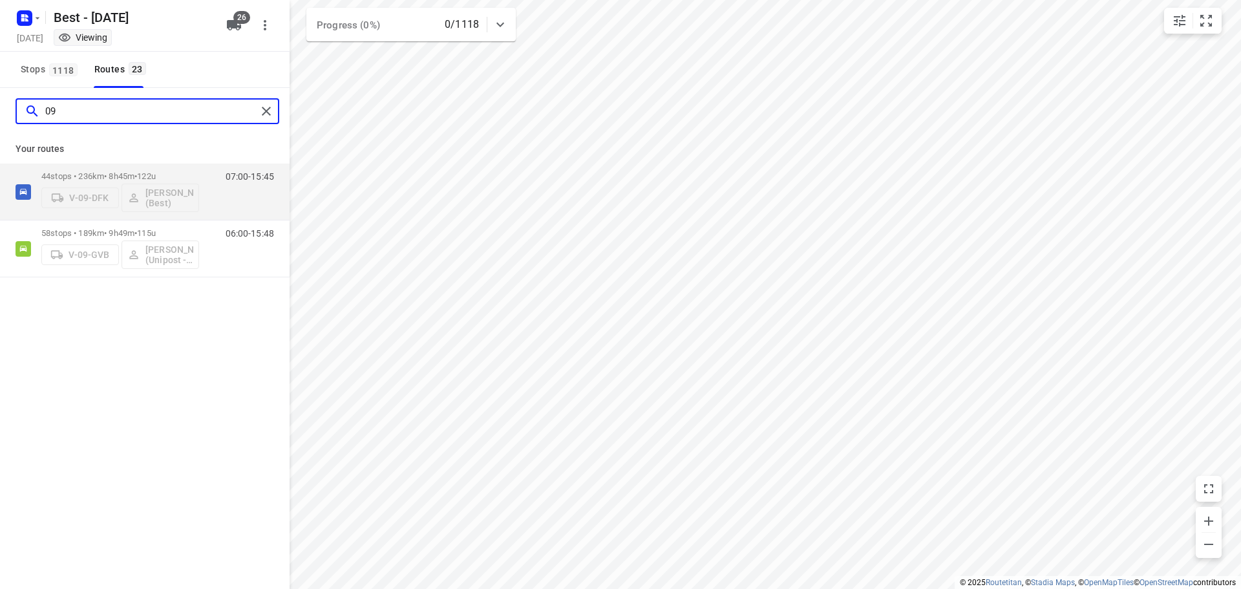
type input "0"
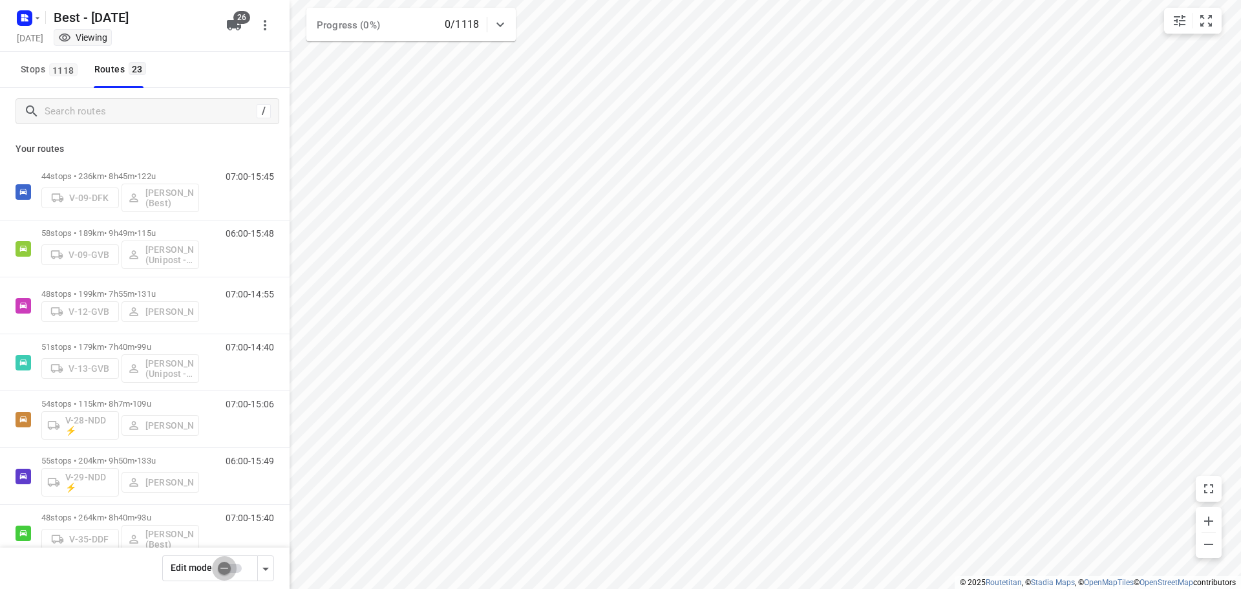
click at [238, 572] on input "checkbox" at bounding box center [224, 568] width 74 height 25
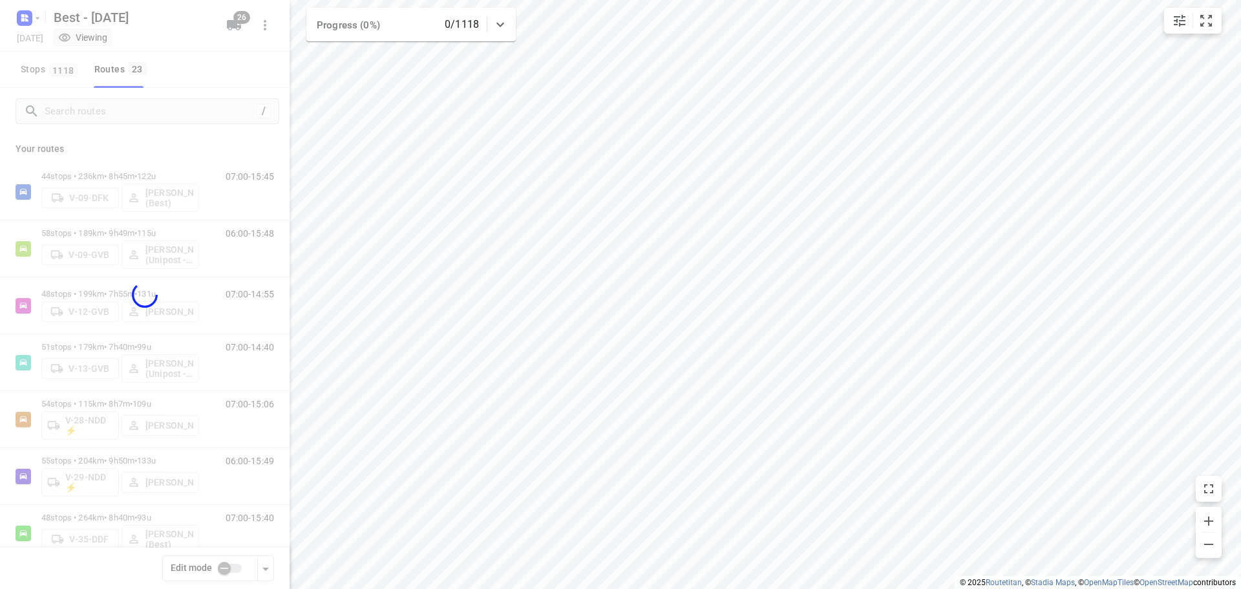
checkbox input "true"
click at [121, 109] on div at bounding box center [144, 294] width 289 height 589
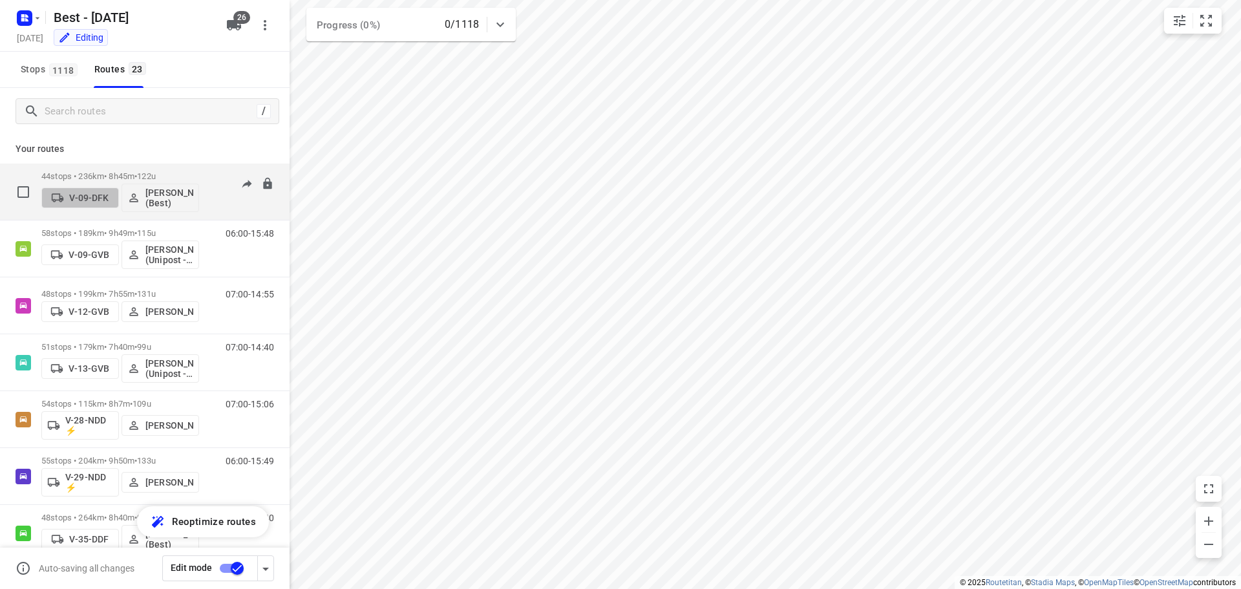
click at [79, 196] on p "V-09-DFK" at bounding box center [88, 198] width 39 height 10
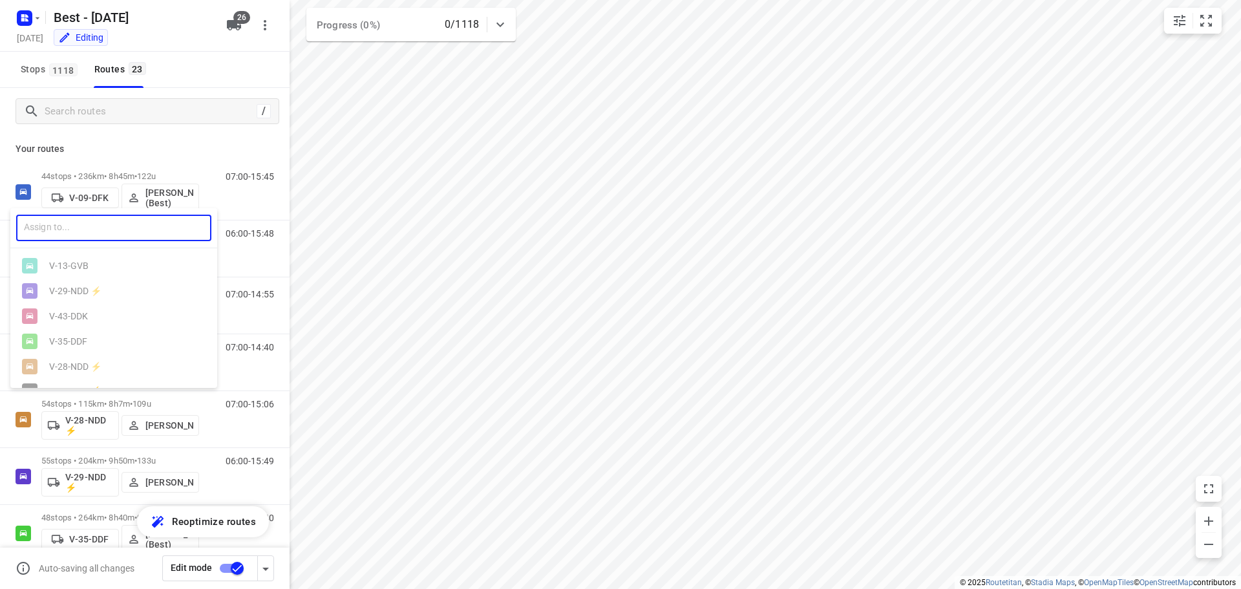
click at [93, 227] on input "text" at bounding box center [113, 228] width 195 height 26
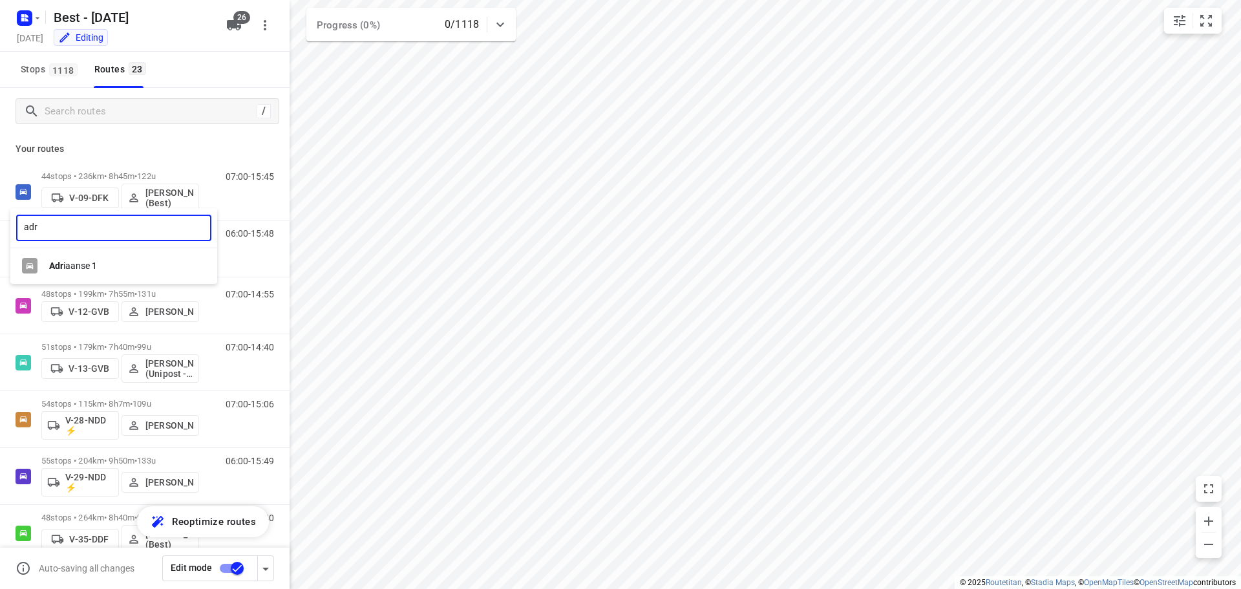
type input "adr"
click at [83, 258] on div "Adr iaanse 1" at bounding box center [113, 265] width 207 height 25
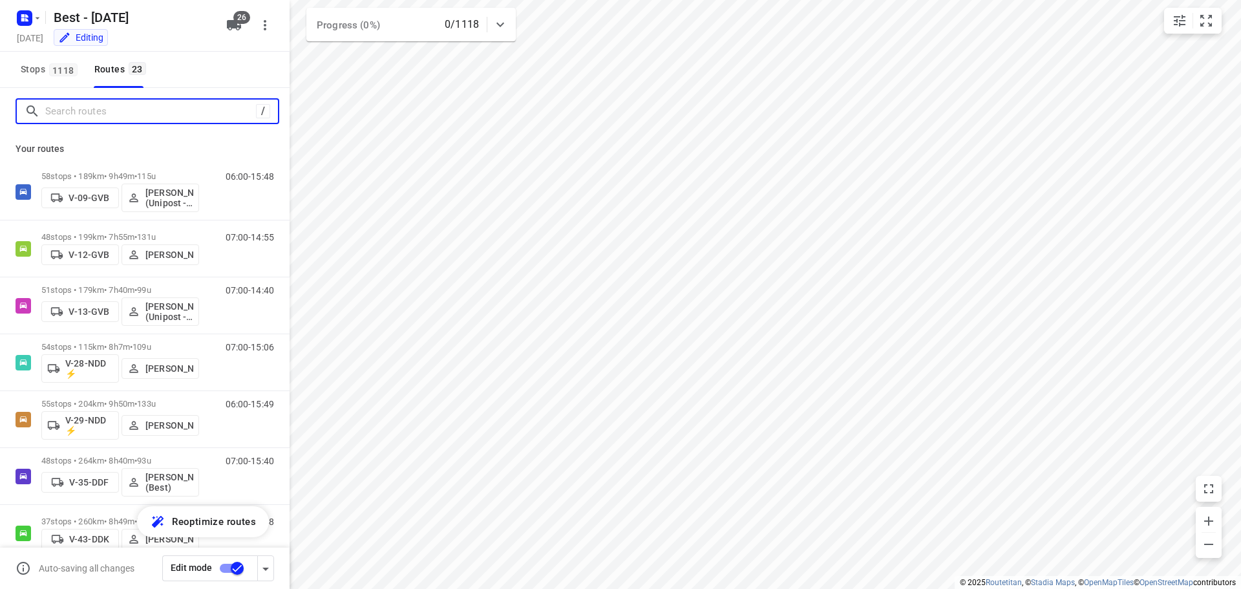
click at [103, 109] on input "Search routes" at bounding box center [150, 111] width 211 height 20
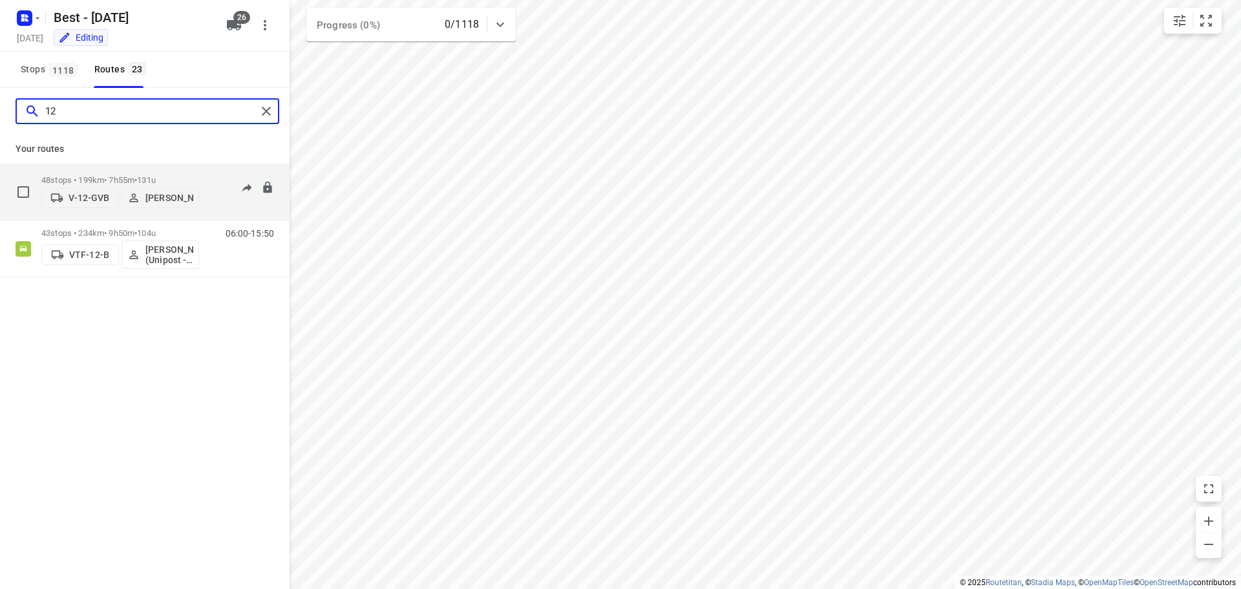
type input "12"
drag, startPoint x: 79, startPoint y: 202, endPoint x: 72, endPoint y: 185, distance: 18.2
click at [72, 185] on div "V-12-GVB Hamza Alzeadi" at bounding box center [120, 196] width 158 height 23
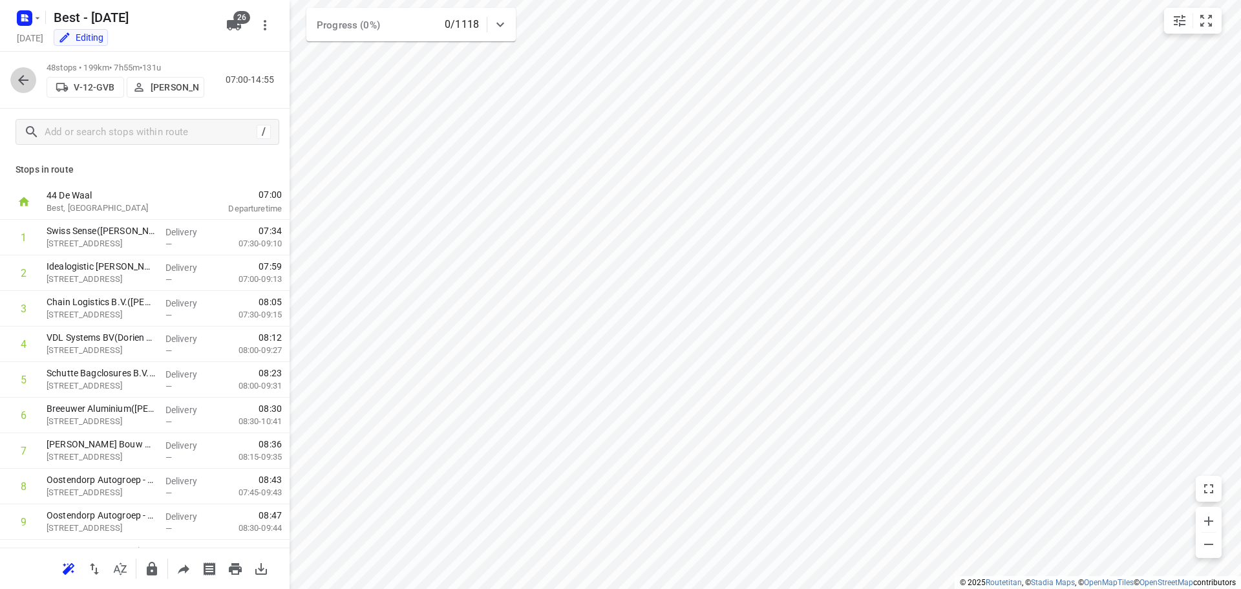
click at [25, 76] on icon "button" at bounding box center [24, 80] width 16 height 16
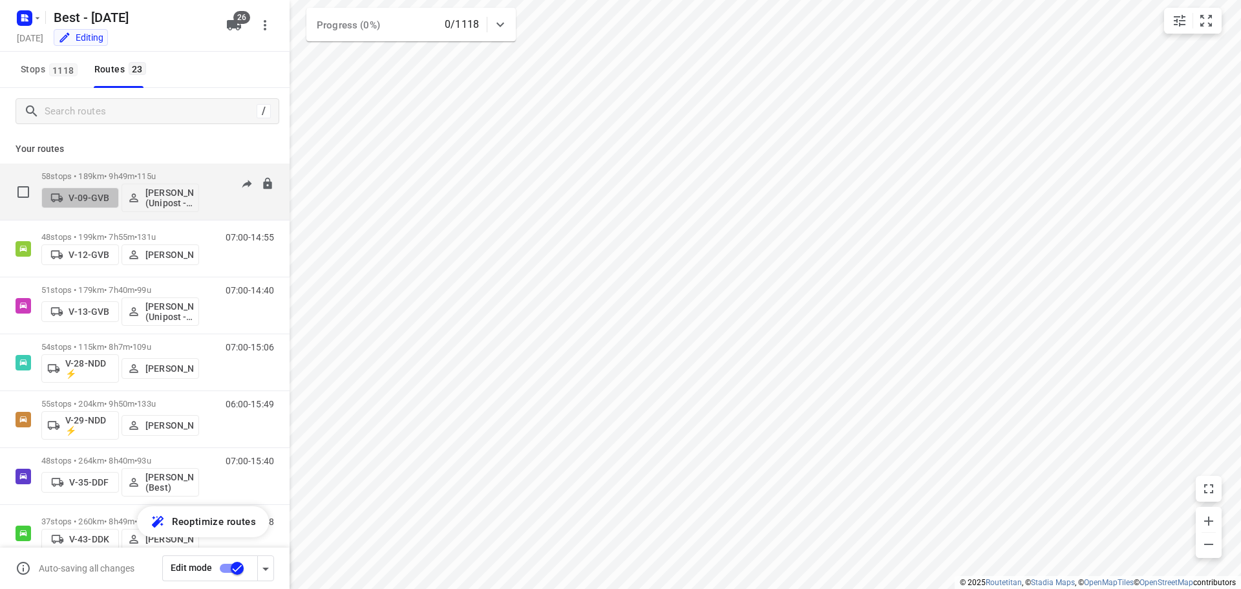
click at [79, 193] on p "V-09-GVB" at bounding box center [88, 198] width 41 height 10
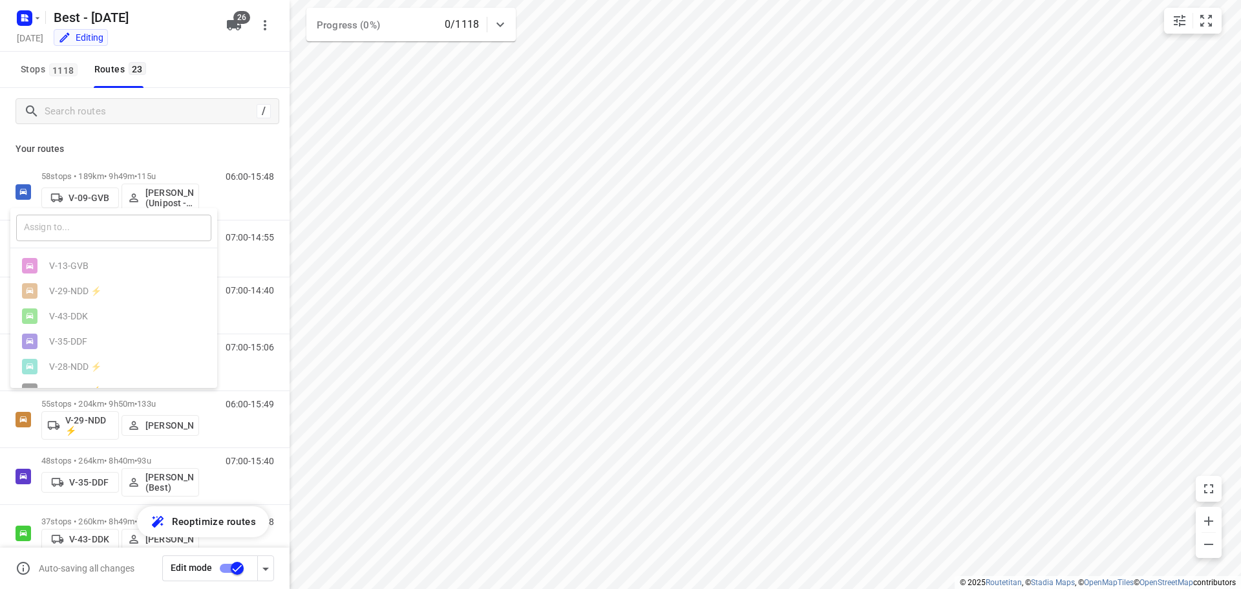
click at [109, 228] on input "text" at bounding box center [113, 228] width 195 height 26
click at [118, 114] on div at bounding box center [620, 294] width 1241 height 589
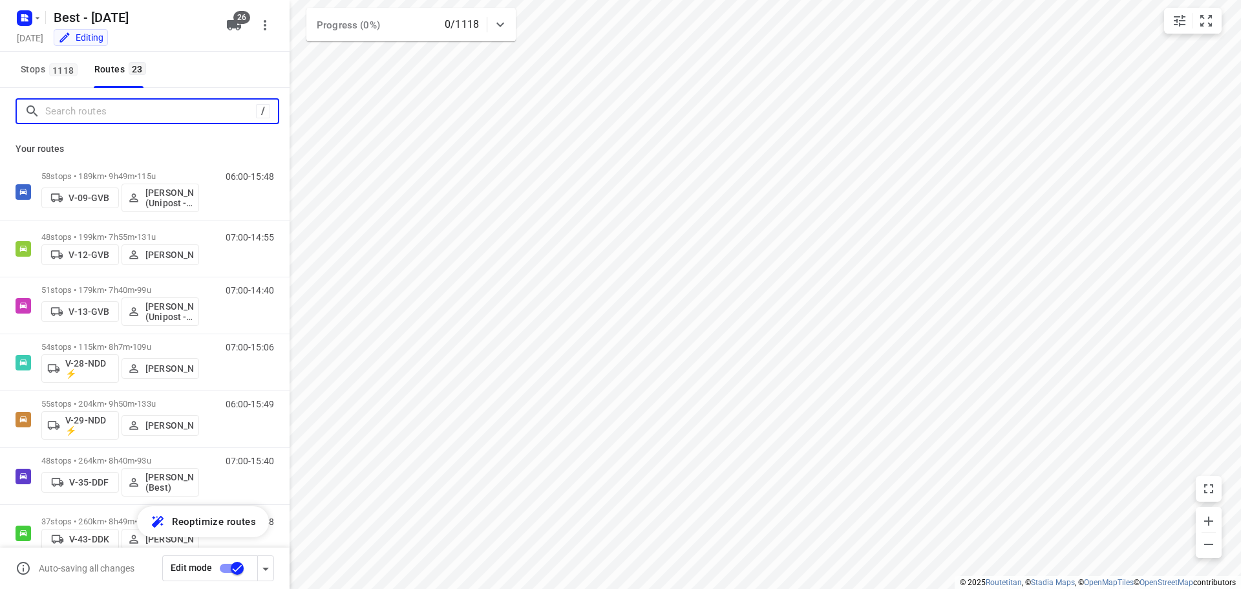
click at [118, 111] on input "Search routes" at bounding box center [150, 111] width 211 height 20
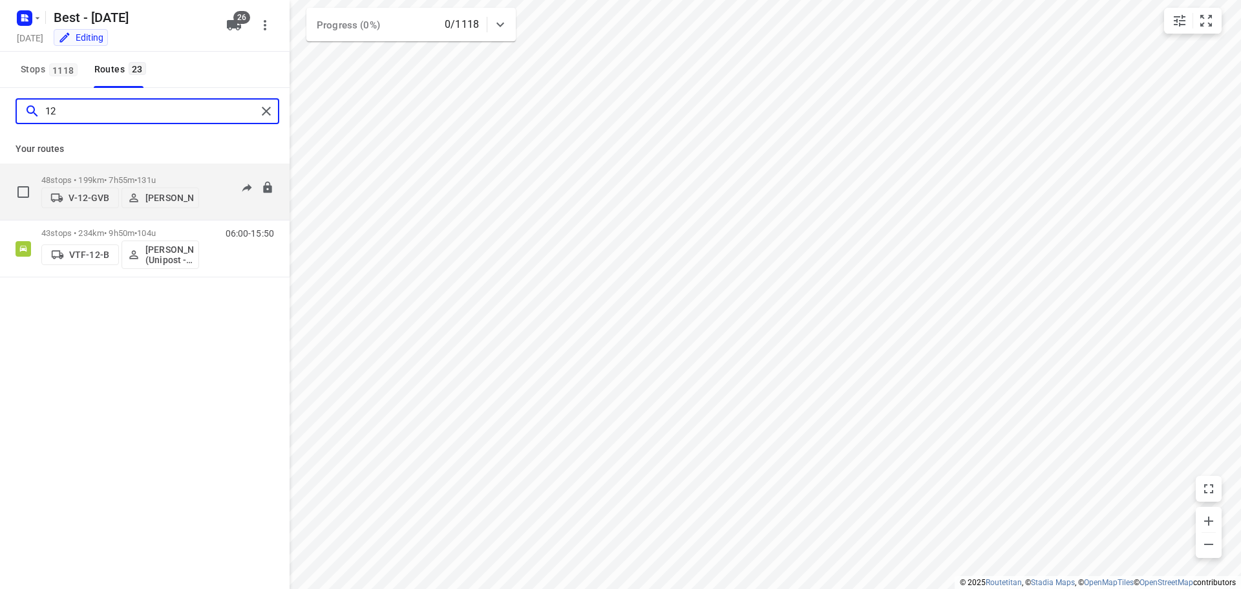
type input "12"
click at [73, 194] on p "V-12-GVB" at bounding box center [88, 198] width 41 height 10
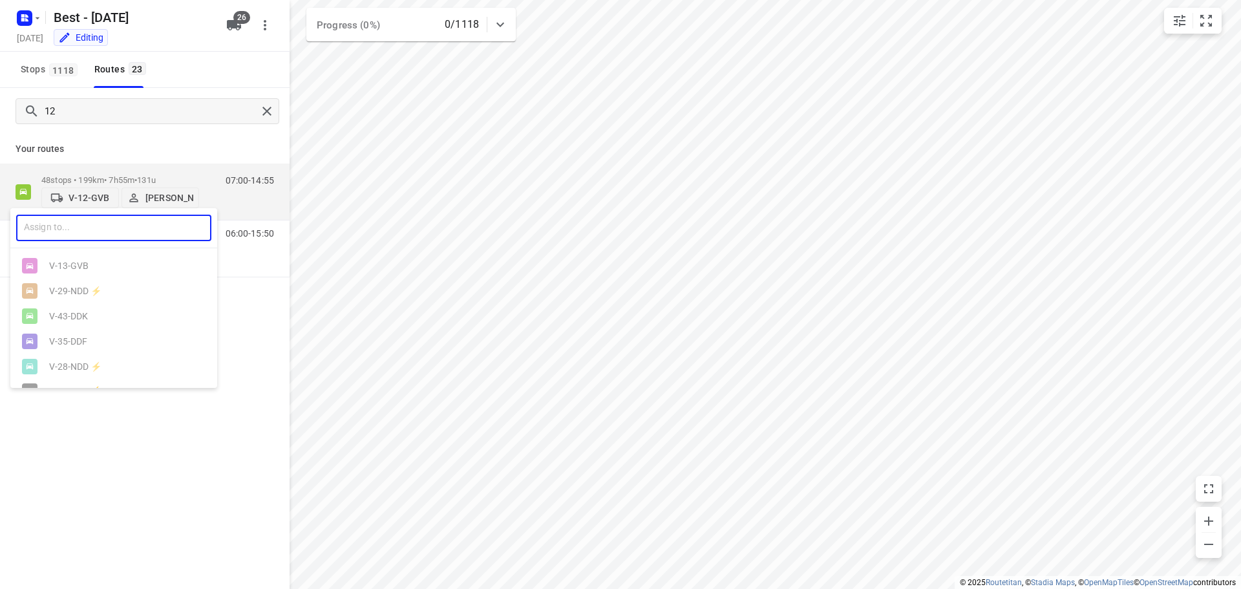
click at [64, 229] on input "text" at bounding box center [113, 228] width 195 height 26
type input "09"
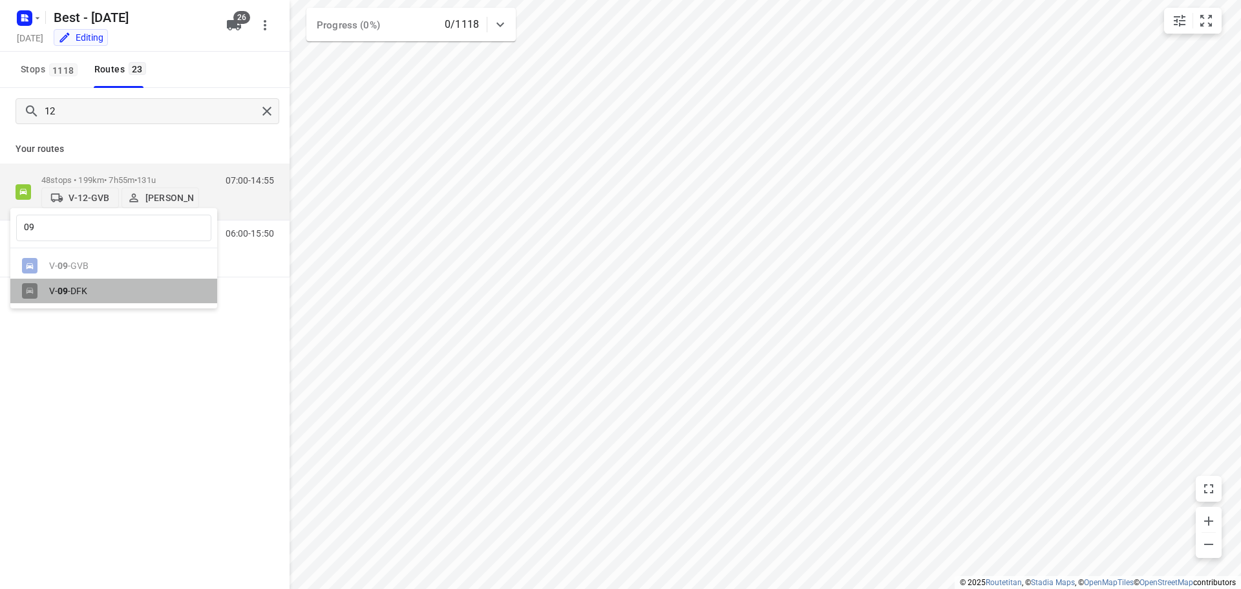
click at [81, 296] on div "V- 09 -DFK" at bounding box center [117, 291] width 136 height 10
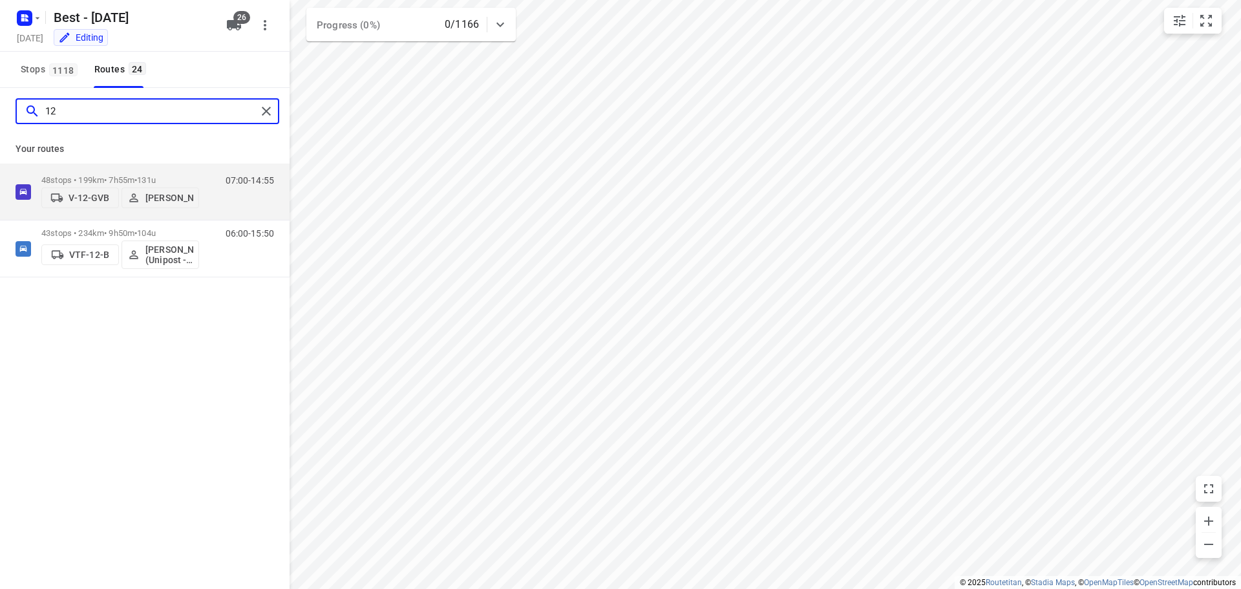
drag, startPoint x: 73, startPoint y: 110, endPoint x: -44, endPoint y: 97, distance: 117.7
click at [0, 97] on html "i © 2025 Routetitan , © Stadia Maps , © OpenMapTiles © OpenStreetMap contributo…" at bounding box center [620, 294] width 1241 height 589
type input "[PERSON_NAME]"
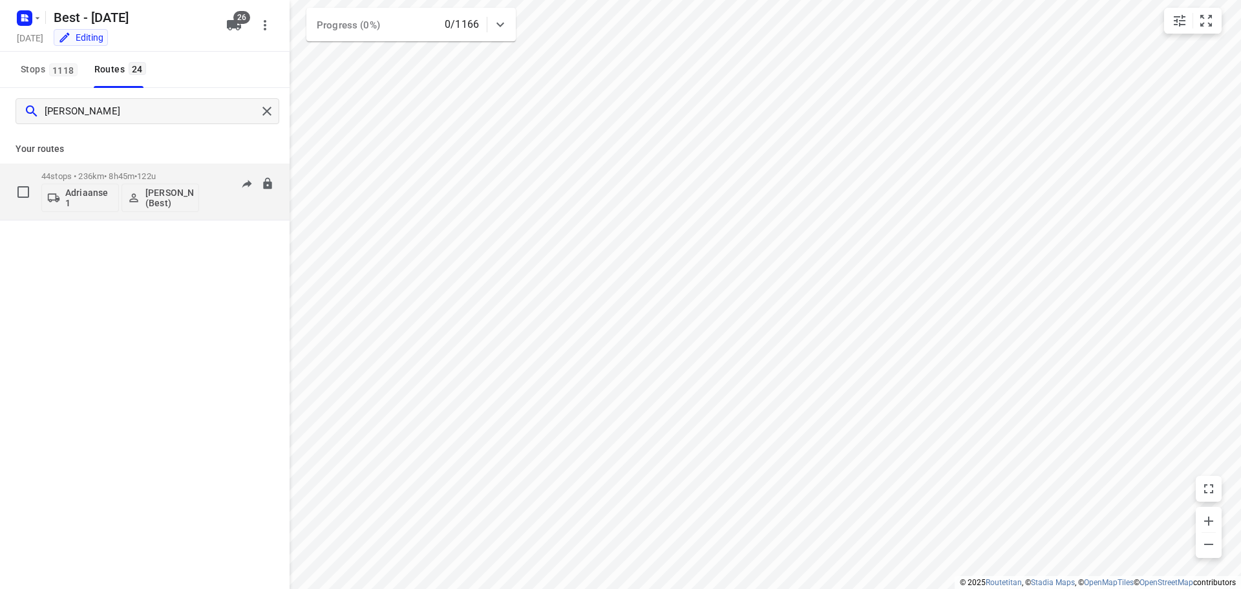
click at [81, 206] on p "Adriaanse 1" at bounding box center [89, 197] width 48 height 21
click at [78, 230] on input "text" at bounding box center [113, 231] width 195 height 26
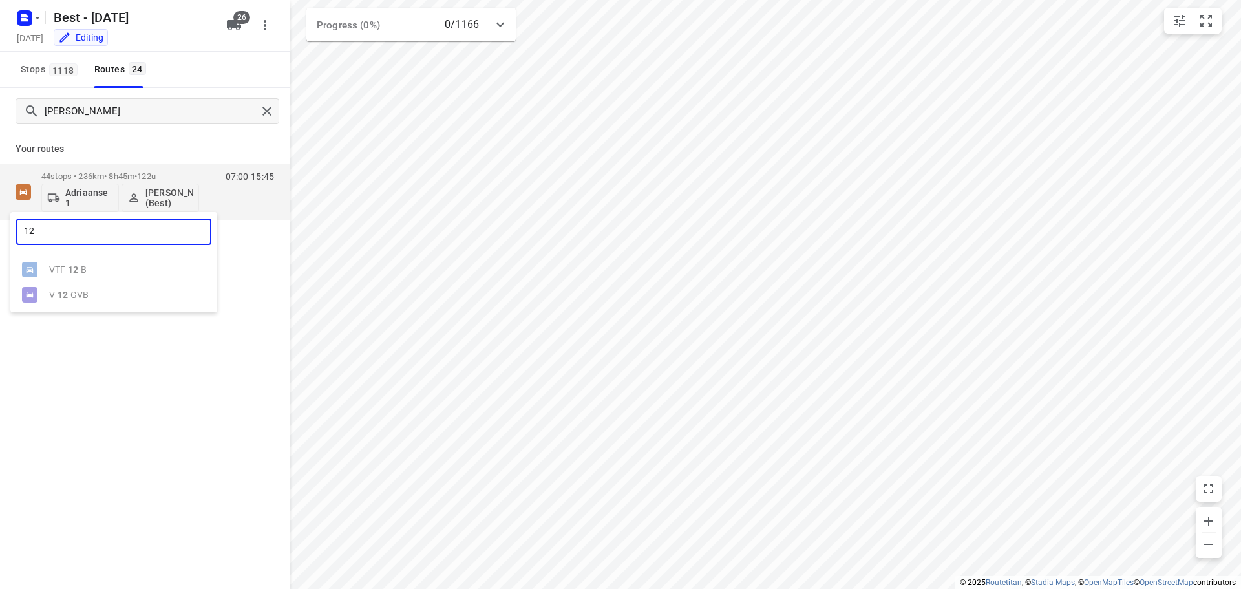
type input "12"
drag, startPoint x: 108, startPoint y: 366, endPoint x: 125, endPoint y: 233, distance: 133.6
click at [109, 364] on div at bounding box center [620, 294] width 1241 height 589
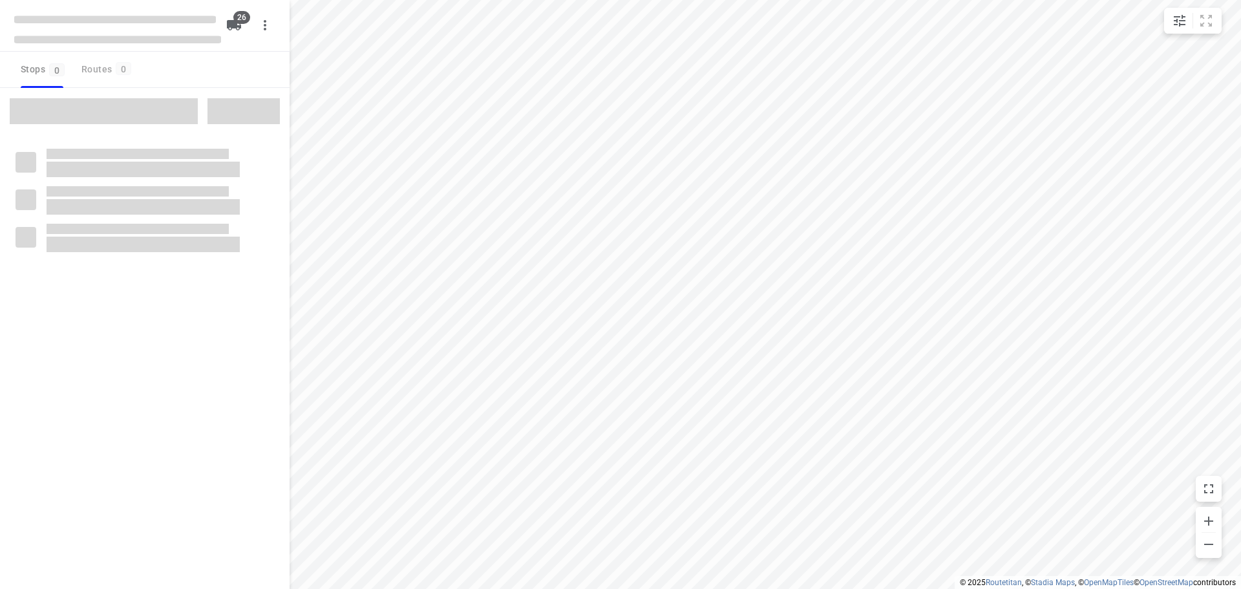
click at [68, 109] on span at bounding box center [104, 111] width 188 height 26
checkbox input "true"
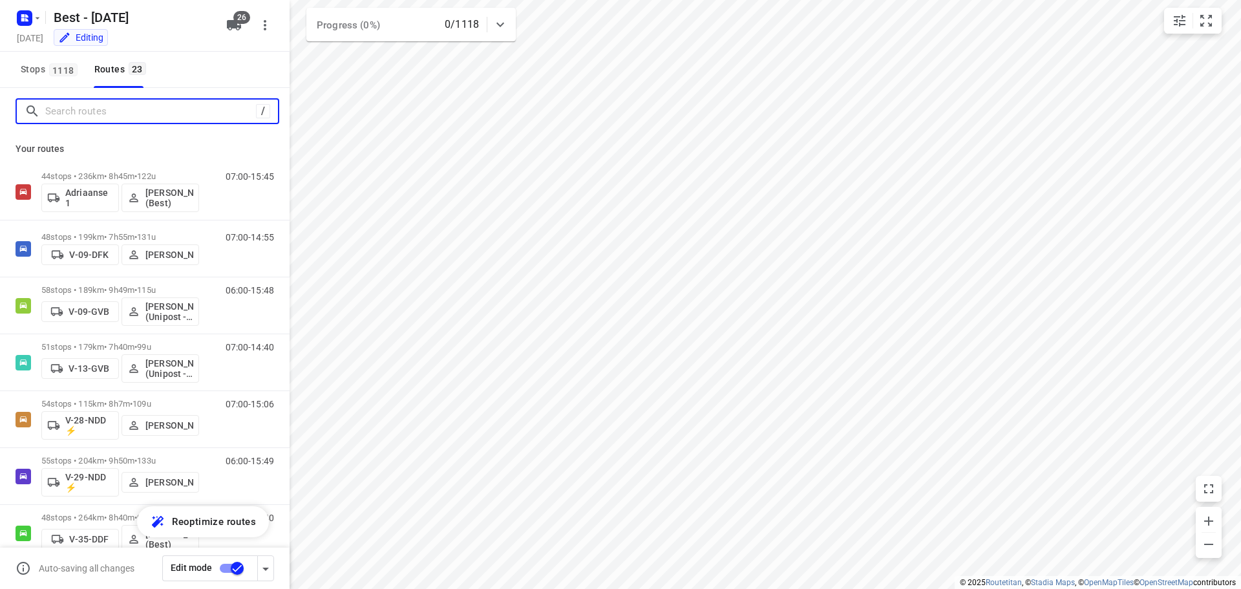
click at [106, 114] on input "Search routes" at bounding box center [150, 111] width 211 height 20
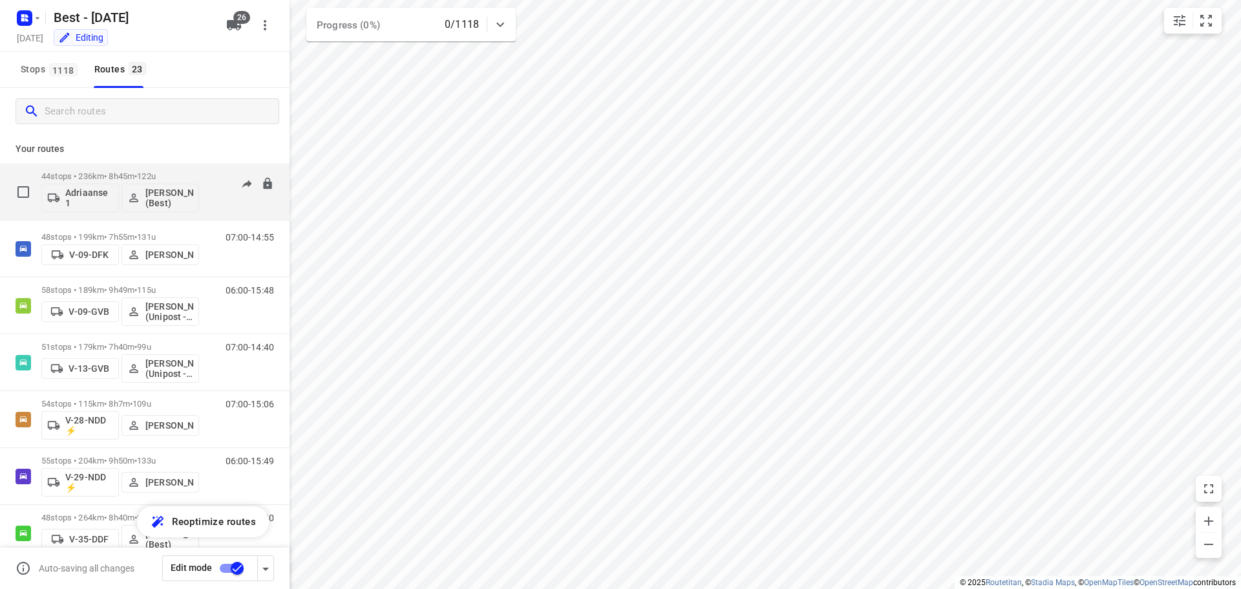
click at [85, 197] on p "Adriaanse 1" at bounding box center [89, 197] width 48 height 21
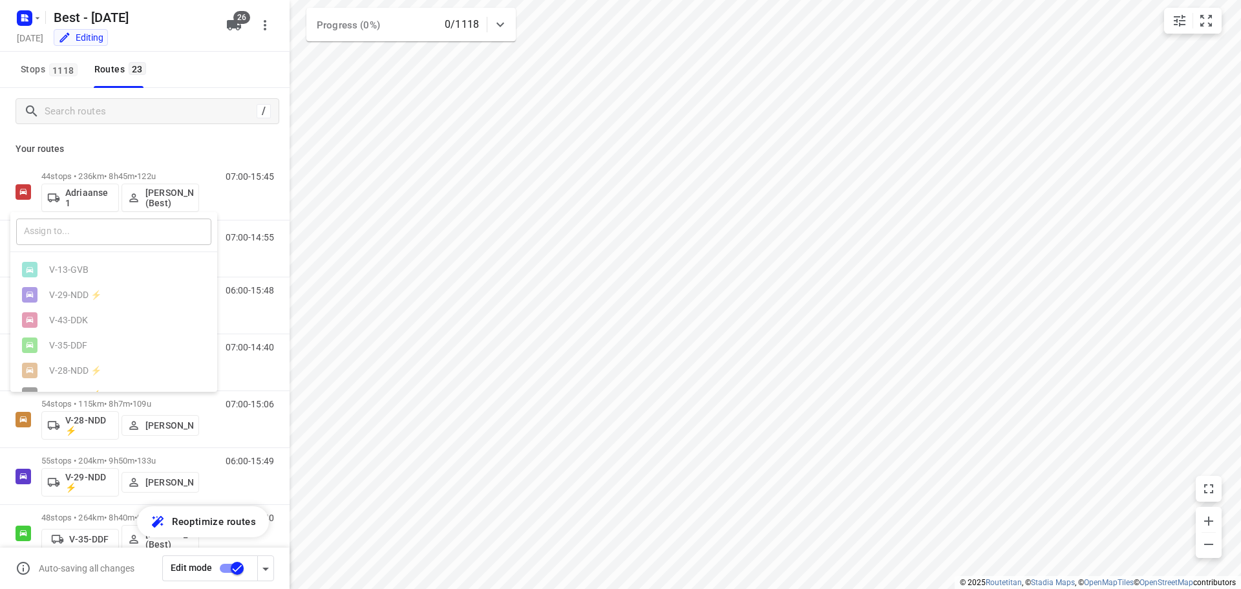
click at [99, 233] on input "text" at bounding box center [113, 231] width 195 height 26
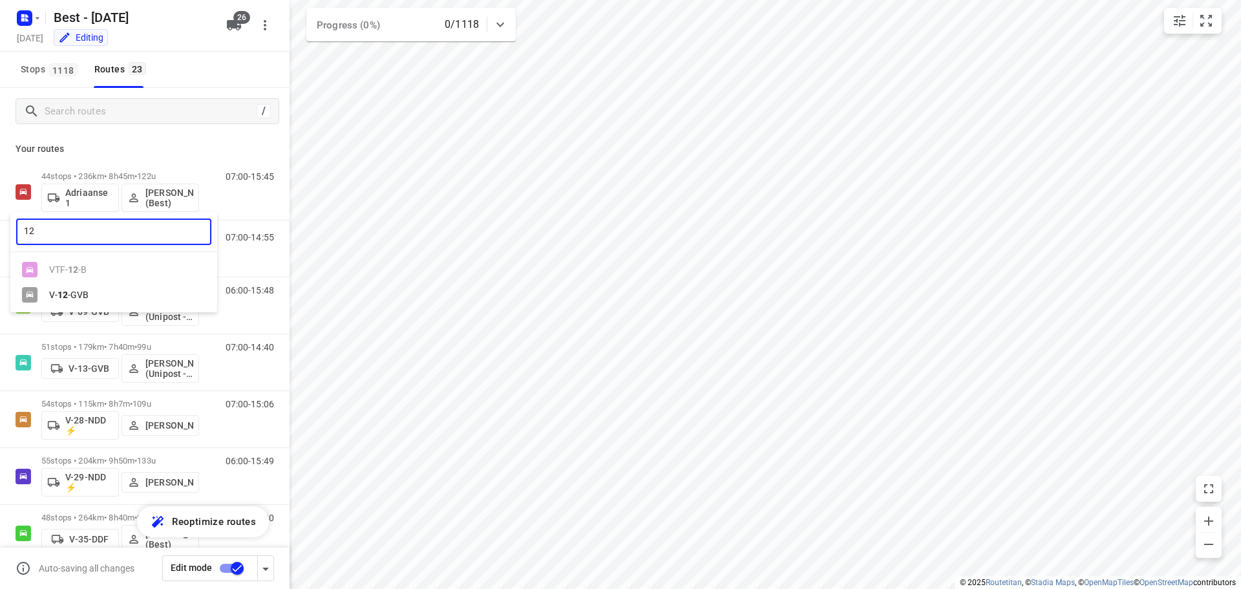
type input "12"
click at [77, 299] on div "V- 12 -GVB" at bounding box center [117, 294] width 136 height 10
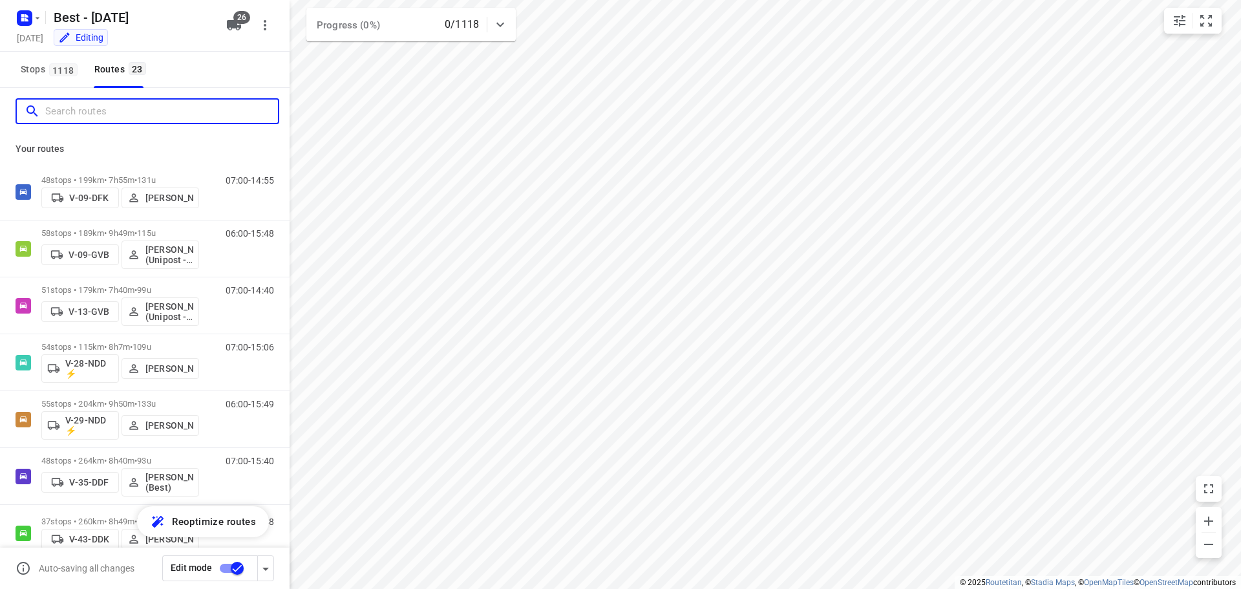
click at [108, 116] on input "Search routes" at bounding box center [161, 111] width 233 height 20
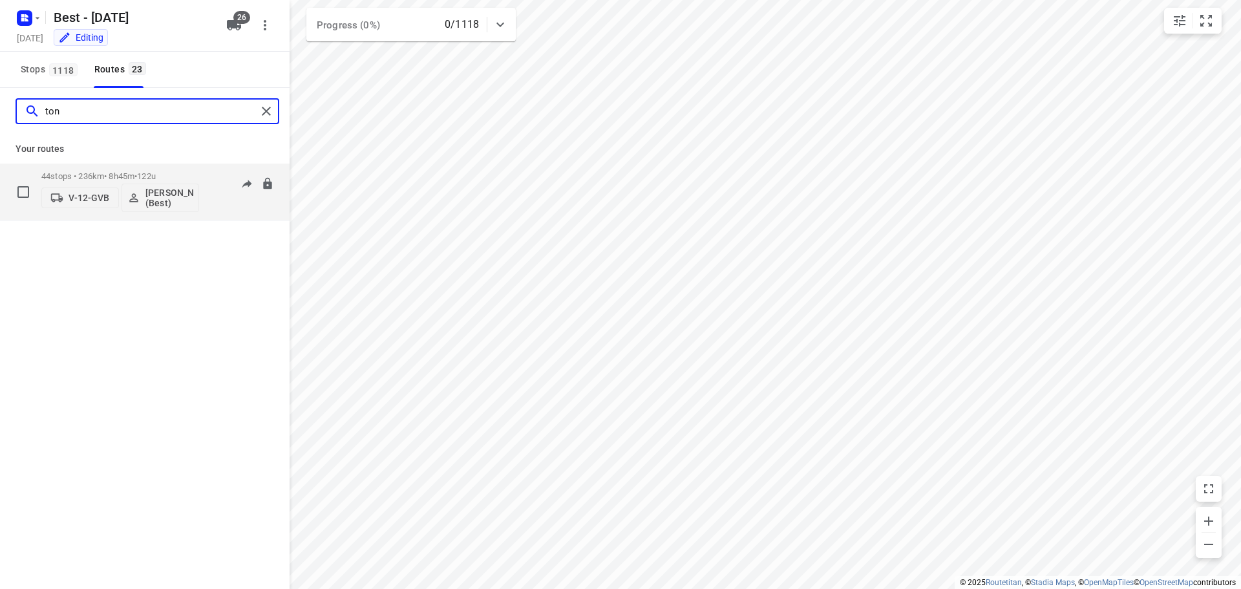
type input "ton"
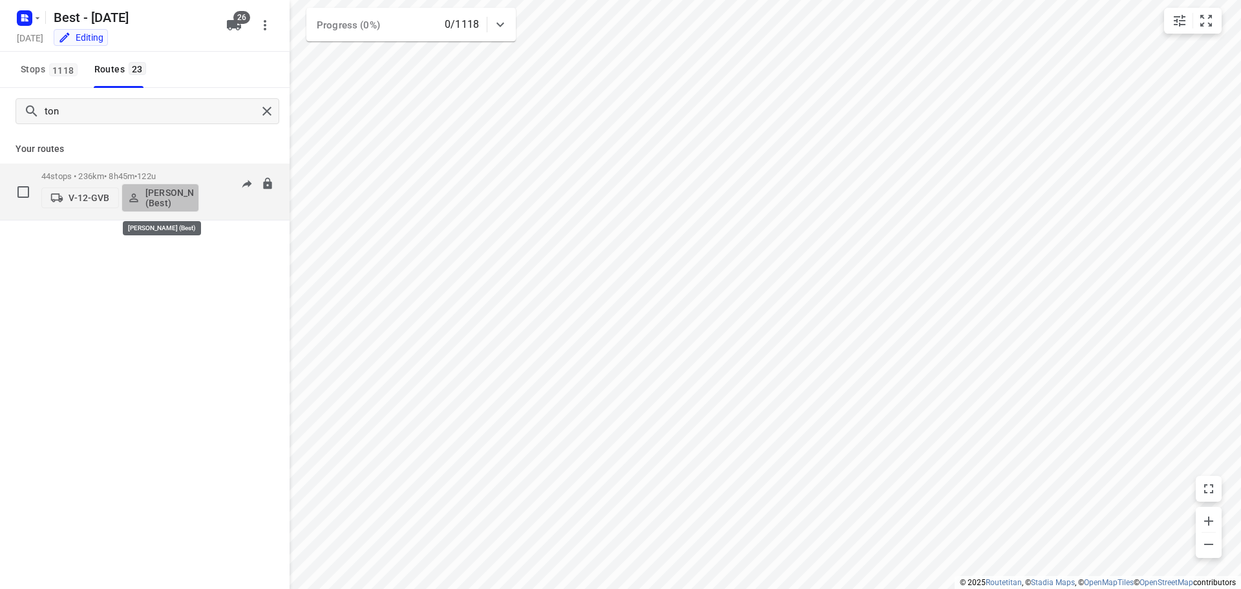
click at [153, 197] on p "[PERSON_NAME] (Best)" at bounding box center [169, 197] width 48 height 21
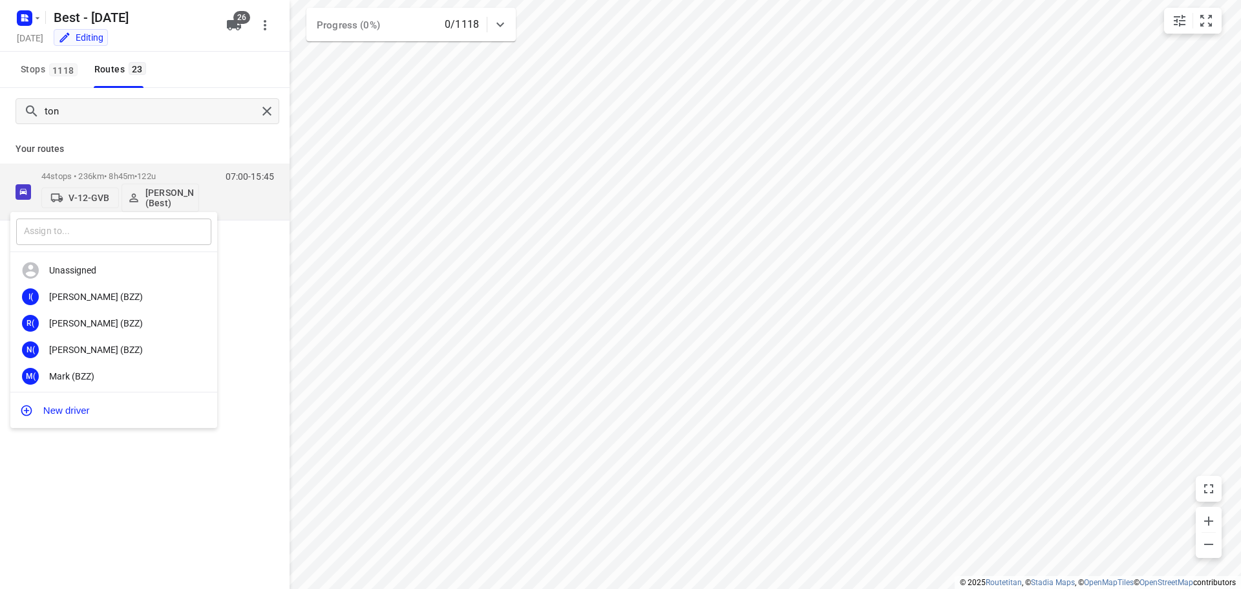
click at [68, 240] on input "text" at bounding box center [113, 231] width 195 height 26
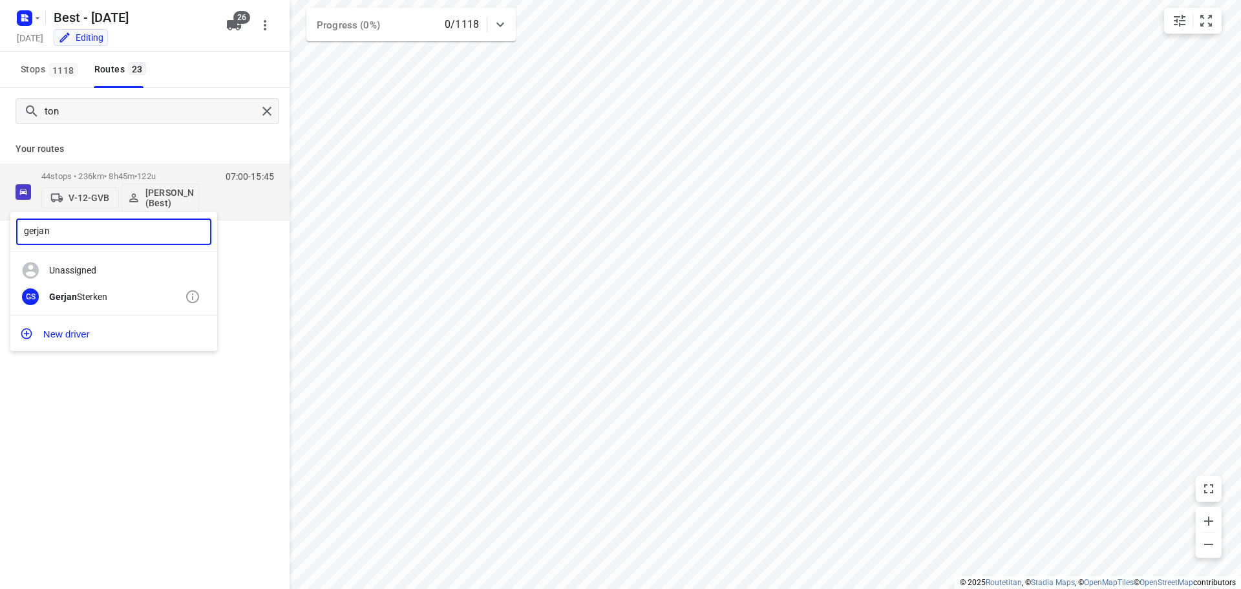
type input "gerjan"
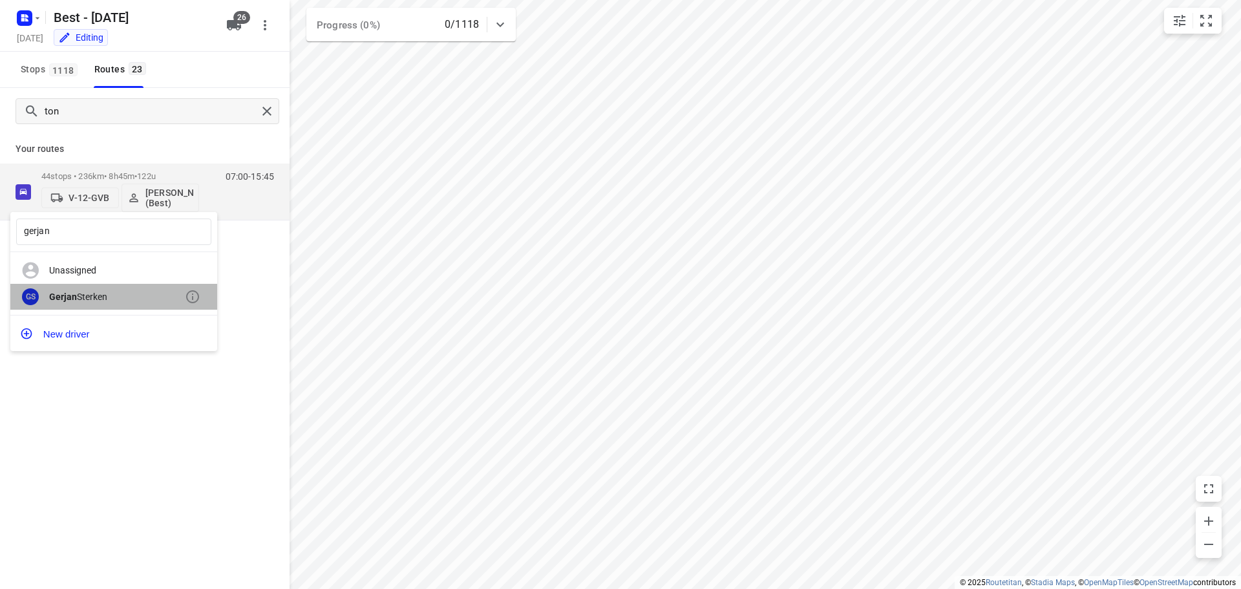
drag, startPoint x: 90, startPoint y: 297, endPoint x: 101, endPoint y: 105, distance: 191.6
click at [90, 296] on div "[PERSON_NAME]" at bounding box center [117, 296] width 136 height 10
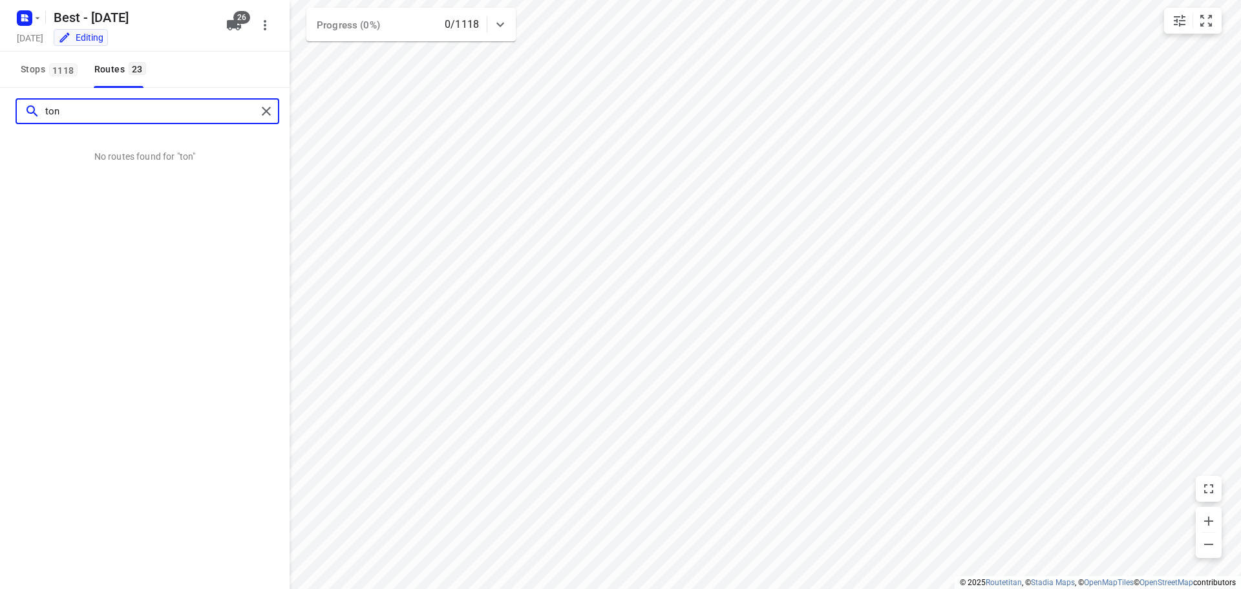
drag, startPoint x: 90, startPoint y: 109, endPoint x: -16, endPoint y: 107, distance: 106.6
click at [0, 107] on html "i © 2025 Routetitan , © Stadia Maps , © OpenMapTiles © OpenStreetMap contributo…" at bounding box center [620, 294] width 1241 height 589
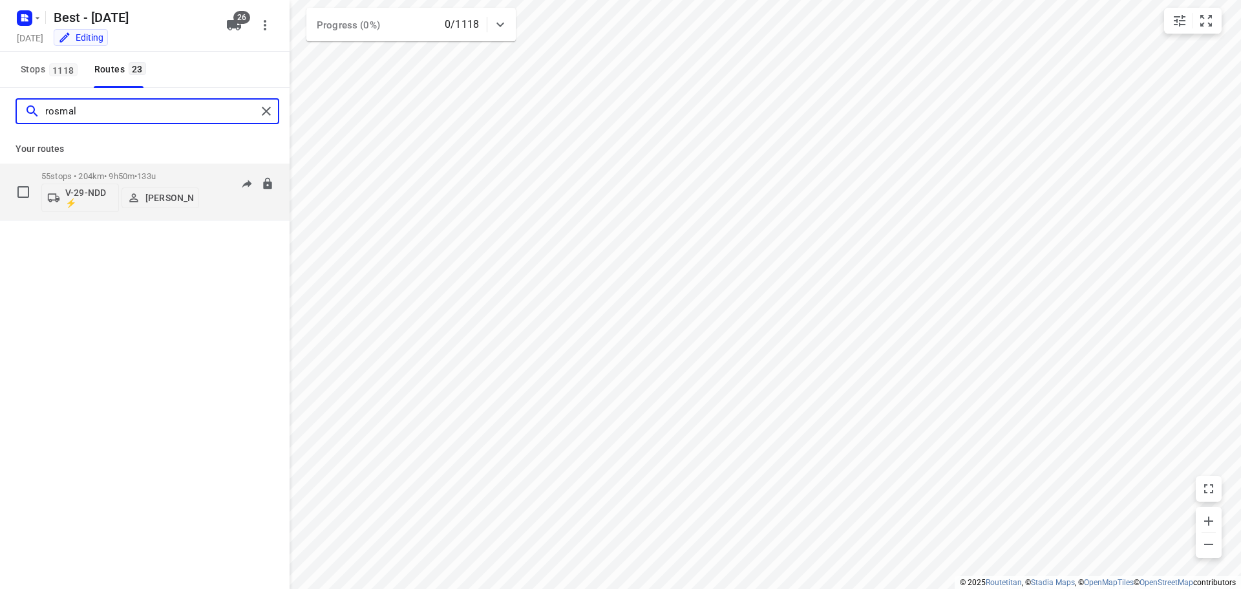
type input "rosmal"
click at [164, 182] on div "V-29-NDD ⚡ [PERSON_NAME]" at bounding box center [120, 196] width 158 height 31
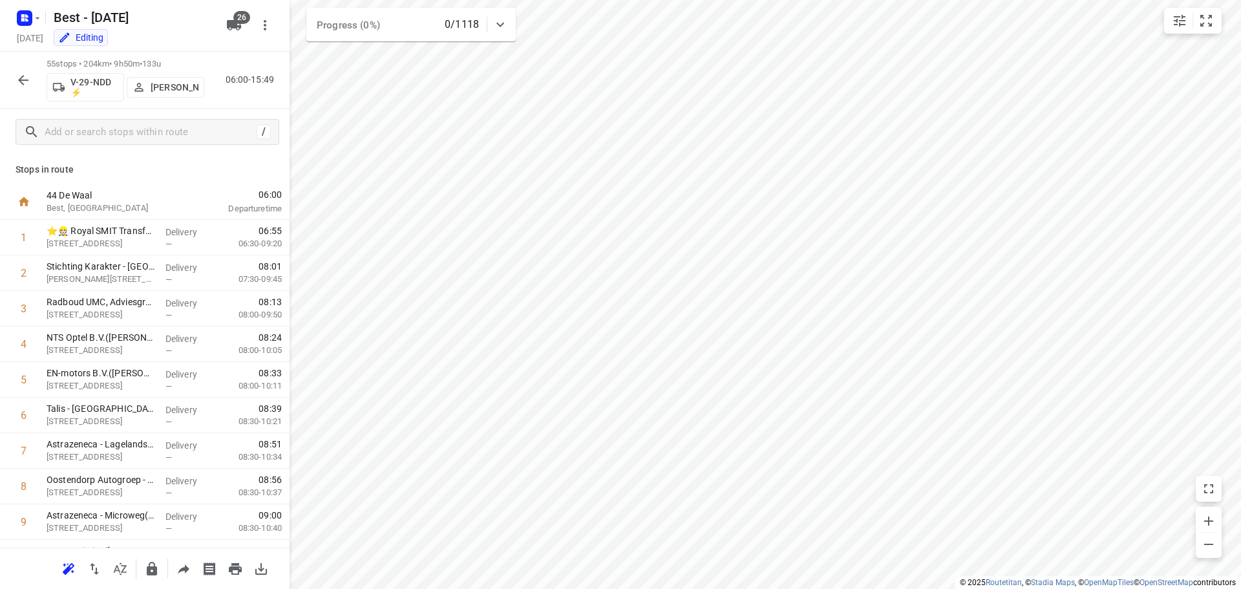
click at [163, 69] on p "55 stops • 204km • 9h50m • 133u" at bounding box center [126, 64] width 158 height 12
click at [154, 90] on p "[PERSON_NAME]" at bounding box center [175, 87] width 48 height 10
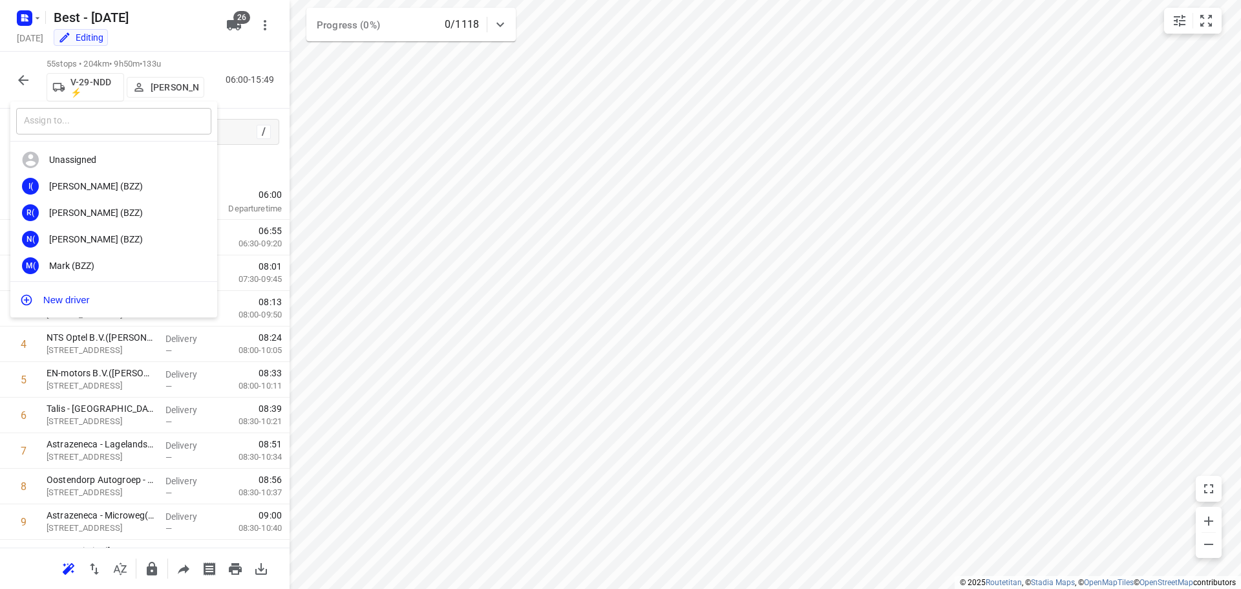
click at [76, 126] on input "text" at bounding box center [113, 121] width 195 height 26
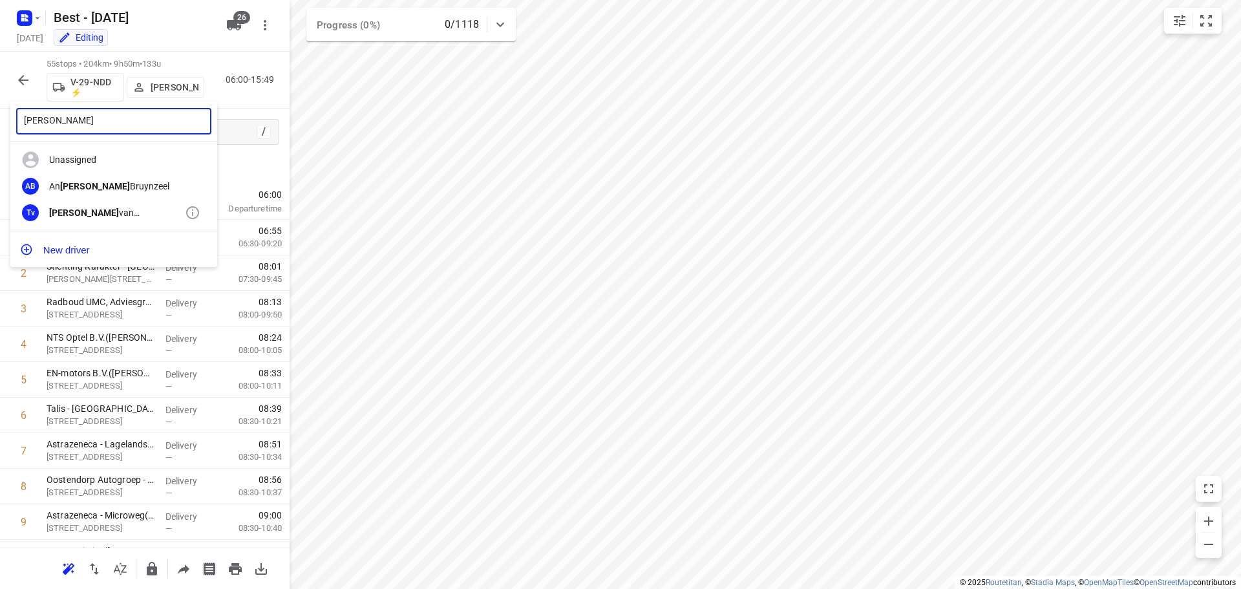
type input "[PERSON_NAME]"
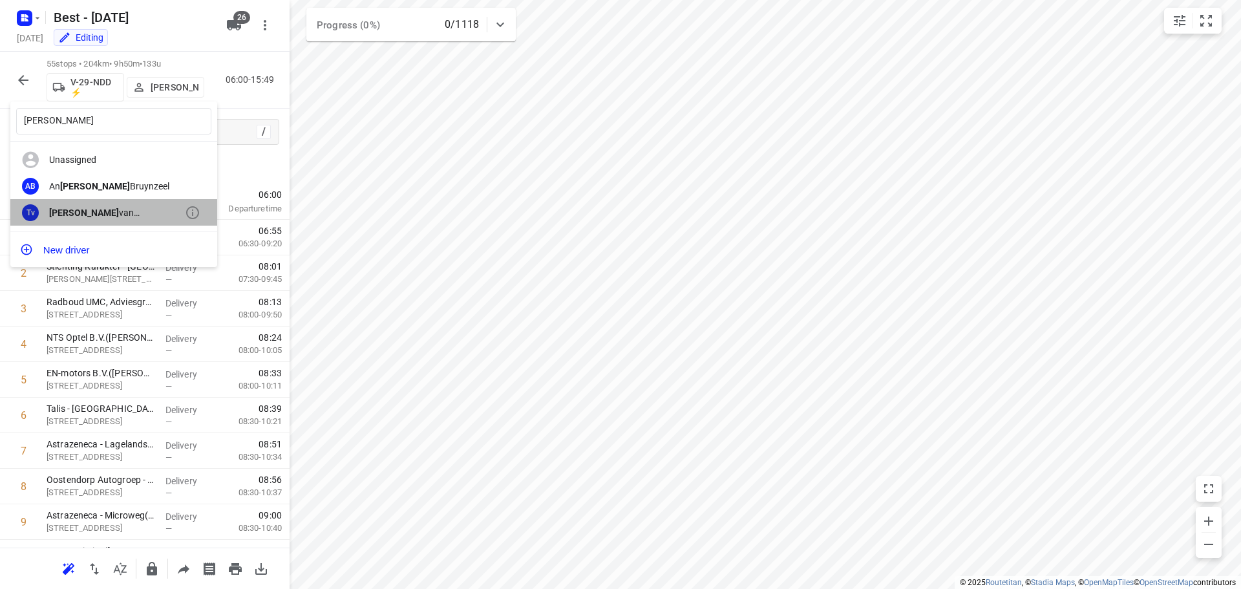
click at [105, 202] on div "Tv [PERSON_NAME] (Best)" at bounding box center [113, 212] width 207 height 26
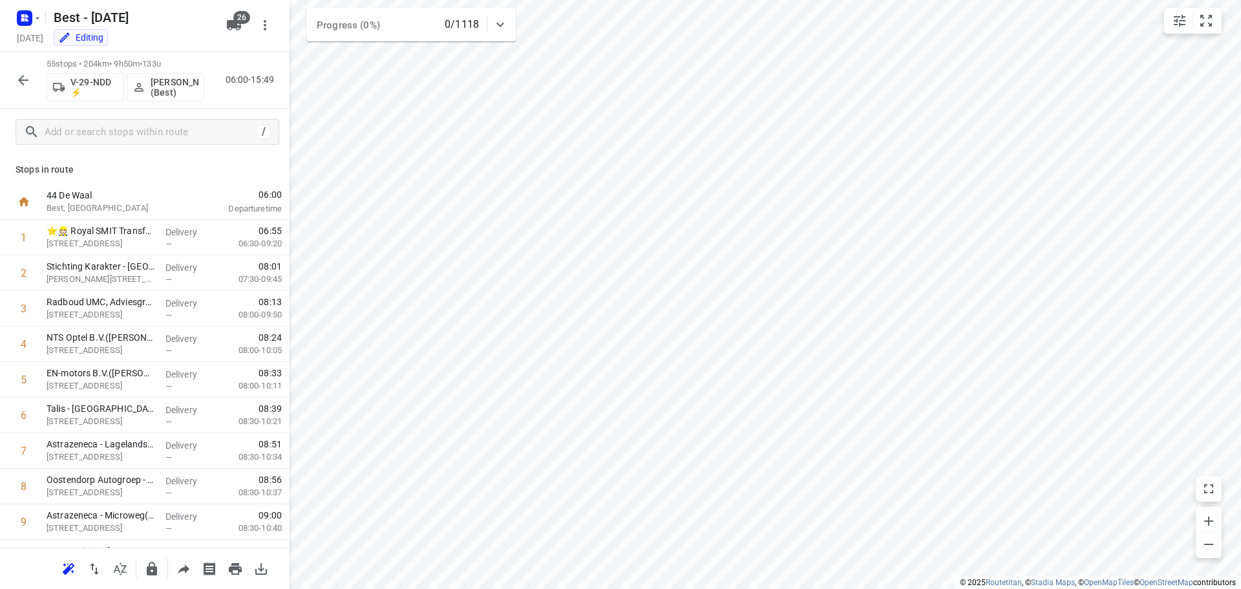
drag, startPoint x: 21, startPoint y: 59, endPoint x: 19, endPoint y: 76, distance: 16.8
click at [21, 59] on div "55 stops • 204km • 9h50m • 133u V-29-NDD ⚡ [PERSON_NAME] (Best) 06:00-15:49" at bounding box center [144, 80] width 289 height 57
click at [19, 80] on icon "button" at bounding box center [23, 80] width 10 height 10
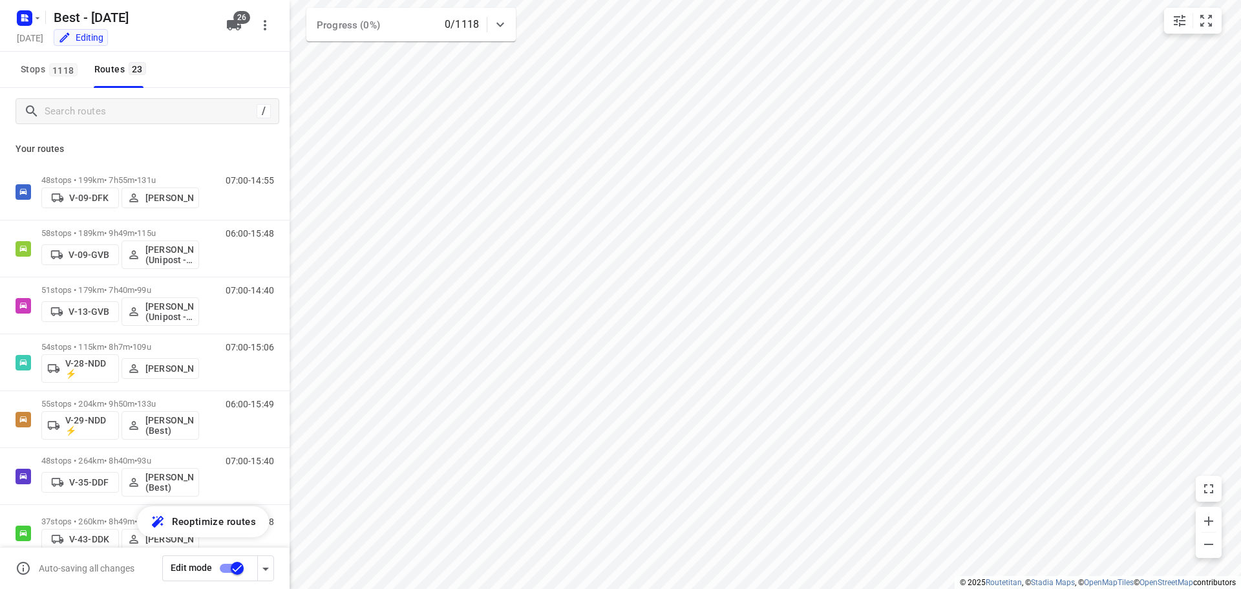
click at [244, 568] on input "checkbox" at bounding box center [237, 568] width 74 height 25
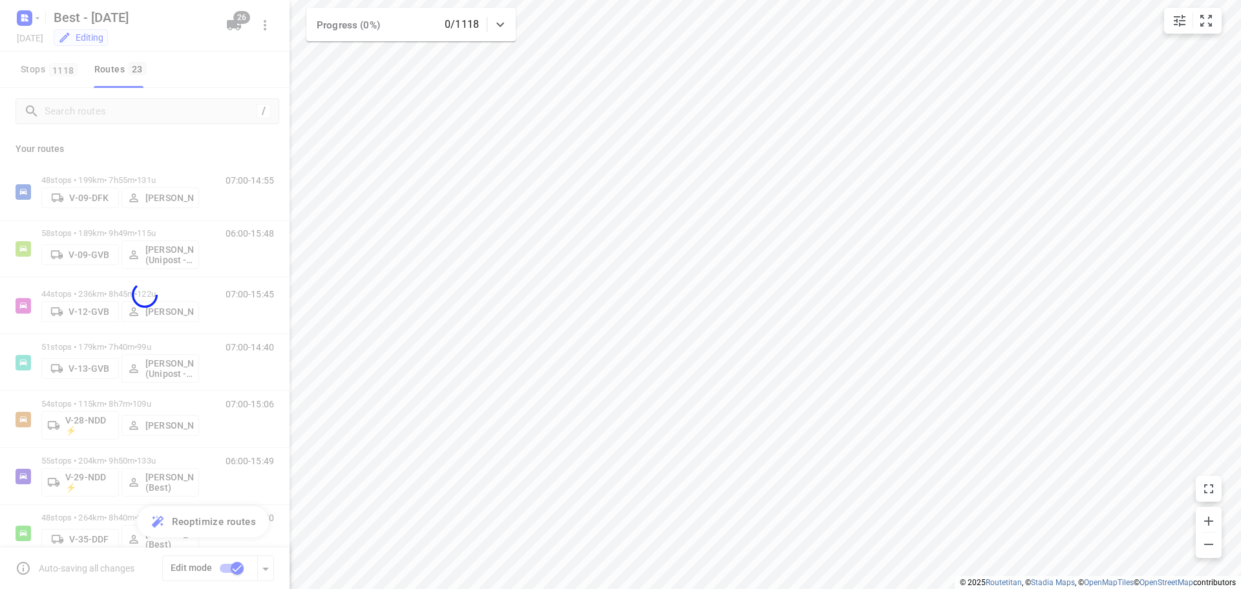
checkbox input "false"
